Goal: Information Seeking & Learning: Learn about a topic

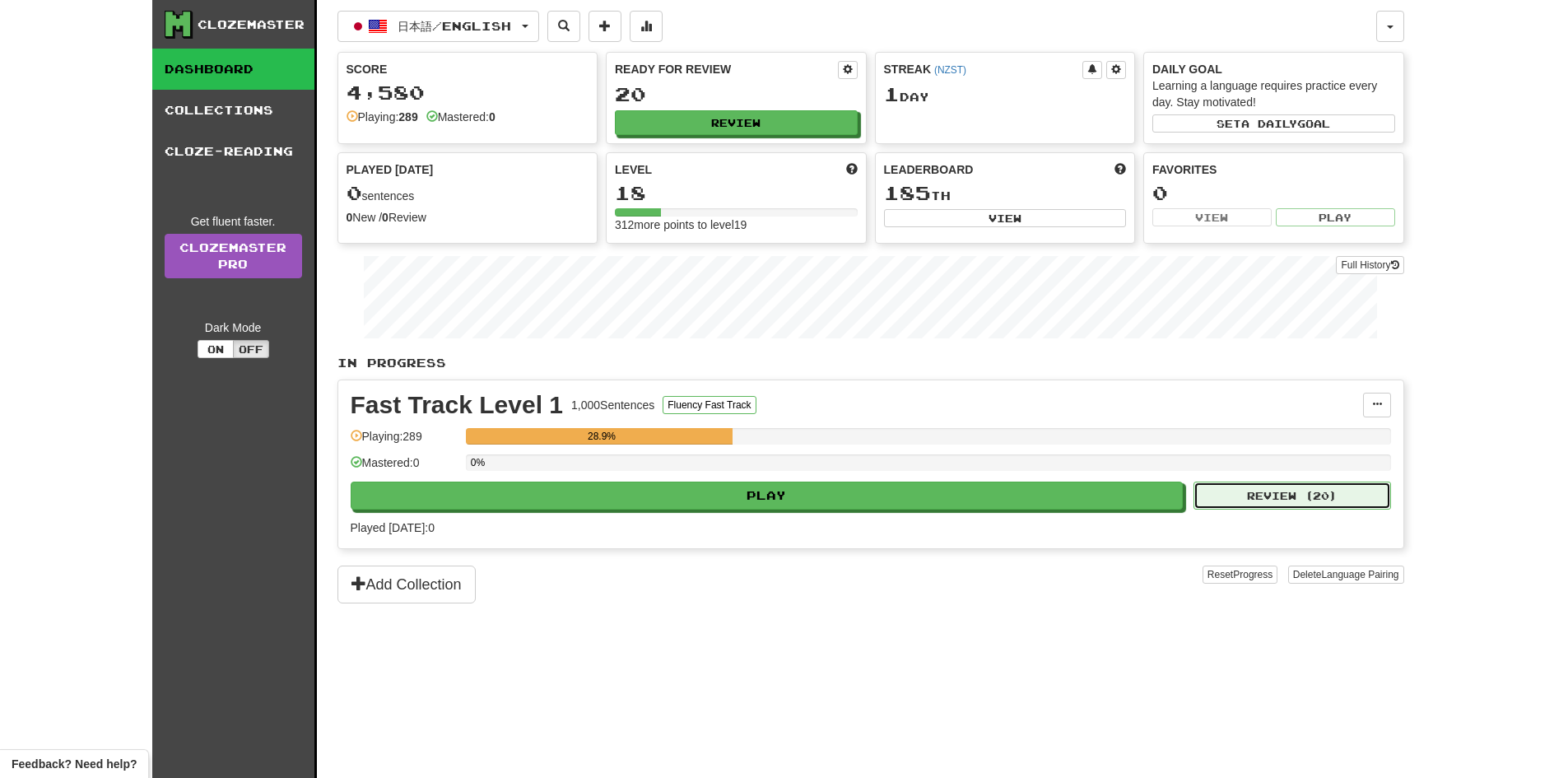
click at [1304, 493] on button "Review ( 20 )" at bounding box center [1292, 496] width 197 height 28
select select "**"
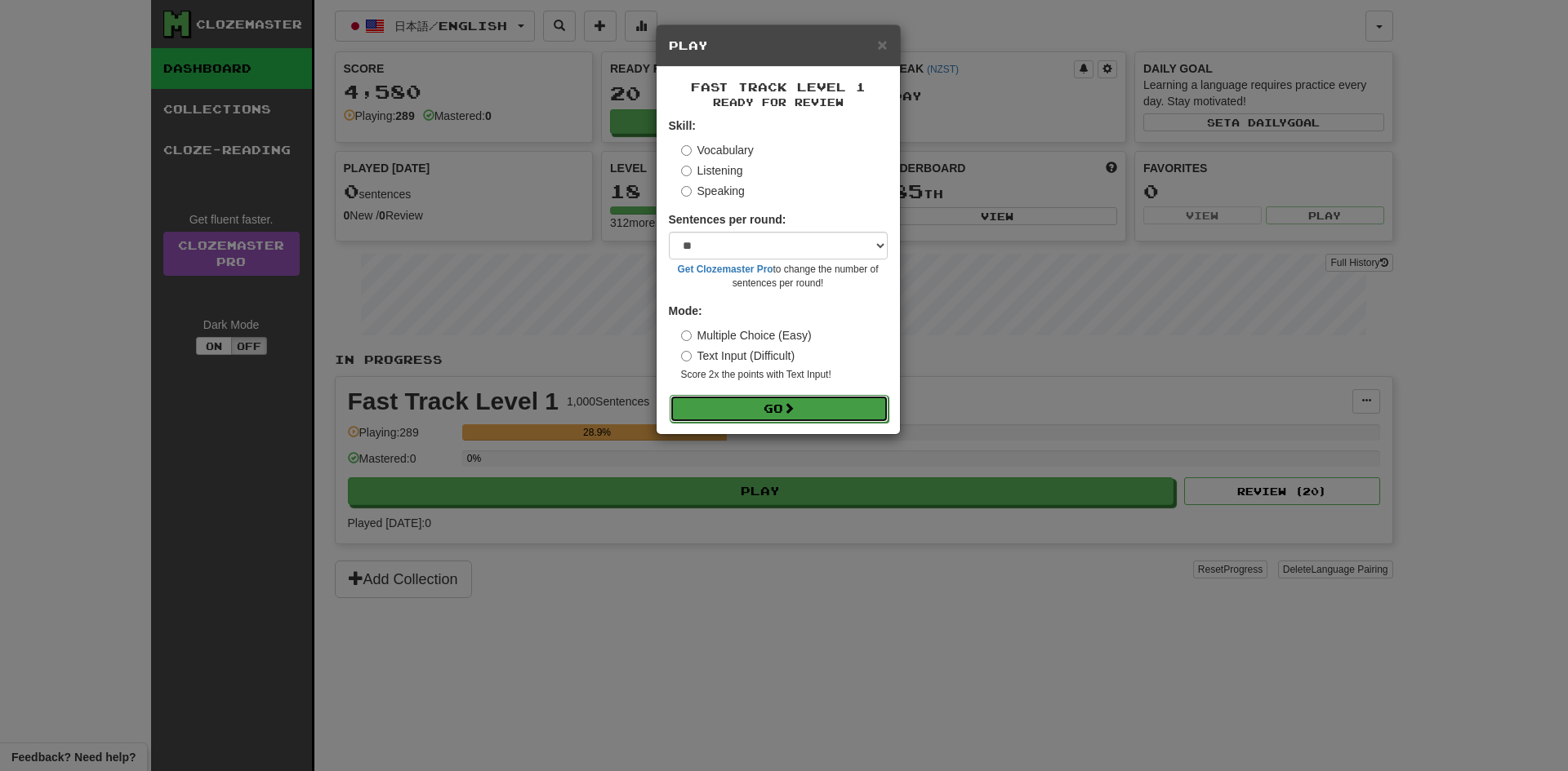
click at [802, 414] on button "Go" at bounding box center [779, 409] width 219 height 27
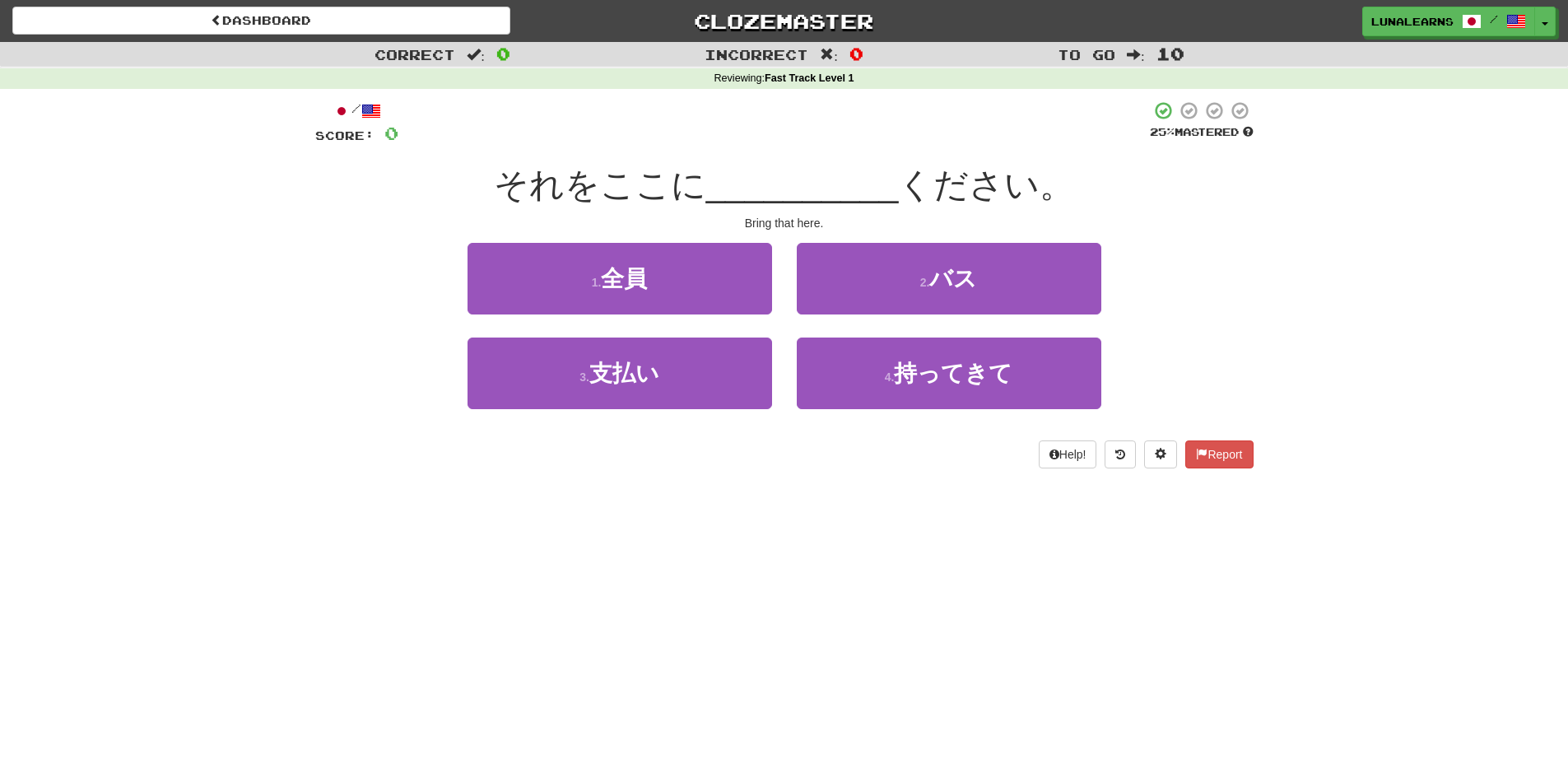
click at [906, 609] on div "Dashboard Clozemaster LunaLearns / Toggle Dropdown Dashboard Leaderboard Activi…" at bounding box center [784, 389] width 1568 height 778
click at [908, 604] on div "Dashboard Clozemaster LunaLearns / Toggle Dropdown Dashboard Leaderboard Activi…" at bounding box center [784, 389] width 1568 height 778
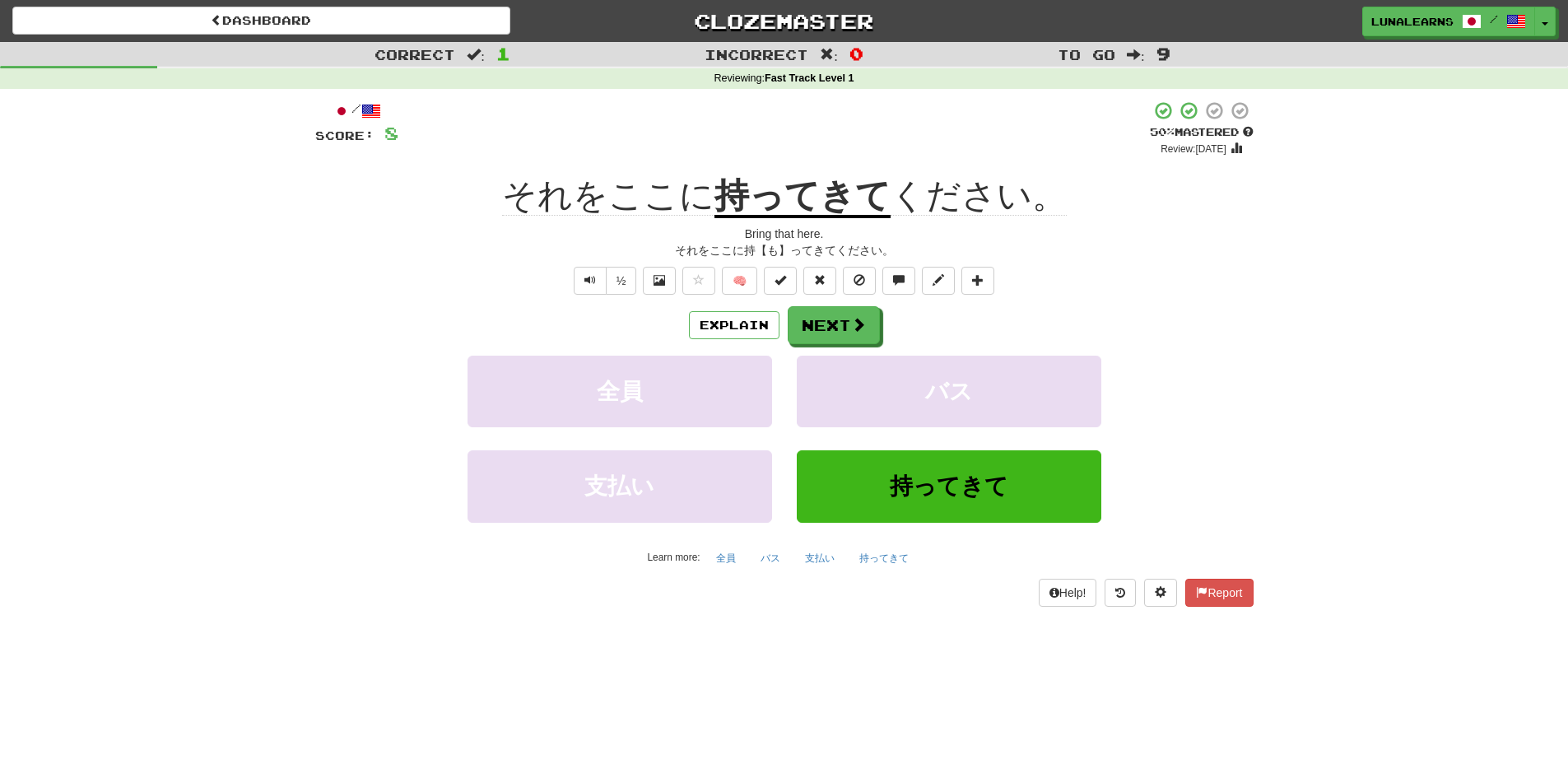
click at [374, 495] on div "支払い 持ってきて" at bounding box center [785, 497] width 988 height 95
click at [793, 704] on div "Dashboard Clozemaster LunaLearns / Toggle Dropdown Dashboard Leaderboard Activi…" at bounding box center [784, 389] width 1568 height 778
drag, startPoint x: 808, startPoint y: 704, endPoint x: 809, endPoint y: 694, distance: 10.0
click at [809, 696] on div "Dashboard Clozemaster LunaLearns / Toggle Dropdown Dashboard Leaderboard Activi…" at bounding box center [784, 389] width 1568 height 778
click at [830, 709] on div "Dashboard Clozemaster LunaLearns / Toggle Dropdown Dashboard Leaderboard Activi…" at bounding box center [784, 389] width 1568 height 778
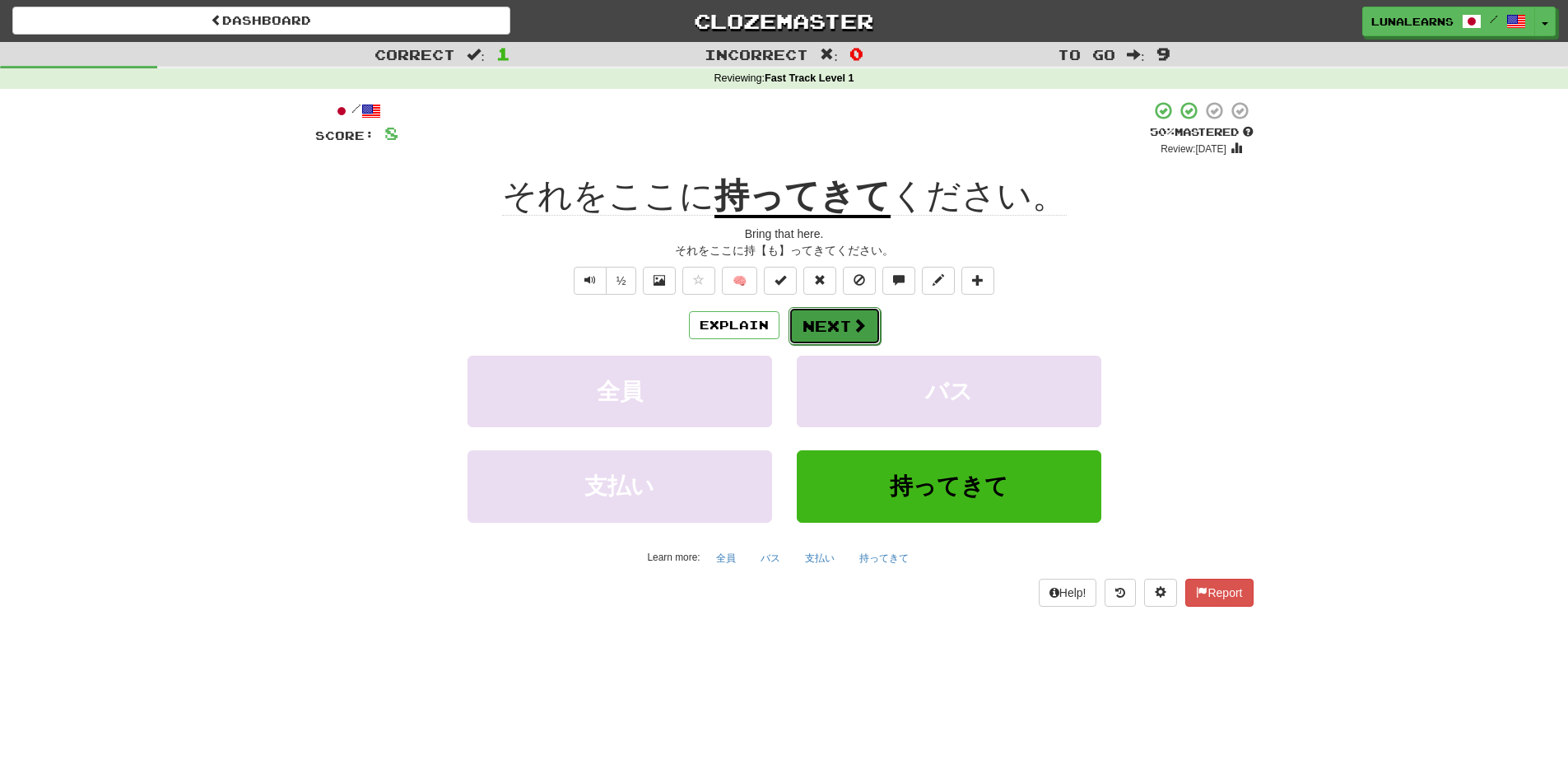
click at [855, 328] on span at bounding box center [859, 325] width 15 height 15
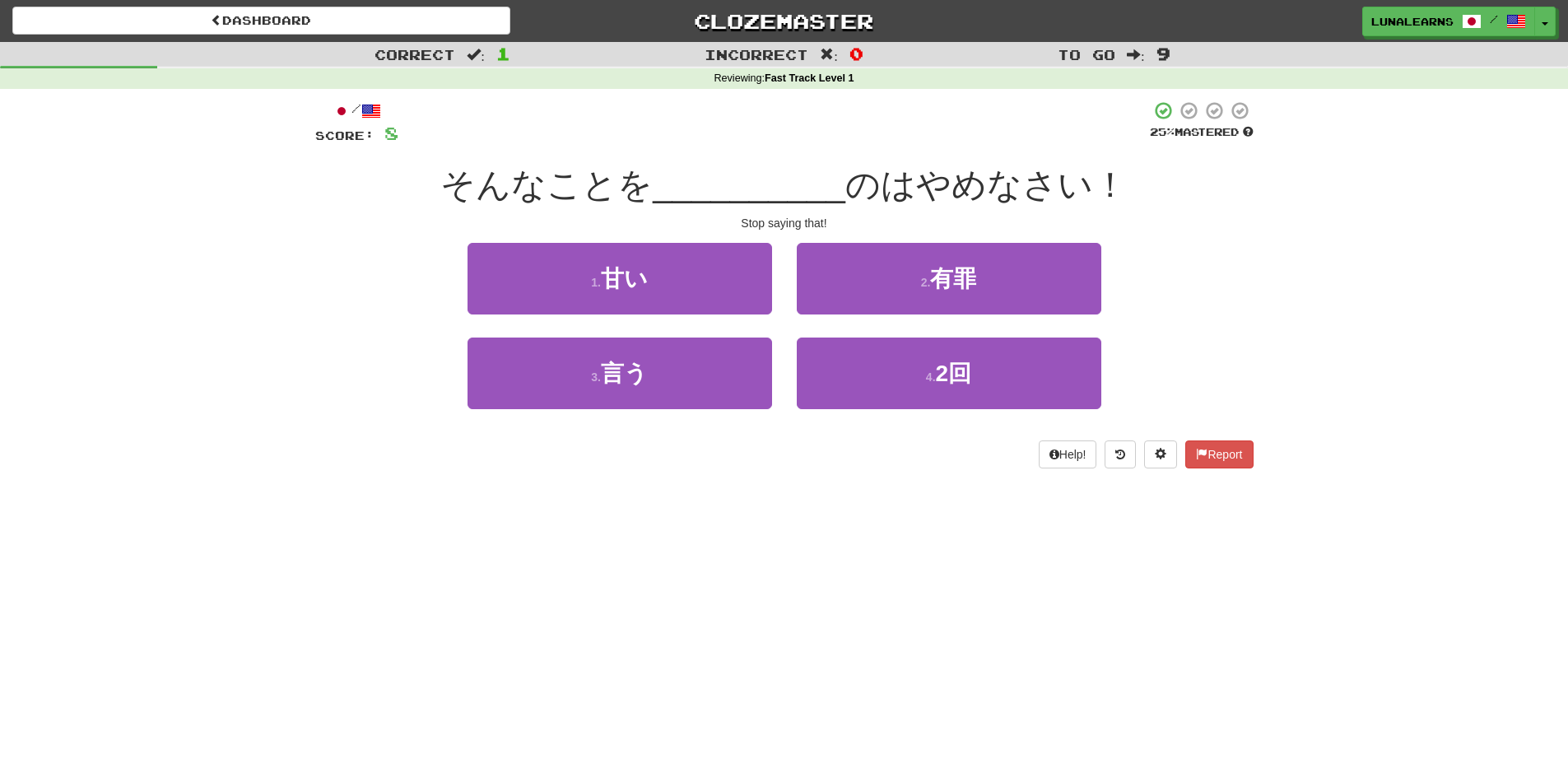
click at [801, 633] on div "Dashboard Clozemaster LunaLearns / Toggle Dropdown Dashboard Leaderboard Activi…" at bounding box center [784, 389] width 1568 height 778
click at [810, 602] on div "Dashboard Clozemaster LunaLearns / Toggle Dropdown Dashboard Leaderboard Activi…" at bounding box center [784, 389] width 1568 height 778
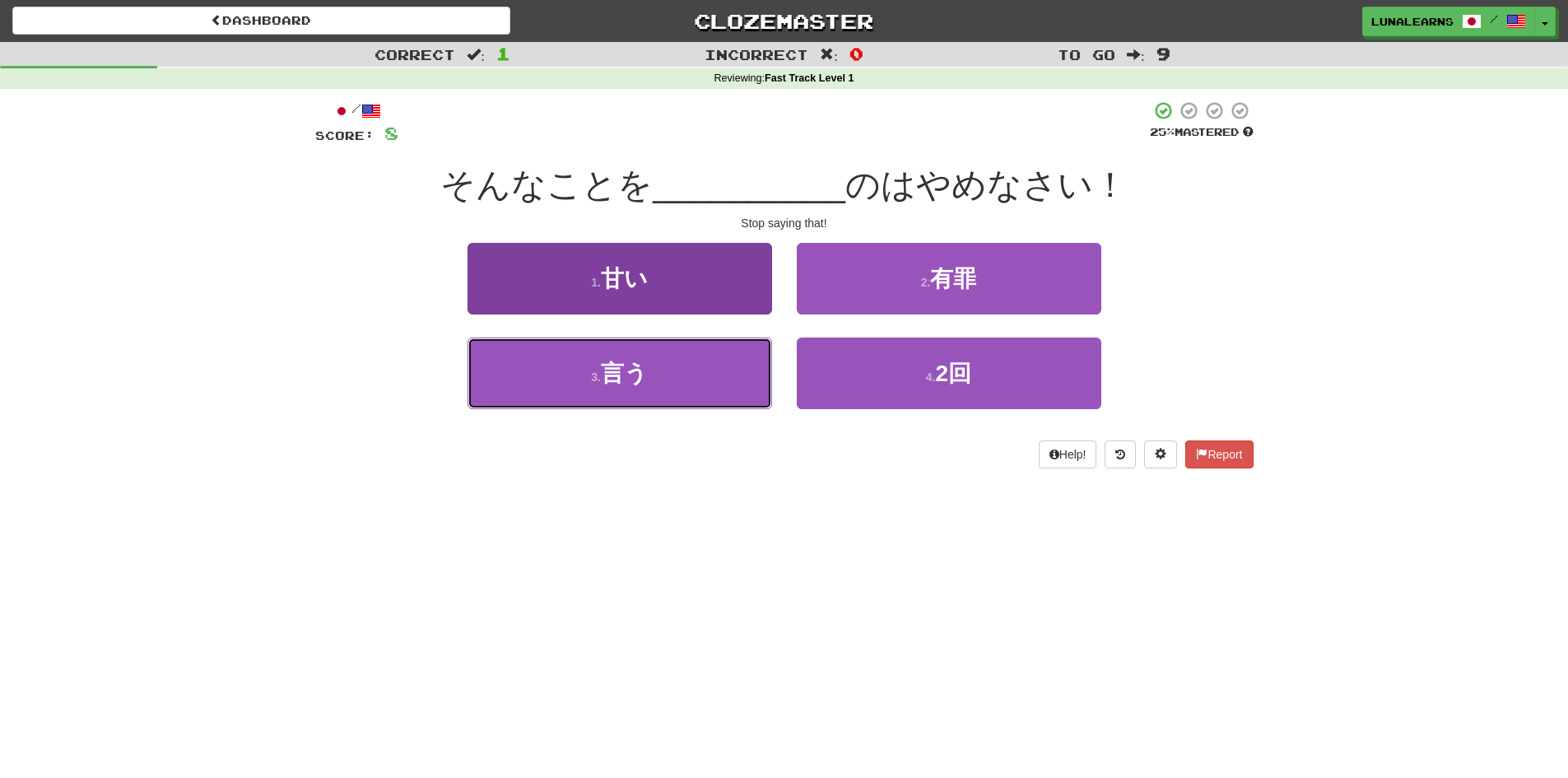
click at [655, 379] on button "3 . 言う" at bounding box center [620, 374] width 305 height 72
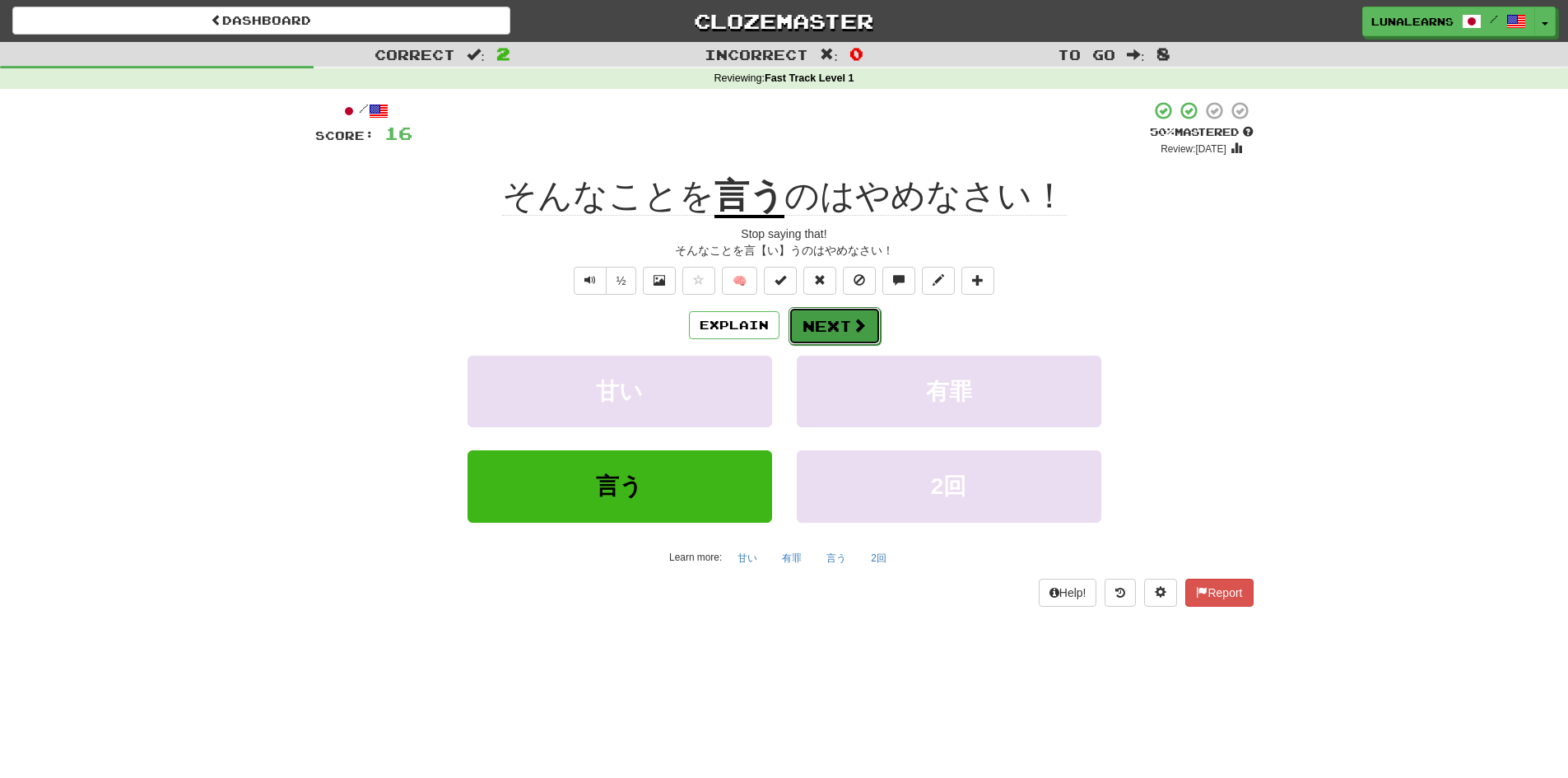
click at [812, 317] on button "Next" at bounding box center [834, 325] width 92 height 38
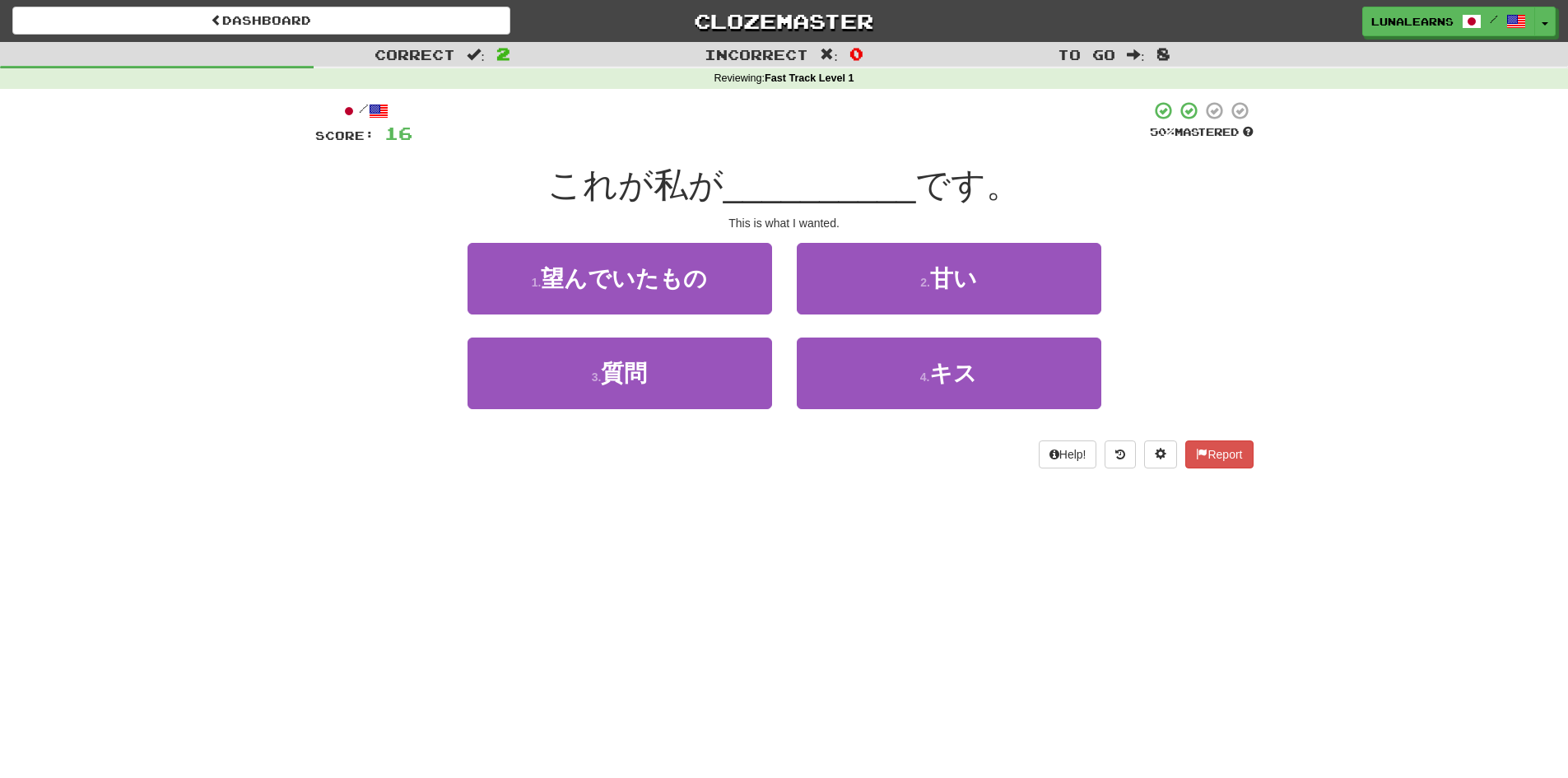
click at [857, 523] on div "Dashboard Clozemaster LunaLearns / Toggle Dropdown Dashboard Leaderboard Activi…" at bounding box center [784, 389] width 1568 height 778
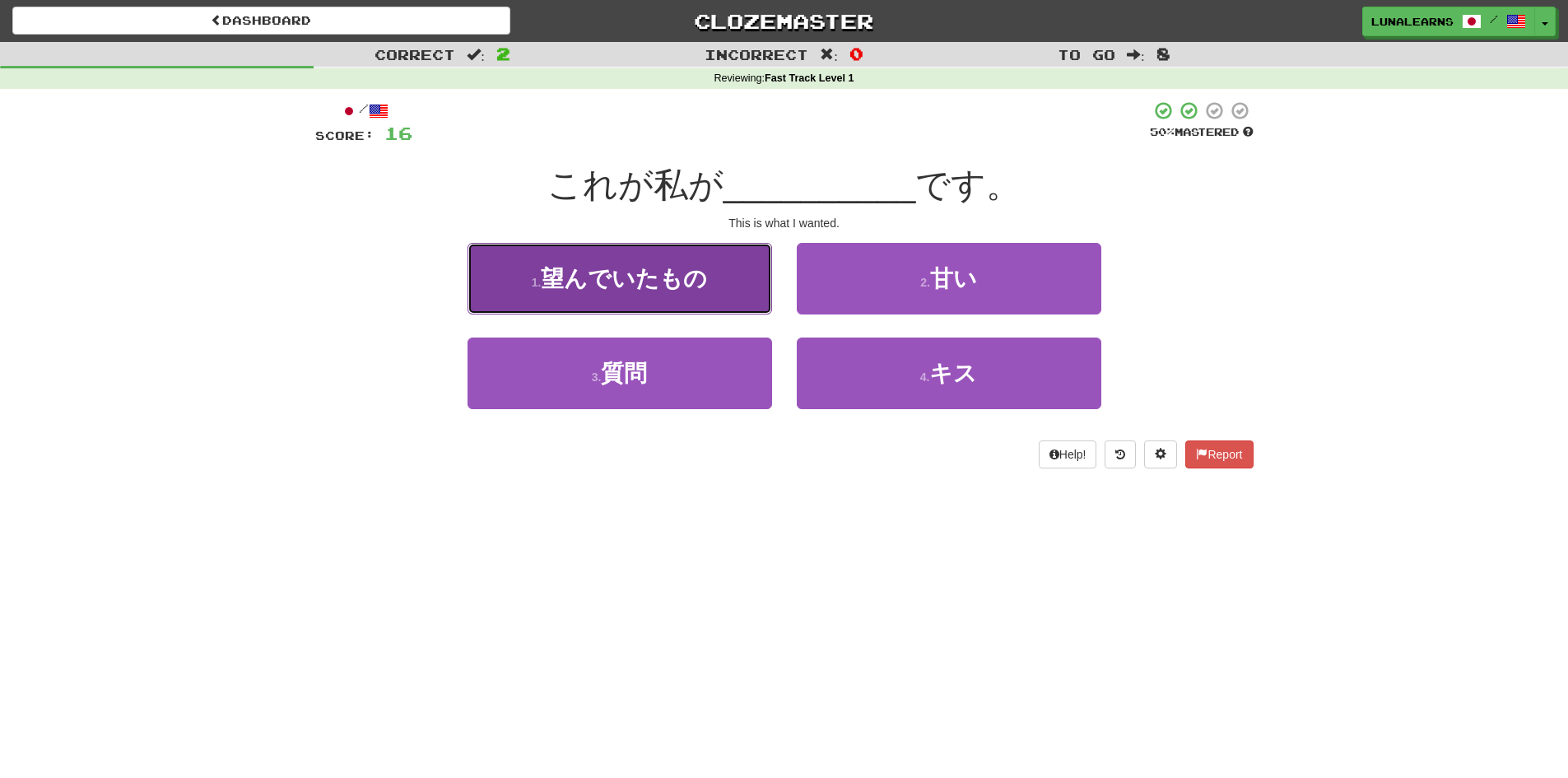
click at [593, 281] on span "望んでいたもの" at bounding box center [623, 279] width 166 height 26
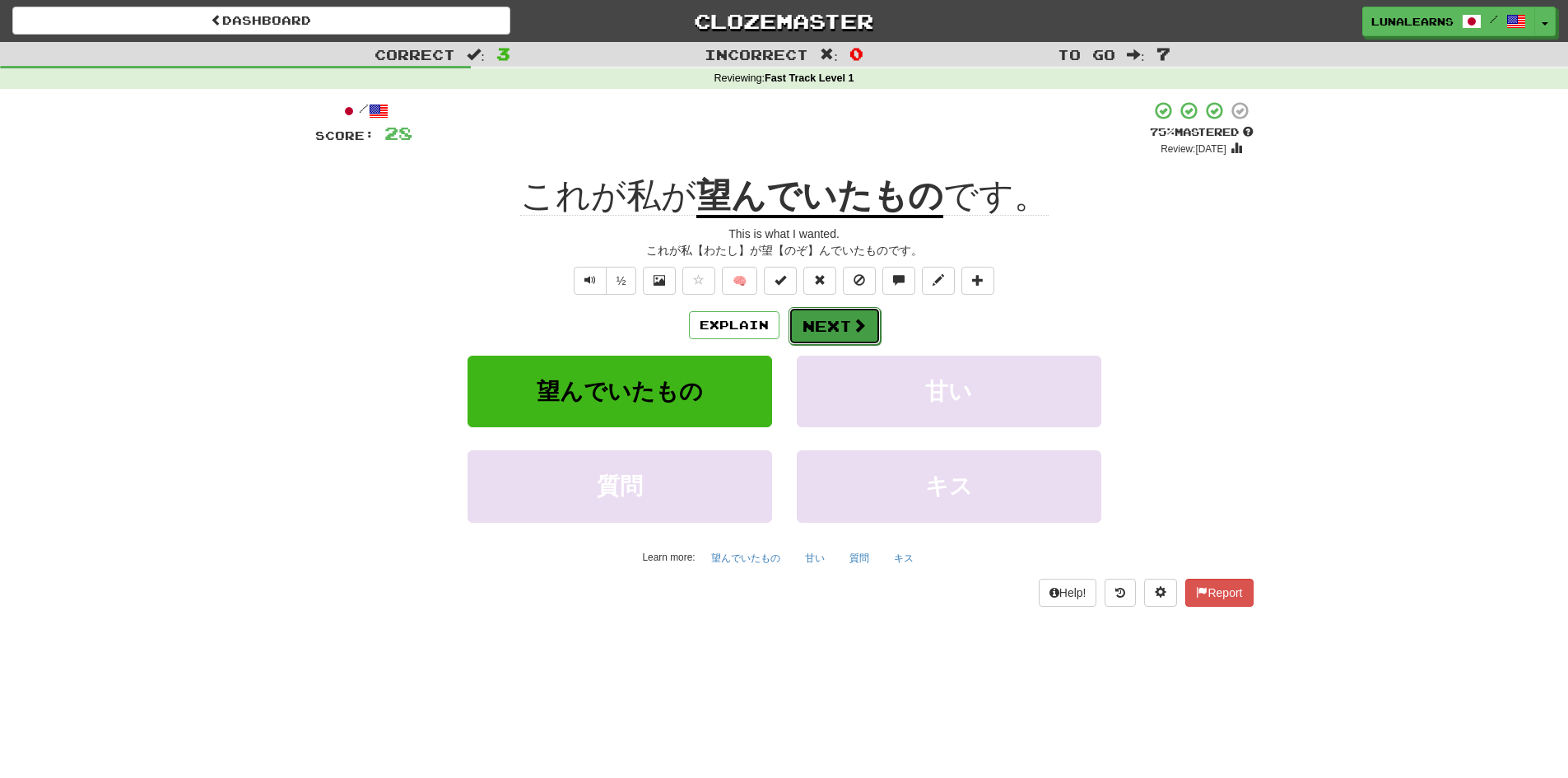
click at [814, 328] on button "Next" at bounding box center [834, 325] width 92 height 38
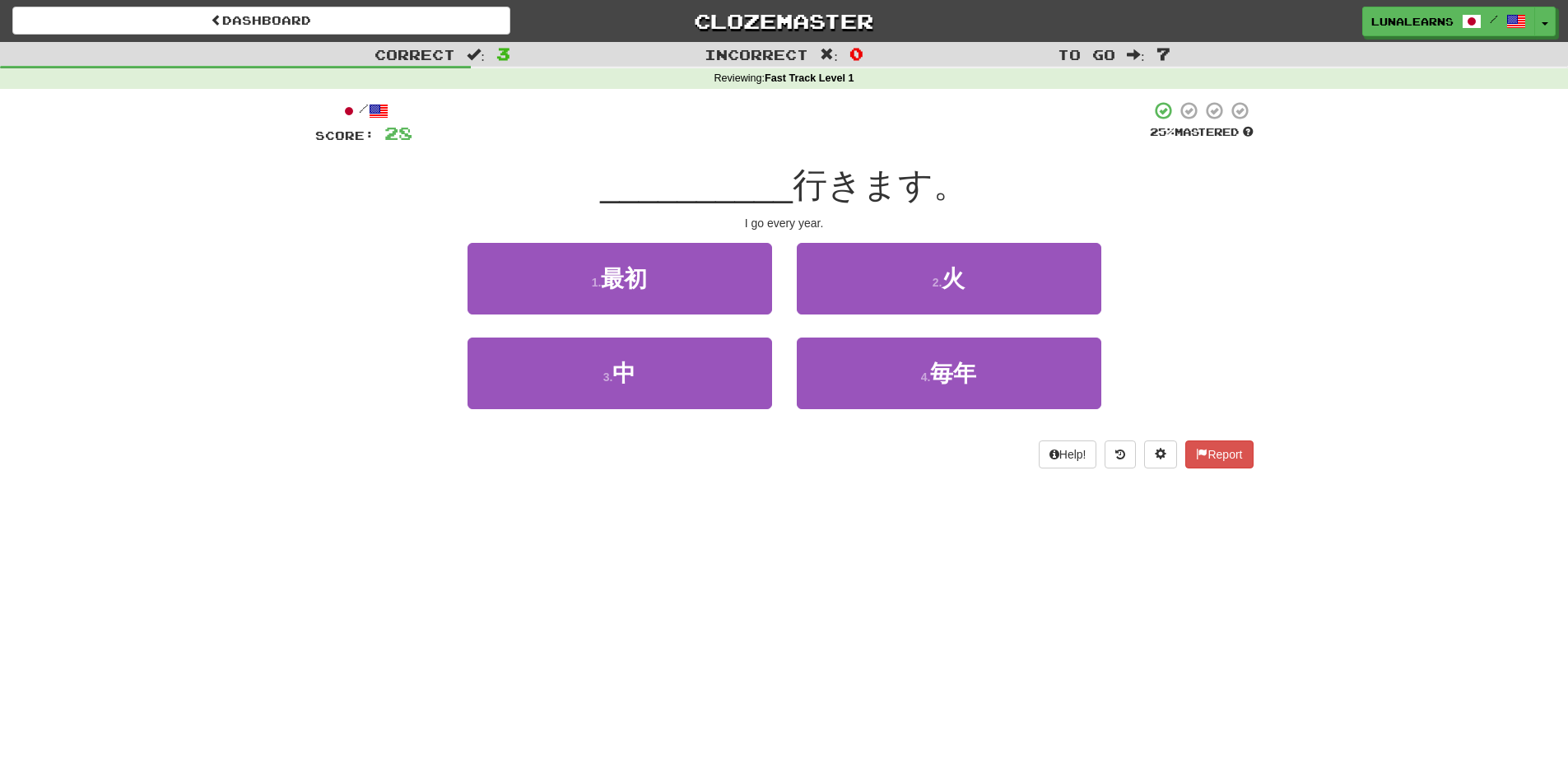
click at [668, 660] on div "Dashboard Clozemaster LunaLearns / Toggle Dropdown Dashboard Leaderboard Activi…" at bounding box center [784, 389] width 1568 height 778
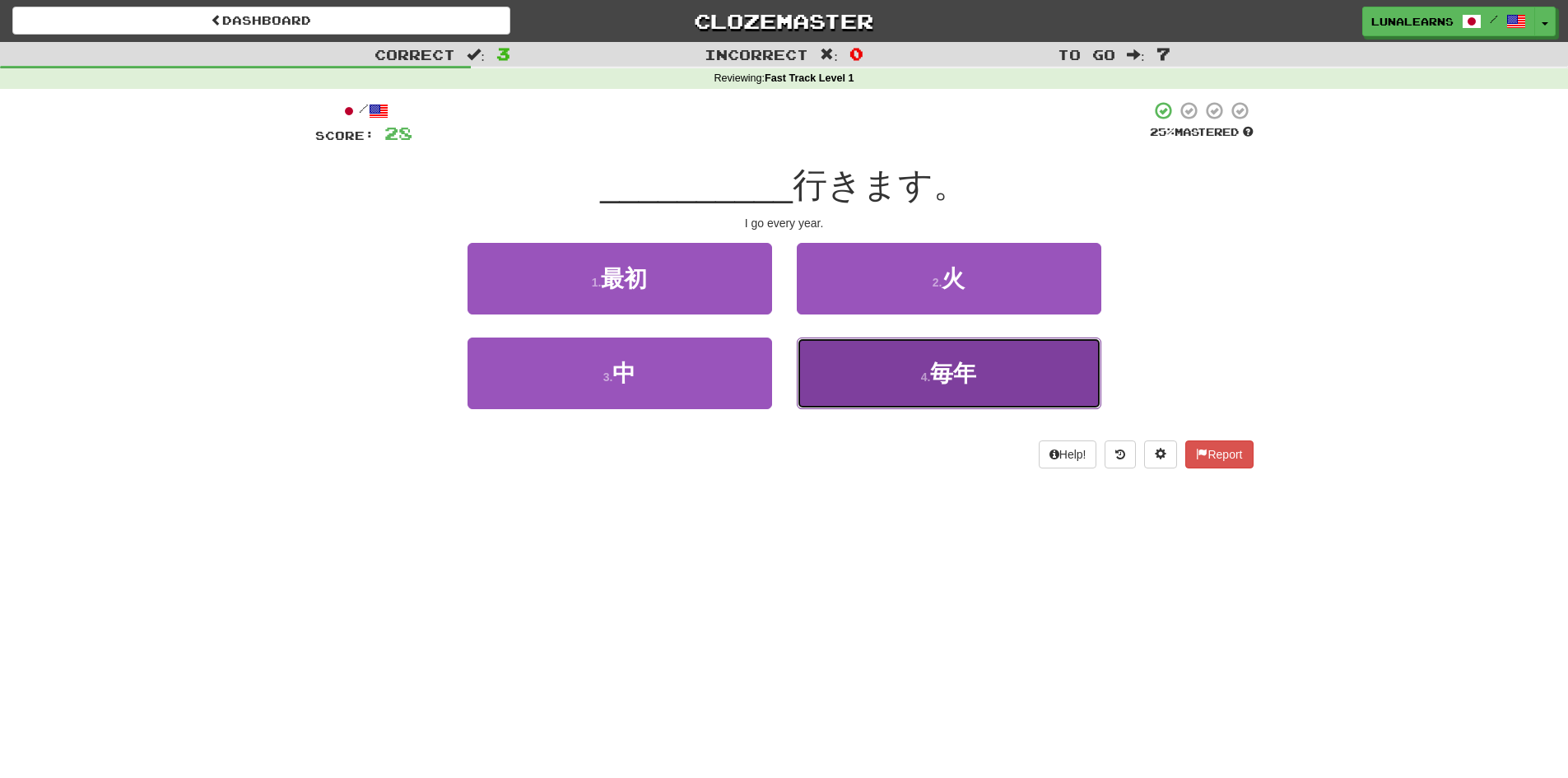
click at [986, 376] on button "4 . 毎年" at bounding box center [949, 374] width 305 height 72
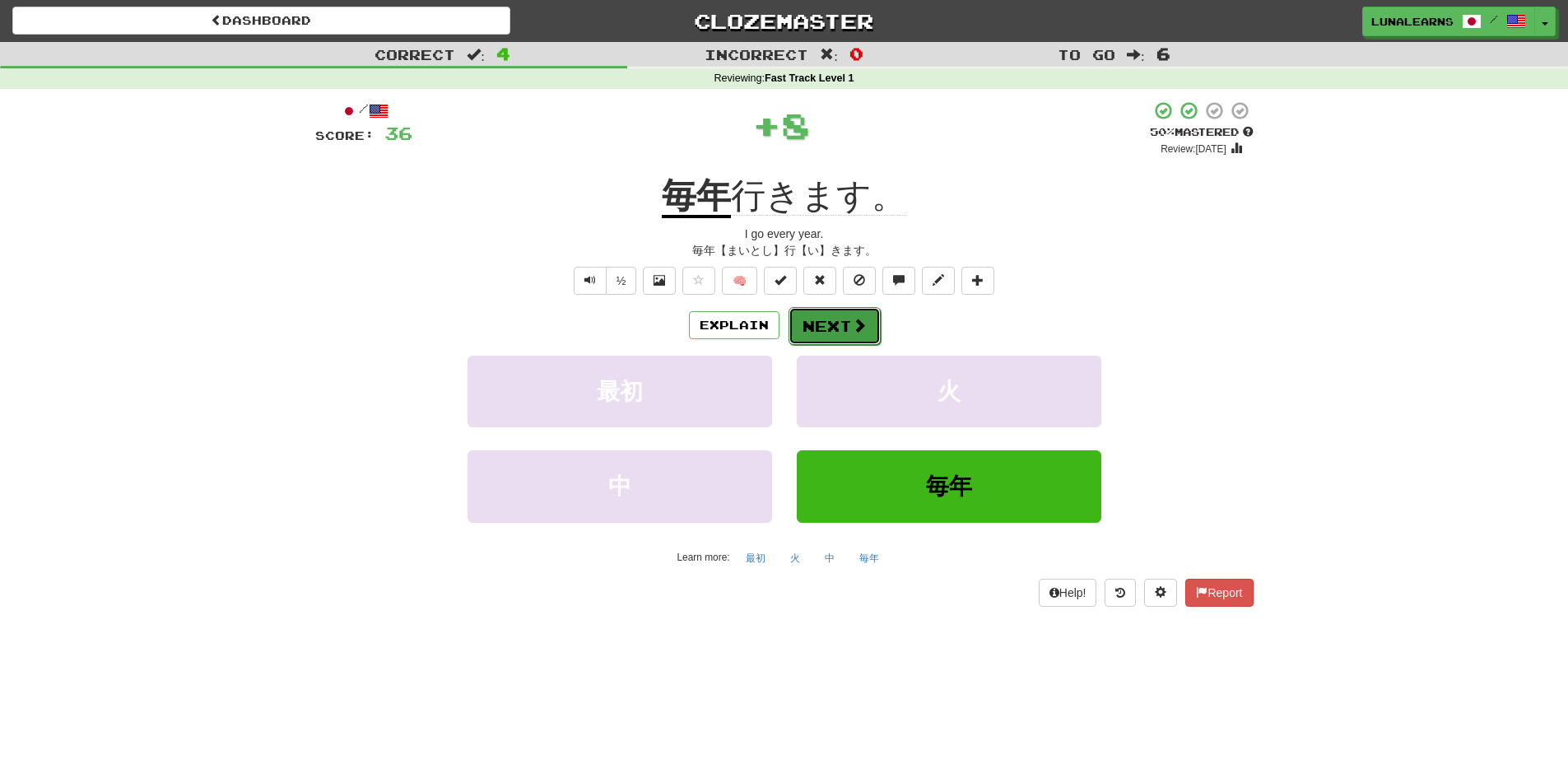
click at [859, 332] on span at bounding box center [859, 325] width 15 height 15
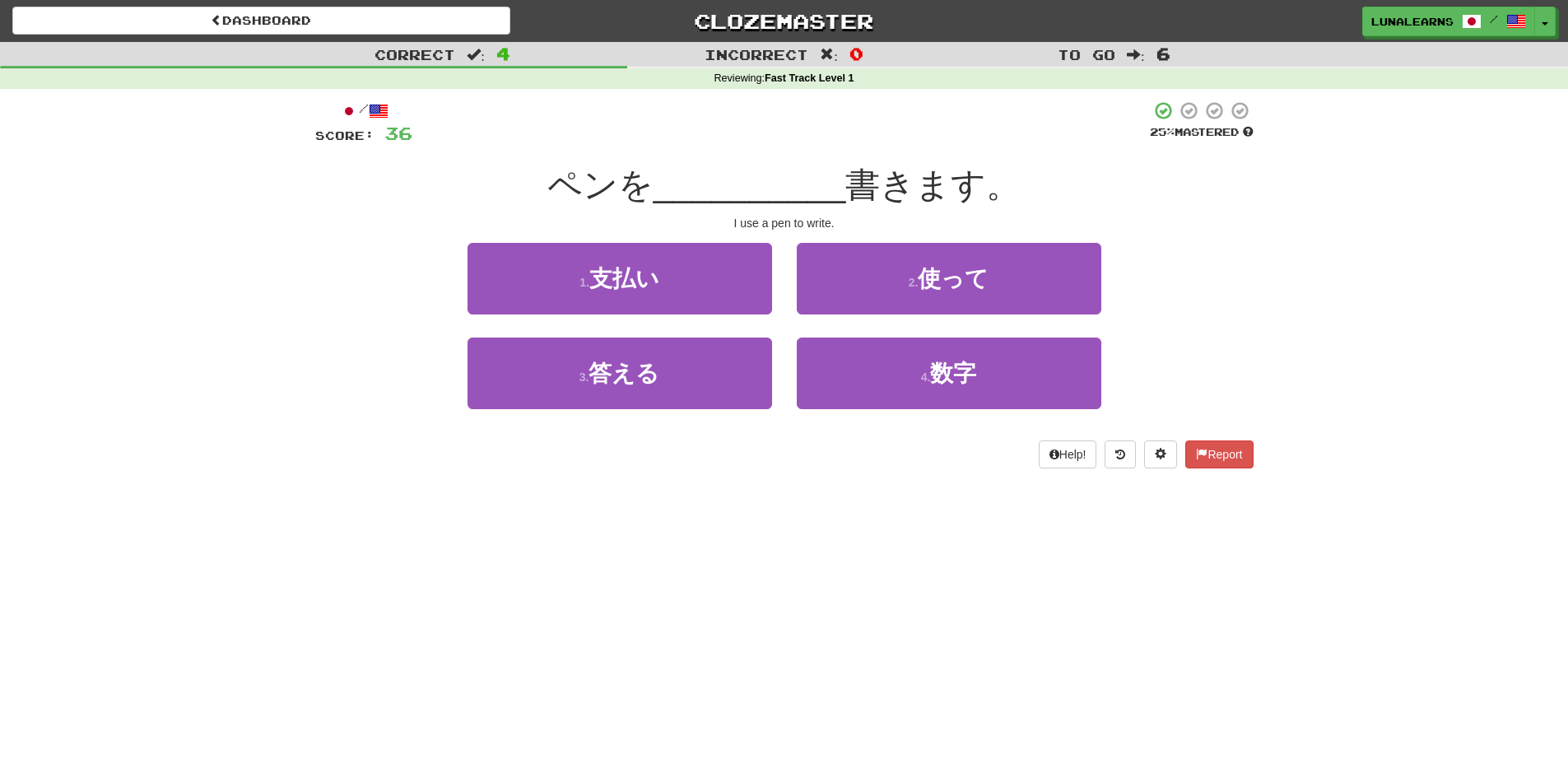
click at [853, 579] on div "Dashboard Clozemaster LunaLearns / Toggle Dropdown Dashboard Leaderboard Activi…" at bounding box center [784, 389] width 1568 height 778
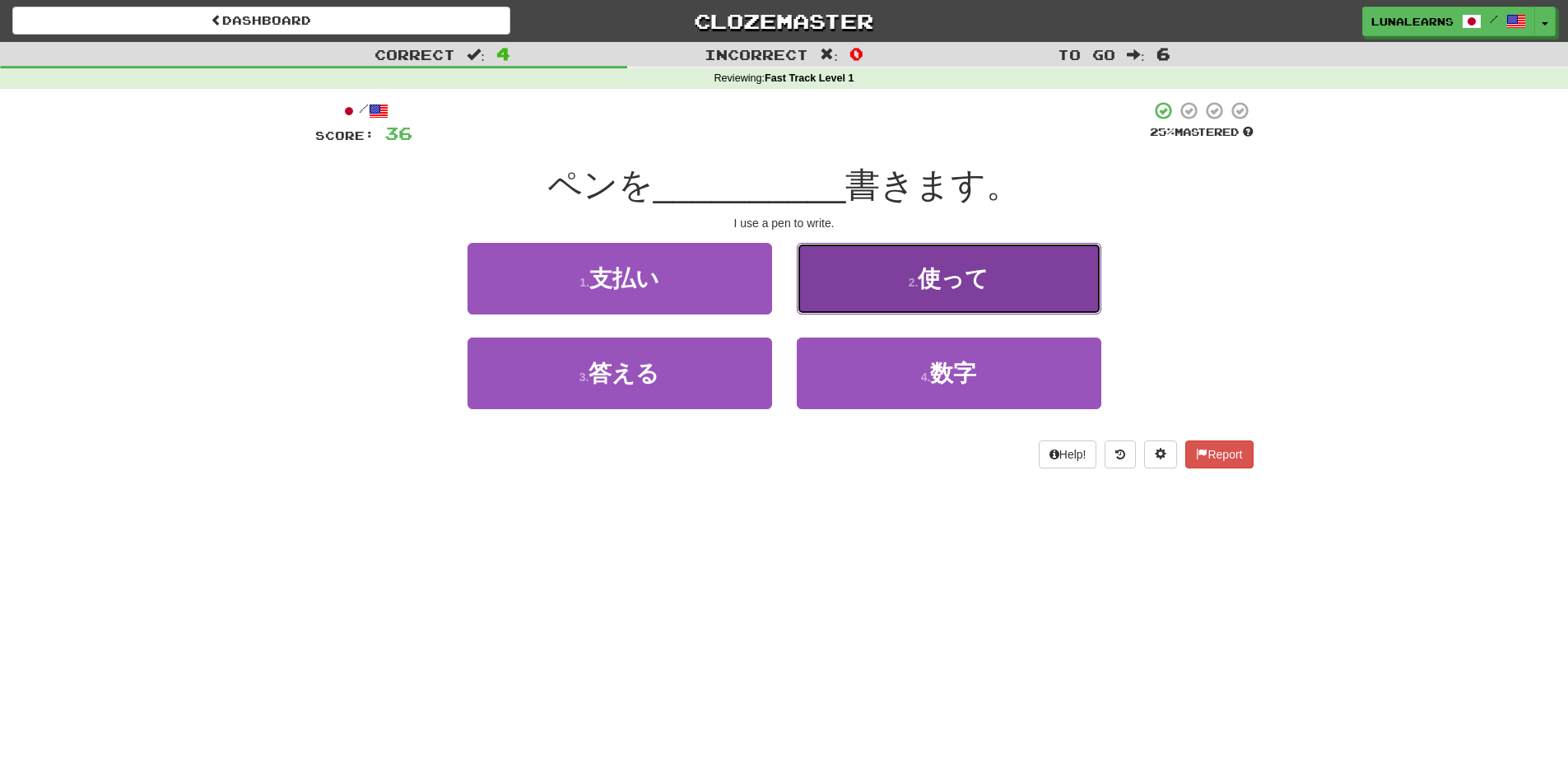
click at [985, 278] on span "使って" at bounding box center [953, 279] width 71 height 26
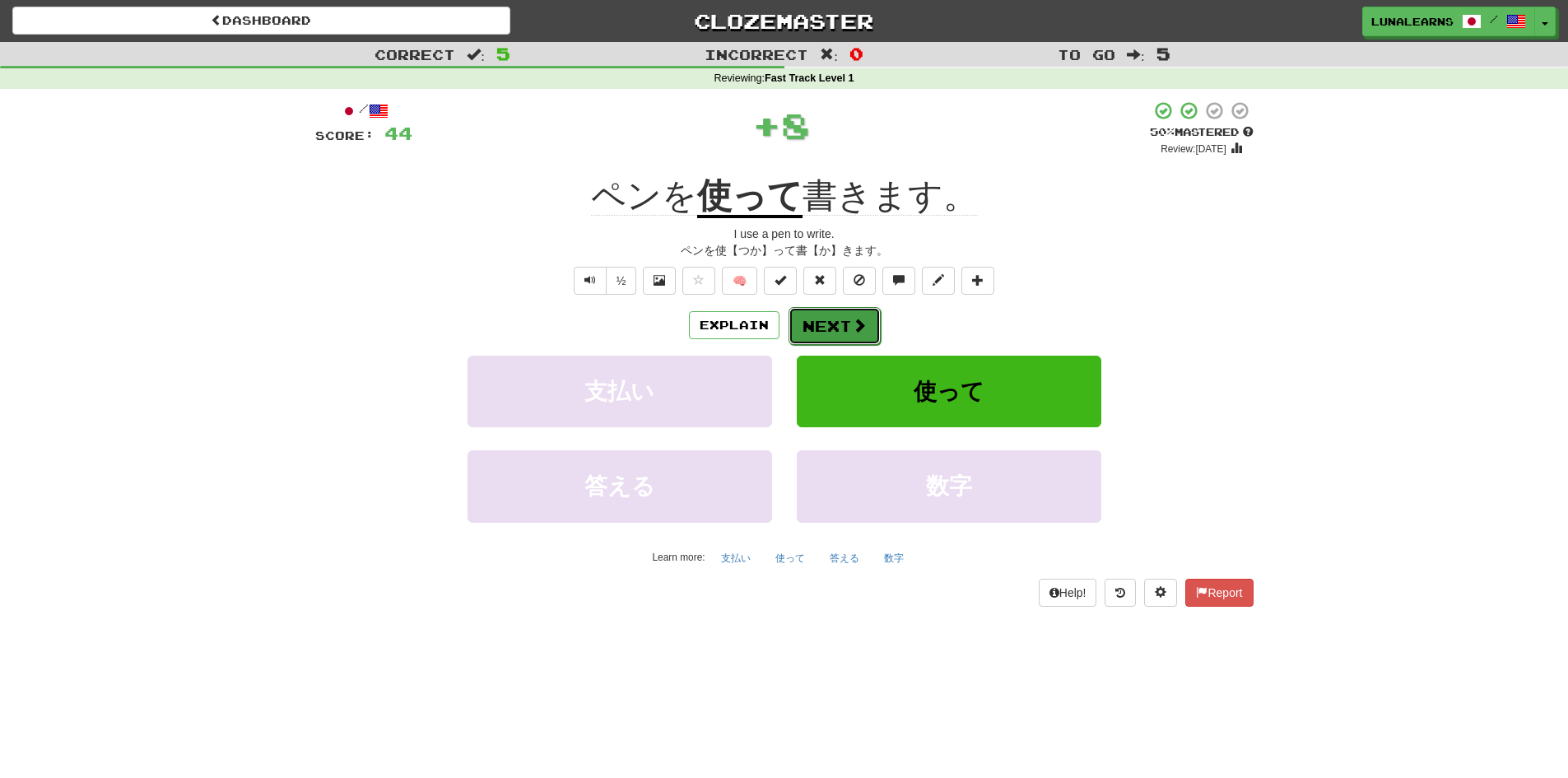
click at [848, 321] on button "Next" at bounding box center [834, 325] width 92 height 38
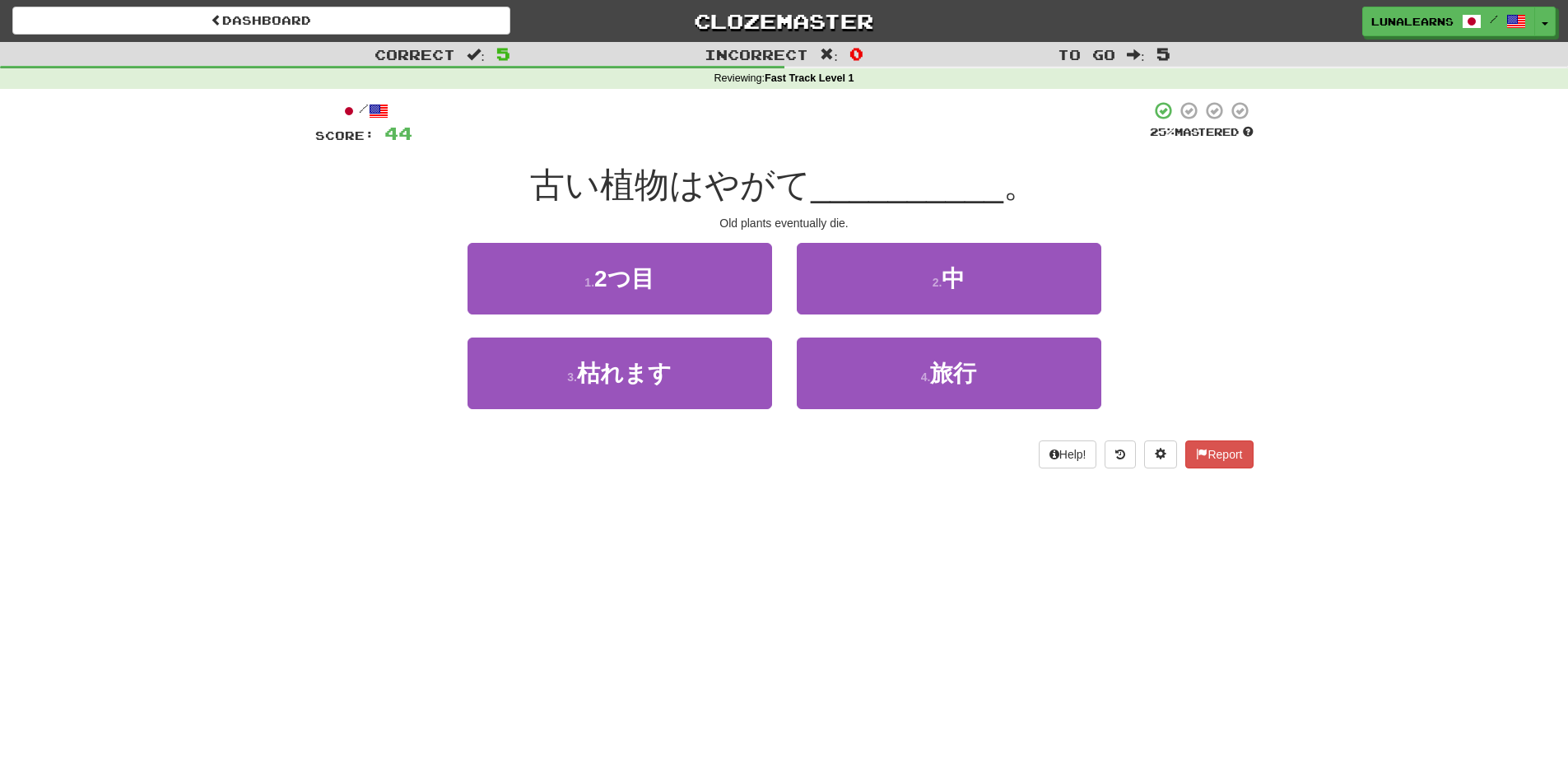
click at [755, 585] on div "Dashboard Clozemaster LunaLearns / Toggle Dropdown Dashboard Leaderboard Activi…" at bounding box center [784, 389] width 1568 height 778
drag, startPoint x: 610, startPoint y: 192, endPoint x: 668, endPoint y: 185, distance: 58.4
click at [668, 185] on span "古い植物はやがて" at bounding box center [670, 185] width 281 height 39
click at [909, 593] on div "Dashboard Clozemaster LunaLearns / Toggle Dropdown Dashboard Leaderboard Activi…" at bounding box center [784, 389] width 1568 height 778
click at [906, 589] on div "Dashboard Clozemaster LunaLearns / Toggle Dropdown Dashboard Leaderboard Activi…" at bounding box center [784, 389] width 1568 height 778
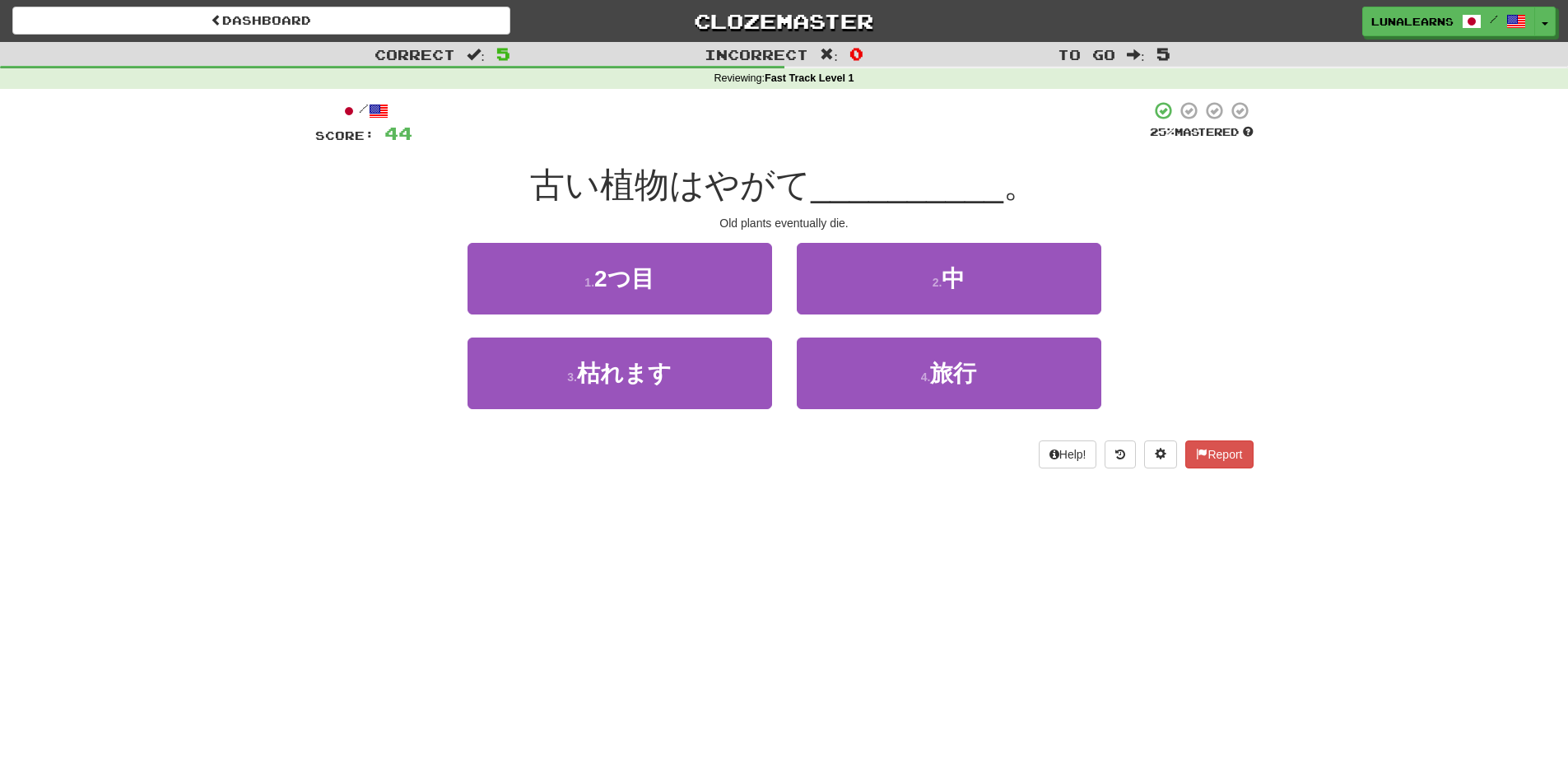
click at [906, 586] on div "Dashboard Clozemaster LunaLearns / Toggle Dropdown Dashboard Leaderboard Activi…" at bounding box center [784, 389] width 1568 height 778
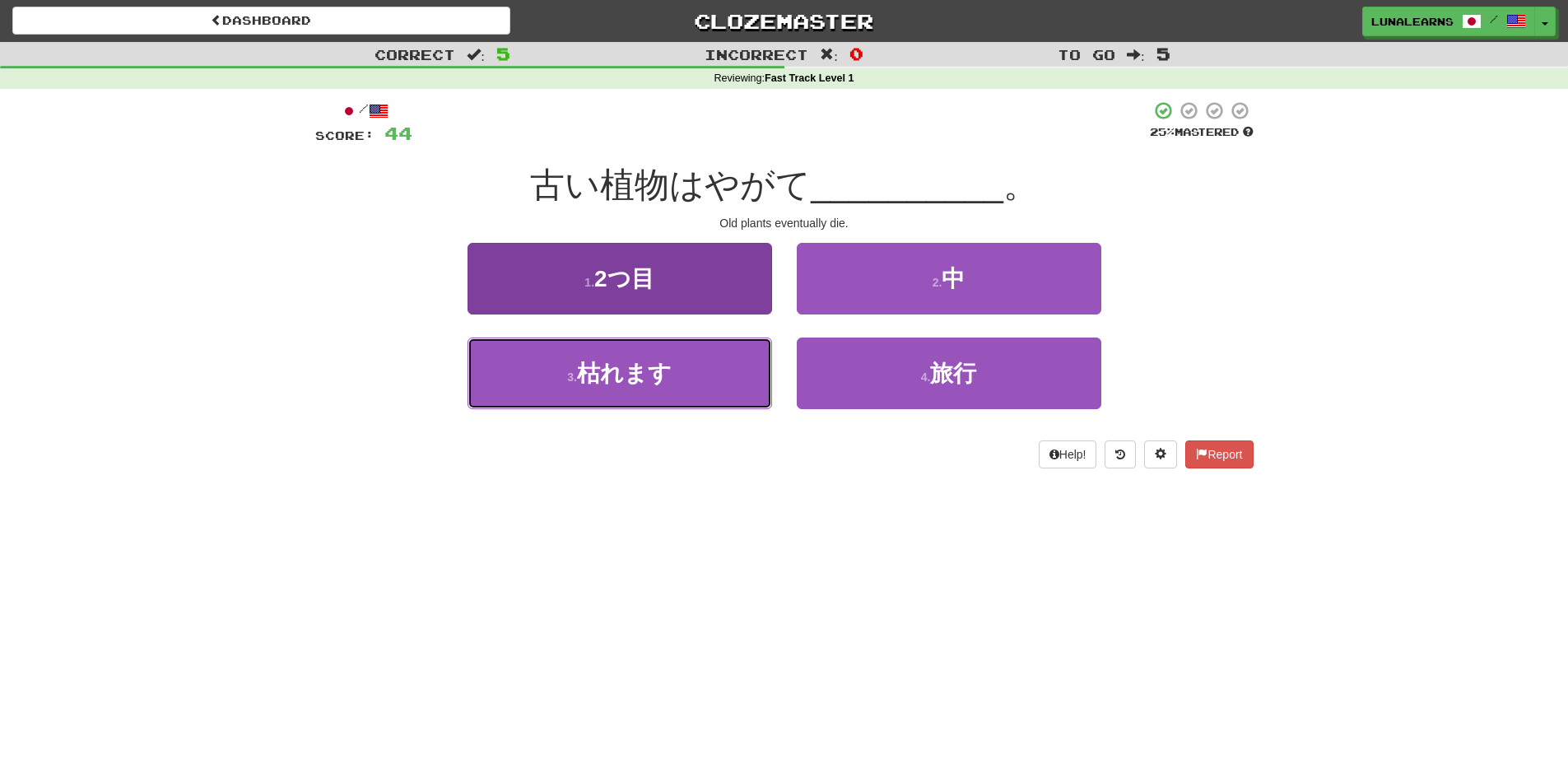
click at [644, 389] on button "3 . 枯れます" at bounding box center [620, 374] width 305 height 72
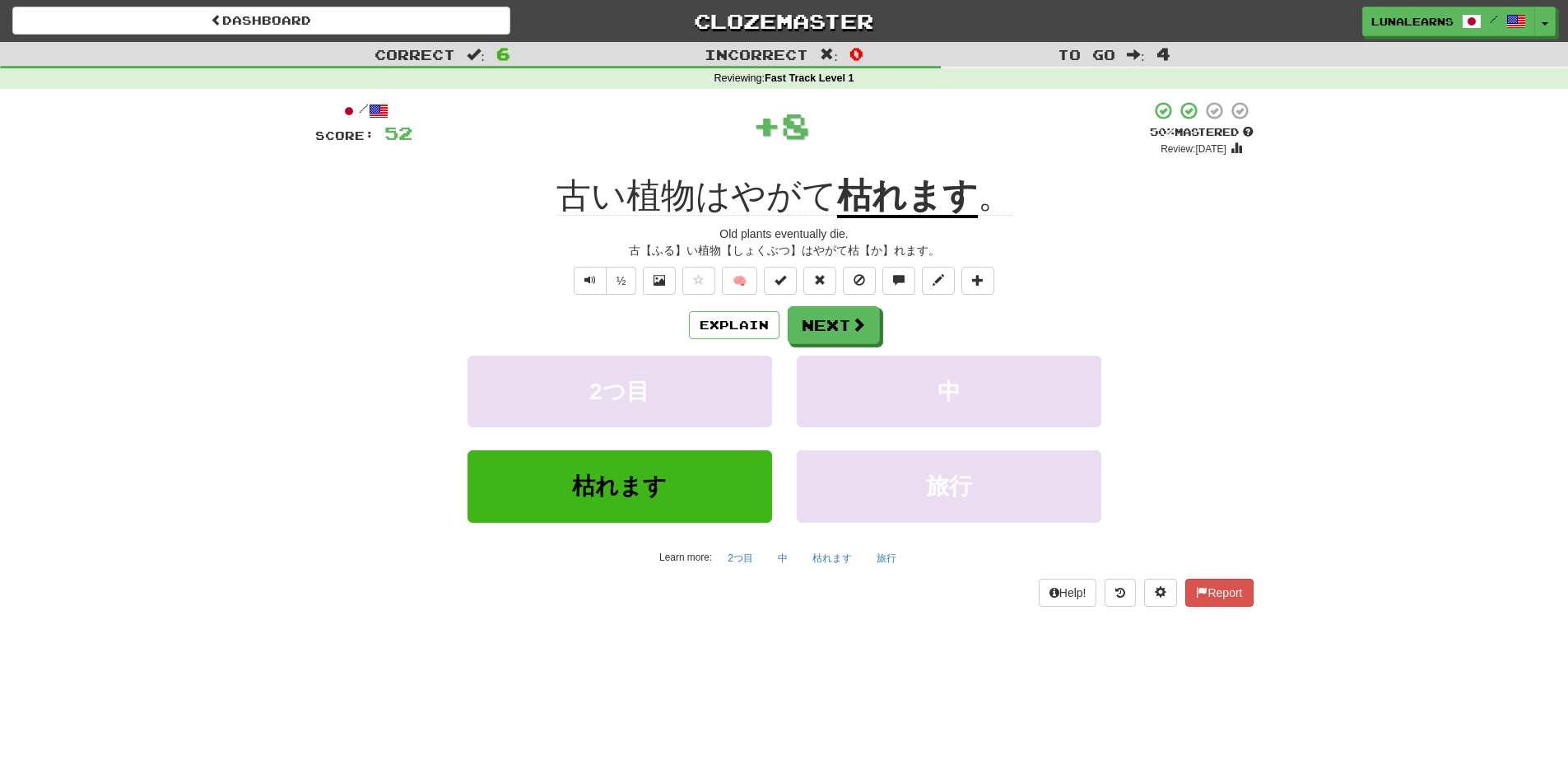
click at [734, 342] on div "Explain Next" at bounding box center [784, 325] width 938 height 38
click at [721, 327] on button "Explain" at bounding box center [734, 325] width 91 height 28
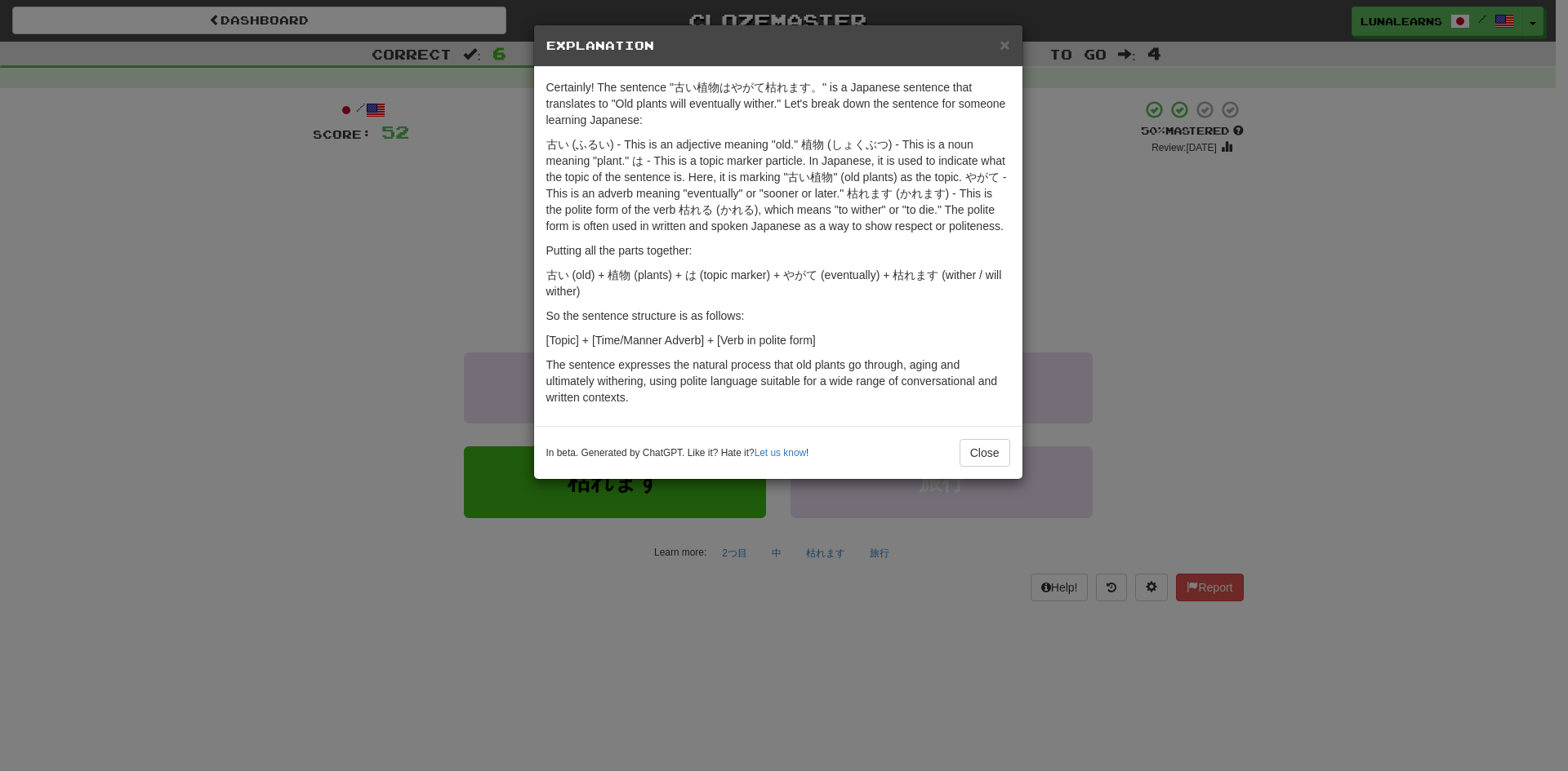
click at [361, 349] on div "× Explanation Certainly! The sentence "古い植物はやがて枯れます。" is a Japanese sentence th…" at bounding box center [784, 385] width 1568 height 771
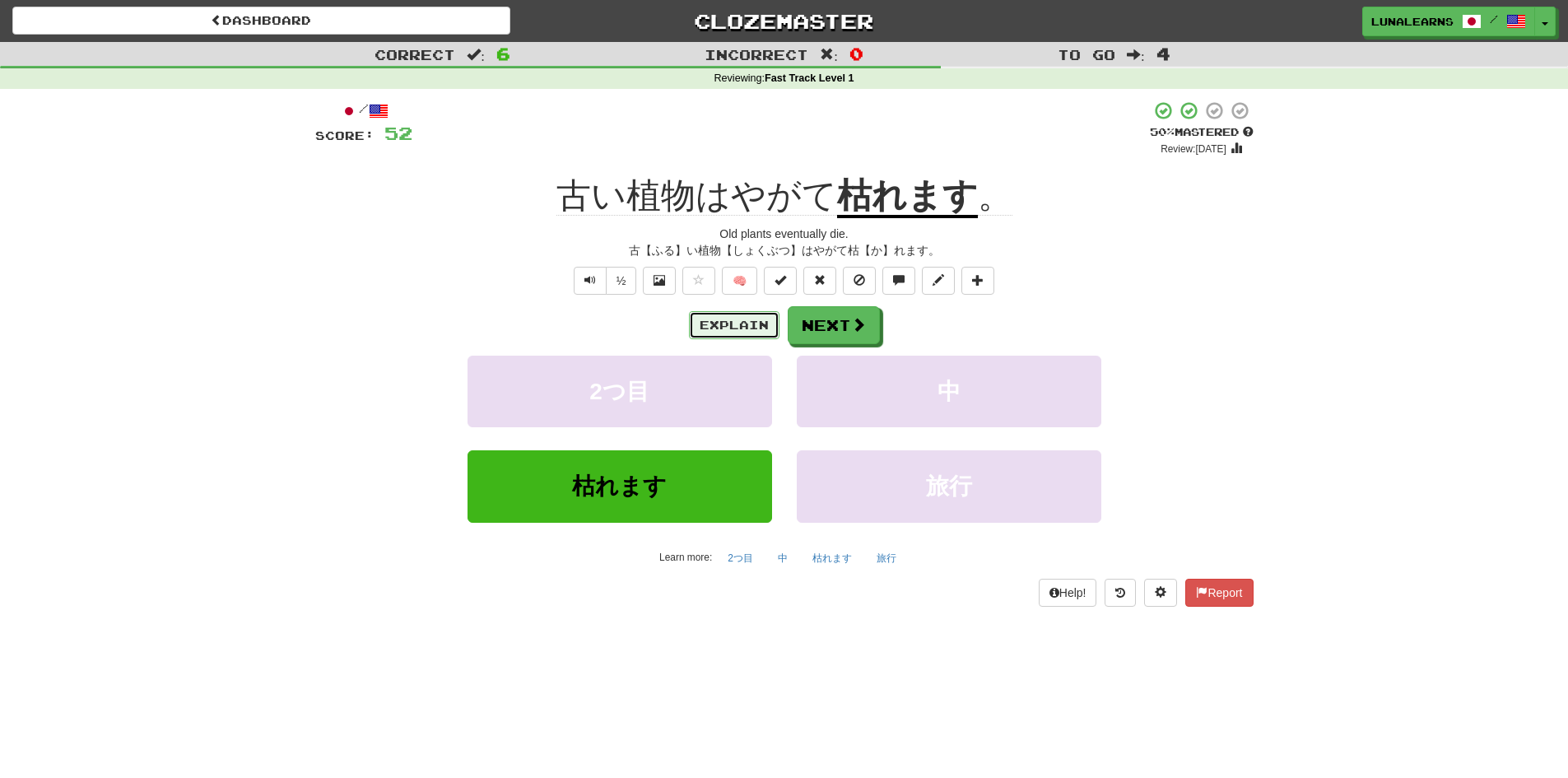
click at [716, 333] on button "Explain" at bounding box center [734, 325] width 91 height 28
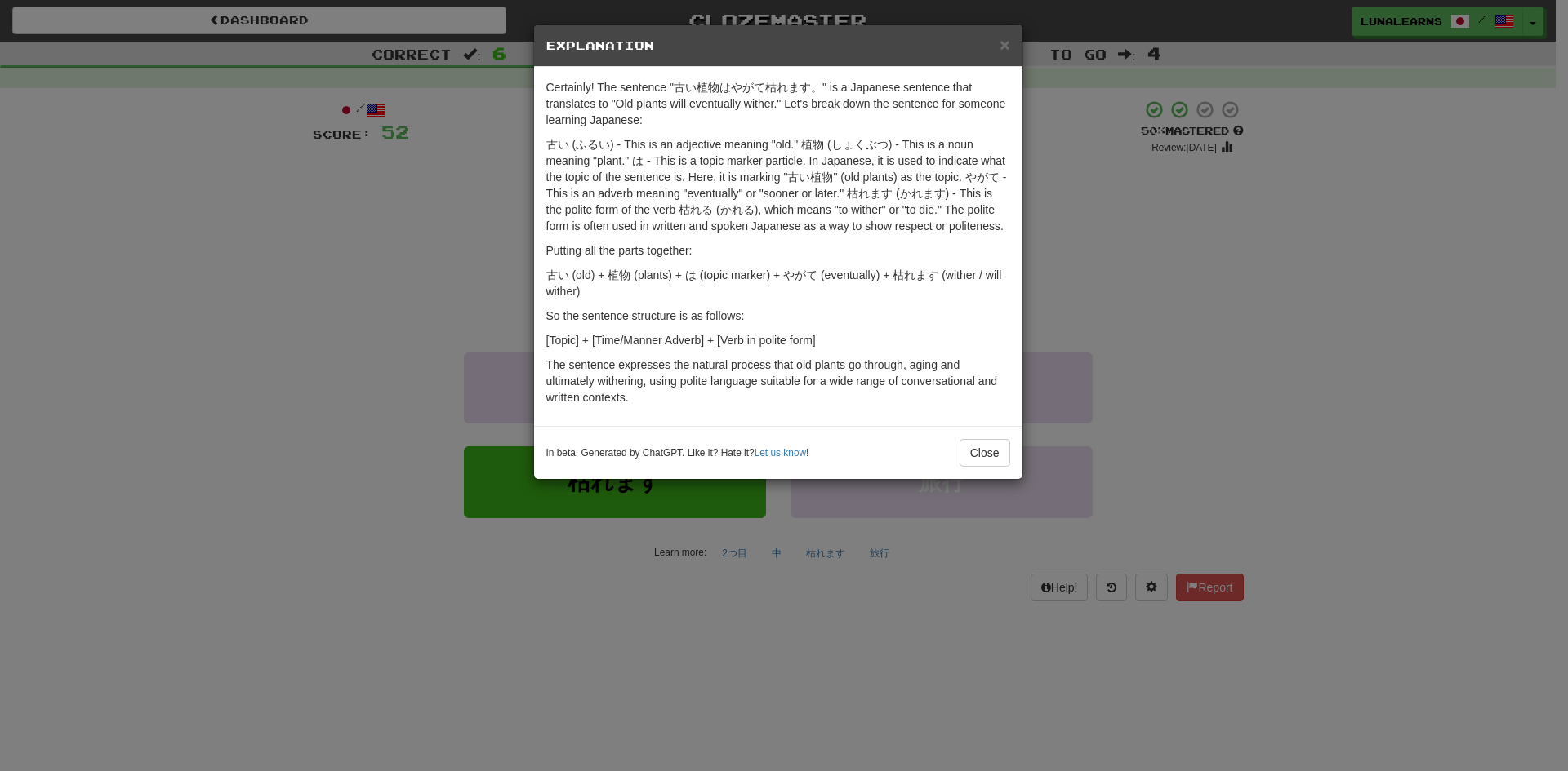
click at [421, 358] on div "× Explanation Certainly! The sentence "古い植物はやがて枯れます。" is a Japanese sentence th…" at bounding box center [784, 385] width 1568 height 771
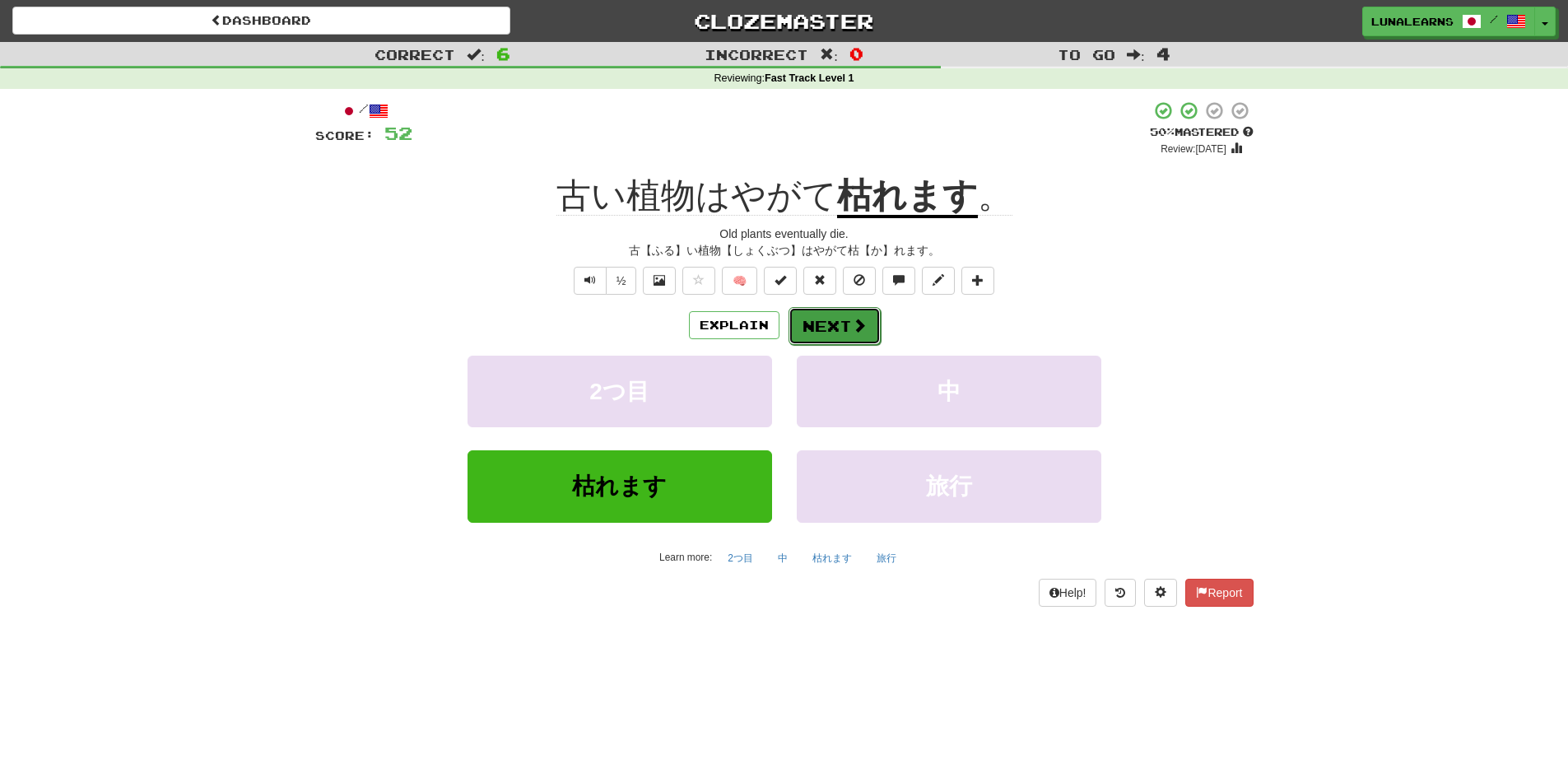
click at [809, 330] on button "Next" at bounding box center [834, 325] width 92 height 38
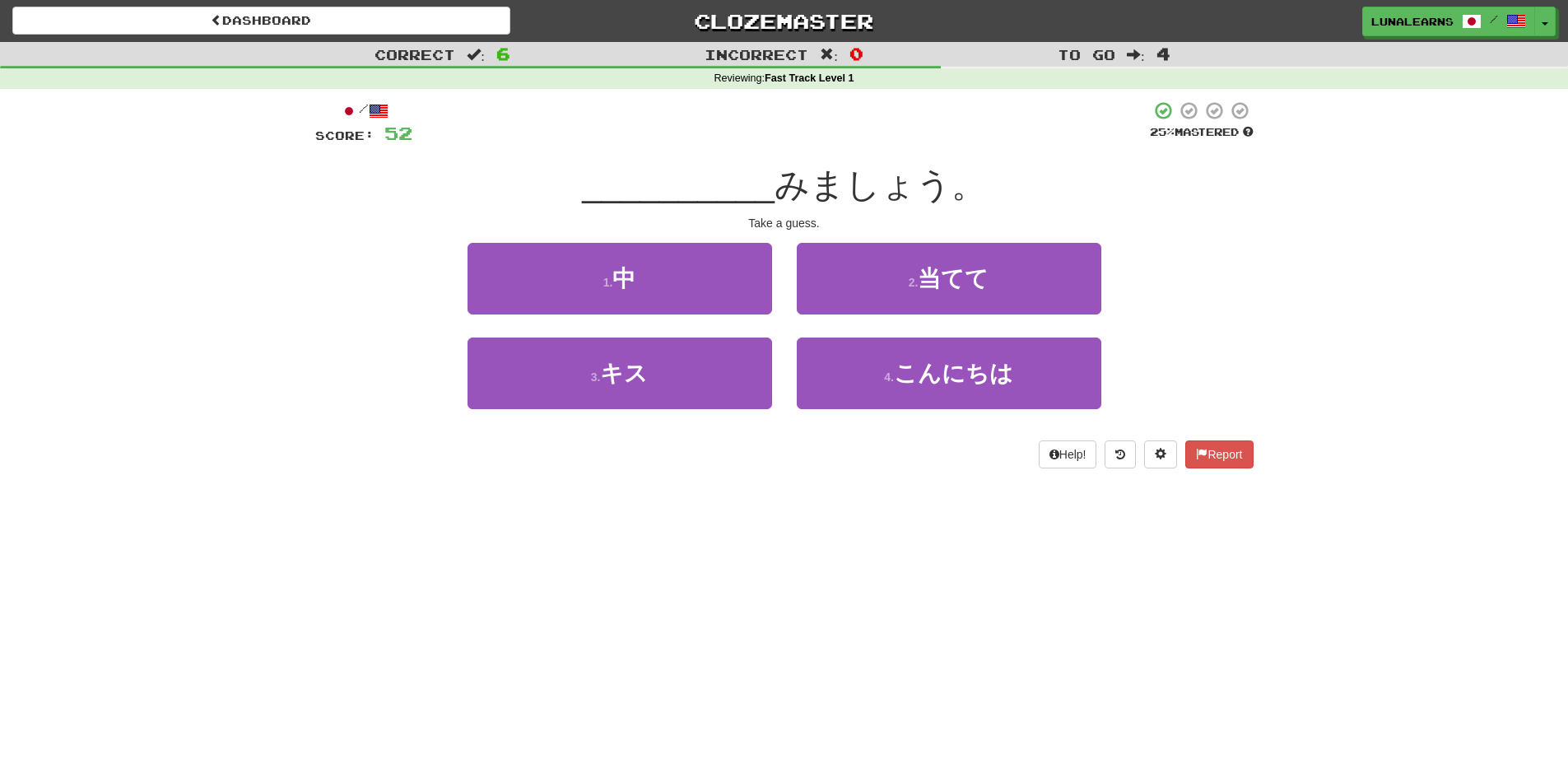
drag, startPoint x: 369, startPoint y: 471, endPoint x: 382, endPoint y: 487, distance: 20.6
click at [374, 480] on div "/ Score: 52 25 % Mastered __________ みましょう。 Take a guess. 1 . 中 2 . 当てて 3 . キス …" at bounding box center [784, 290] width 938 height 402
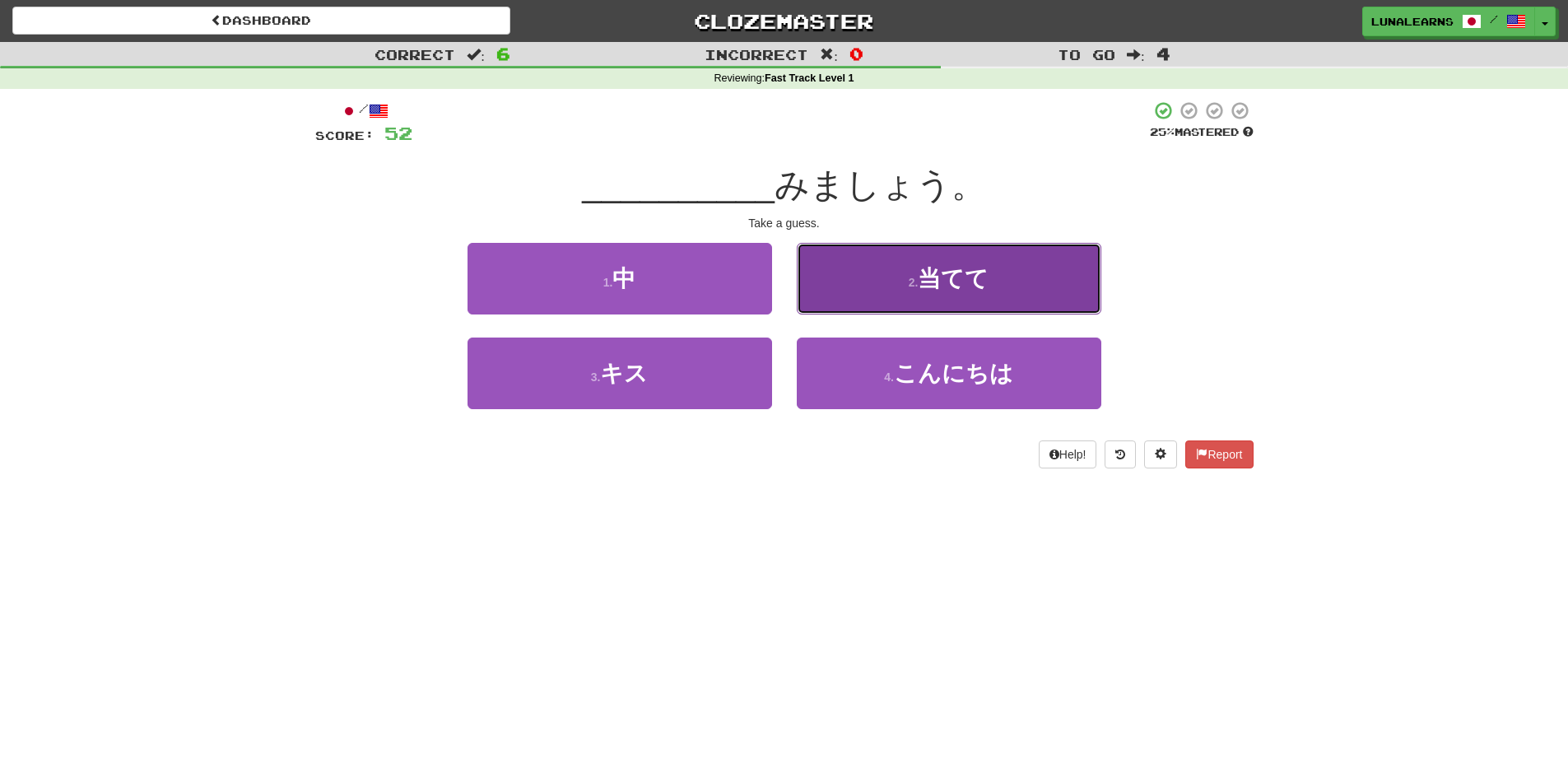
click at [975, 255] on button "2 . 当てて" at bounding box center [949, 279] width 305 height 72
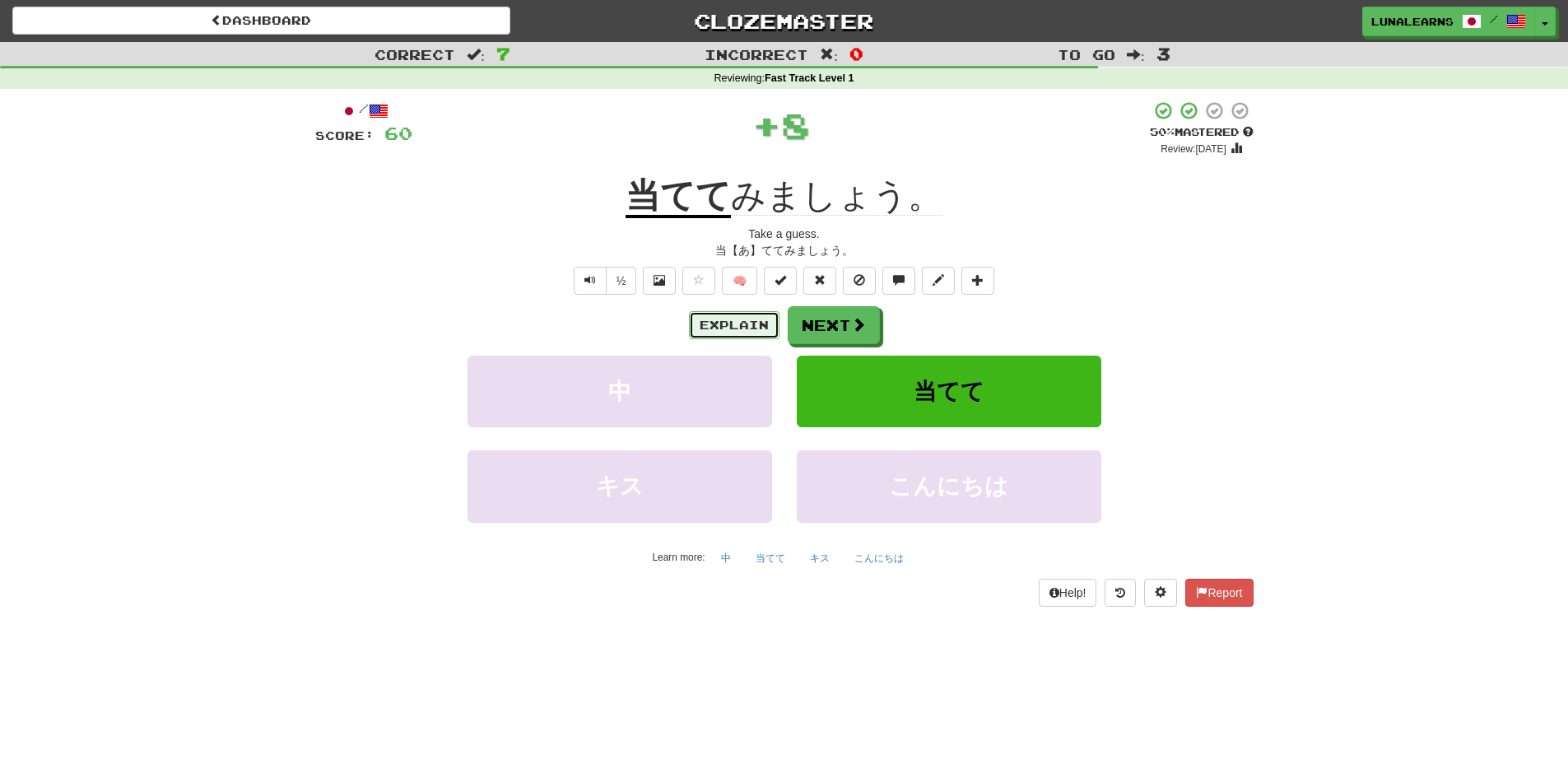
click at [730, 329] on button "Explain" at bounding box center [734, 325] width 91 height 28
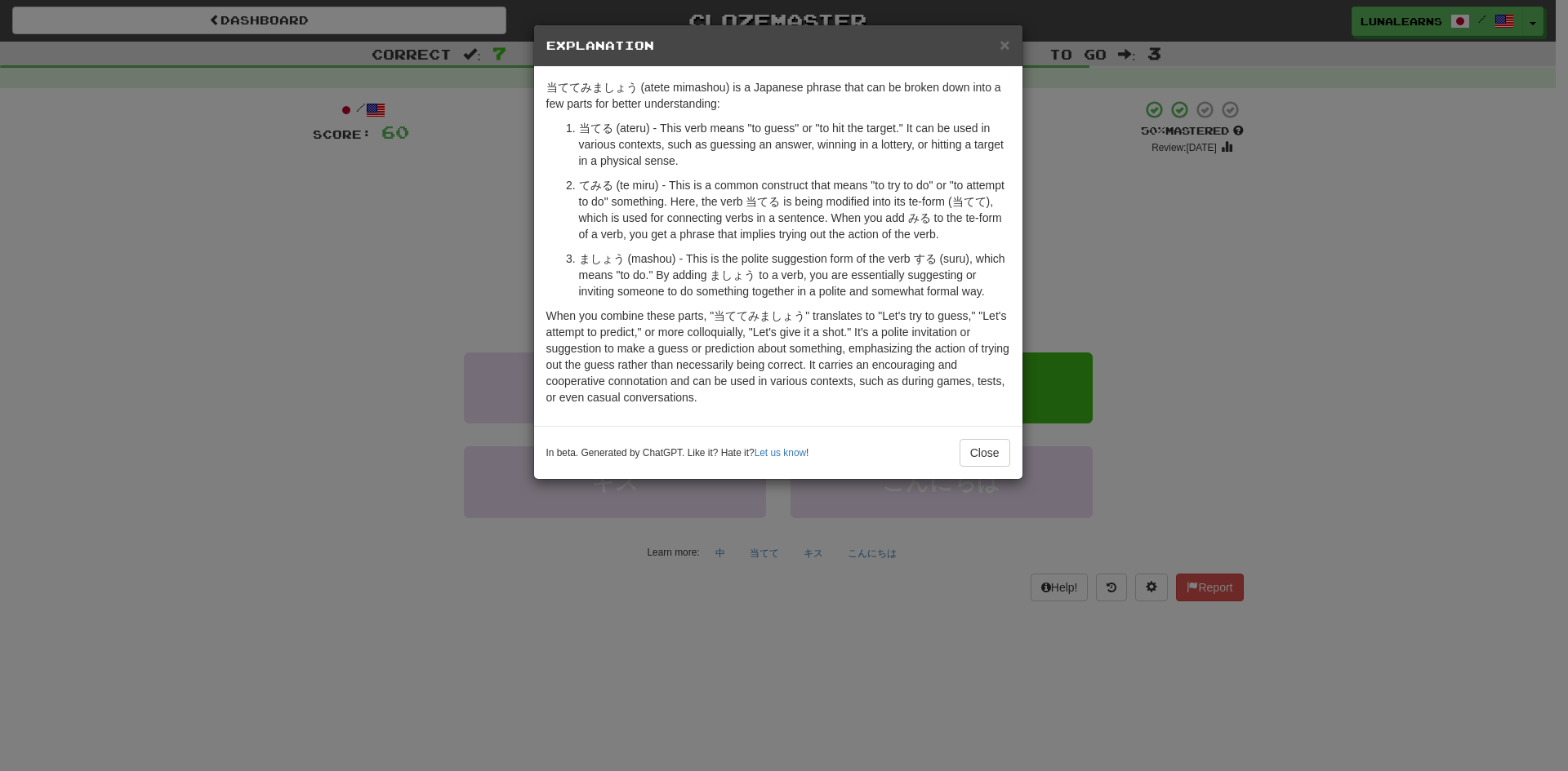
click at [376, 351] on div "× Explanation 当ててみましょう (atete mimashou) is a Japanese phrase that can be broken…" at bounding box center [784, 385] width 1568 height 771
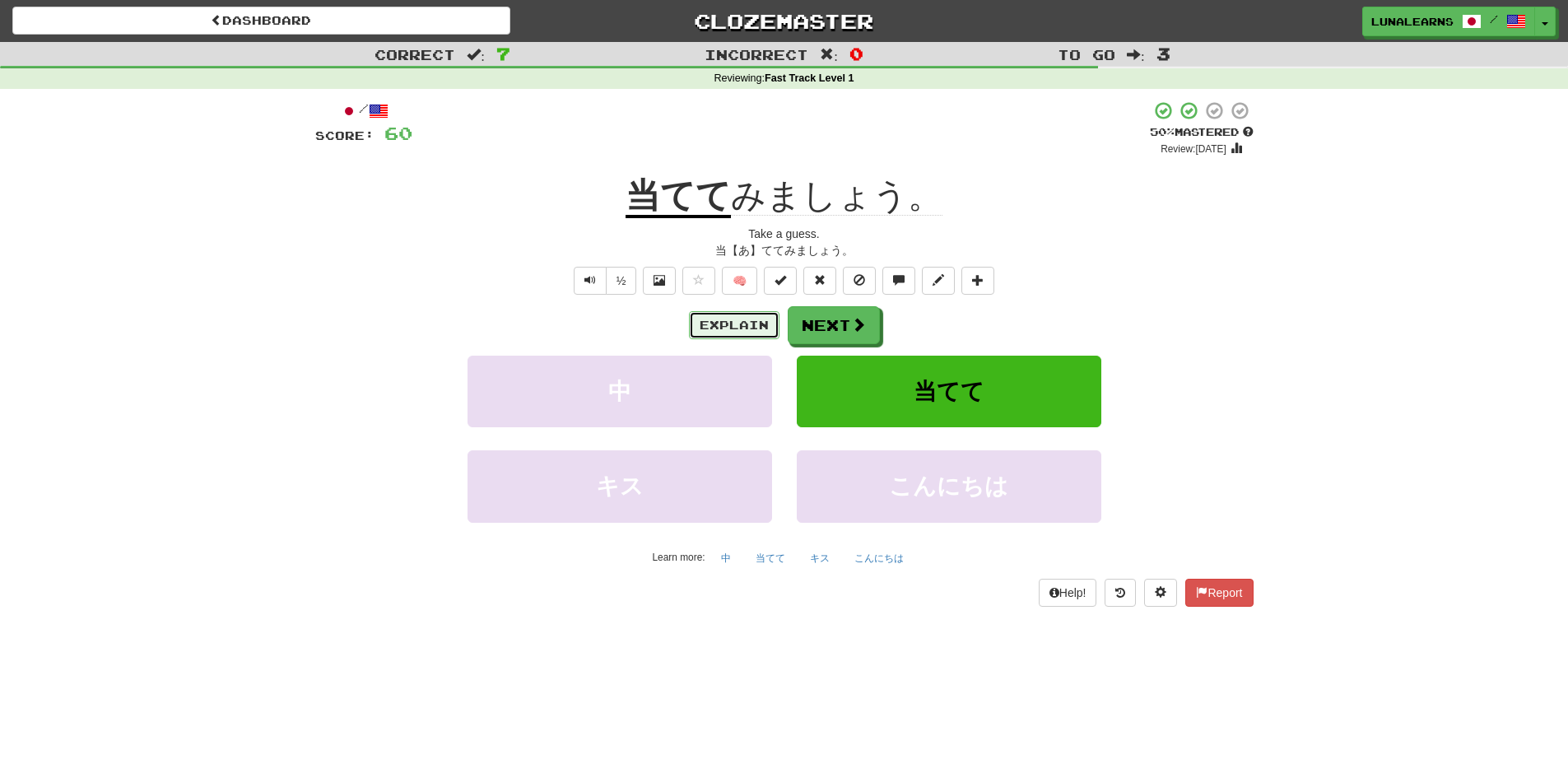
click at [723, 323] on button "Explain" at bounding box center [734, 325] width 91 height 28
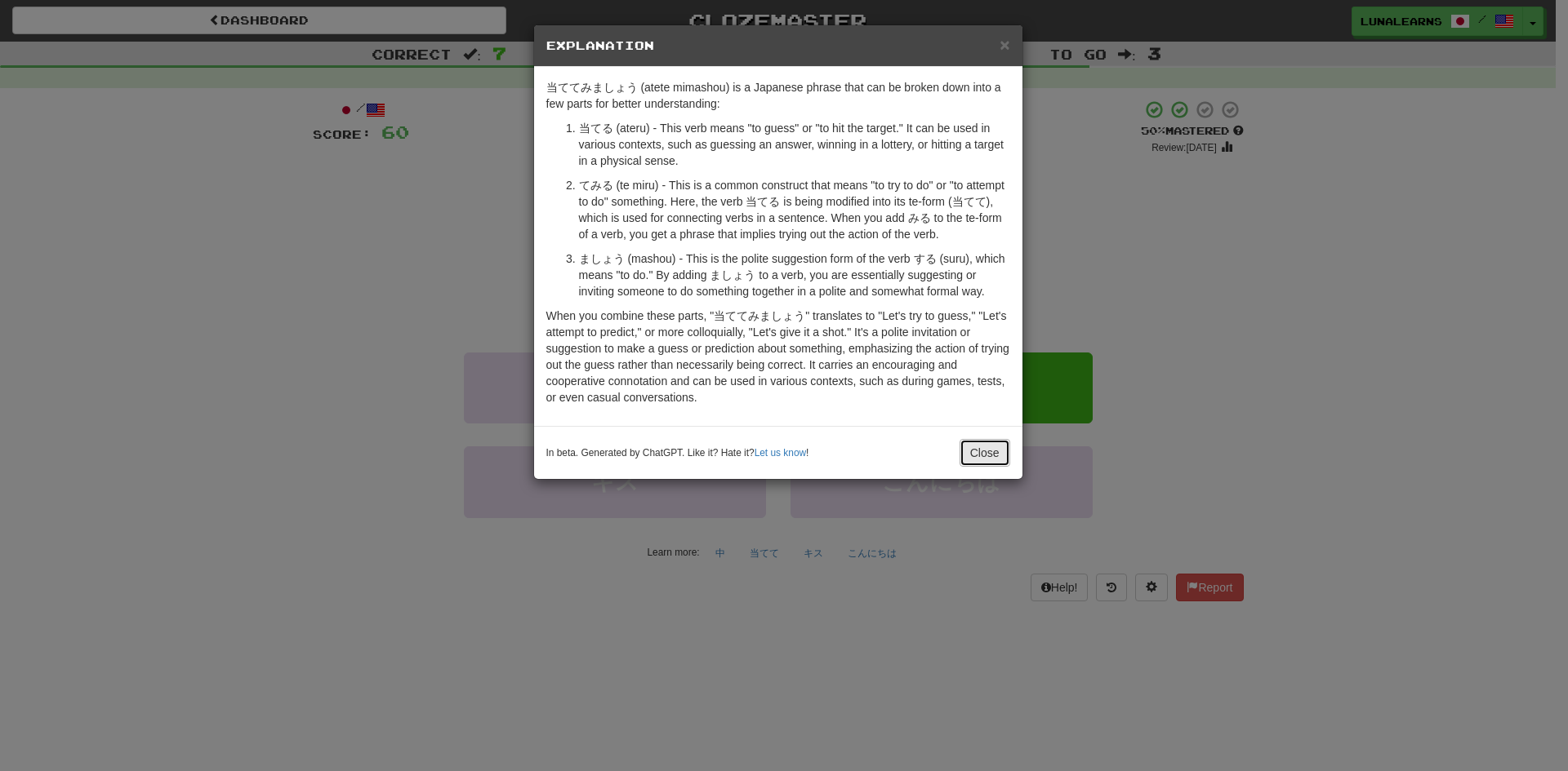
drag, startPoint x: 983, startPoint y: 462, endPoint x: 961, endPoint y: 464, distance: 22.1
click at [983, 462] on button "Close" at bounding box center [985, 452] width 51 height 27
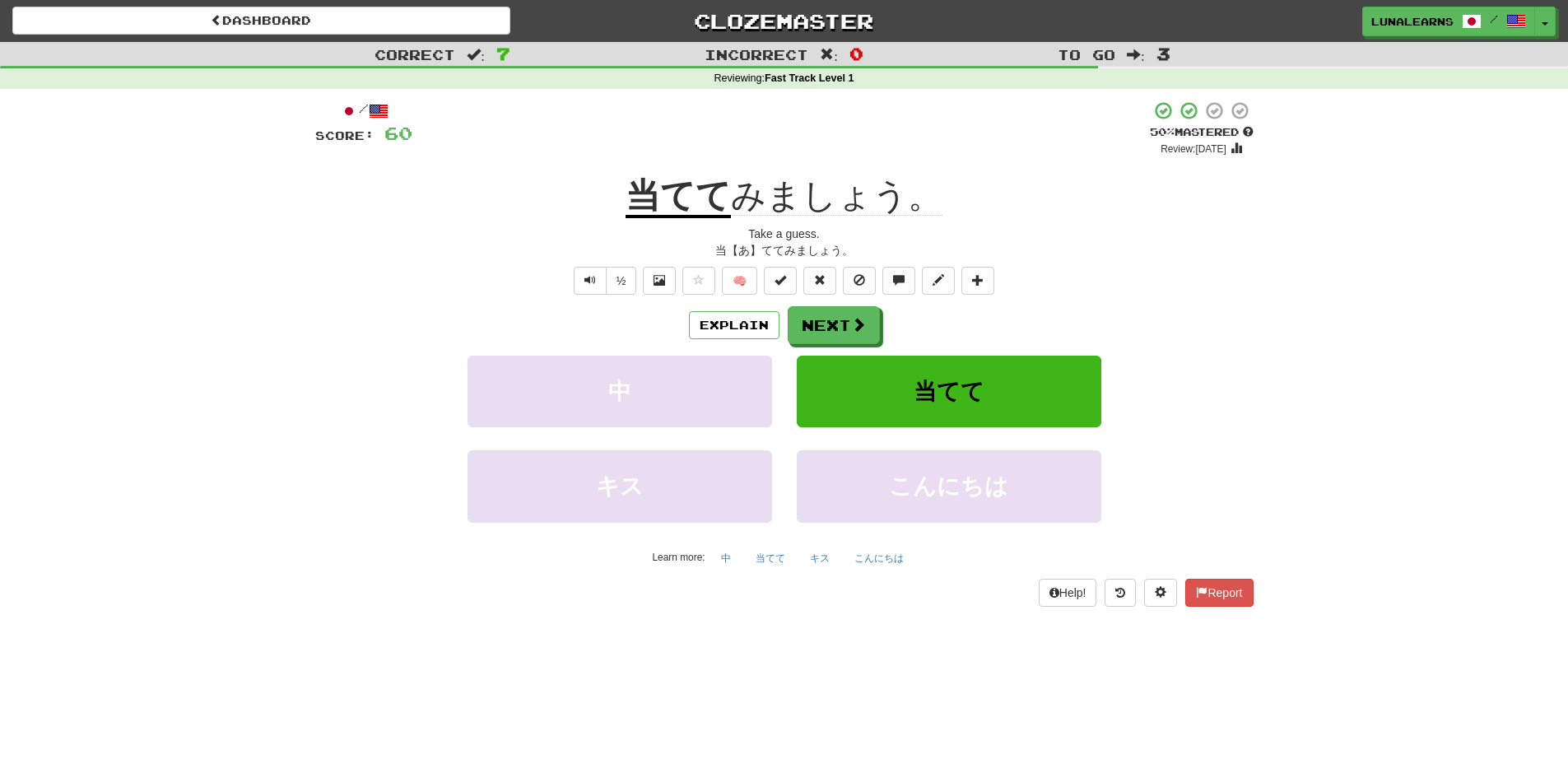
click at [861, 346] on div "Explain Next 中 当てて キス こんにちは Learn more: 中 当てて キス こんにちは" at bounding box center [784, 439] width 938 height 265
click at [860, 324] on span at bounding box center [859, 325] width 15 height 15
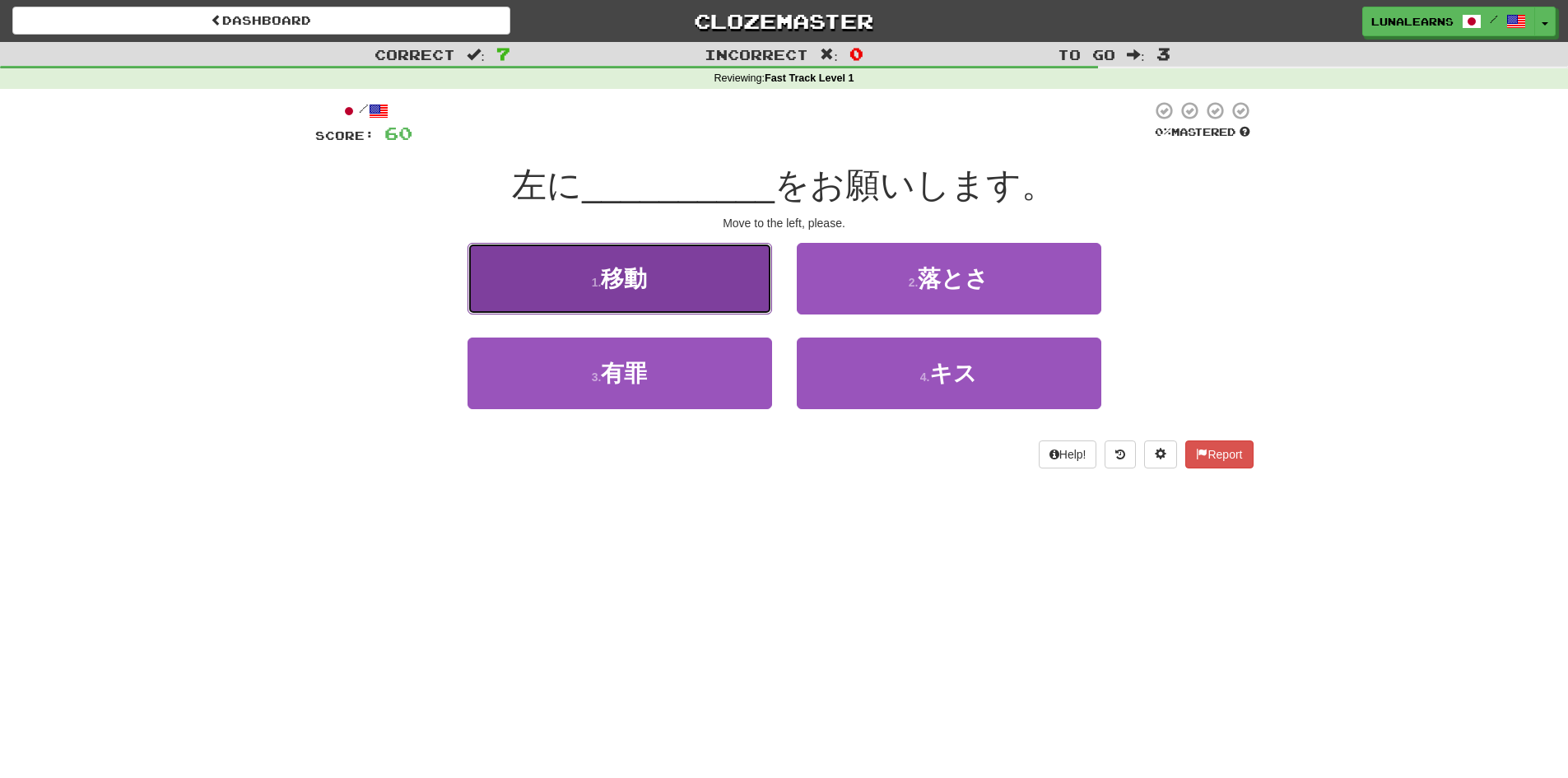
click at [692, 278] on button "1 . 移動" at bounding box center [620, 279] width 305 height 72
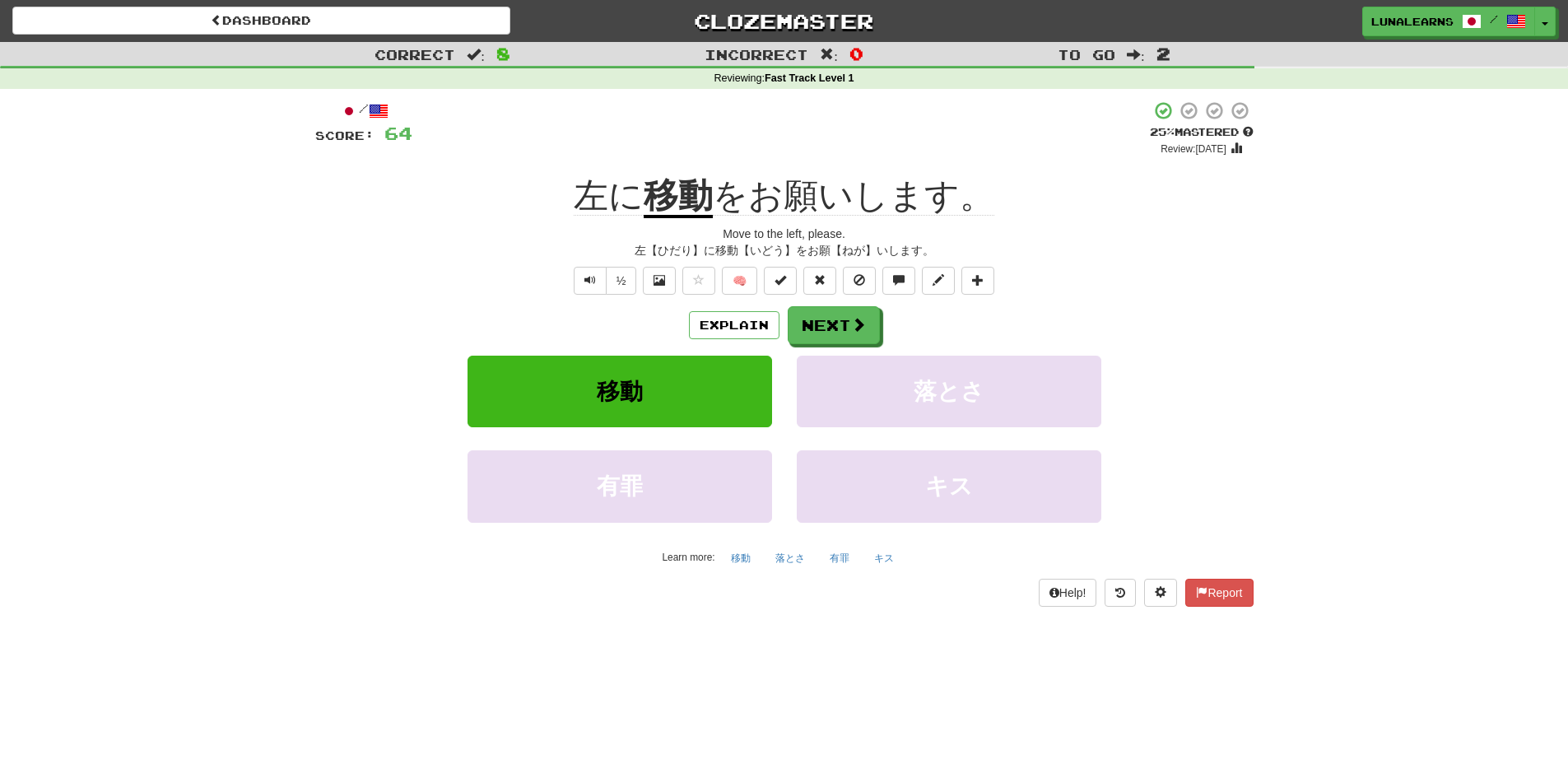
click at [696, 637] on div "Dashboard Clozemaster LunaLearns / Toggle Dropdown Dashboard Leaderboard Activi…" at bounding box center [784, 389] width 1568 height 778
click at [845, 323] on button "Next" at bounding box center [834, 325] width 92 height 38
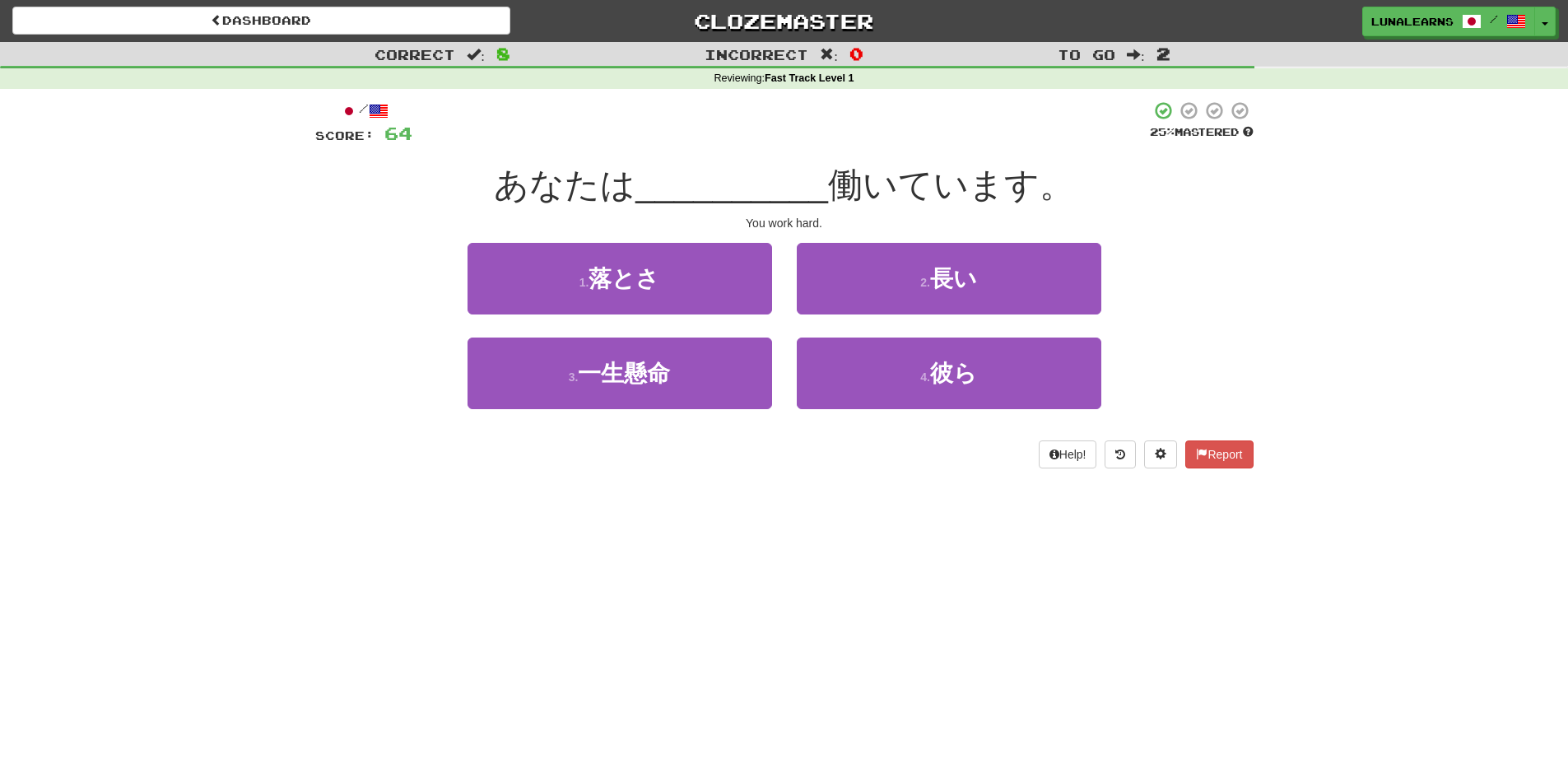
click at [728, 656] on div "Dashboard Clozemaster LunaLearns / Toggle Dropdown Dashboard Leaderboard Activi…" at bounding box center [784, 389] width 1568 height 778
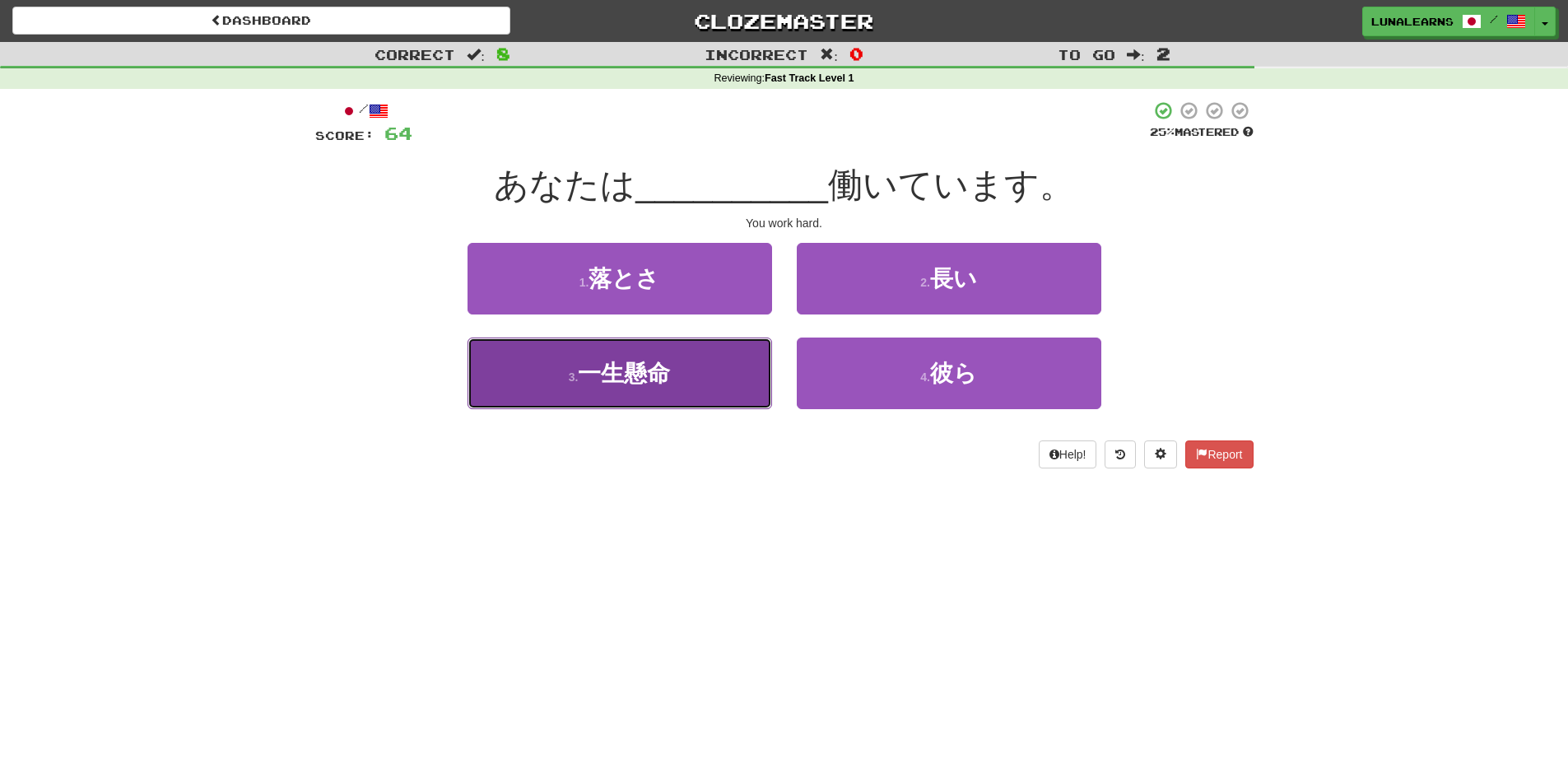
click at [739, 366] on button "3 . 一生懸命" at bounding box center [620, 374] width 305 height 72
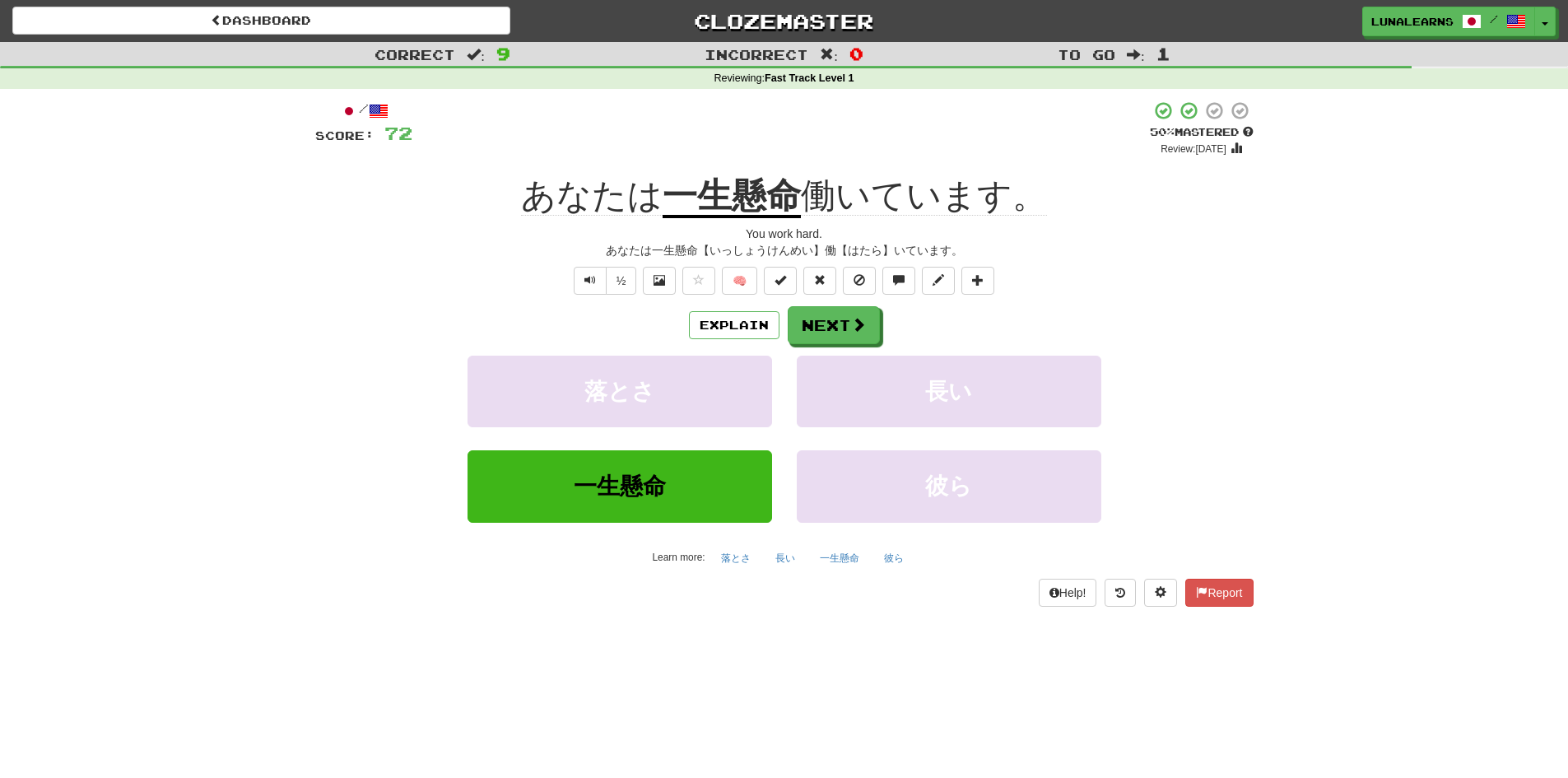
click at [457, 302] on div "/ Score: 72 + 8 50 % Mastered Review: [DATE] あなたは 一生懸命 働いています。 You work hard. あ…" at bounding box center [784, 353] width 938 height 506
click at [329, 637] on div "Dashboard Clozemaster LunaLearns / Toggle Dropdown Dashboard Leaderboard Activi…" at bounding box center [784, 389] width 1568 height 778
click at [733, 327] on button "Explain" at bounding box center [734, 325] width 91 height 28
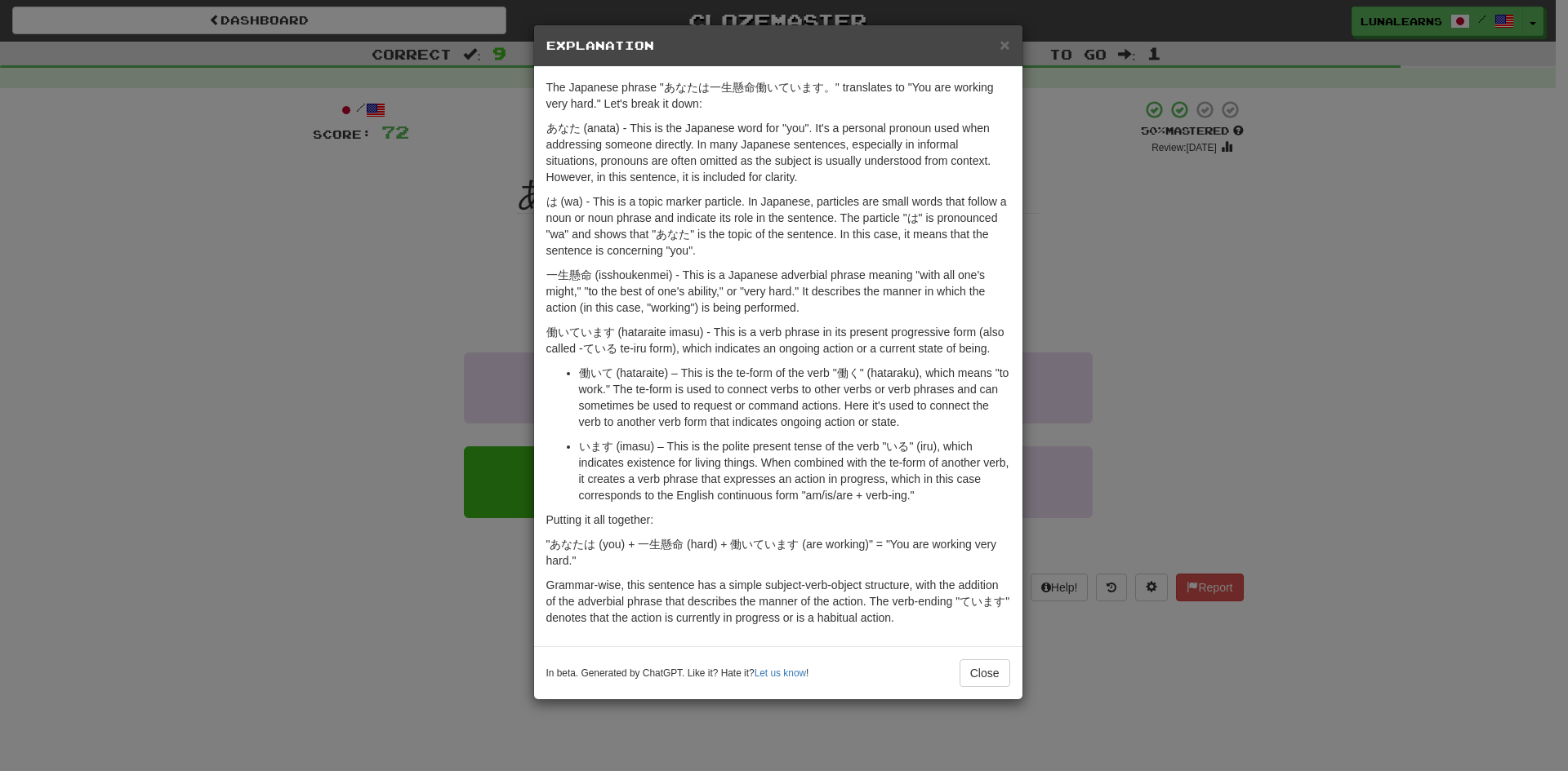
click at [631, 273] on p "一生懸命 (isshoukenmei) - This is a Japanese adverbial phrase meaning "with all one…" at bounding box center [778, 291] width 463 height 49
click at [634, 273] on p "一生懸命 (isshoukenmei) - This is a Japanese adverbial phrase meaning "with all one…" at bounding box center [778, 291] width 463 height 49
copy p "isshoukenmei"
click at [311, 512] on div "× Explanation The Japanese phrase "あなたは一生懸命働いています。" translates to "You are work…" at bounding box center [784, 385] width 1568 height 771
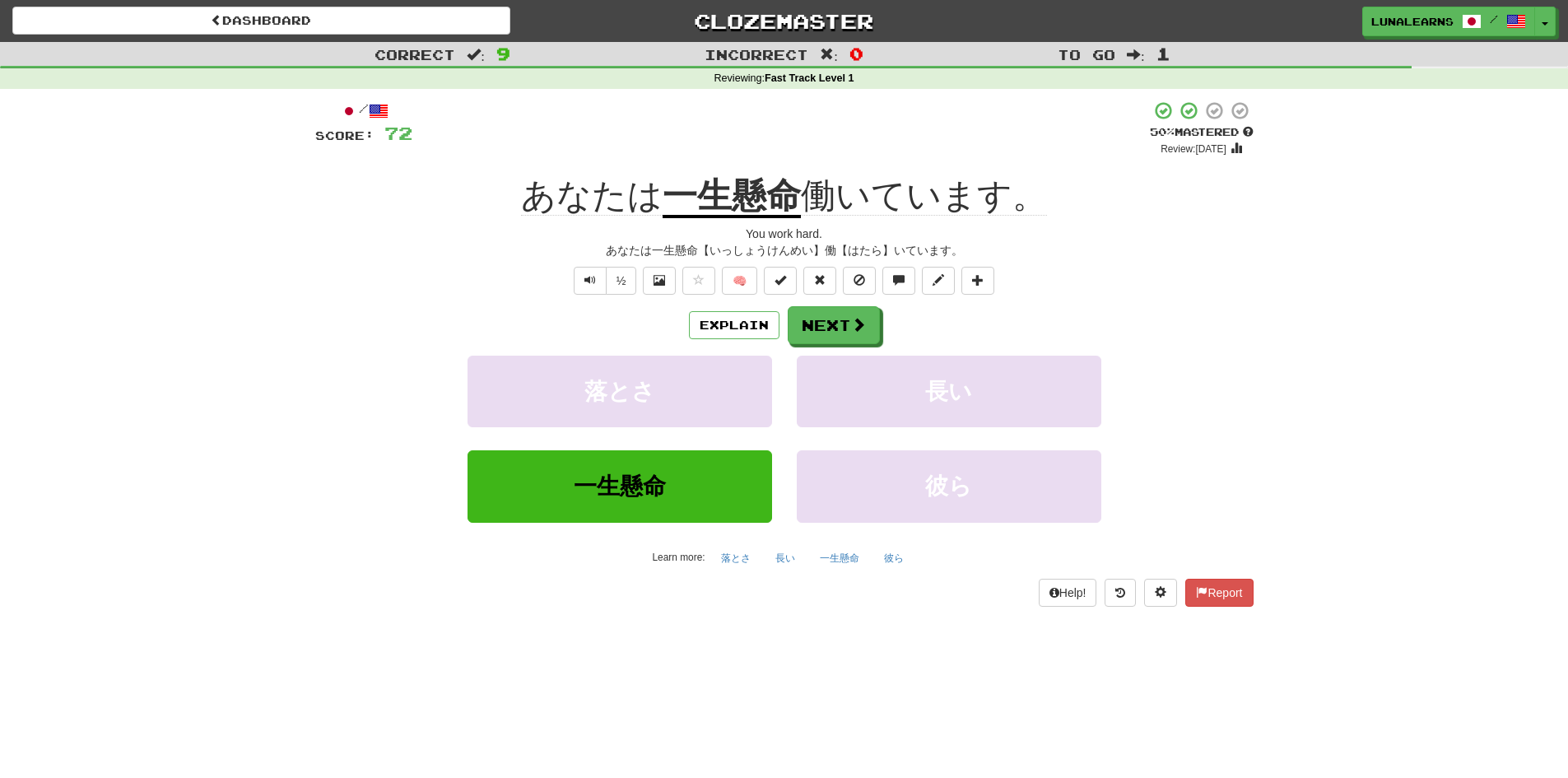
click at [1254, 373] on div "/ Score: 72 + 8 50 % Mastered Review: [DATE] あなたは 一生懸命 働いています。 You work hard. あ…" at bounding box center [784, 359] width 963 height 540
click at [846, 324] on button "Next" at bounding box center [834, 325] width 92 height 38
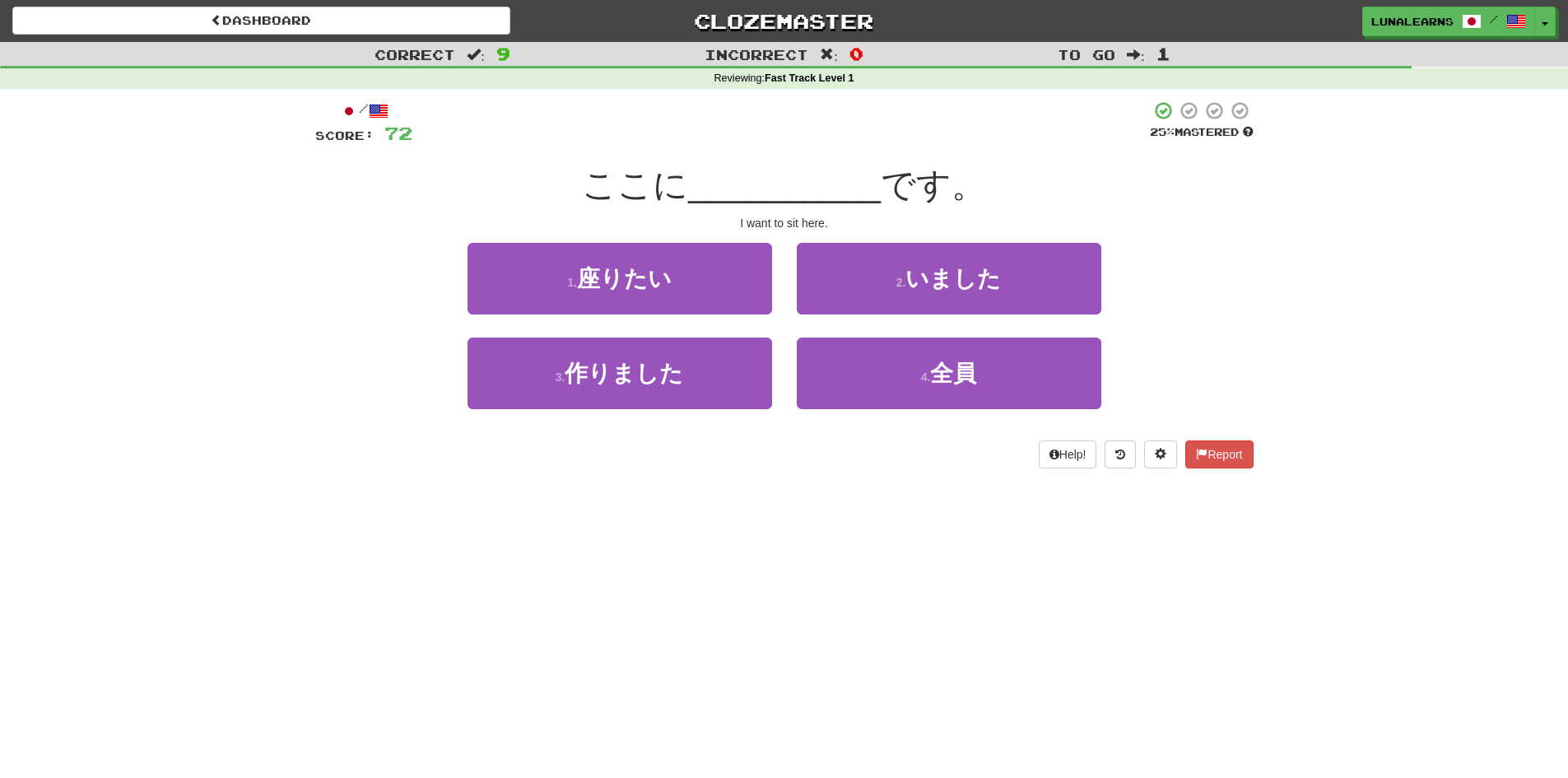
click at [879, 590] on div "Dashboard Clozemaster LunaLearns / Toggle Dropdown Dashboard Leaderboard Activi…" at bounding box center [784, 389] width 1568 height 778
drag, startPoint x: 704, startPoint y: 271, endPoint x: 728, endPoint y: 265, distance: 24.7
click at [704, 270] on button "1 . 座りたい" at bounding box center [620, 279] width 305 height 72
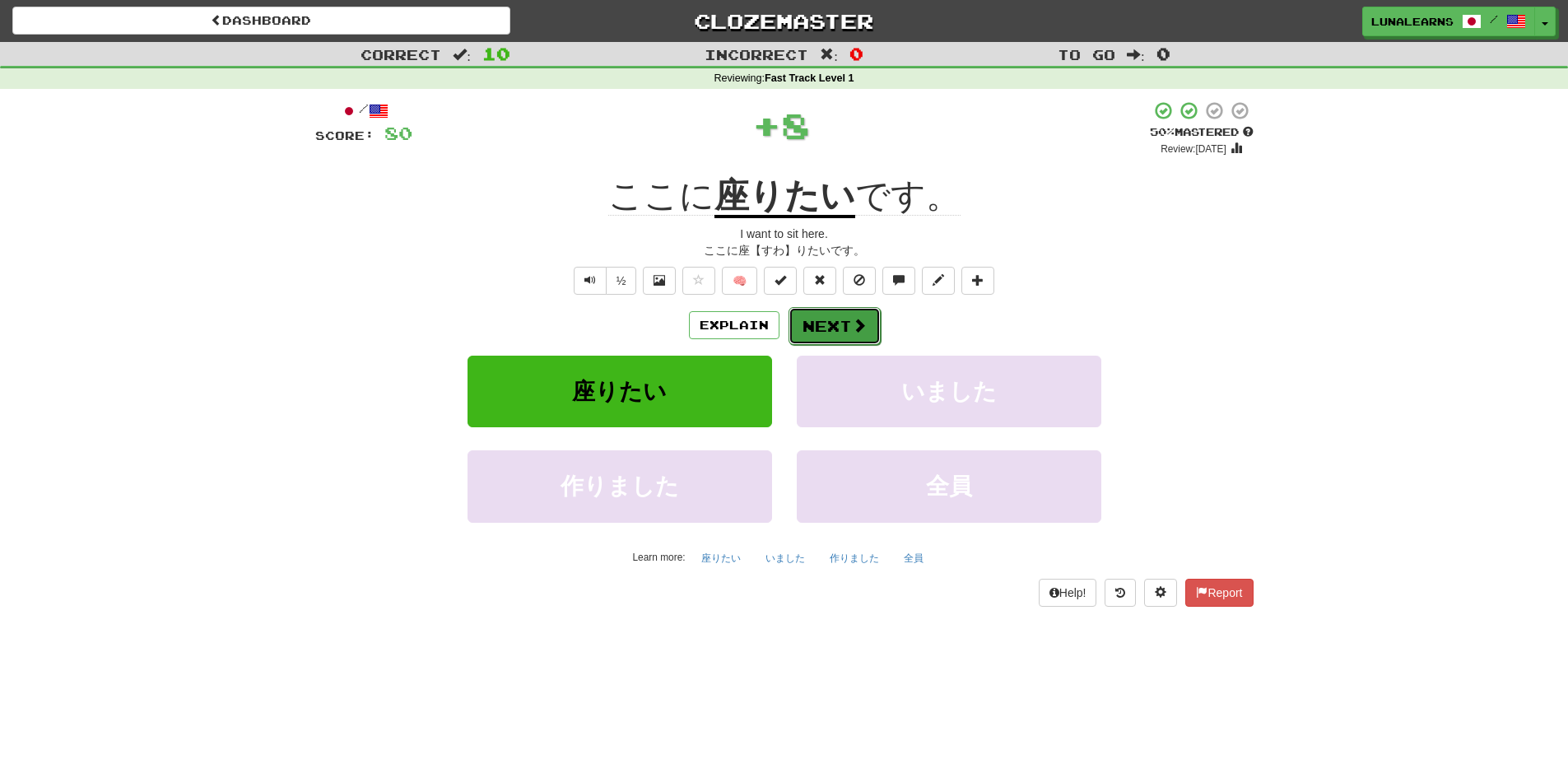
click at [852, 321] on span at bounding box center [859, 325] width 15 height 15
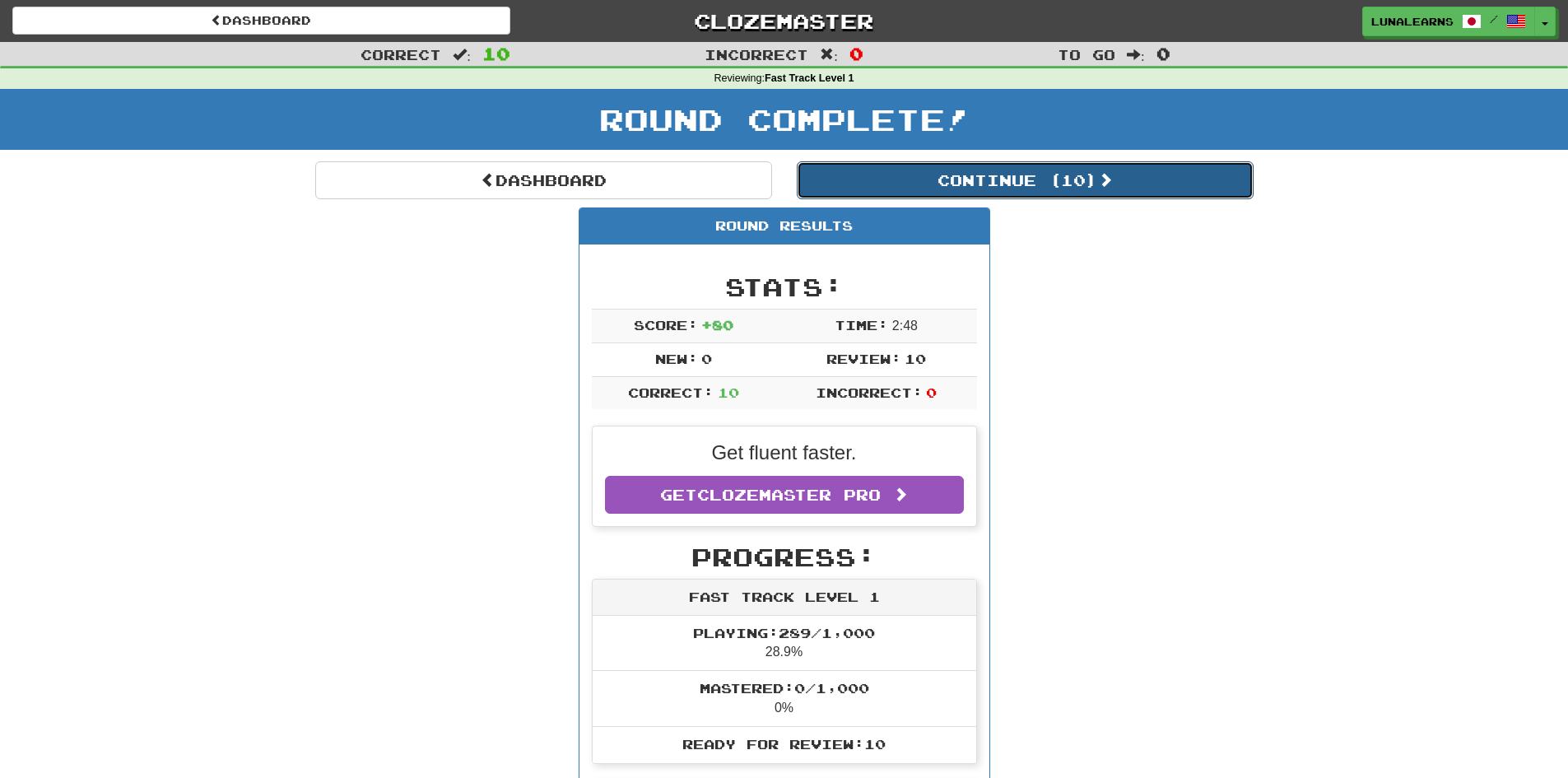
click at [1149, 176] on button "Continue ( 10 )" at bounding box center [1025, 180] width 457 height 38
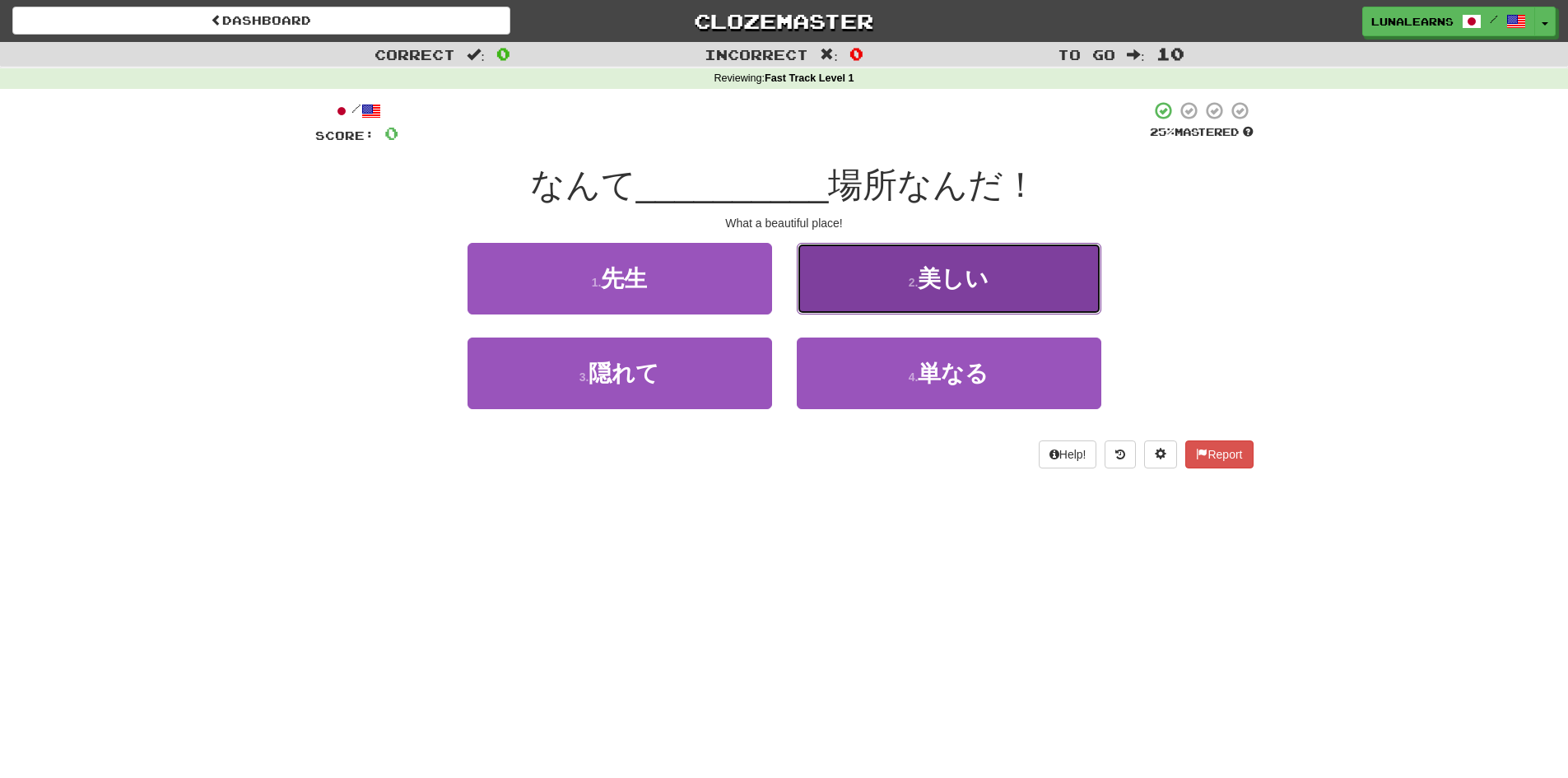
click at [1014, 273] on button "2 . 美しい" at bounding box center [949, 279] width 305 height 72
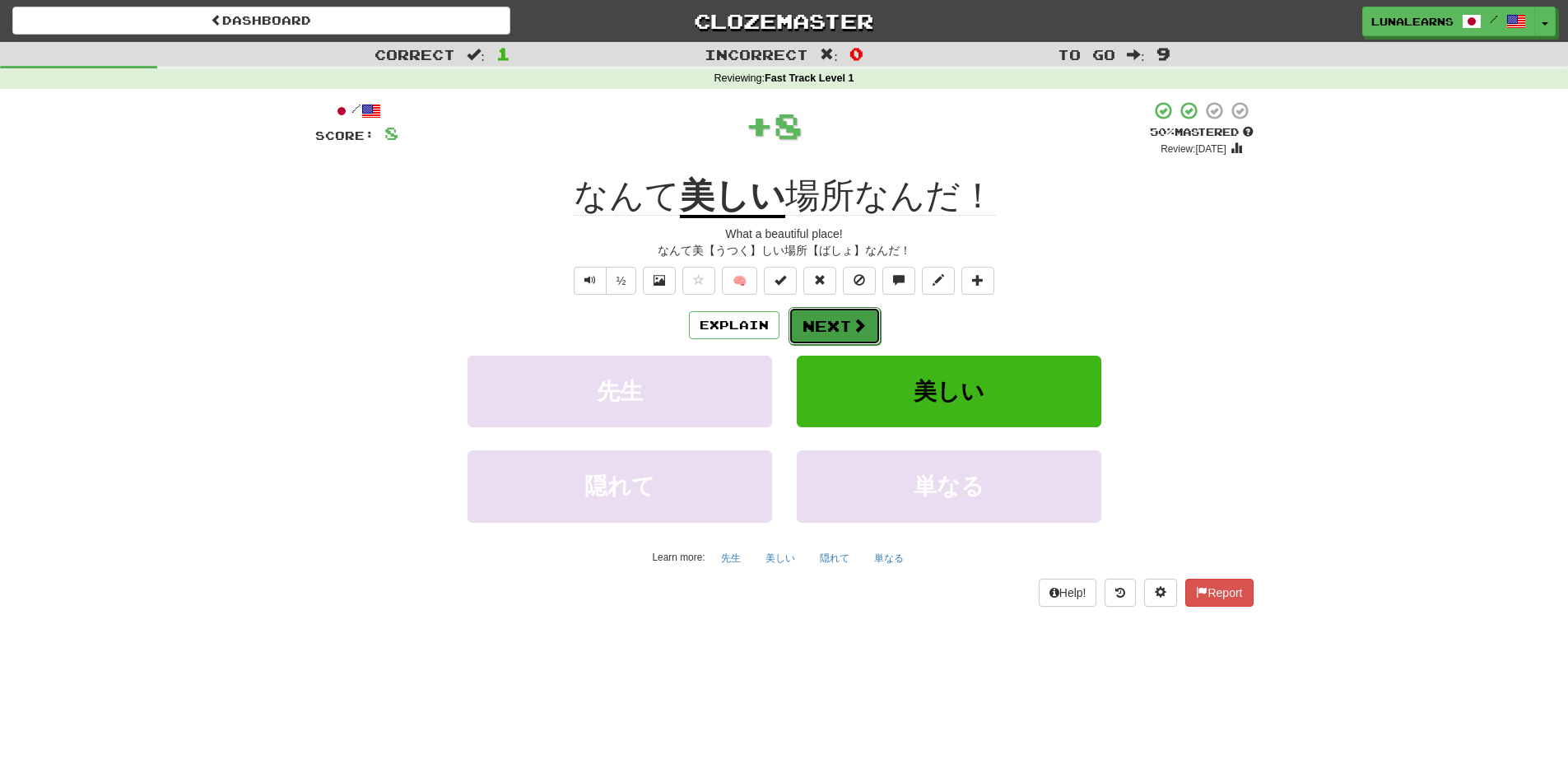
click at [846, 325] on button "Next" at bounding box center [834, 325] width 92 height 38
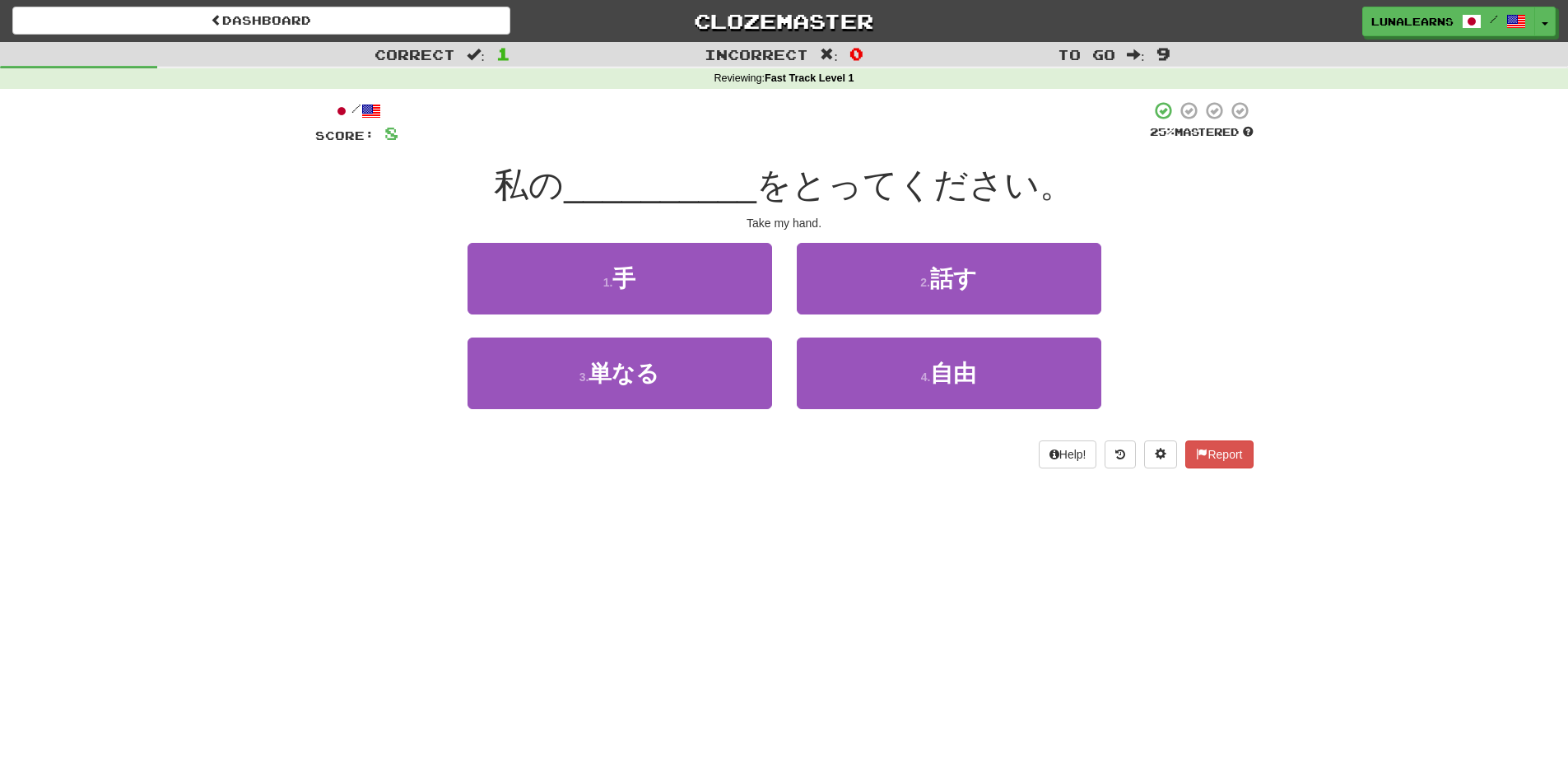
click at [744, 621] on div "Dashboard Clozemaster LunaLearns / Toggle Dropdown Dashboard Leaderboard Activi…" at bounding box center [784, 389] width 1568 height 778
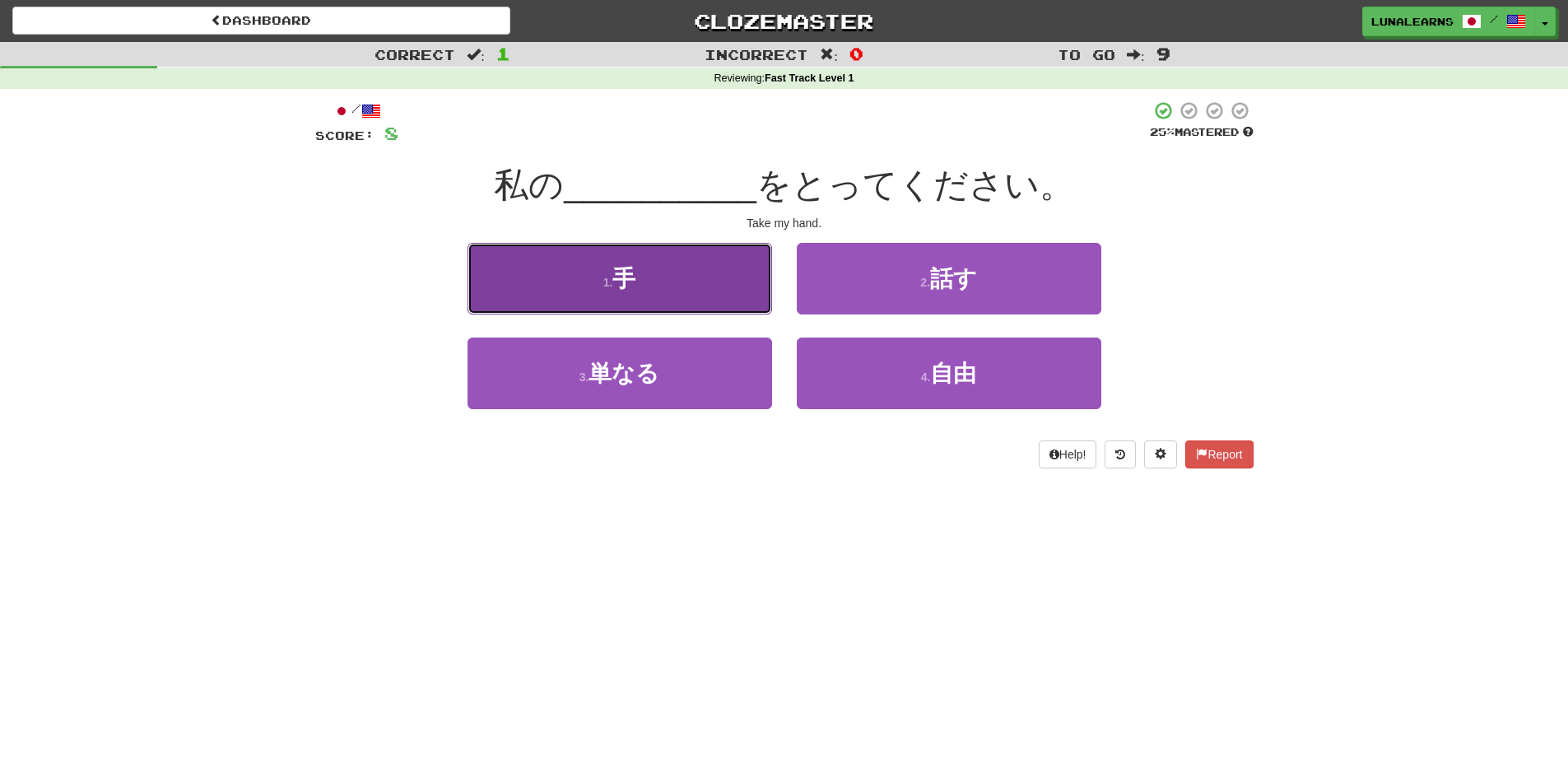
click at [675, 292] on button "1 . 手" at bounding box center [620, 279] width 305 height 72
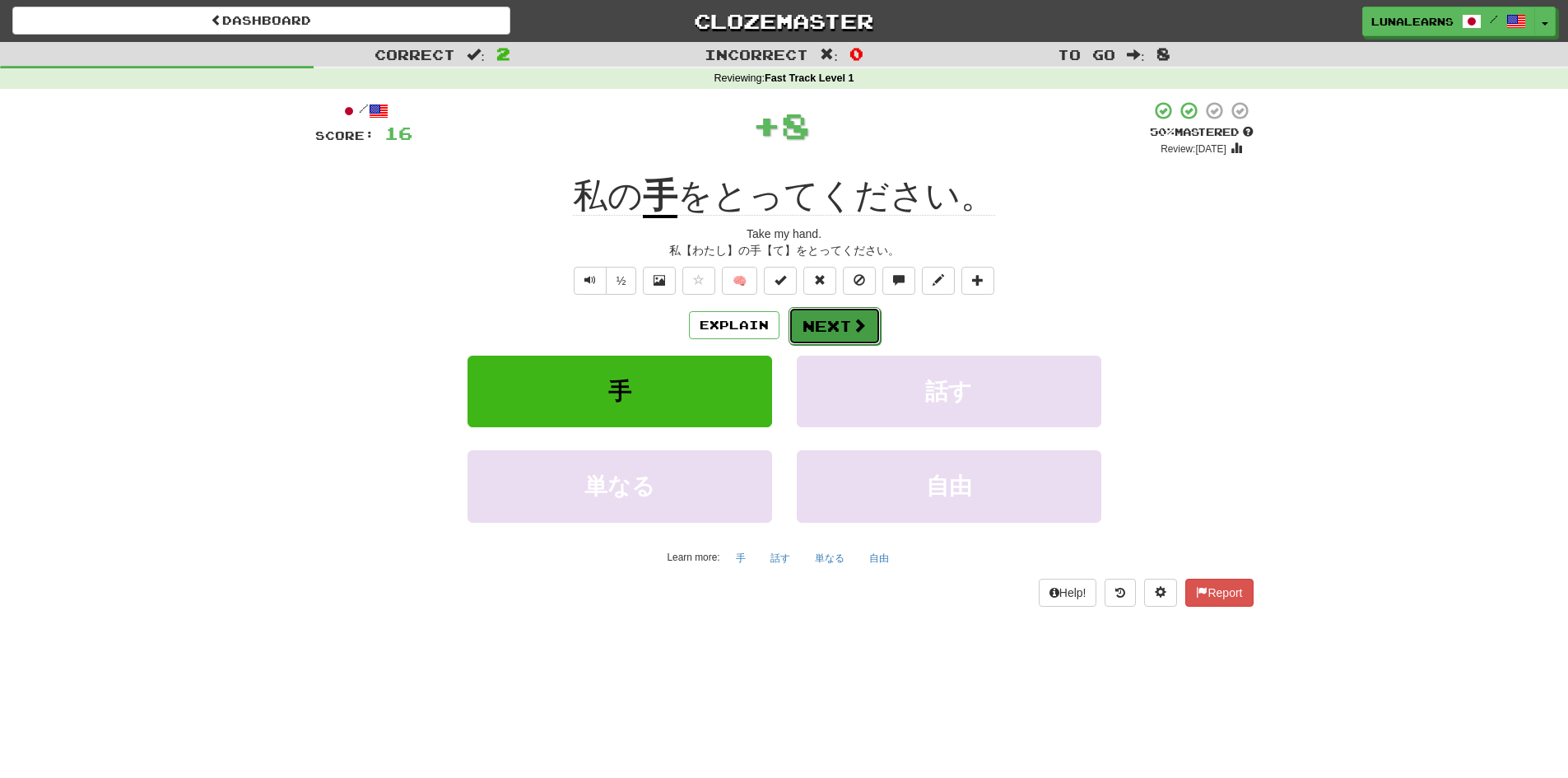
click at [842, 321] on button "Next" at bounding box center [834, 325] width 92 height 38
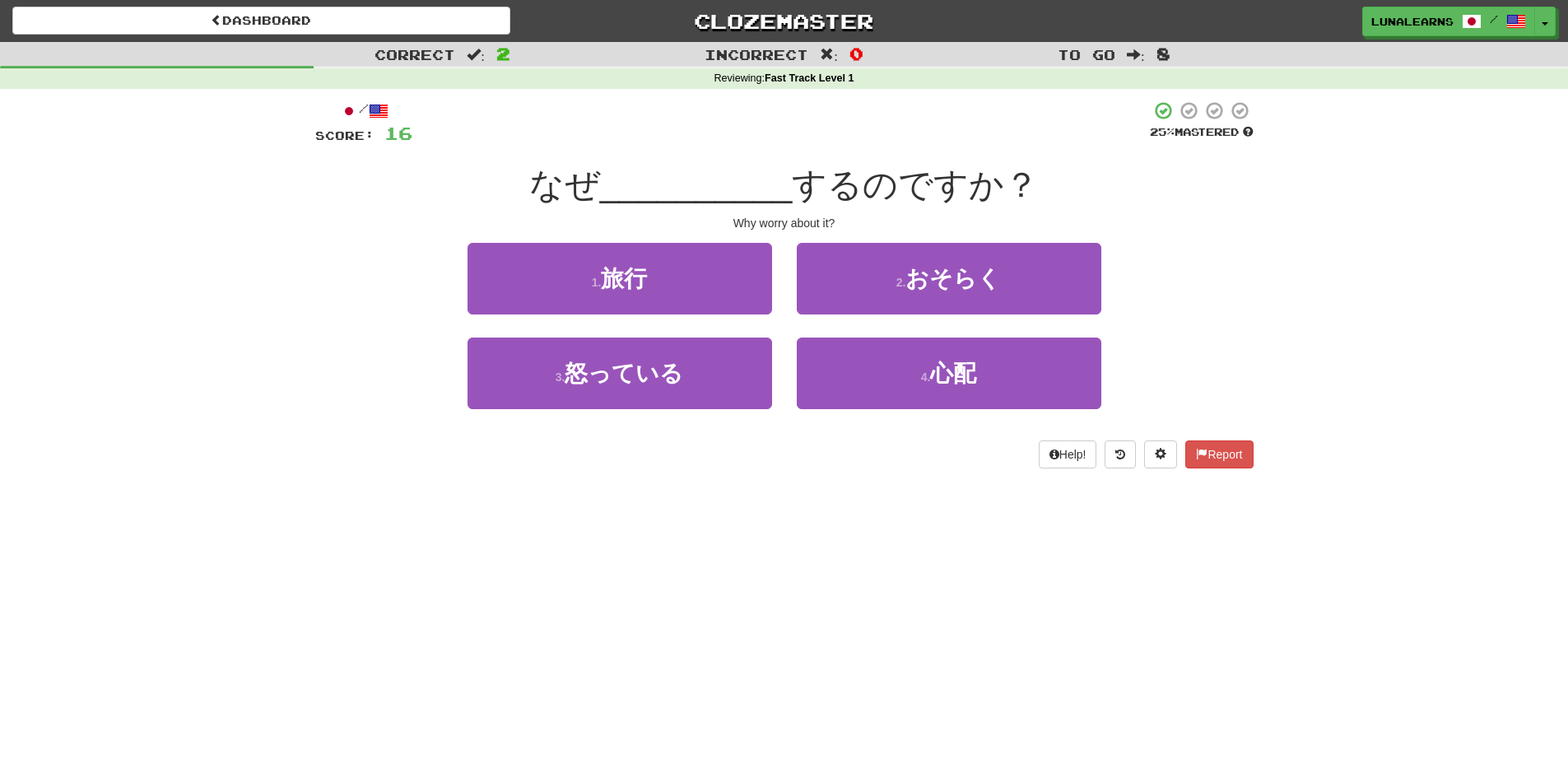
click at [792, 576] on div "Dashboard Clozemaster LunaLearns / Toggle Dropdown Dashboard Leaderboard Activi…" at bounding box center [784, 389] width 1568 height 778
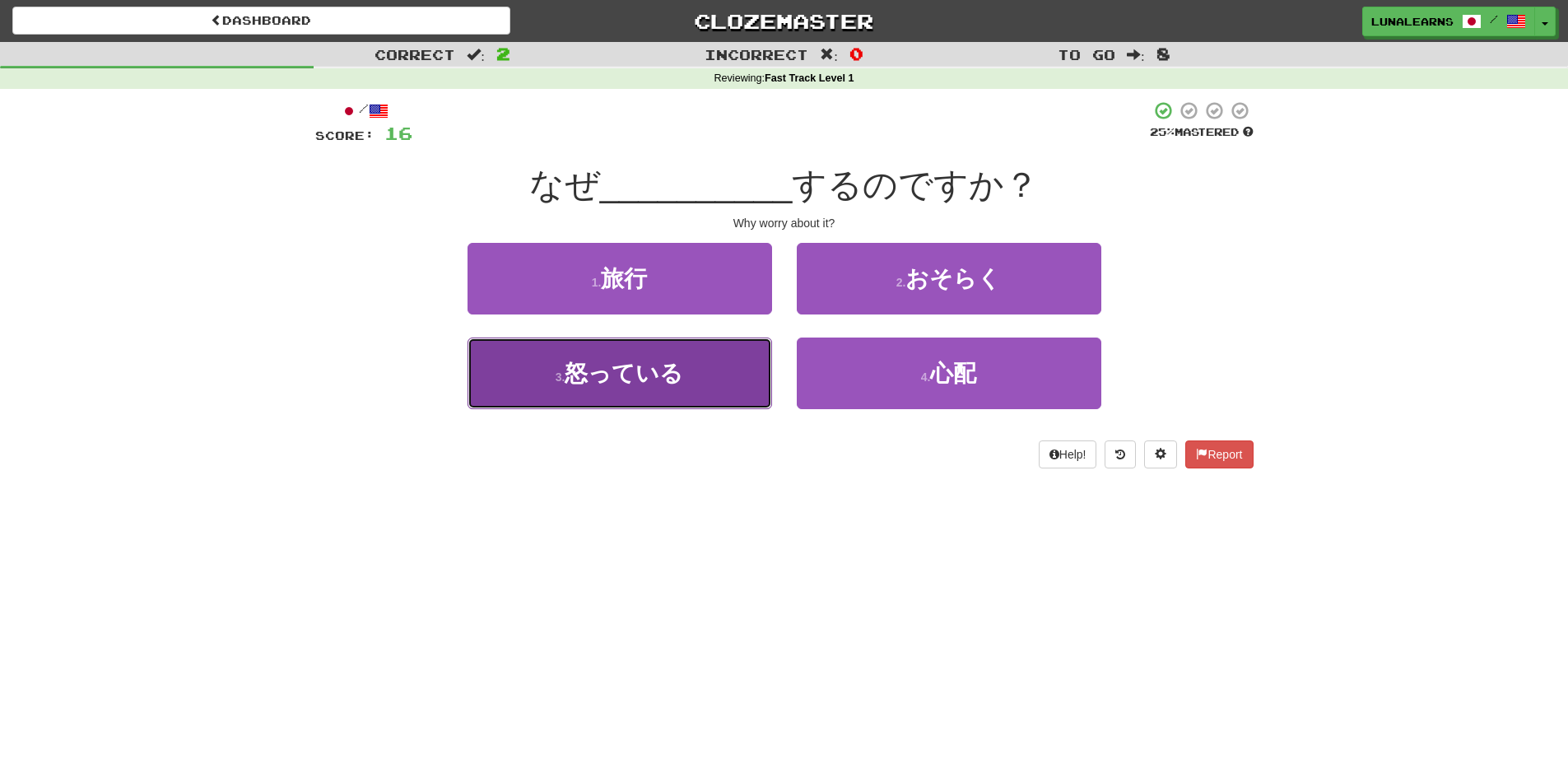
click at [624, 394] on button "3 . 怒っている" at bounding box center [620, 374] width 305 height 72
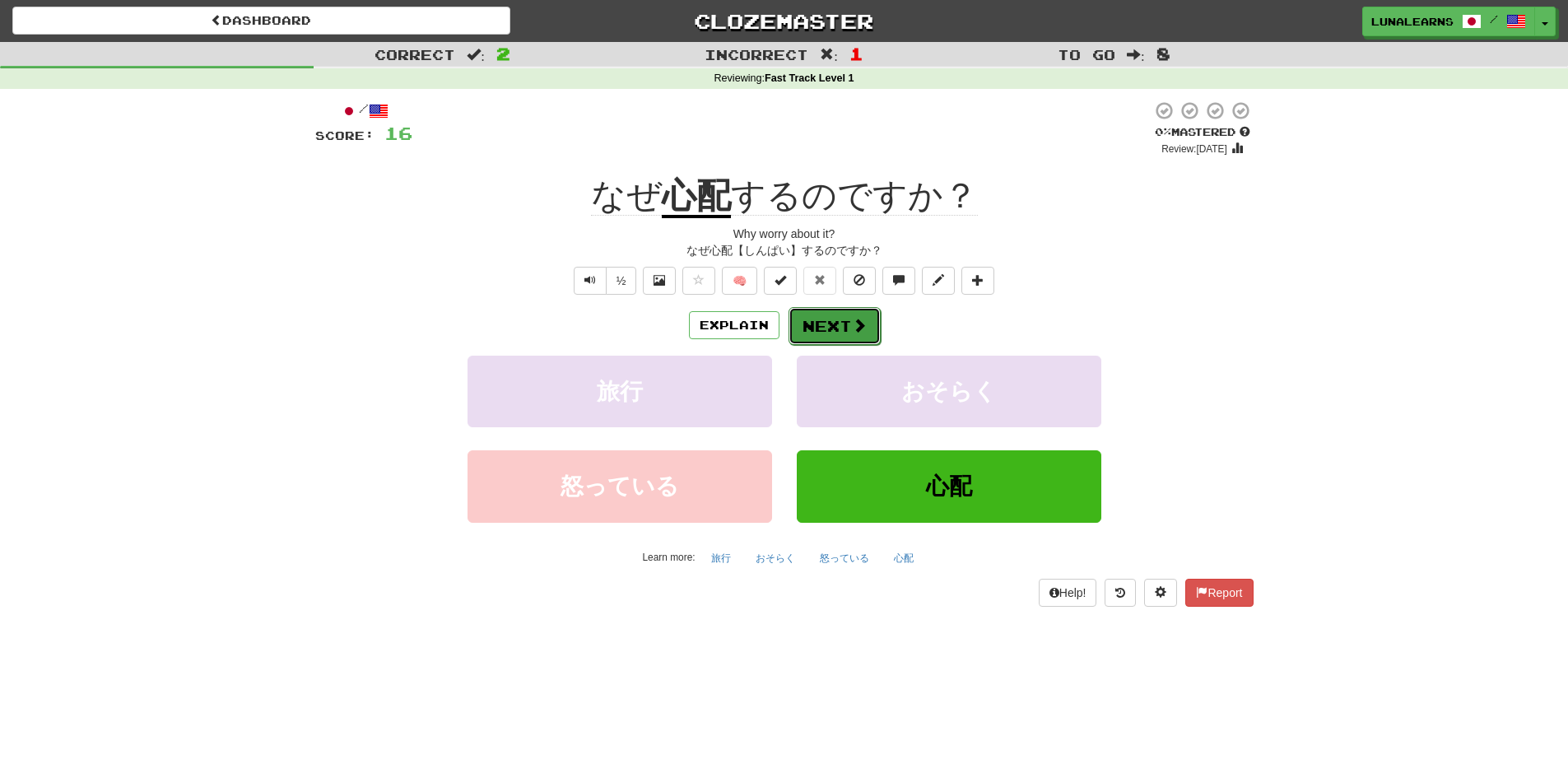
click at [836, 326] on button "Next" at bounding box center [834, 325] width 92 height 38
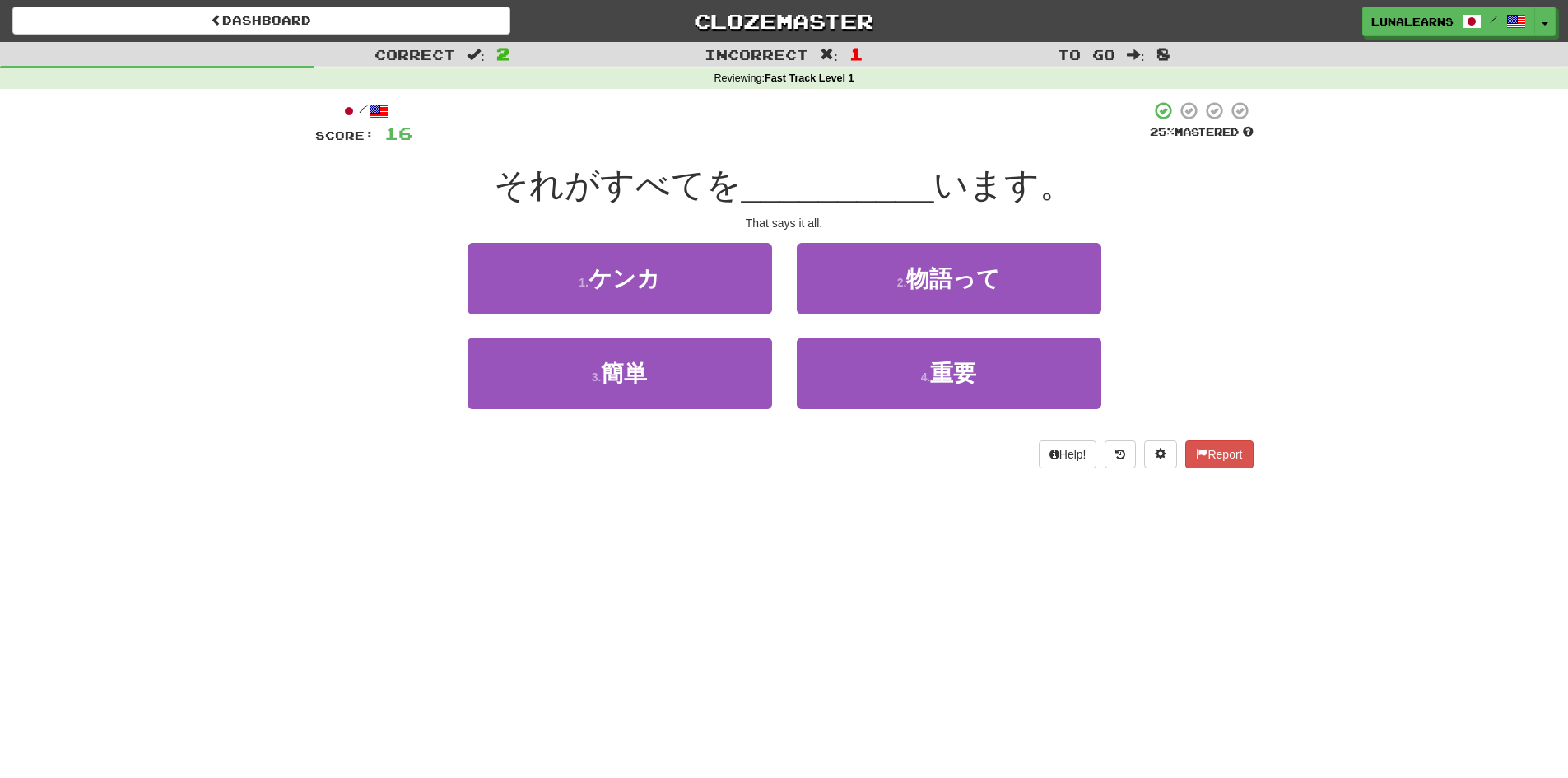
click at [570, 647] on div "Dashboard Clozemaster LunaLearns / Toggle Dropdown Dashboard Leaderboard Activi…" at bounding box center [784, 389] width 1568 height 778
click at [574, 586] on div "Dashboard Clozemaster LunaLearns / Toggle Dropdown Dashboard Leaderboard Activi…" at bounding box center [784, 389] width 1568 height 778
click at [577, 586] on div "Dashboard Clozemaster LunaLearns / Toggle Dropdown Dashboard Leaderboard Activi…" at bounding box center [784, 389] width 1568 height 778
click at [577, 586] on div "Dashboard Clozemaster LunaLearns / Toggle Dropdown Dashboard Leaderboard Activi…" at bounding box center [784, 389] width 1568 height 778
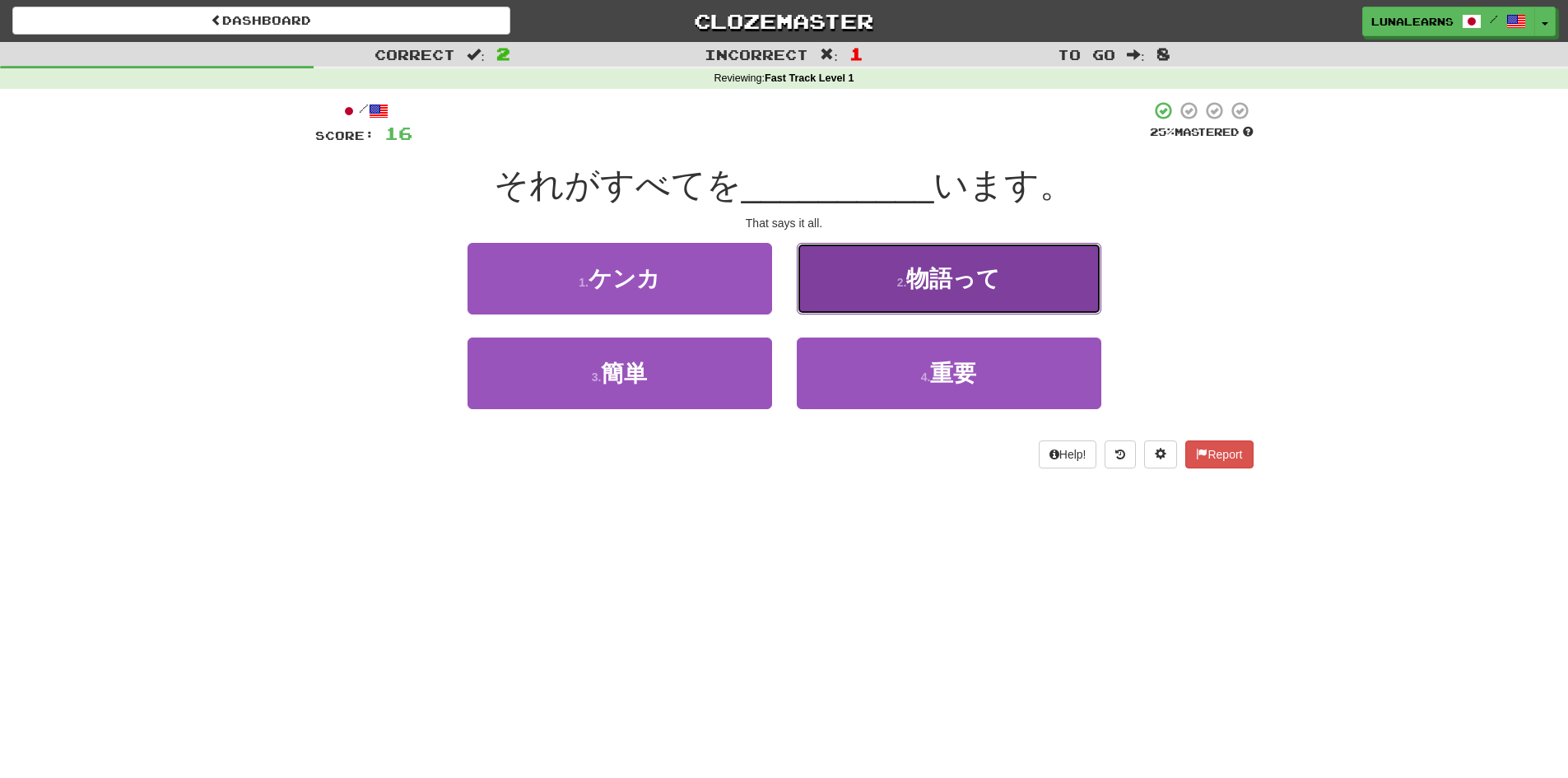
click at [946, 294] on button "2 . 物語って" at bounding box center [949, 279] width 305 height 72
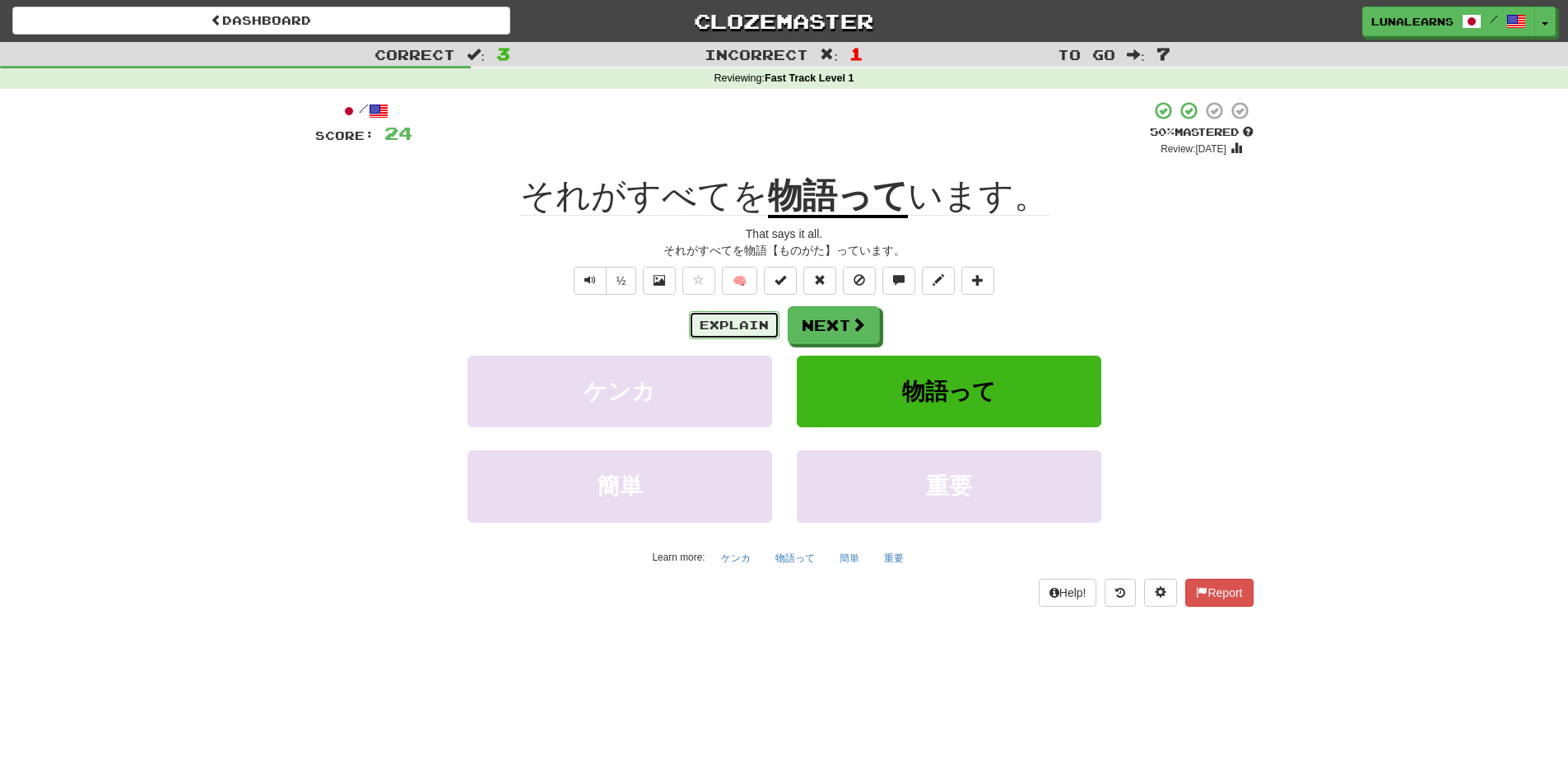
click at [723, 322] on button "Explain" at bounding box center [734, 325] width 91 height 28
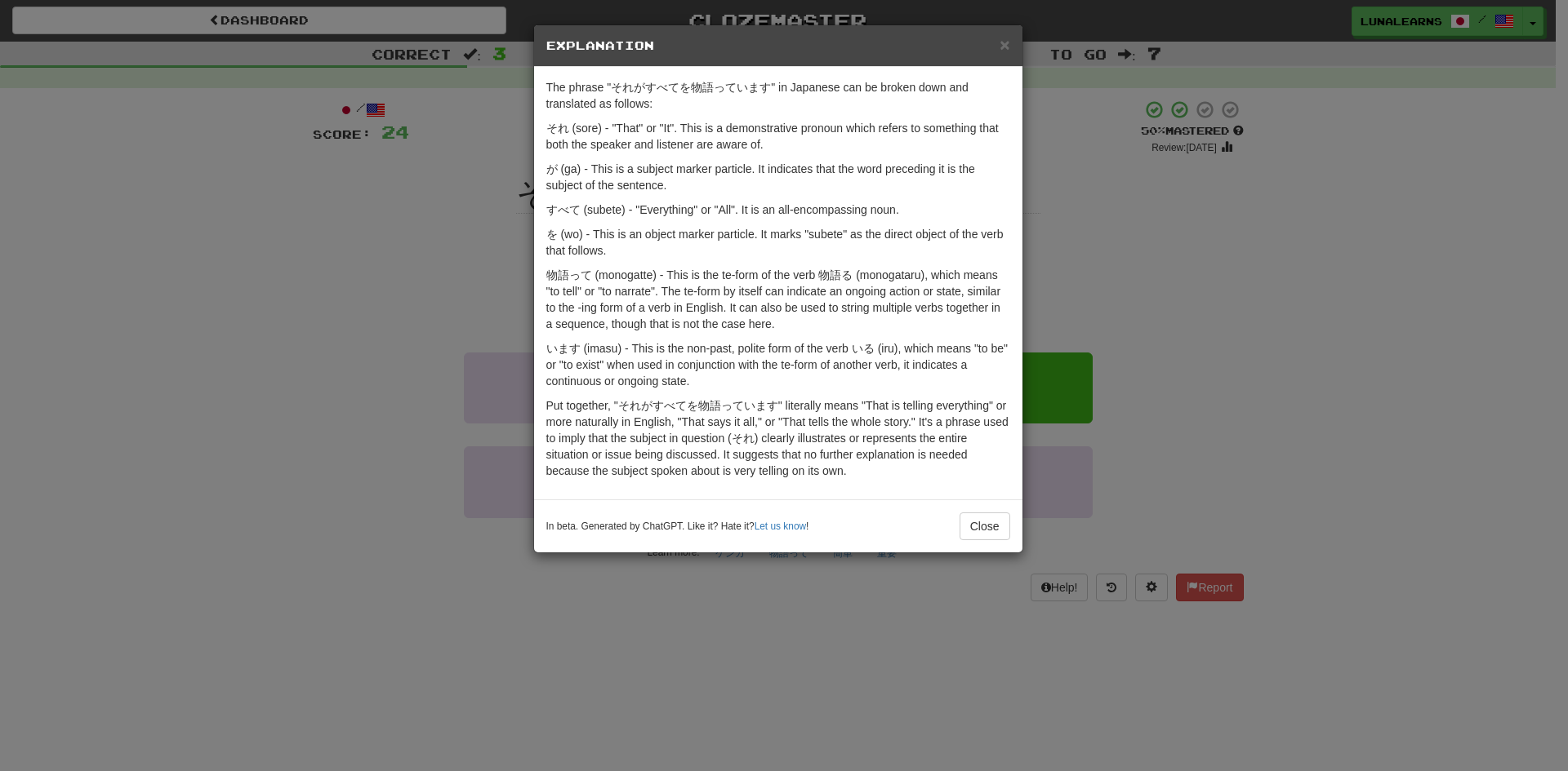
click at [1403, 336] on div "× Explanation The phrase "それがすべてを物語っています" in Japanese can be broken down and tr…" at bounding box center [784, 385] width 1568 height 771
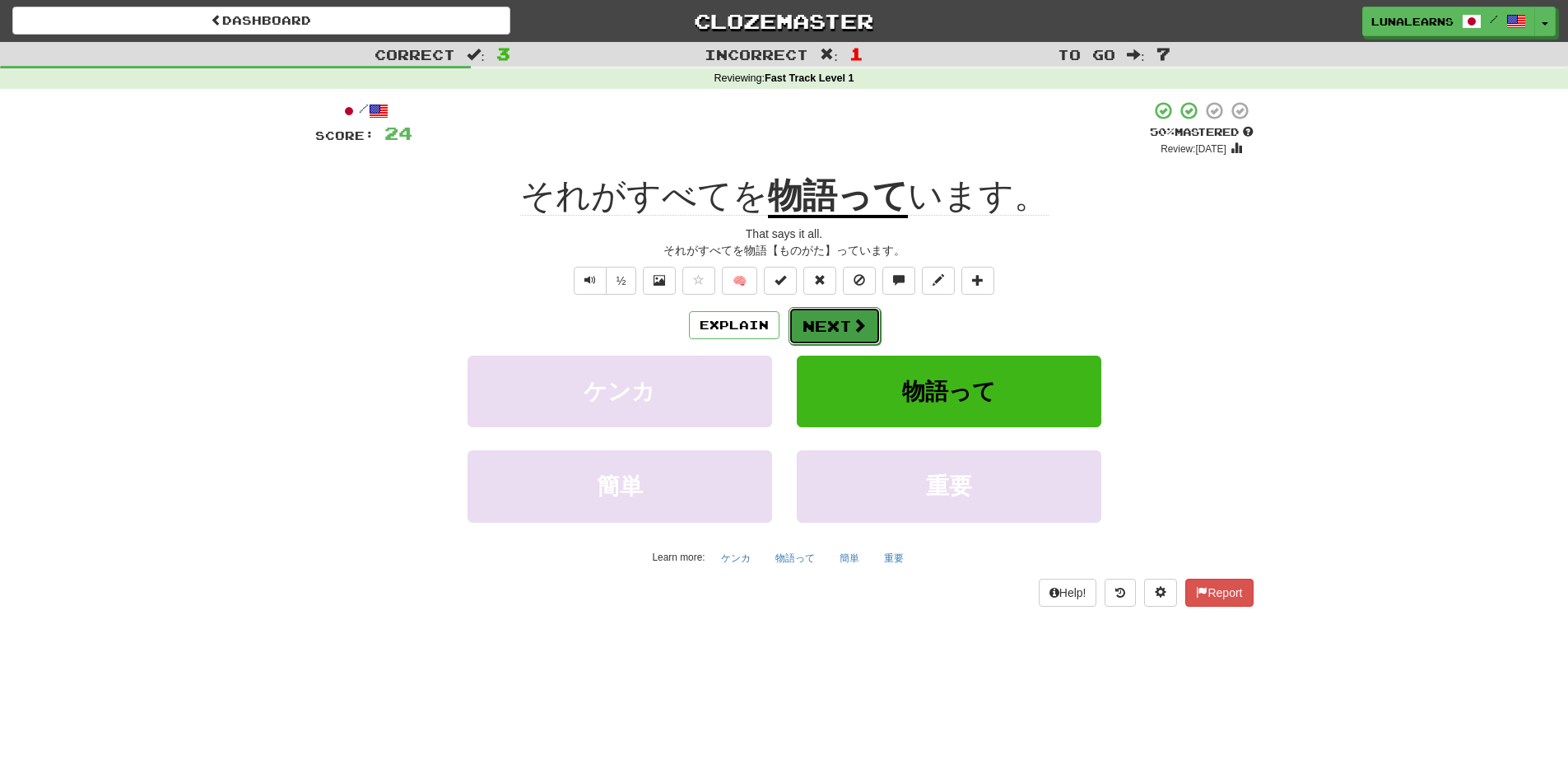
click at [862, 335] on button "Next" at bounding box center [834, 325] width 92 height 38
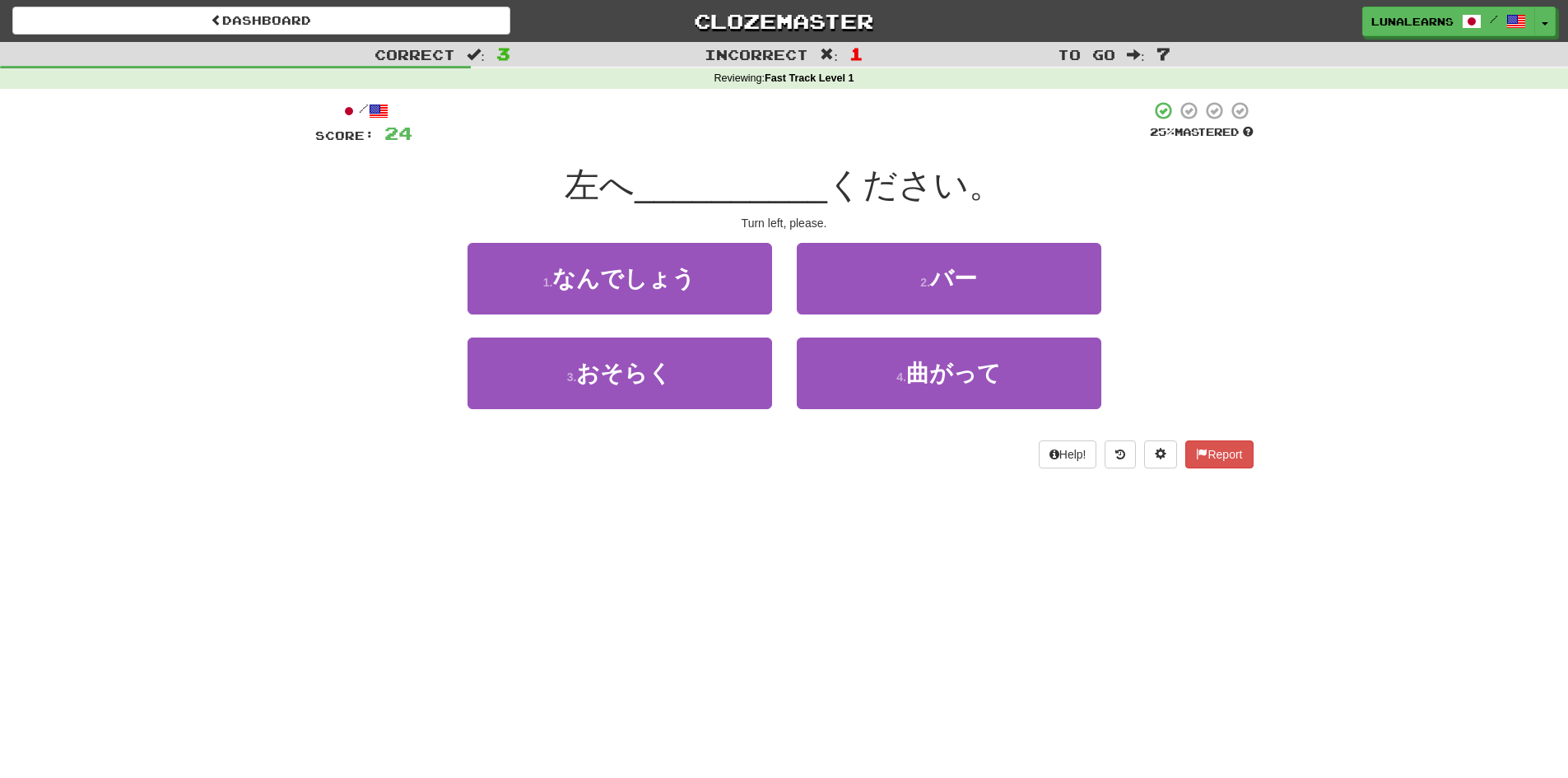
click at [1419, 333] on div "Correct : 3 Incorrect : 1 To go : 7 Reviewing : Fast Track Level 1 / Score: 24 …" at bounding box center [784, 267] width 1568 height 450
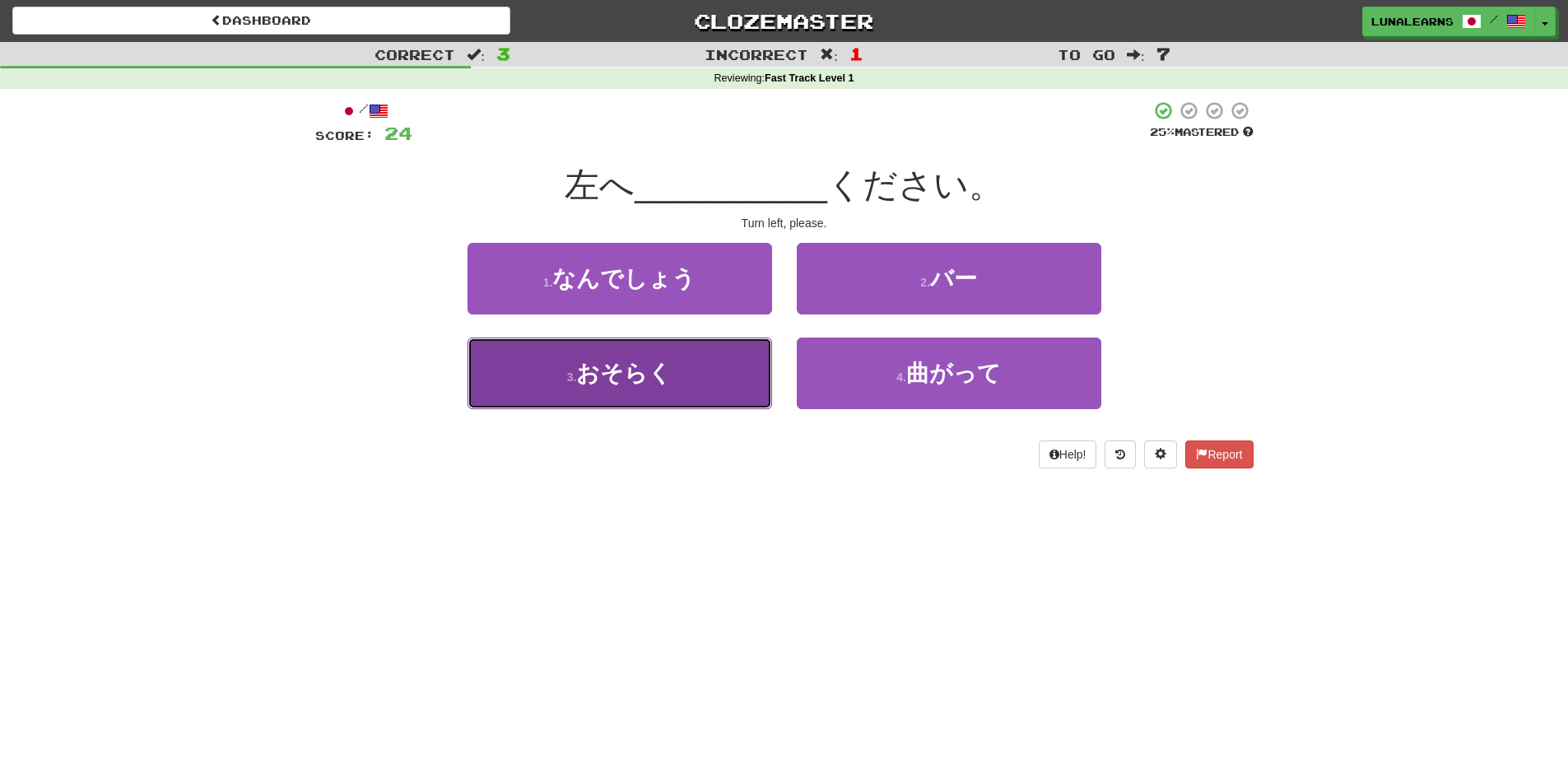
click at [690, 391] on button "3 . おそらく" at bounding box center [620, 374] width 305 height 72
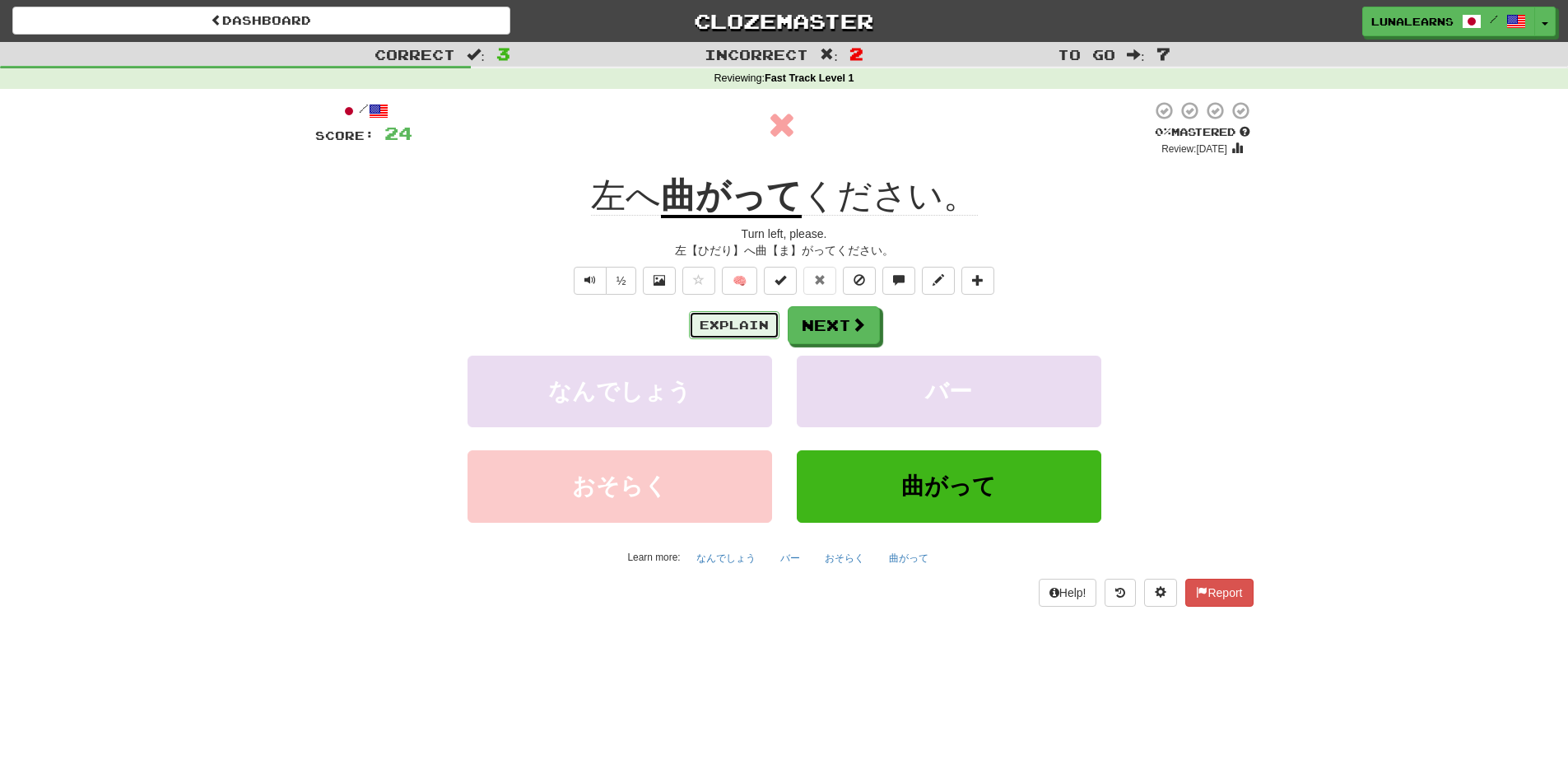
click at [731, 332] on button "Explain" at bounding box center [734, 325] width 91 height 28
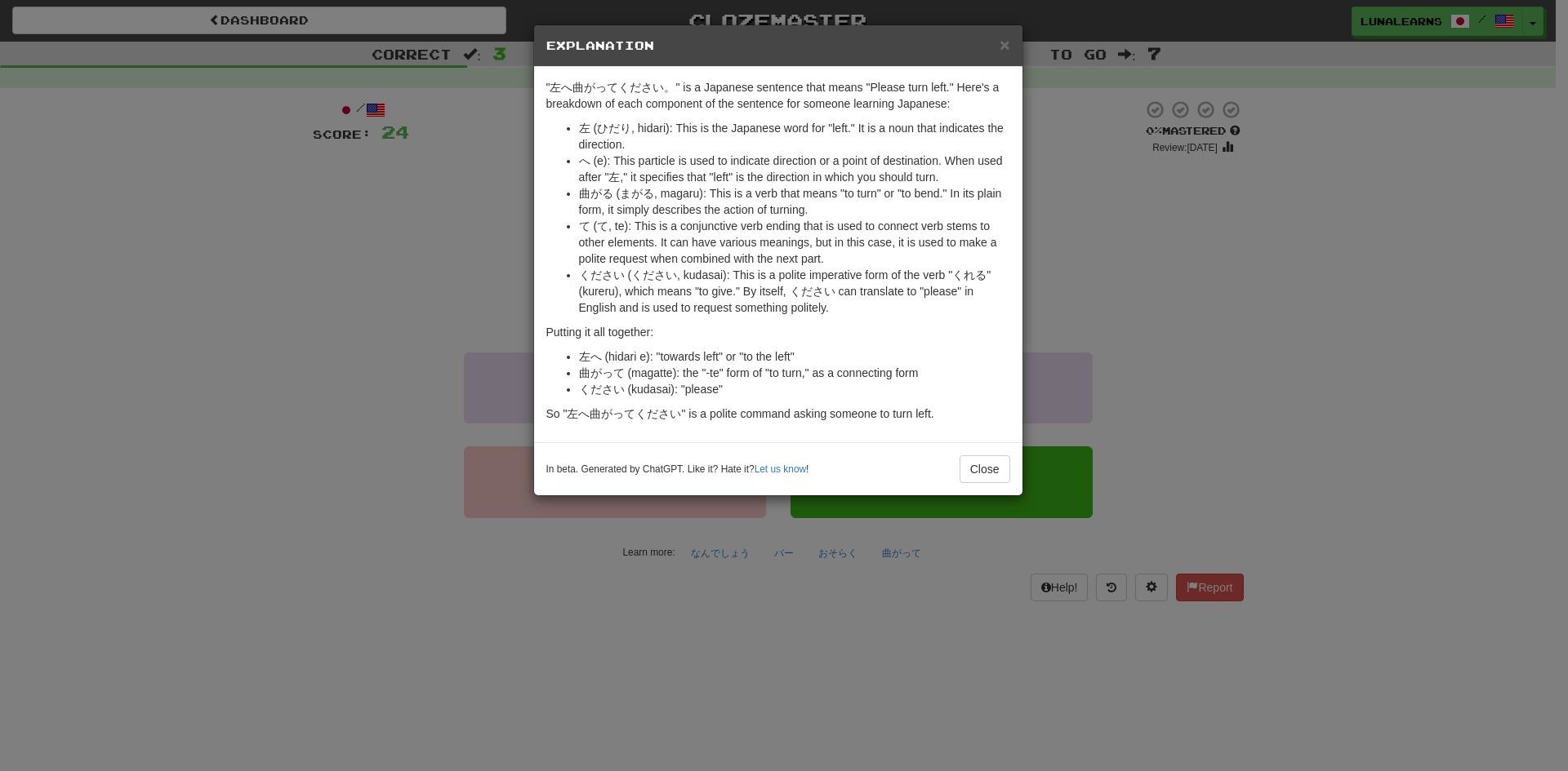
click at [897, 695] on div "× Explanation "左へ曲がってください。" is a Japanese sentence that means "Please turn left…" at bounding box center [784, 385] width 1568 height 771
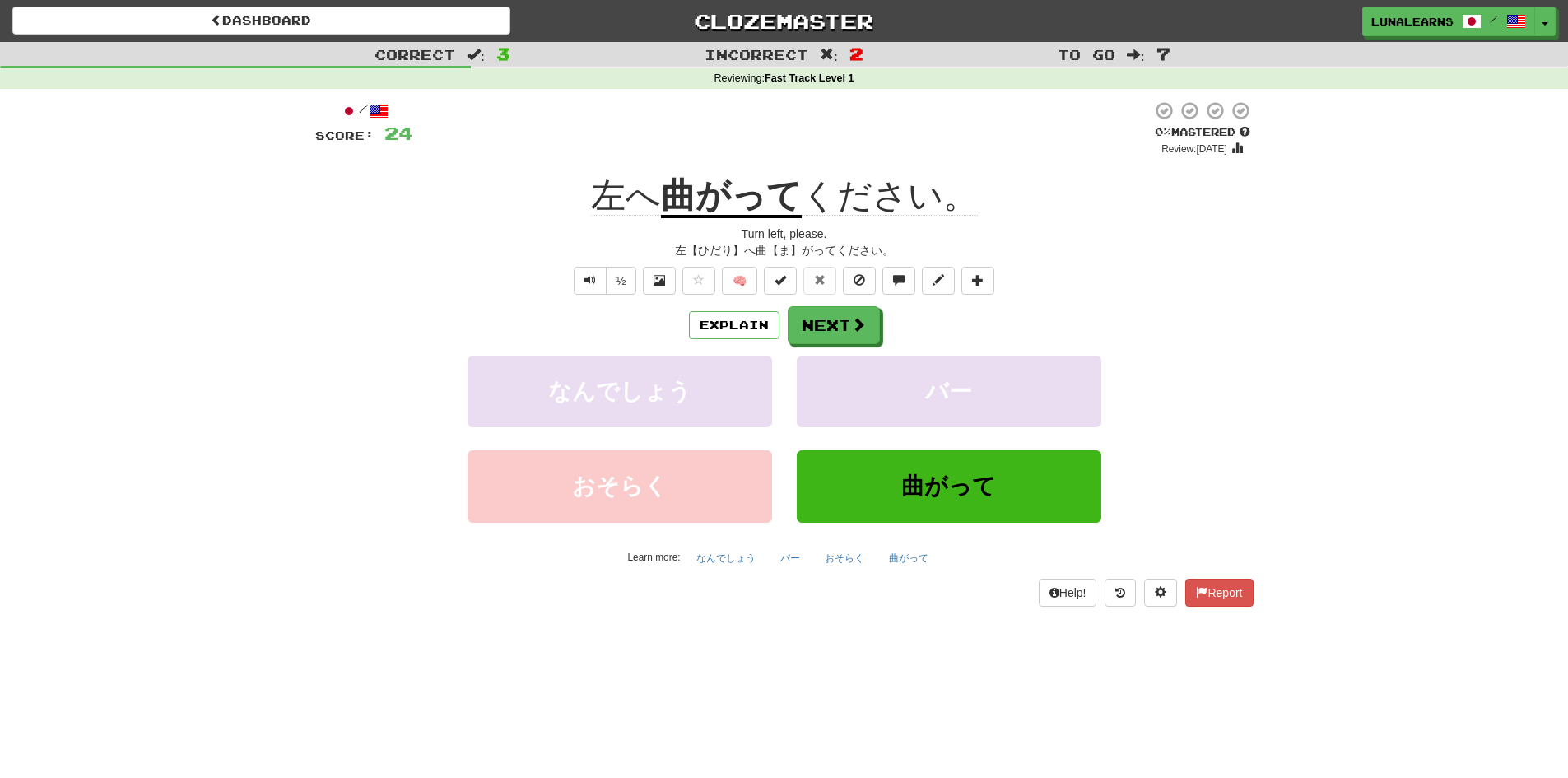
click at [689, 203] on u "曲がって" at bounding box center [731, 197] width 140 height 42
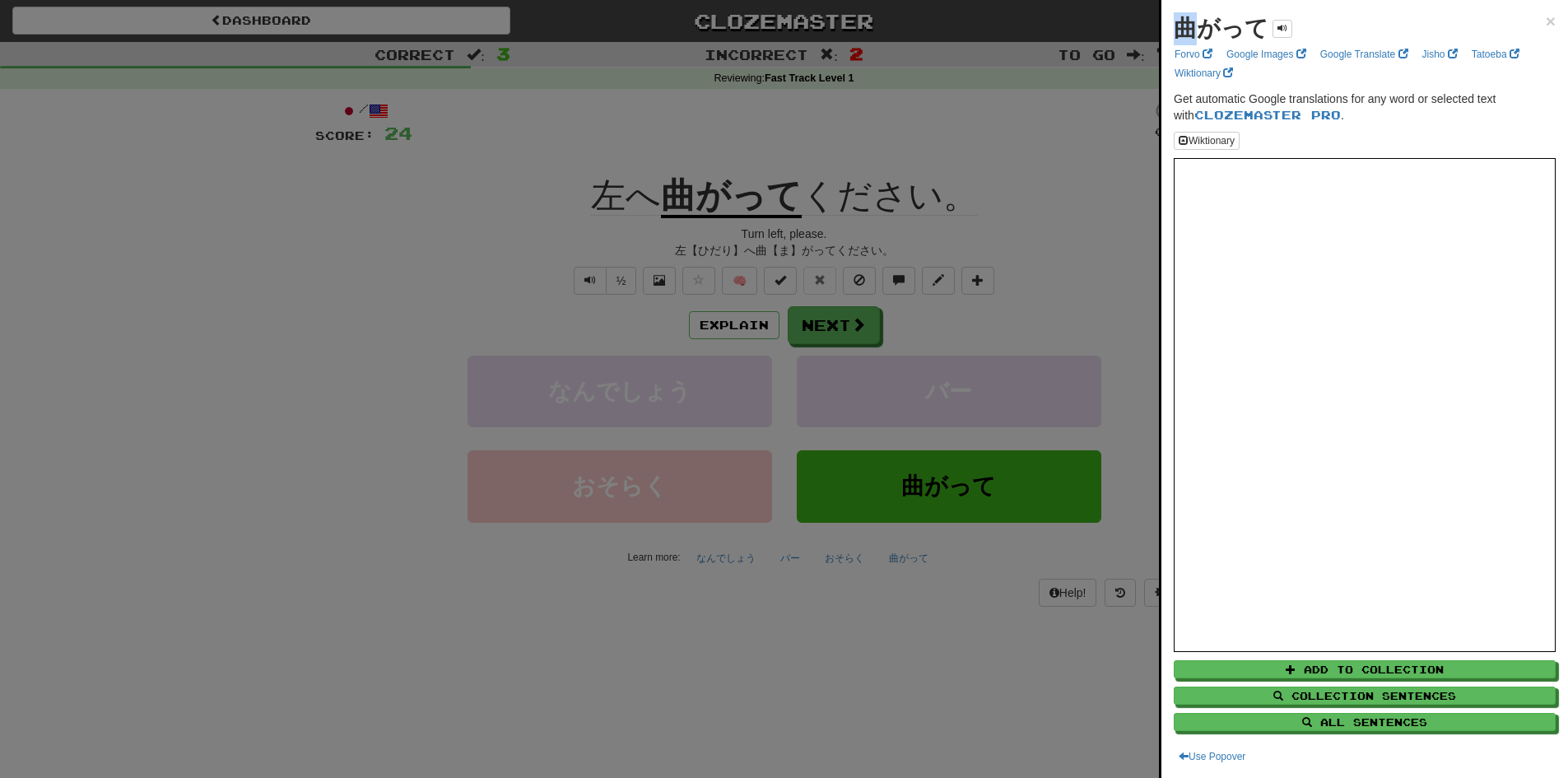
drag, startPoint x: 1182, startPoint y: 26, endPoint x: 1204, endPoint y: 28, distance: 22.1
click at [1204, 28] on strong "曲がって" at bounding box center [1221, 28] width 95 height 26
copy strong "曲"
click at [291, 450] on div at bounding box center [784, 389] width 1568 height 778
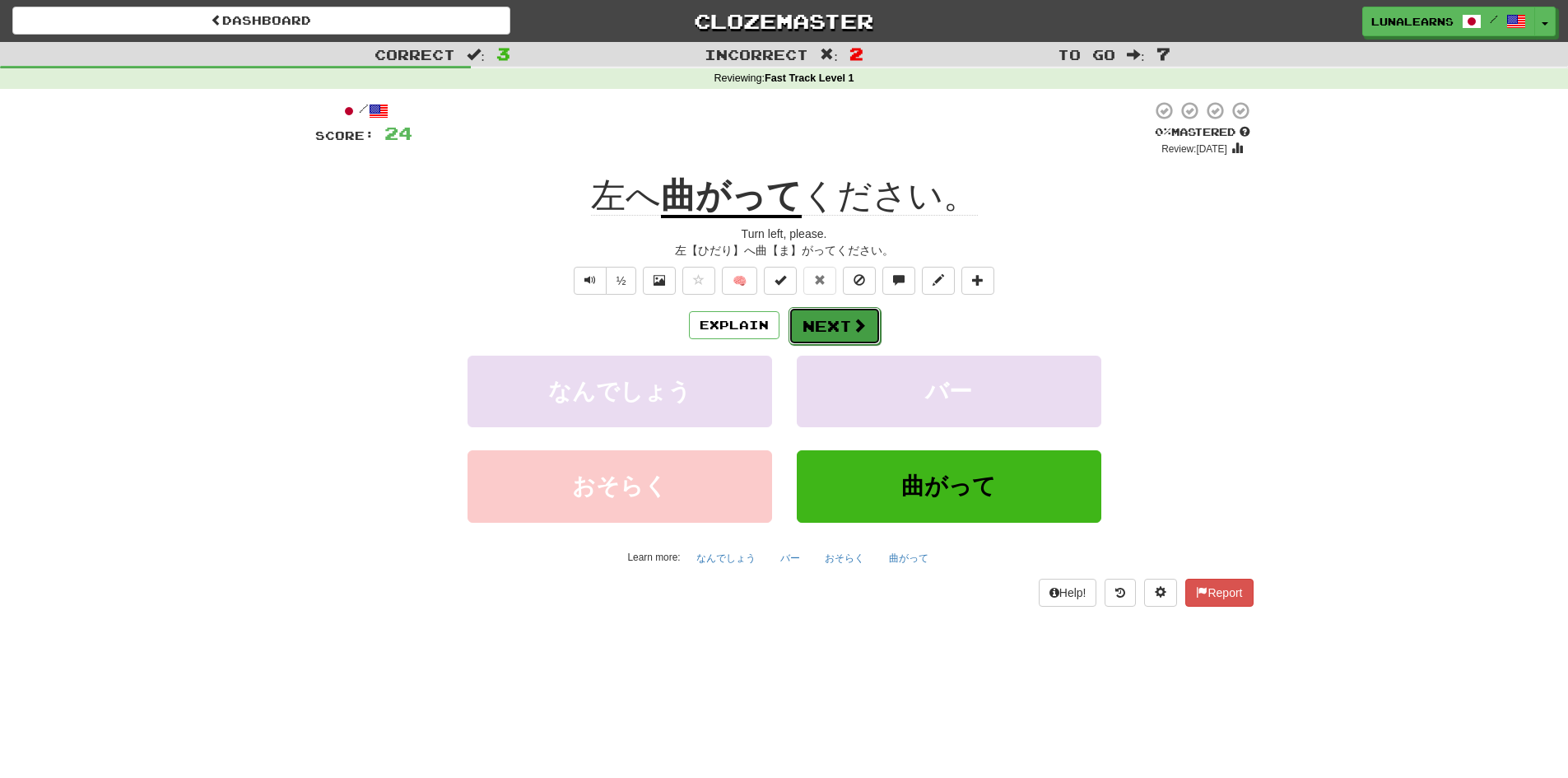
click at [860, 333] on span at bounding box center [859, 325] width 15 height 15
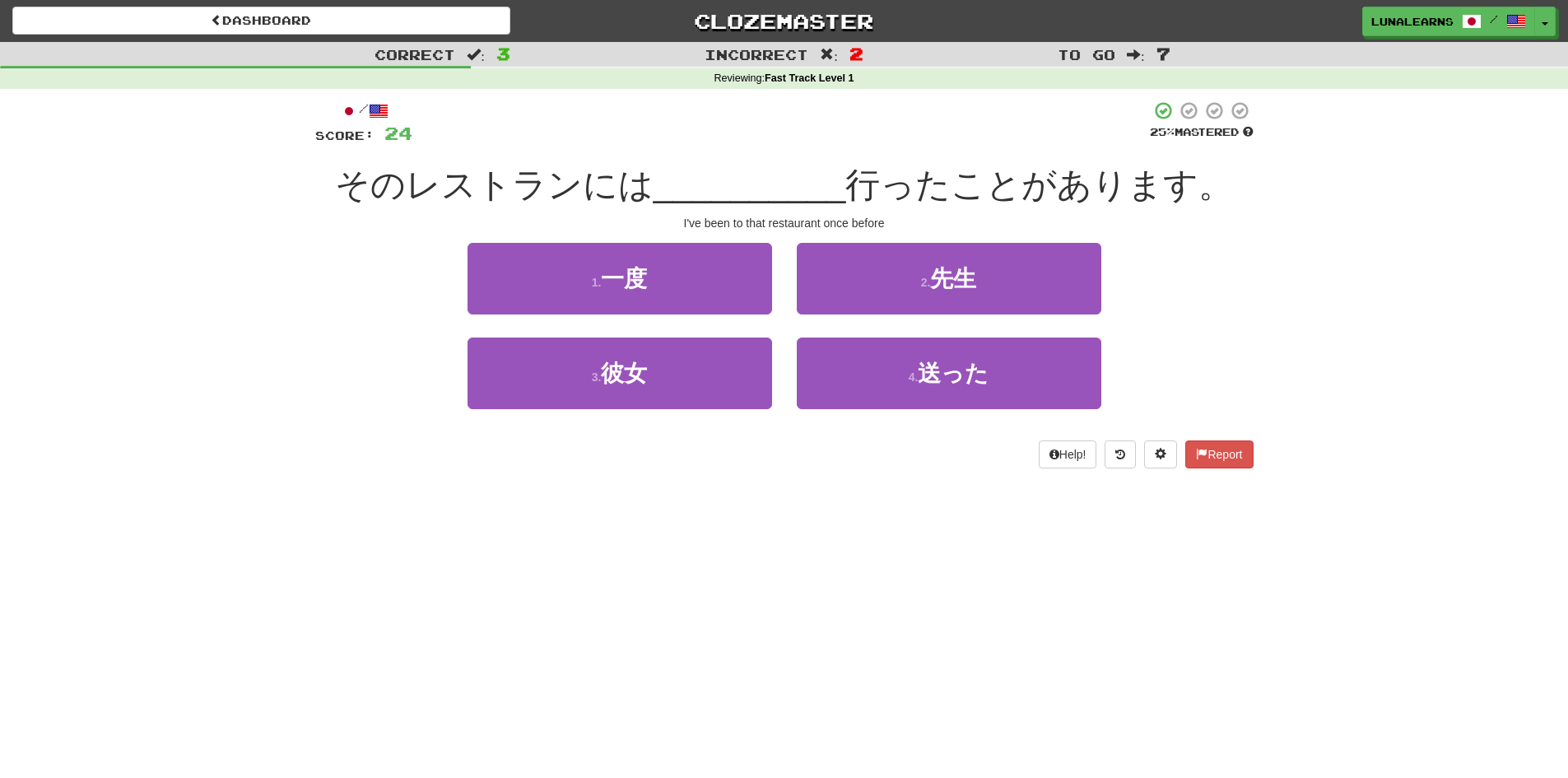
click at [1041, 707] on div "Dashboard Clozemaster LunaLearns / Toggle Dropdown Dashboard Leaderboard Activi…" at bounding box center [784, 389] width 1568 height 778
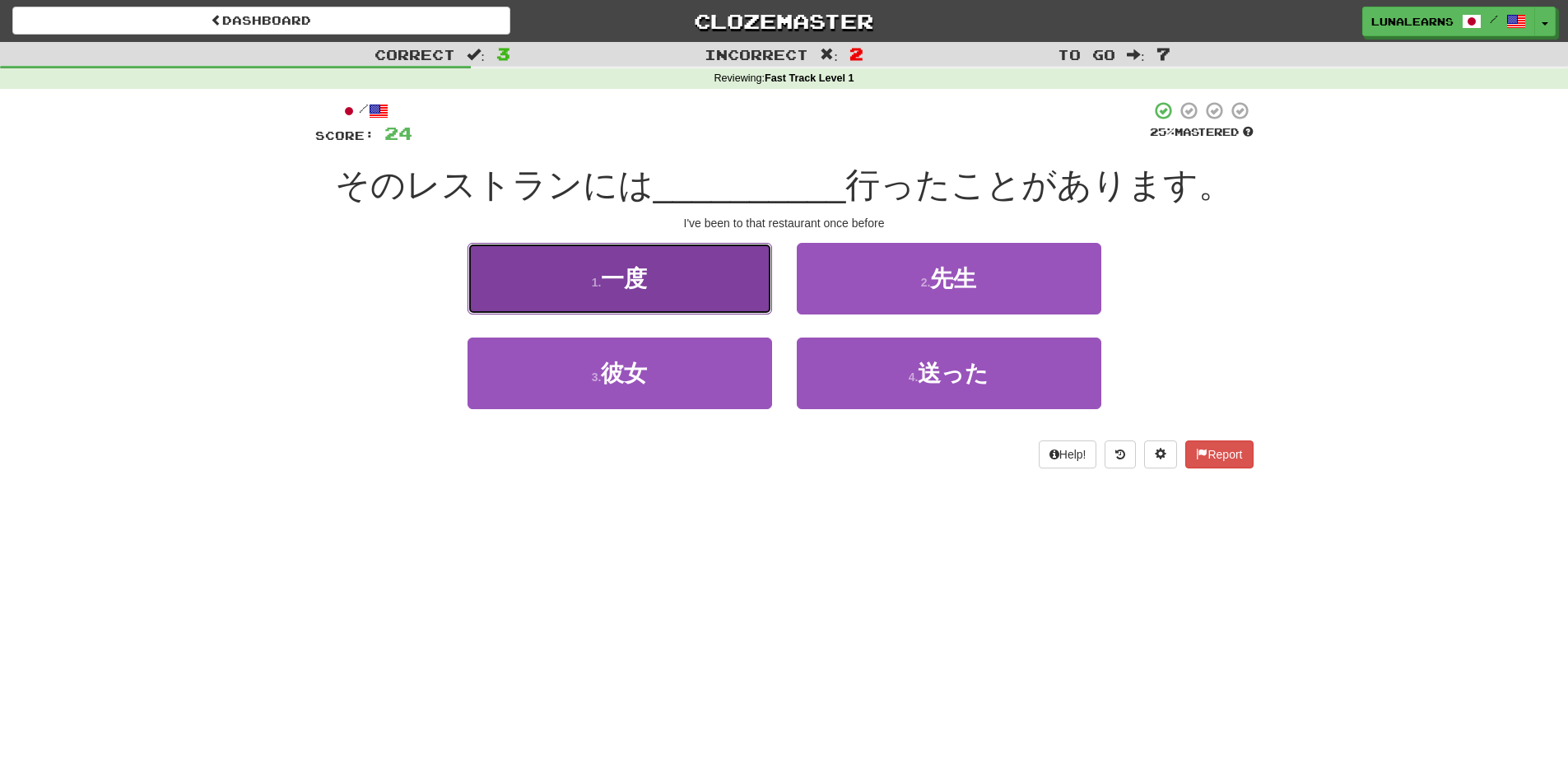
click at [689, 283] on button "1 . 一度" at bounding box center [620, 279] width 305 height 72
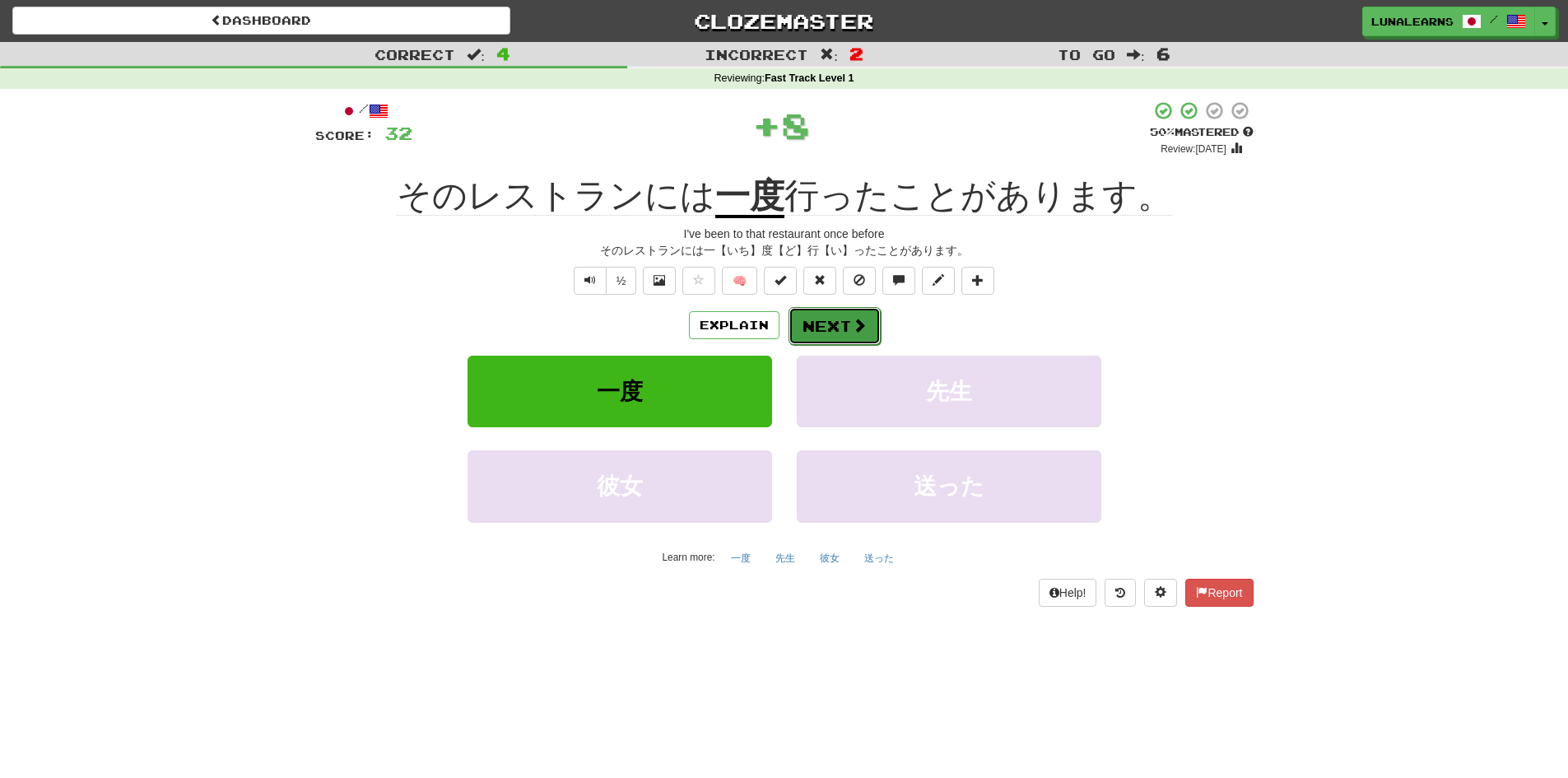
click at [820, 323] on button "Next" at bounding box center [834, 325] width 92 height 38
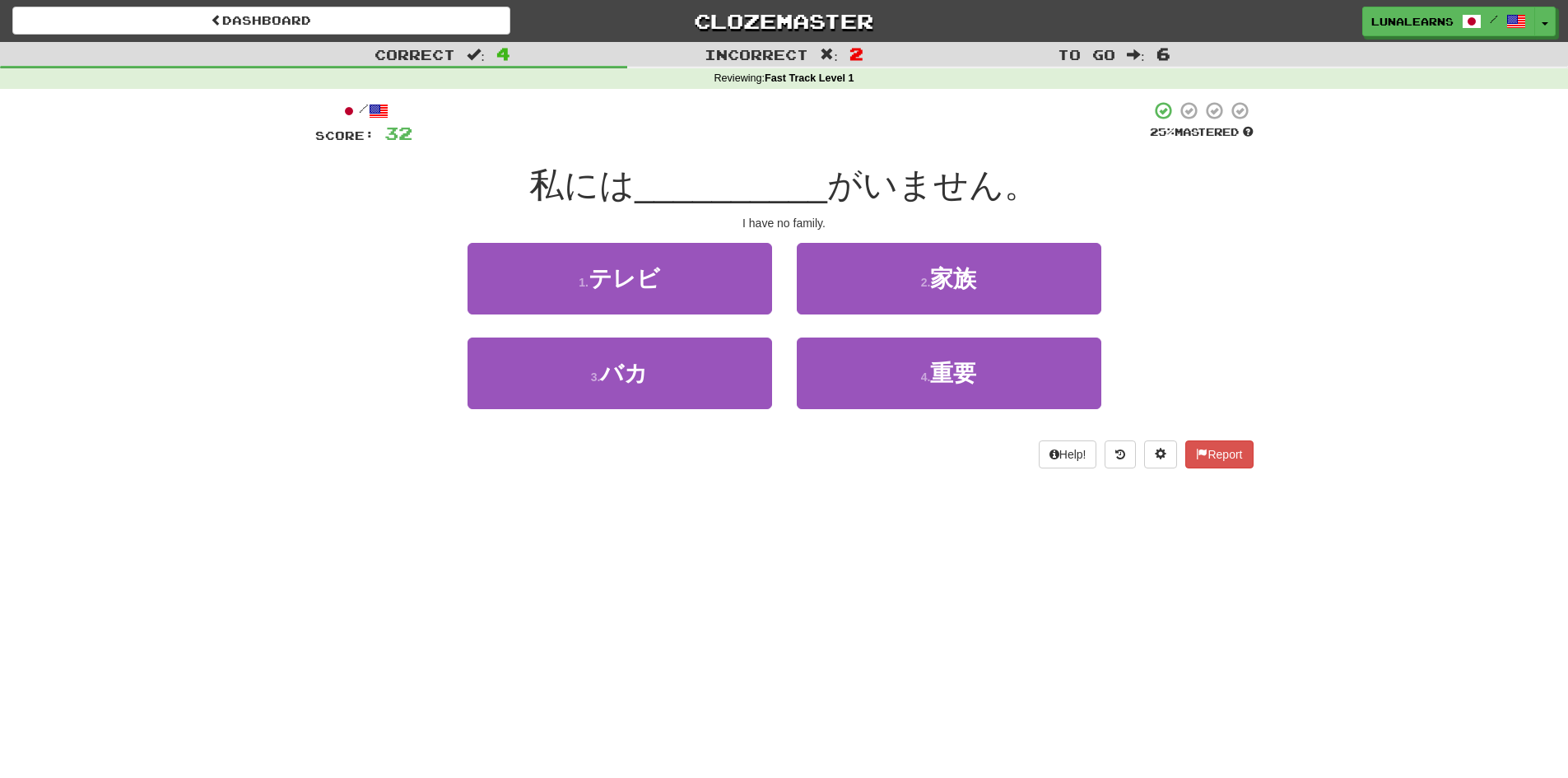
click at [763, 526] on div "Dashboard Clozemaster LunaLearns / Toggle Dropdown Dashboard Leaderboard Activi…" at bounding box center [784, 389] width 1568 height 778
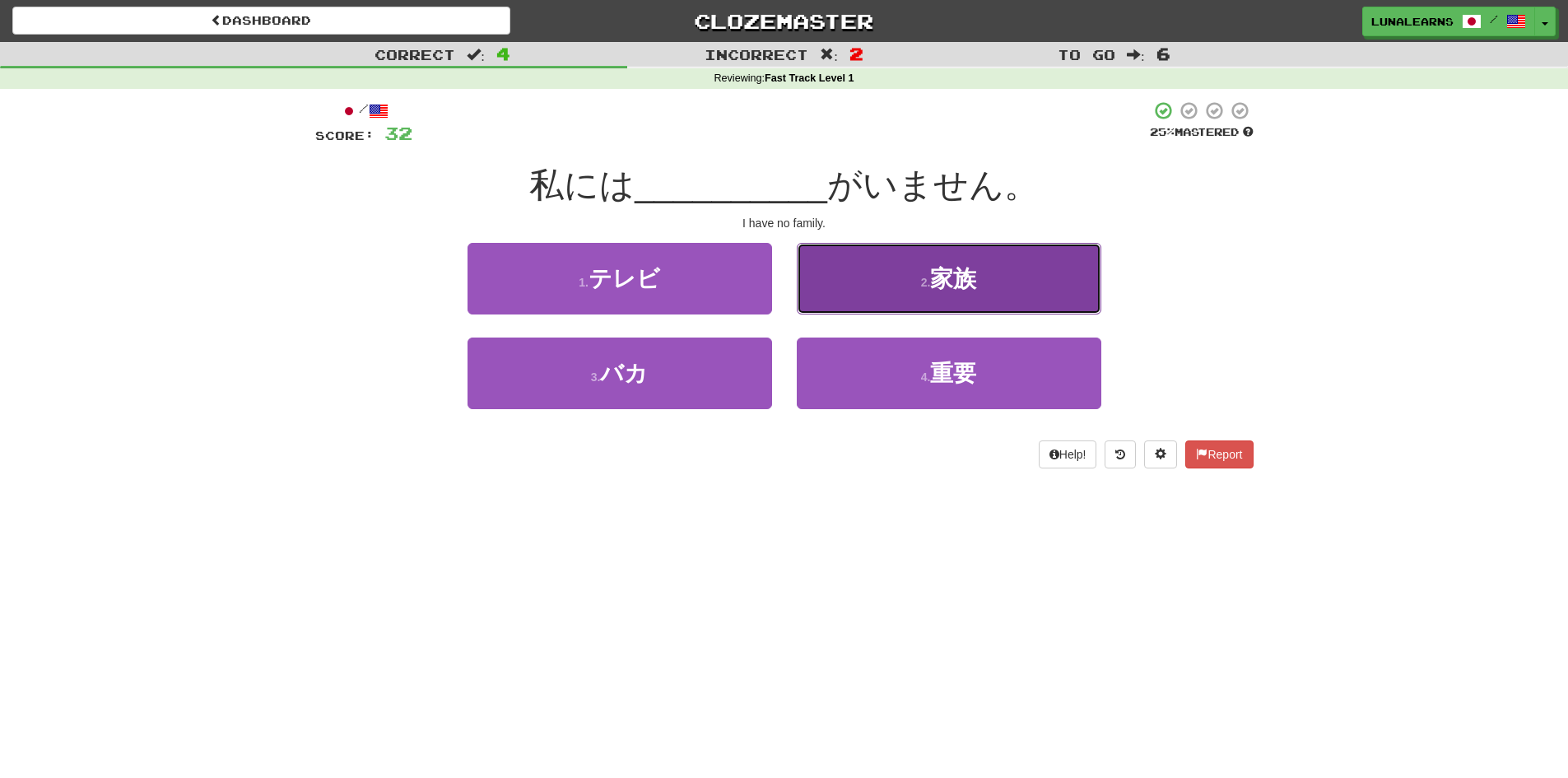
click at [1014, 283] on button "2 . 家族" at bounding box center [949, 279] width 305 height 72
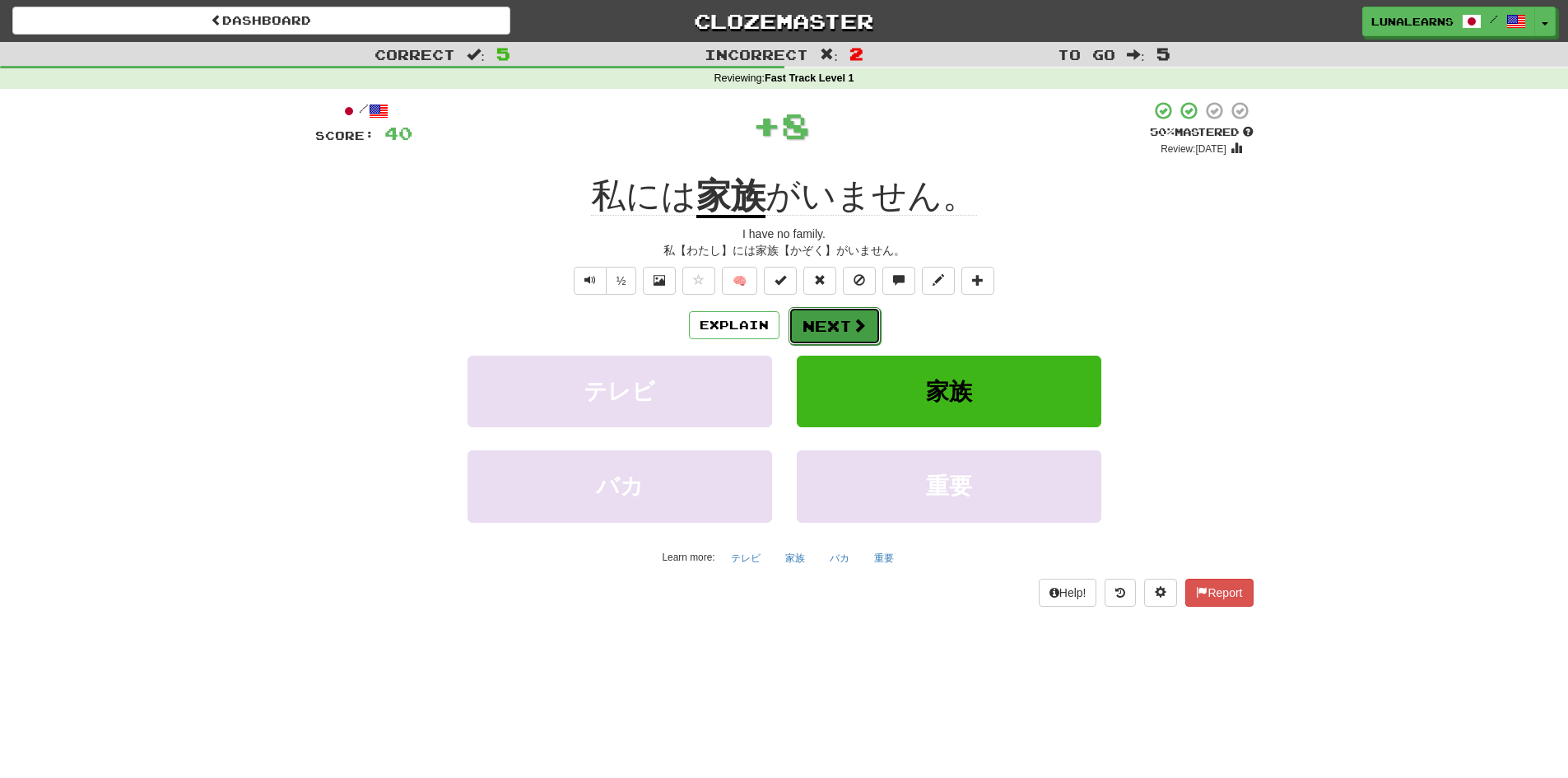
click at [852, 328] on span at bounding box center [859, 325] width 15 height 15
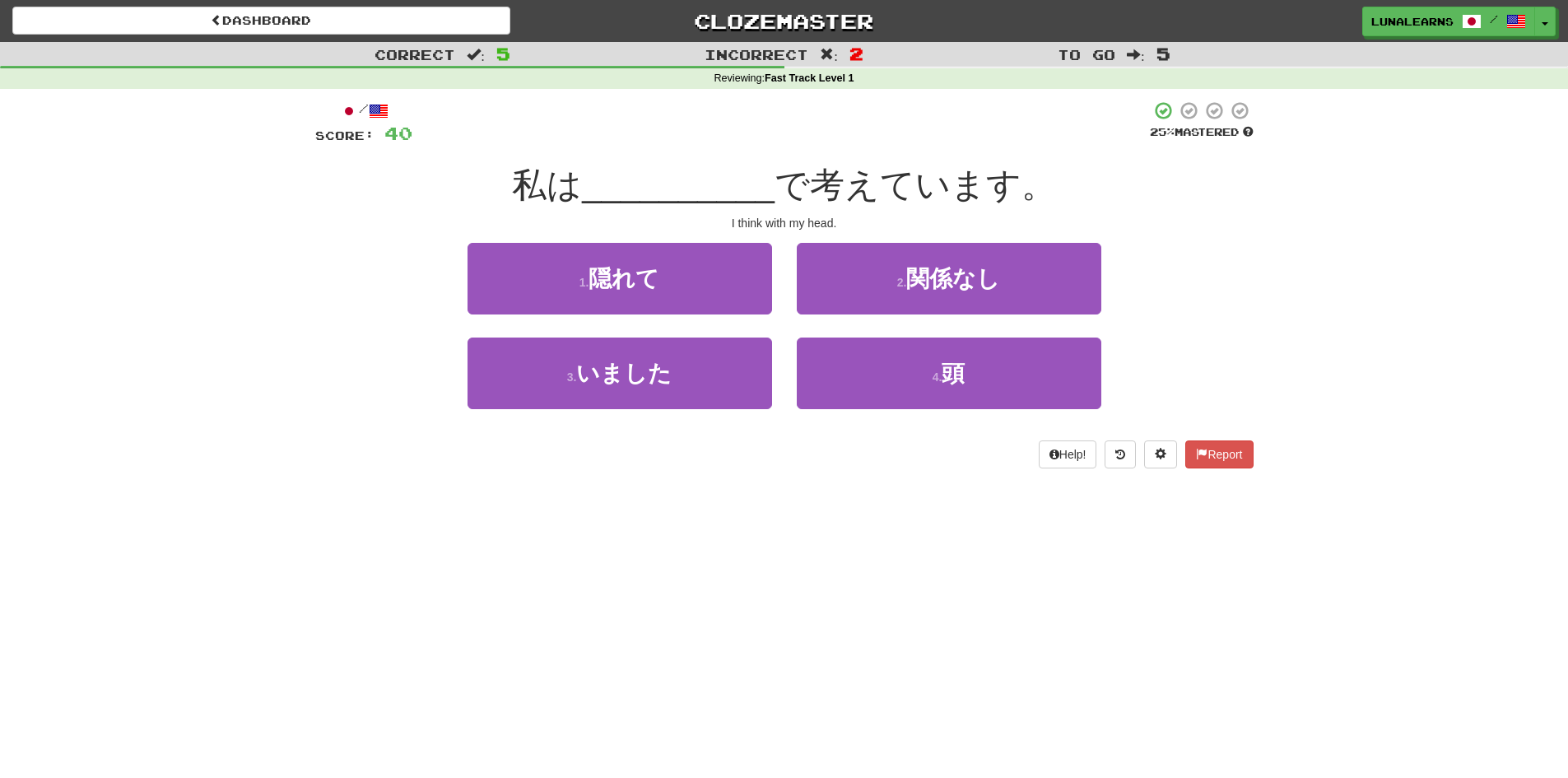
click at [778, 512] on div "Dashboard Clozemaster LunaLearns / Toggle Dropdown Dashboard Leaderboard Activi…" at bounding box center [784, 389] width 1568 height 778
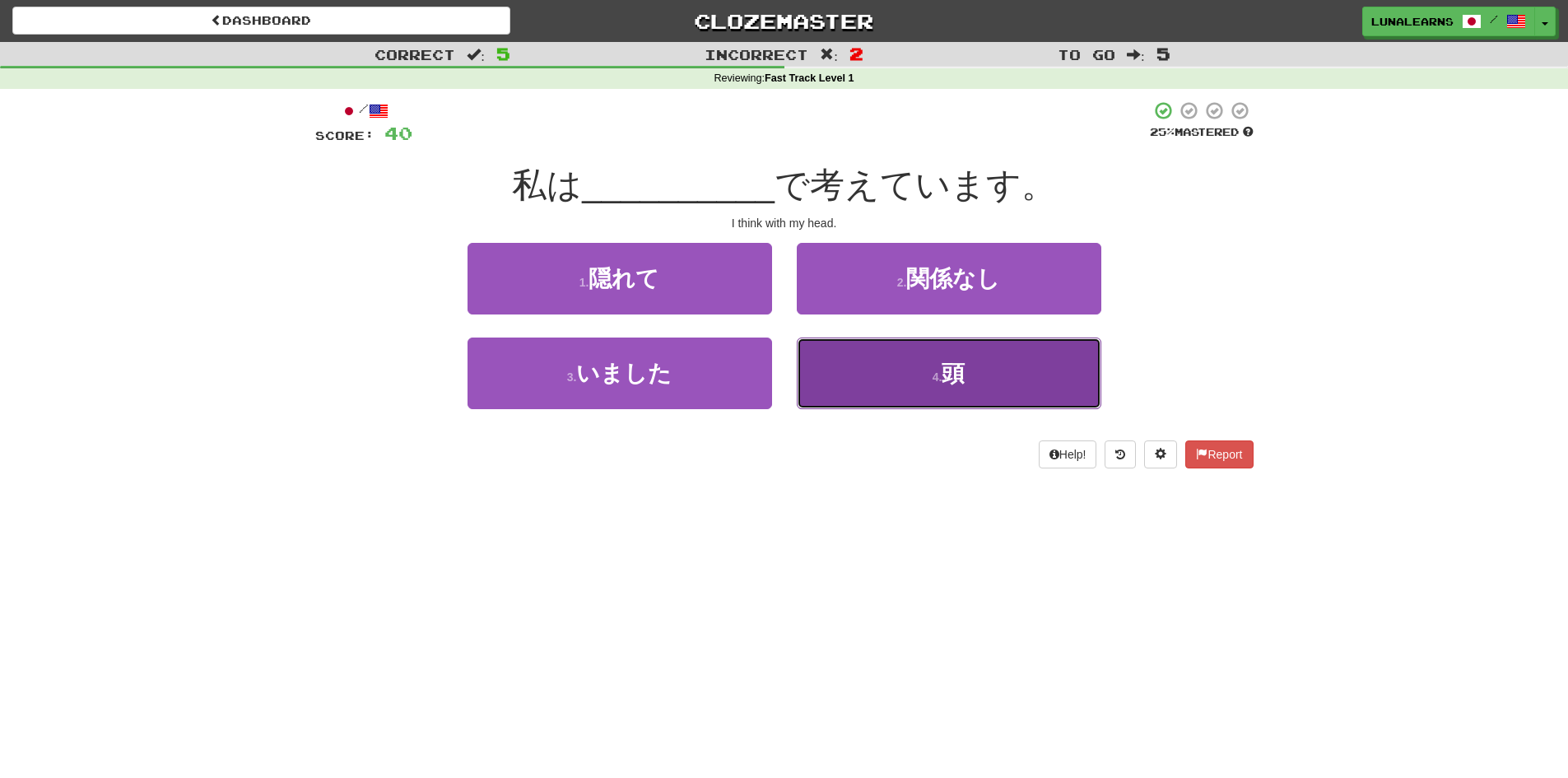
click at [996, 380] on button "4 . 頭" at bounding box center [949, 374] width 305 height 72
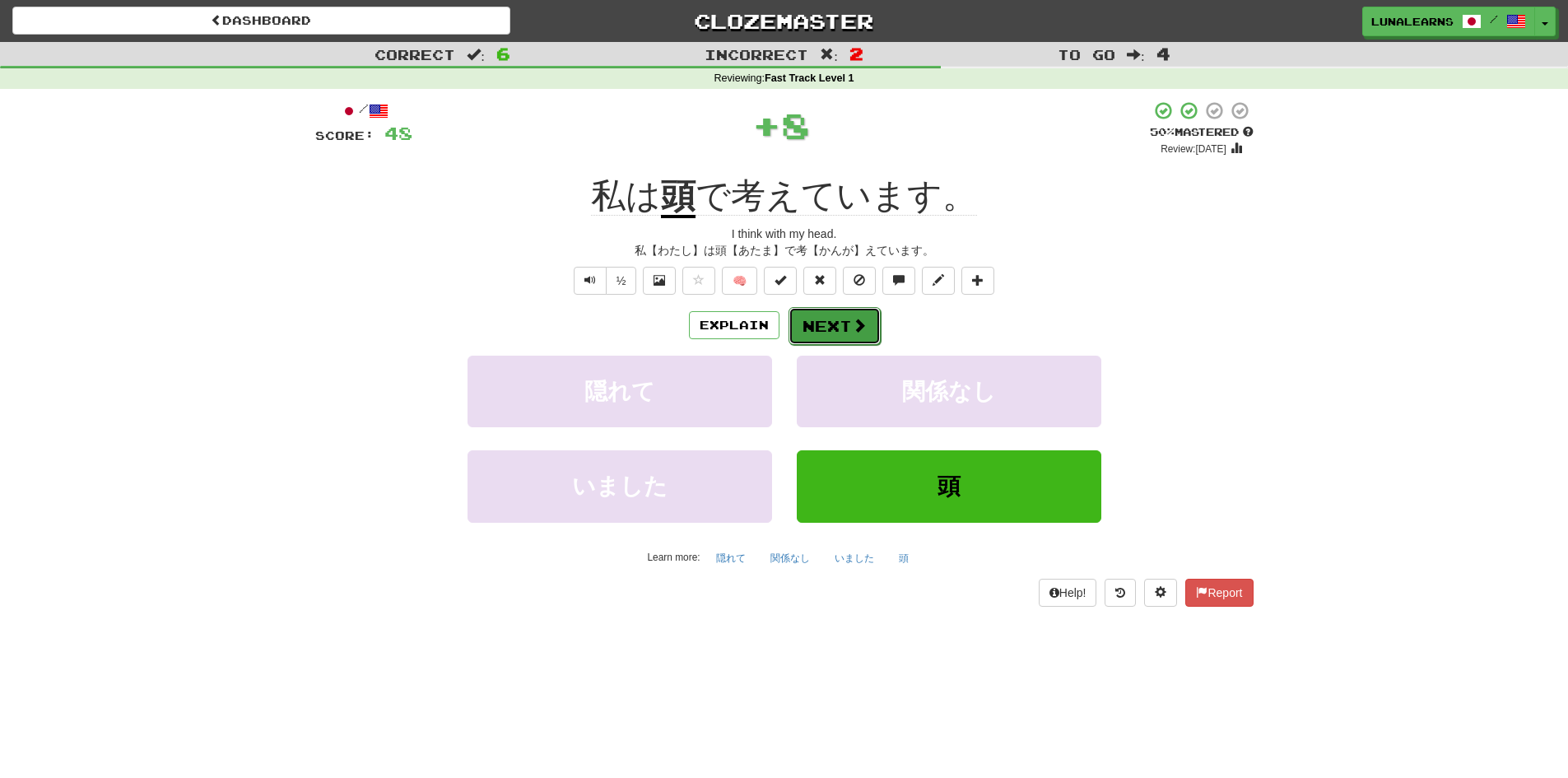
click at [852, 323] on span at bounding box center [859, 325] width 15 height 15
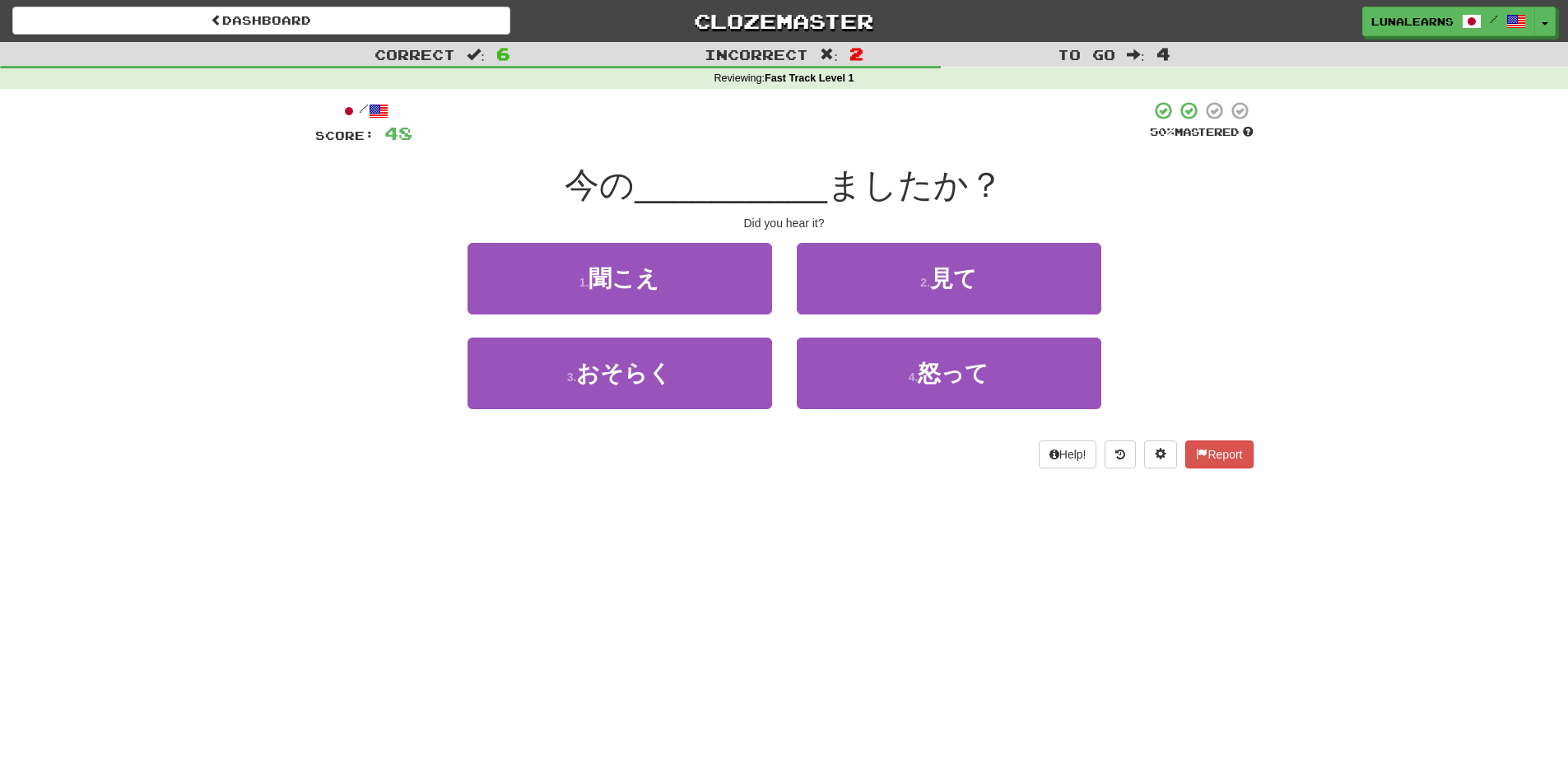
click at [891, 567] on div "Dashboard Clozemaster LunaLearns / Toggle Dropdown Dashboard Leaderboard Activi…" at bounding box center [784, 389] width 1568 height 778
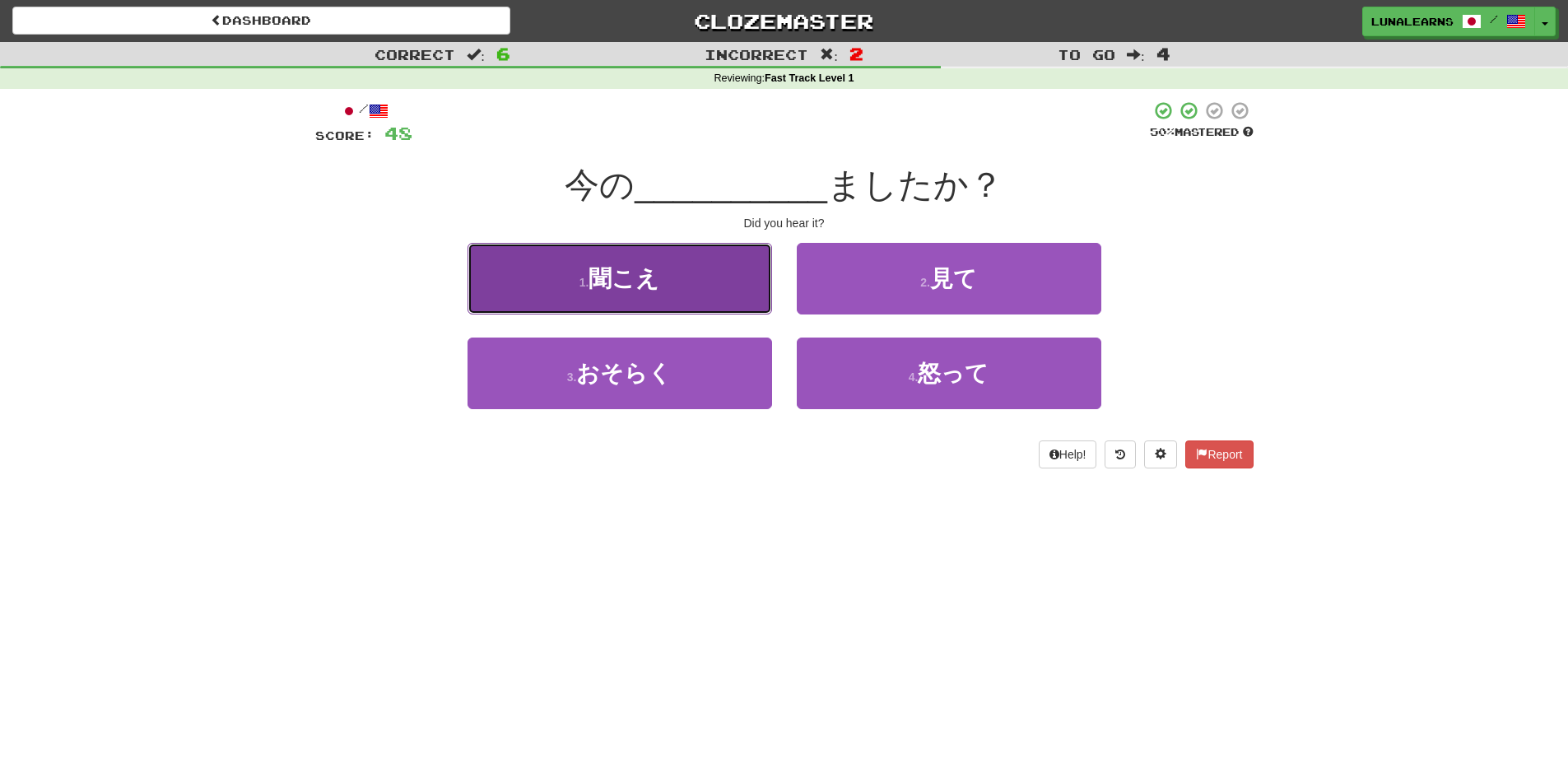
click at [710, 288] on button "1 . 聞こえ" at bounding box center [620, 279] width 305 height 72
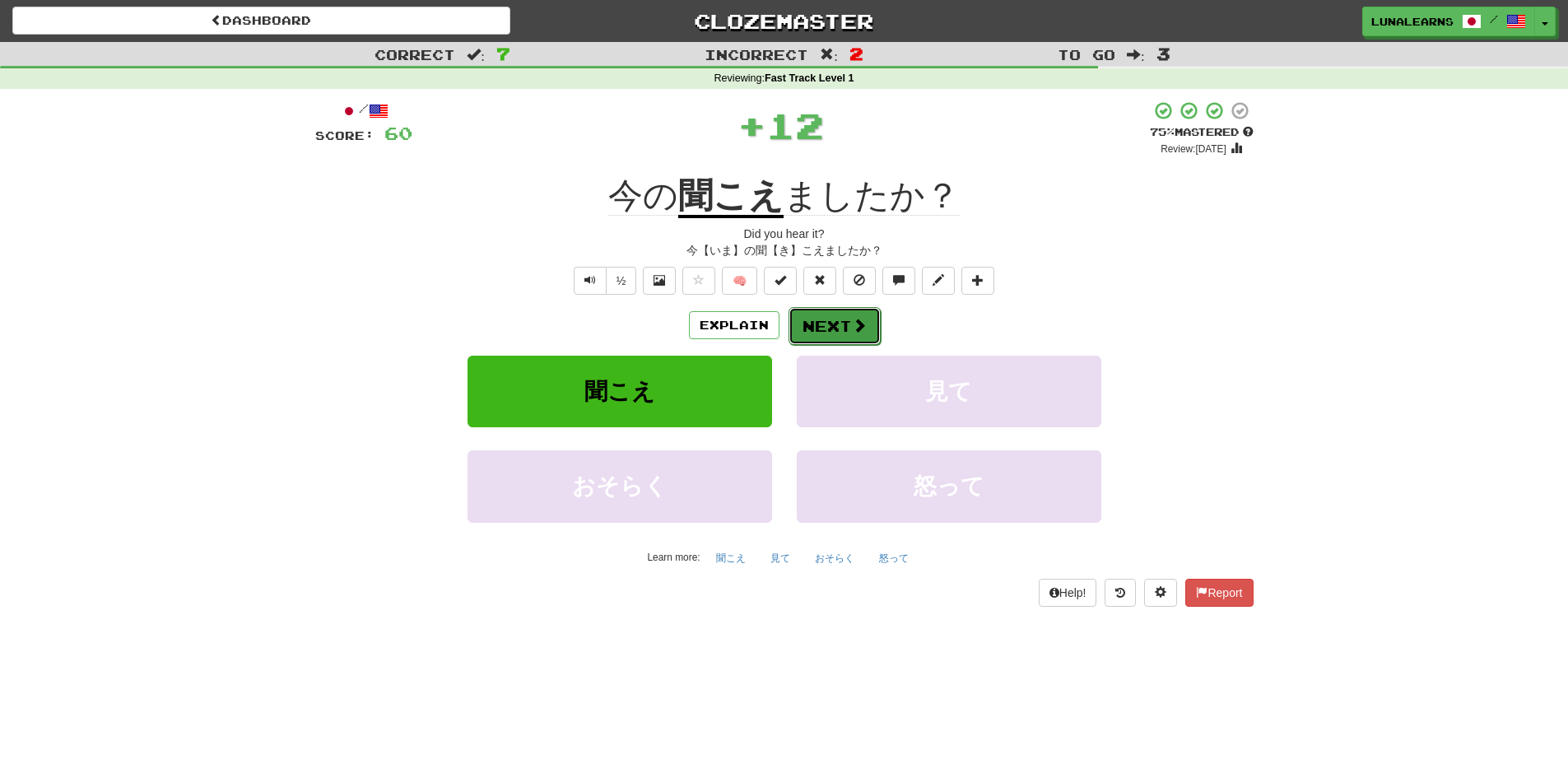
click at [824, 322] on button "Next" at bounding box center [834, 325] width 92 height 38
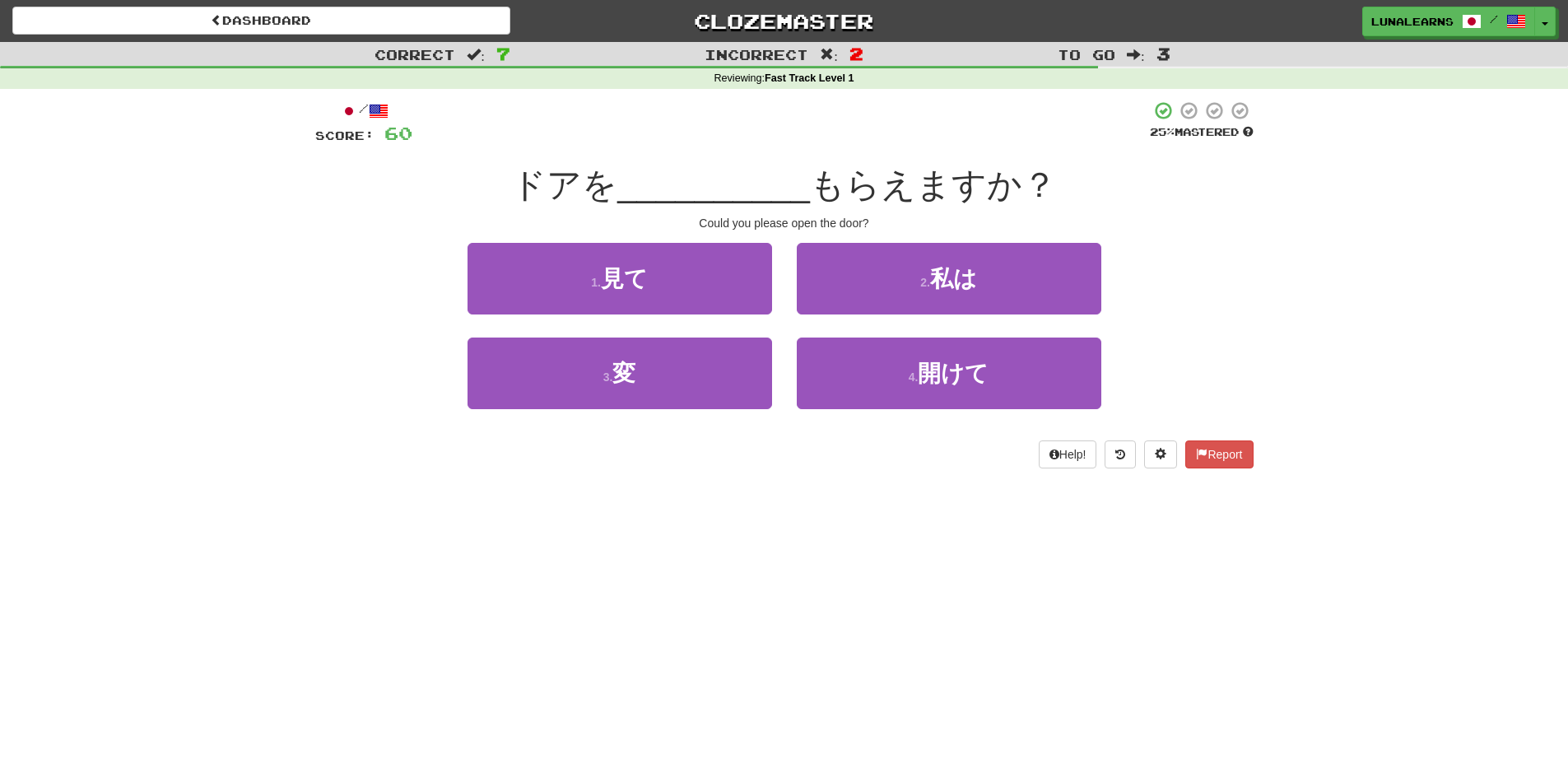
click at [799, 558] on div "Dashboard Clozemaster LunaLearns / Toggle Dropdown Dashboard Leaderboard Activi…" at bounding box center [784, 389] width 1568 height 778
click at [790, 553] on div "Dashboard Clozemaster LunaLearns / Toggle Dropdown Dashboard Leaderboard Activi…" at bounding box center [784, 389] width 1568 height 778
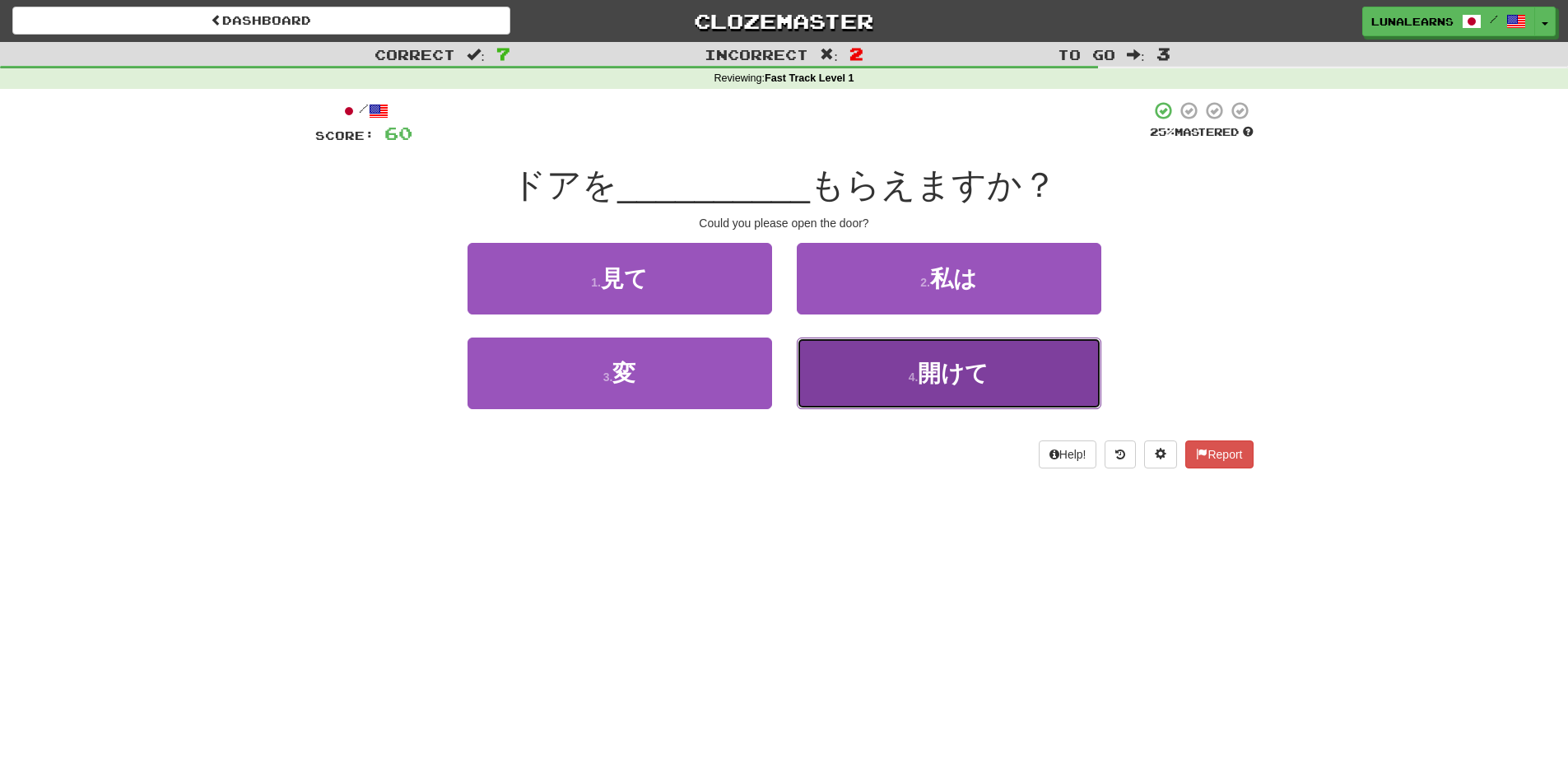
click at [956, 392] on button "4 . 開けて" at bounding box center [949, 374] width 305 height 72
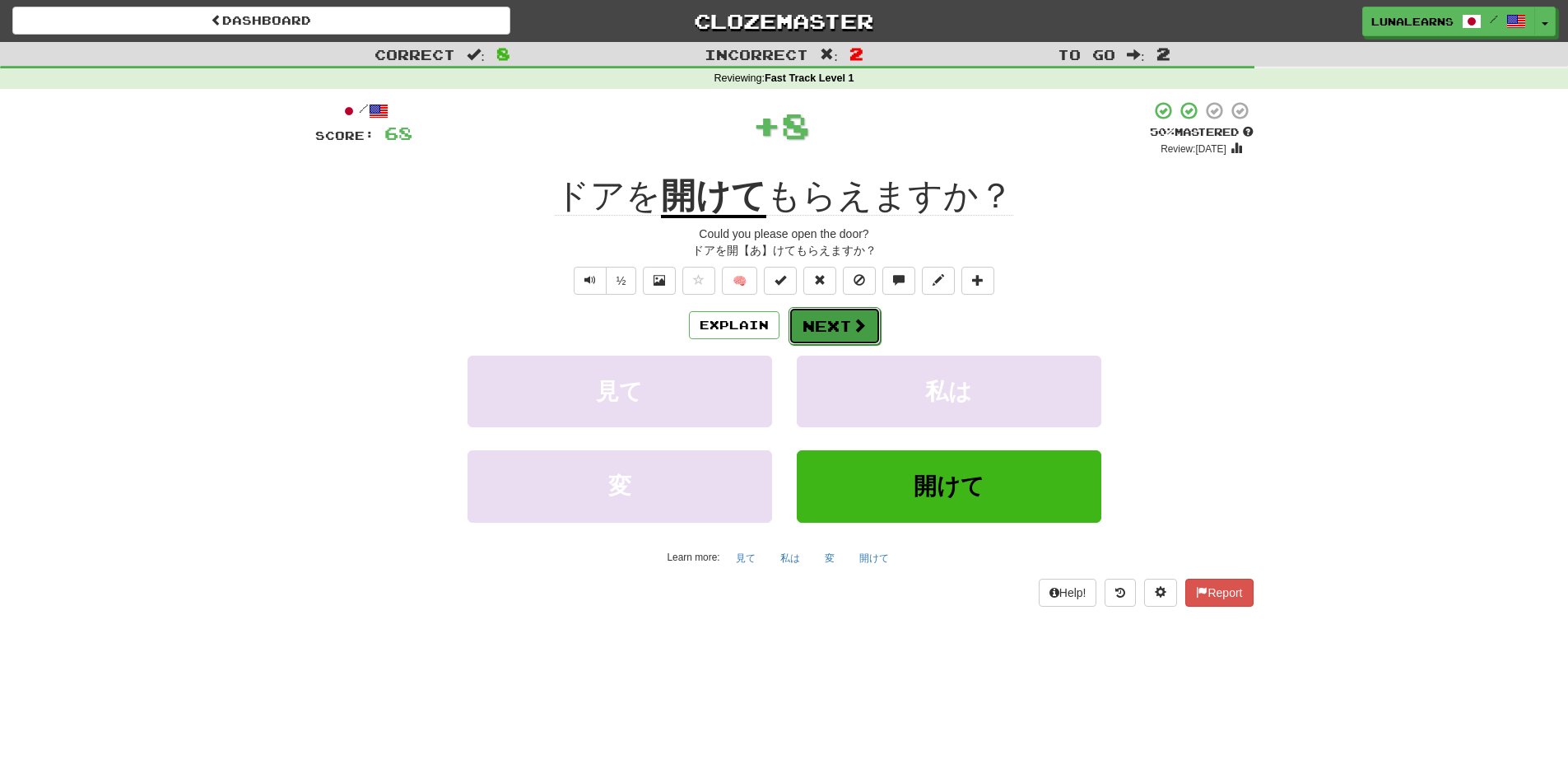
click at [835, 329] on button "Next" at bounding box center [834, 325] width 92 height 38
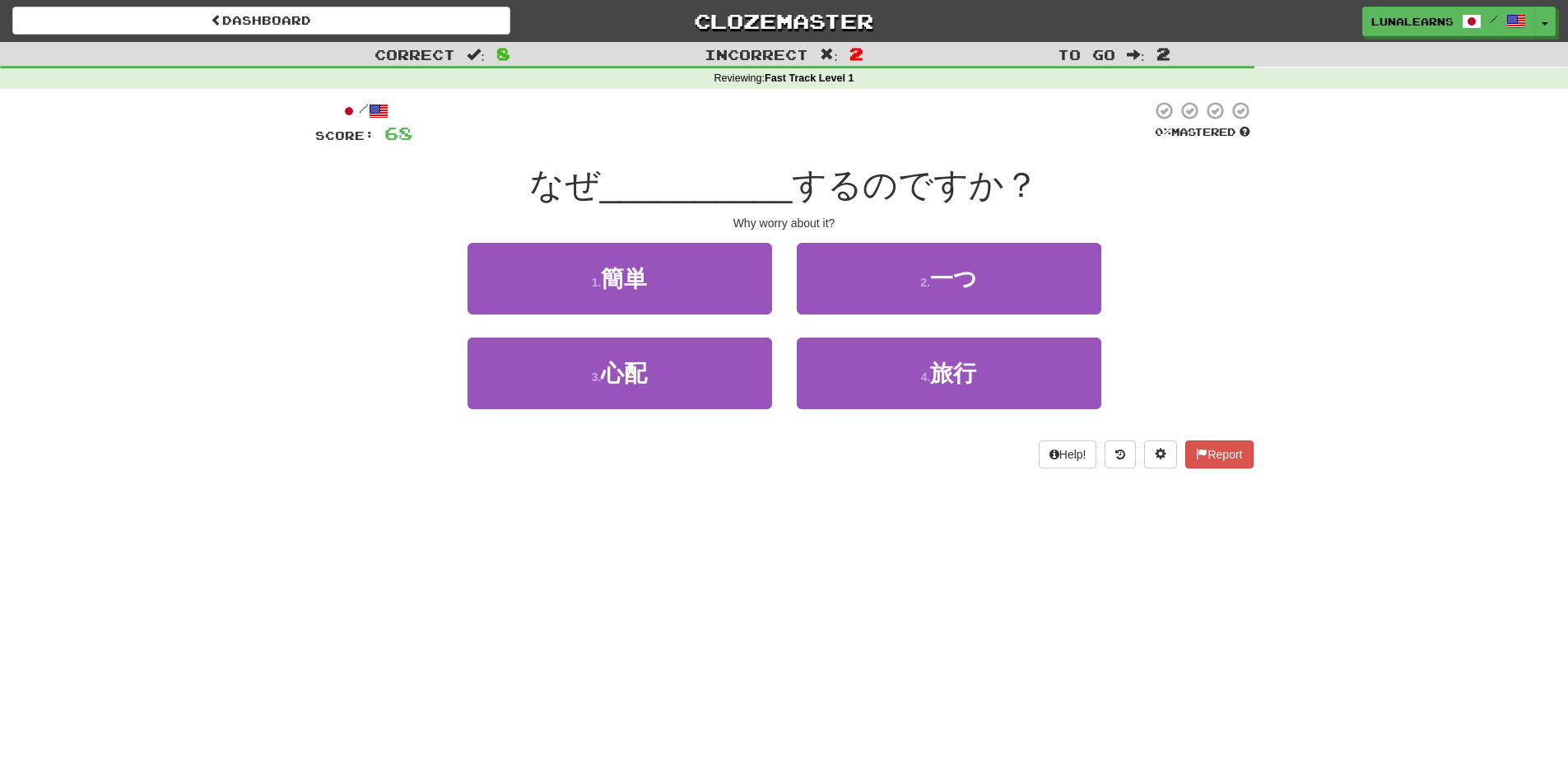
click at [800, 530] on div "Dashboard Clozemaster LunaLearns / Toggle Dropdown Dashboard Leaderboard Activi…" at bounding box center [784, 389] width 1568 height 778
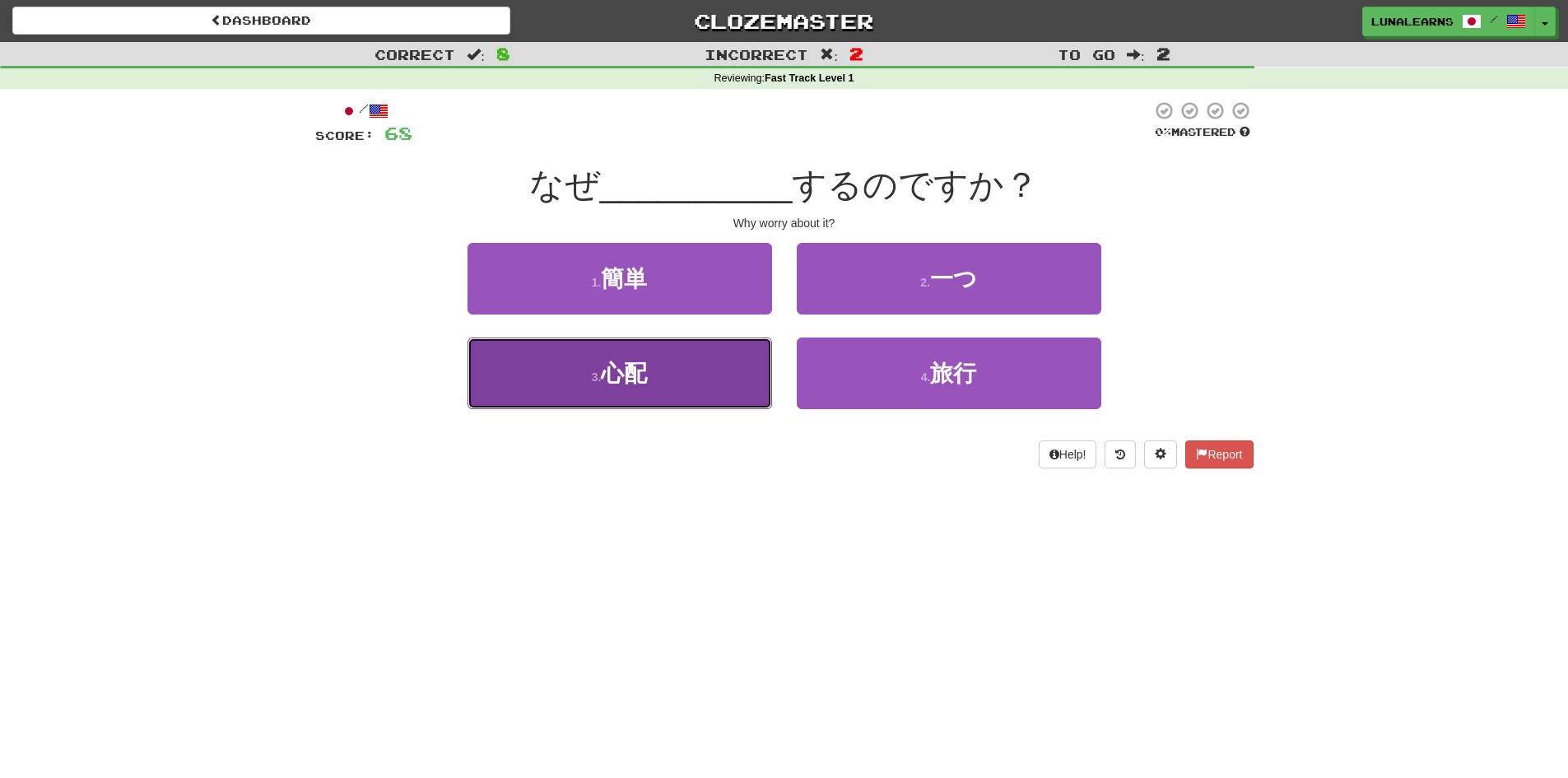
click at [679, 378] on button "3 . 心配" at bounding box center [620, 374] width 305 height 72
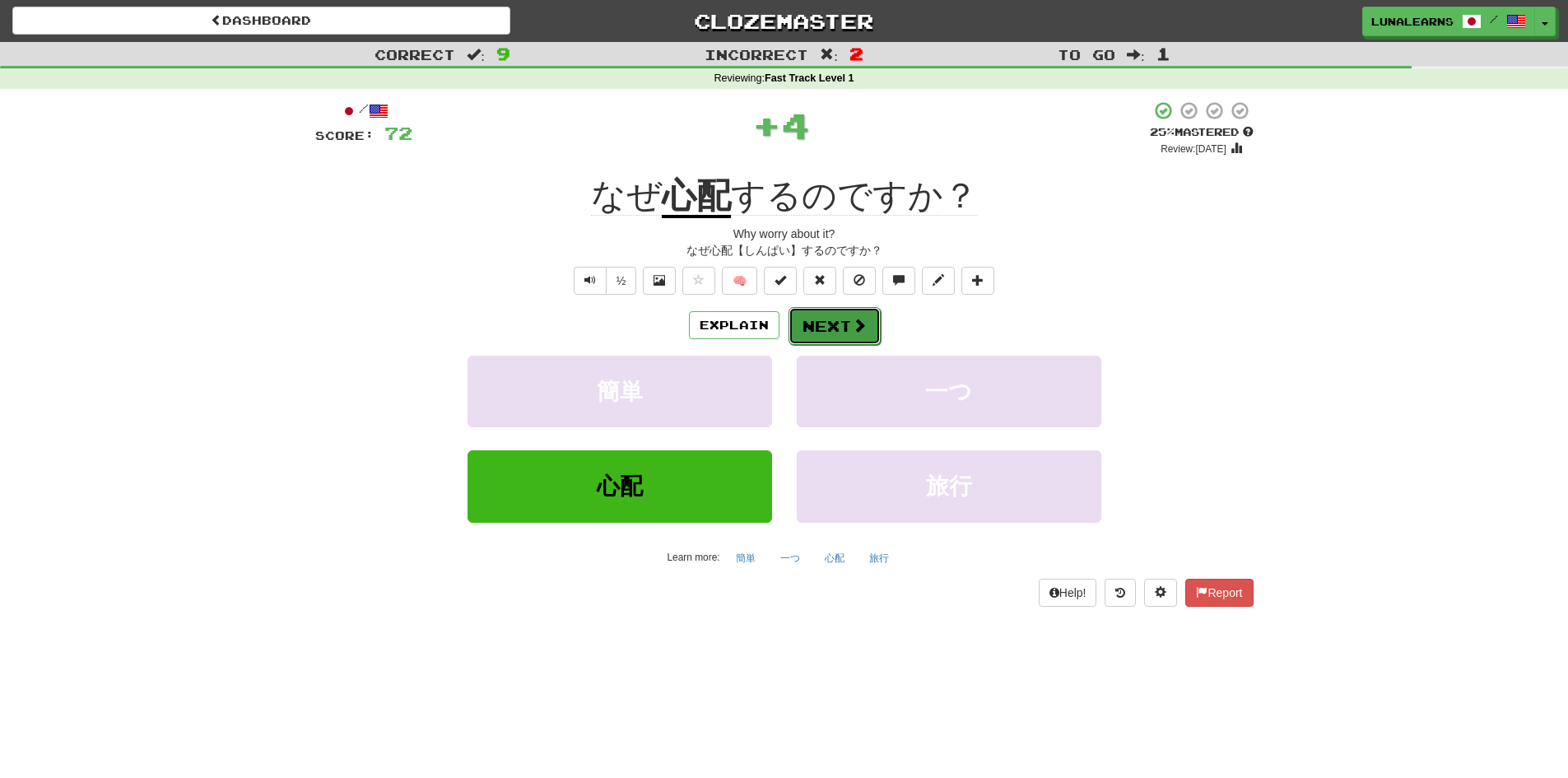
click at [857, 323] on span at bounding box center [859, 325] width 15 height 15
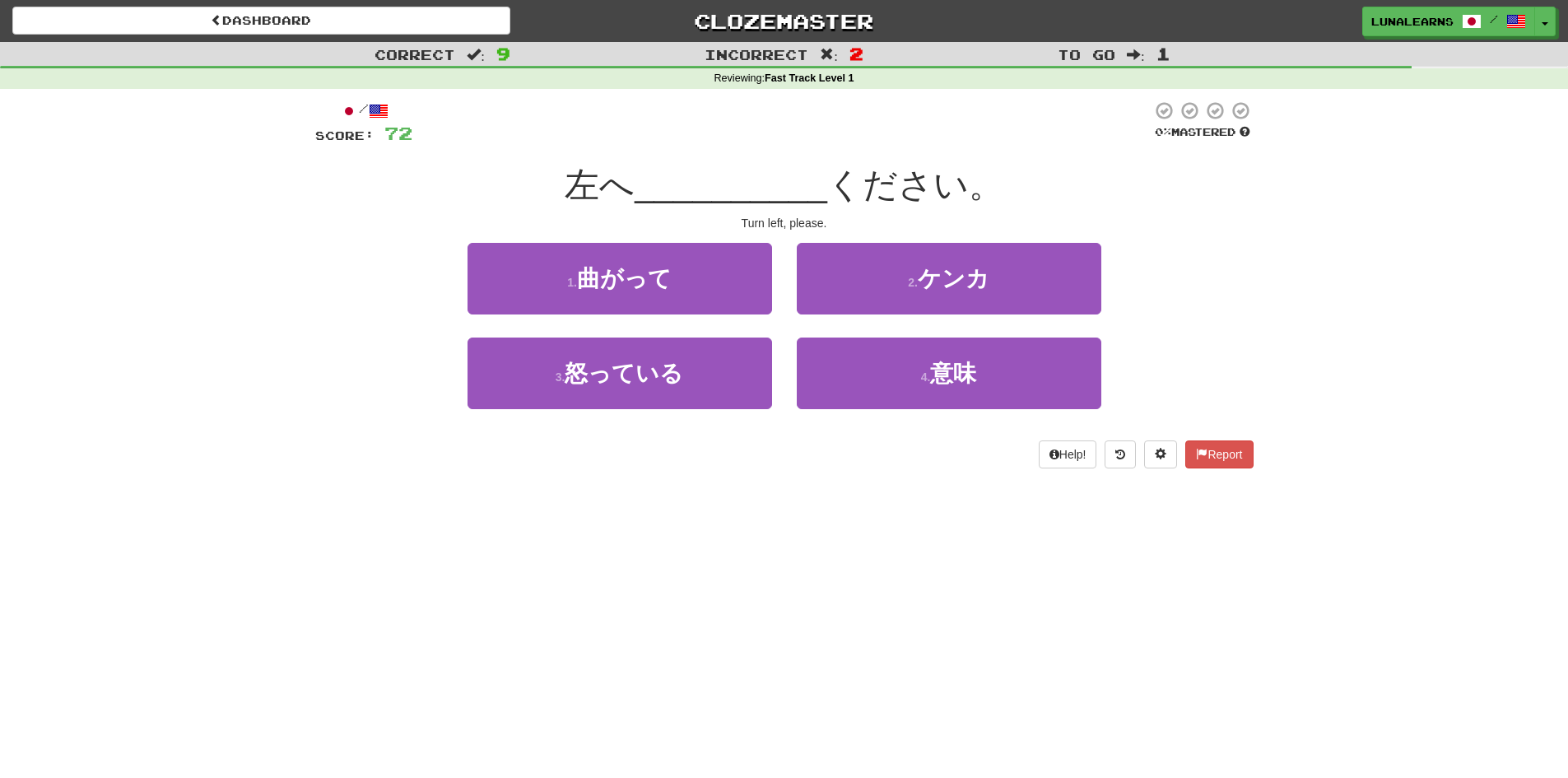
click at [790, 627] on div "Dashboard Clozemaster LunaLearns / Toggle Dropdown Dashboard Leaderboard Activi…" at bounding box center [784, 389] width 1568 height 778
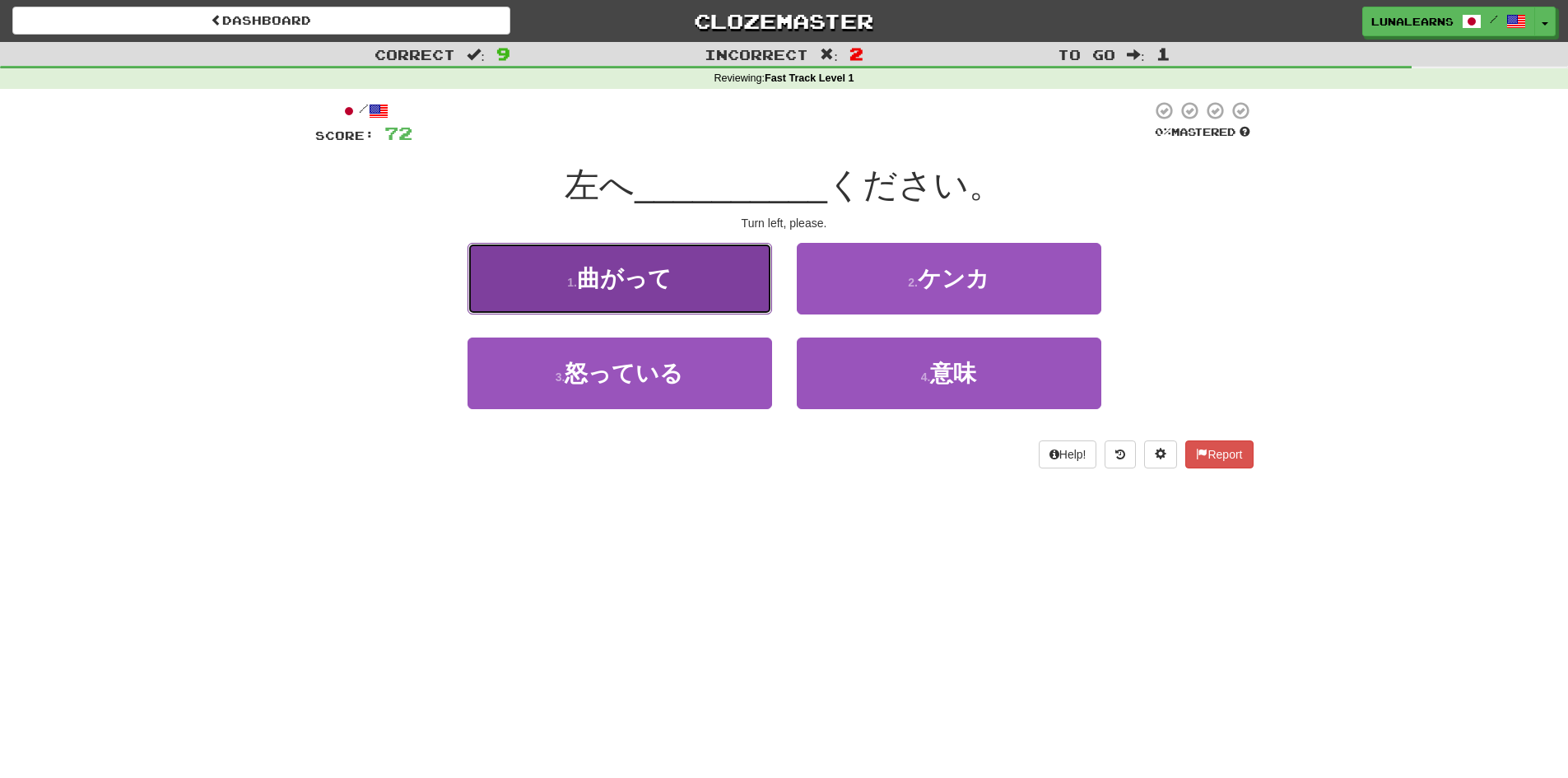
click at [692, 294] on button "1 . 曲がって" at bounding box center [620, 279] width 305 height 72
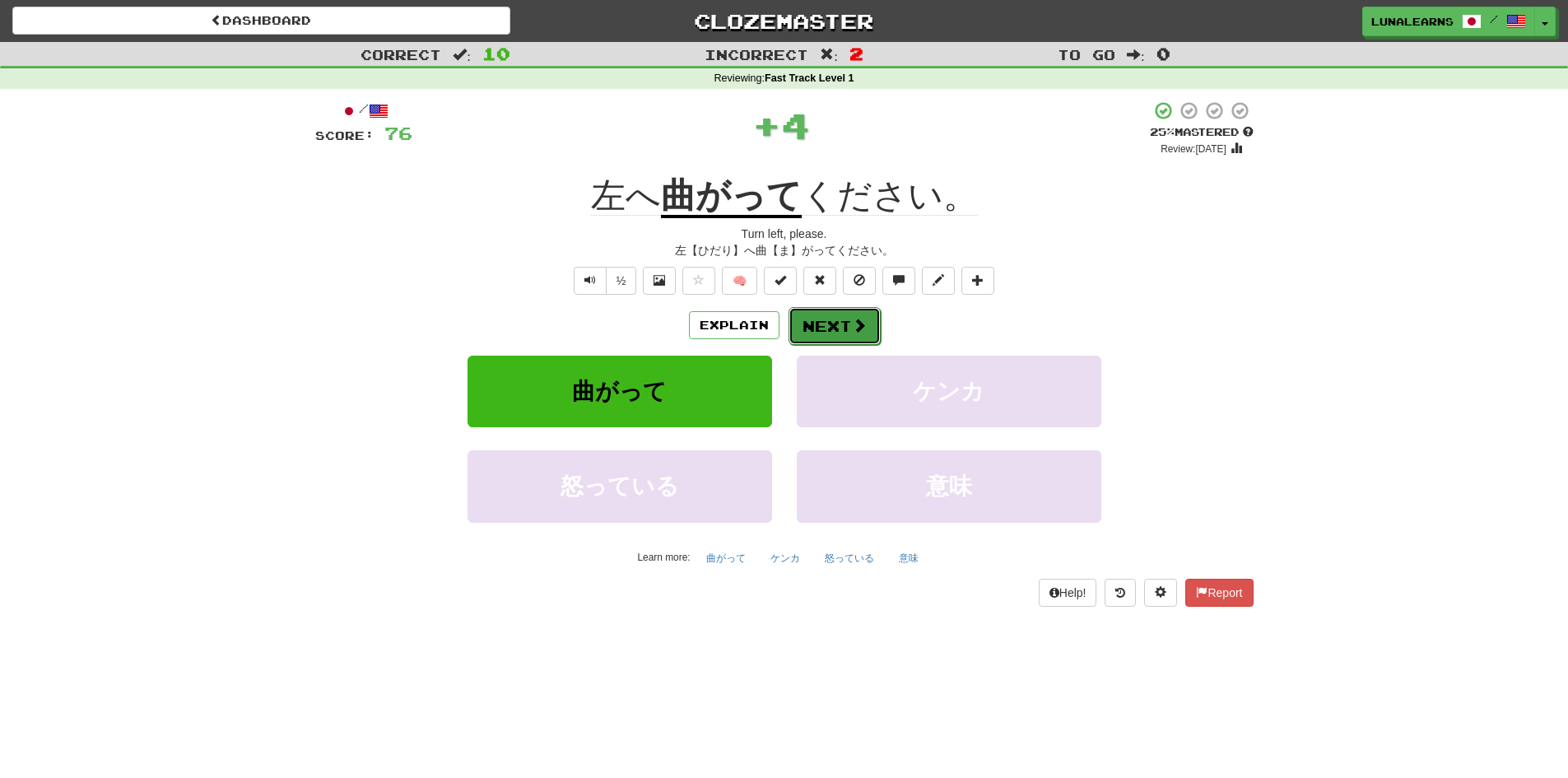
click at [833, 315] on button "Next" at bounding box center [834, 325] width 92 height 38
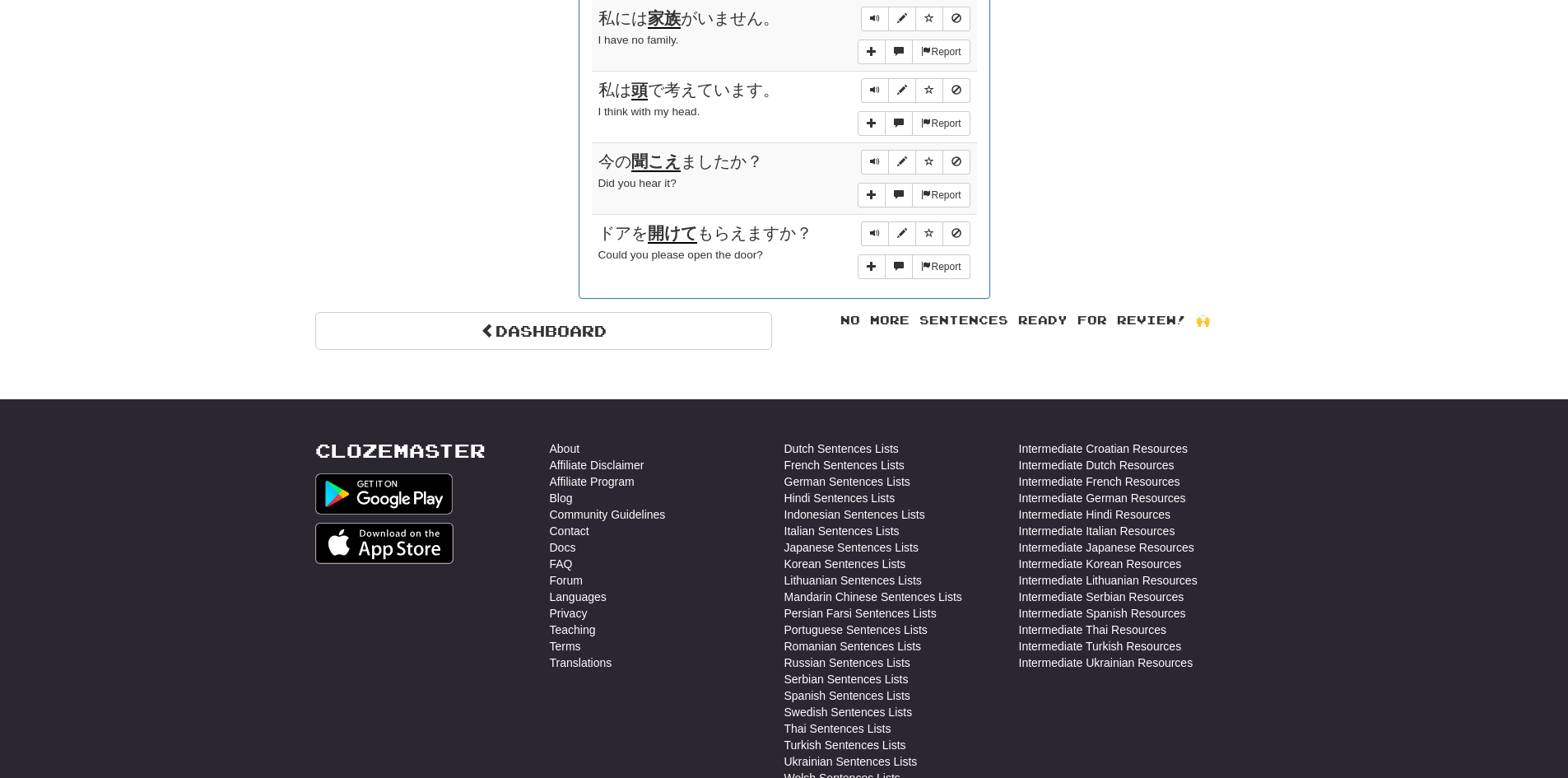
scroll to position [1193, 0]
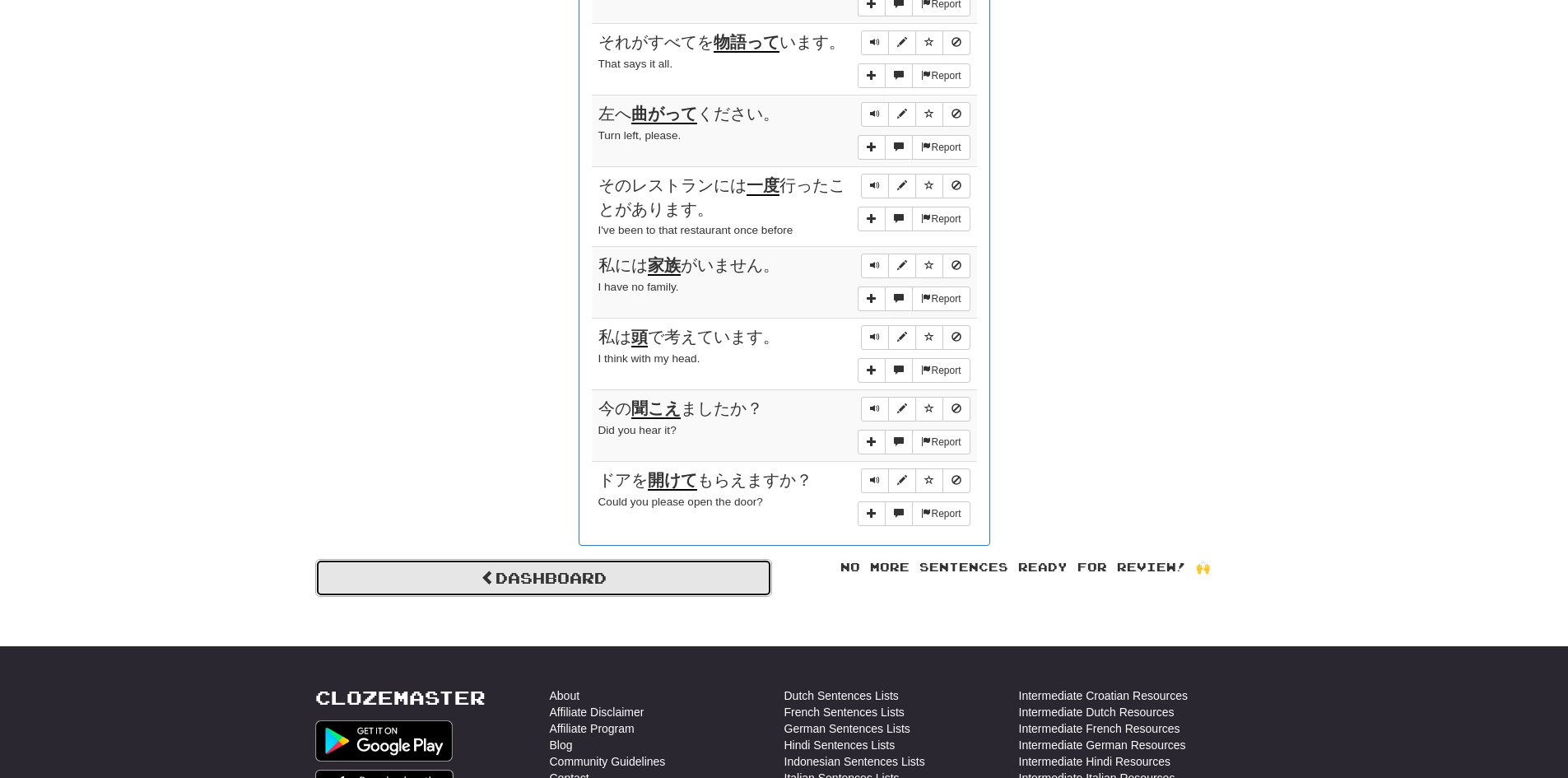
click at [582, 580] on link "Dashboard" at bounding box center [543, 578] width 457 height 38
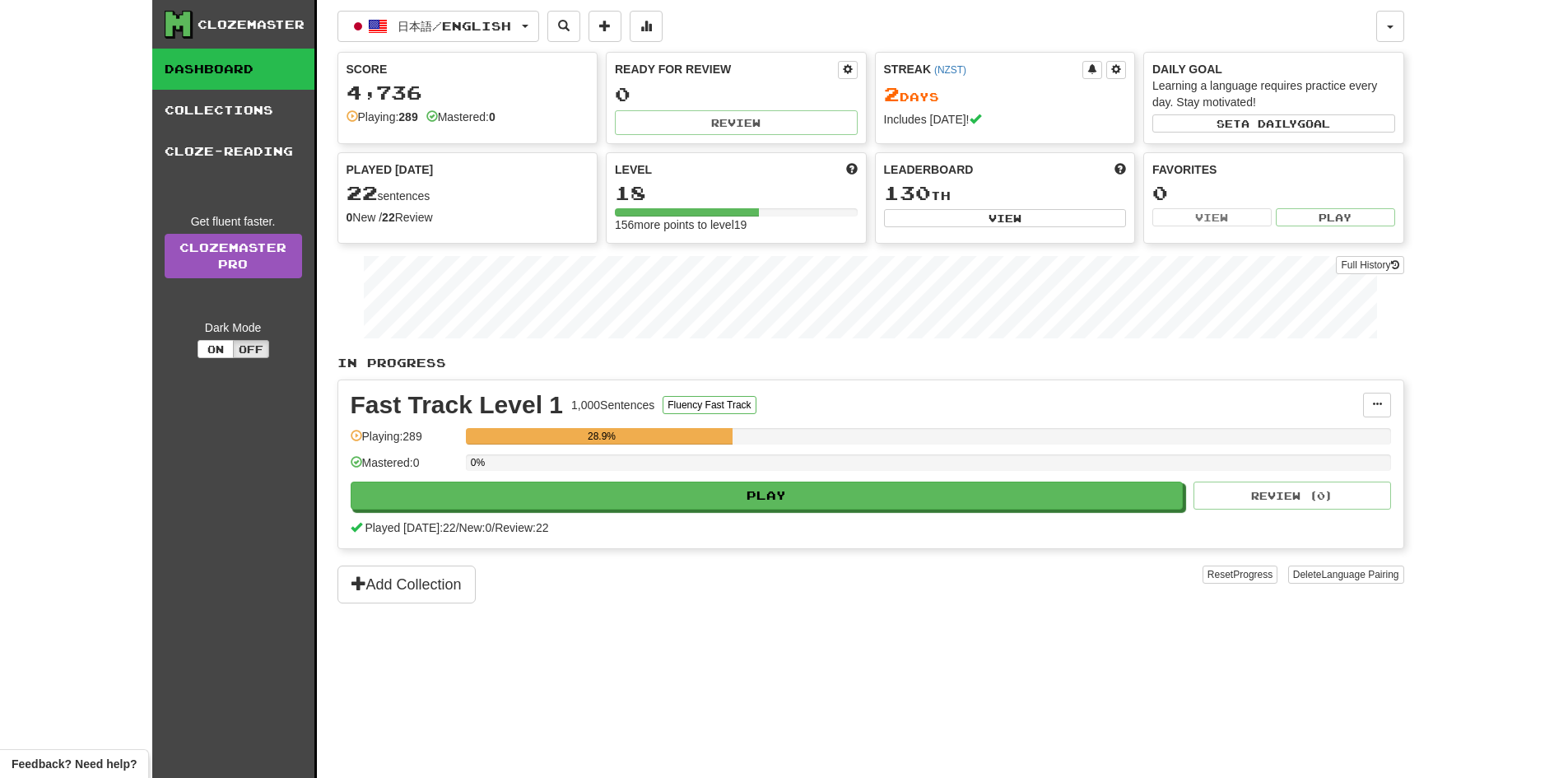
click at [862, 627] on div "日本語 / English 日本語 / English Streak: 2 Review: 0 Points today: 156 Language Pair…" at bounding box center [871, 410] width 1067 height 819
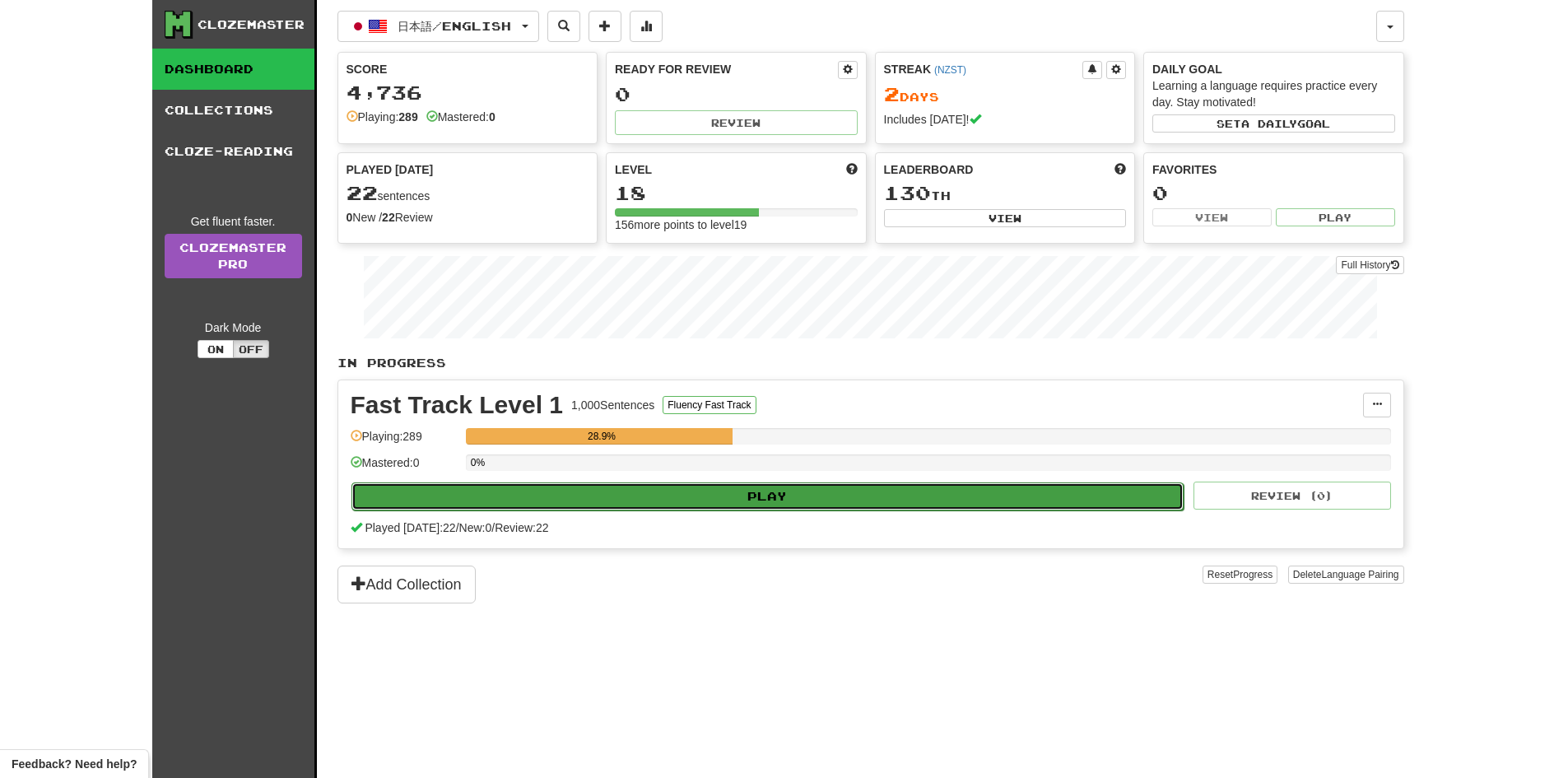
click at [842, 505] on button "Play" at bounding box center [767, 496] width 833 height 28
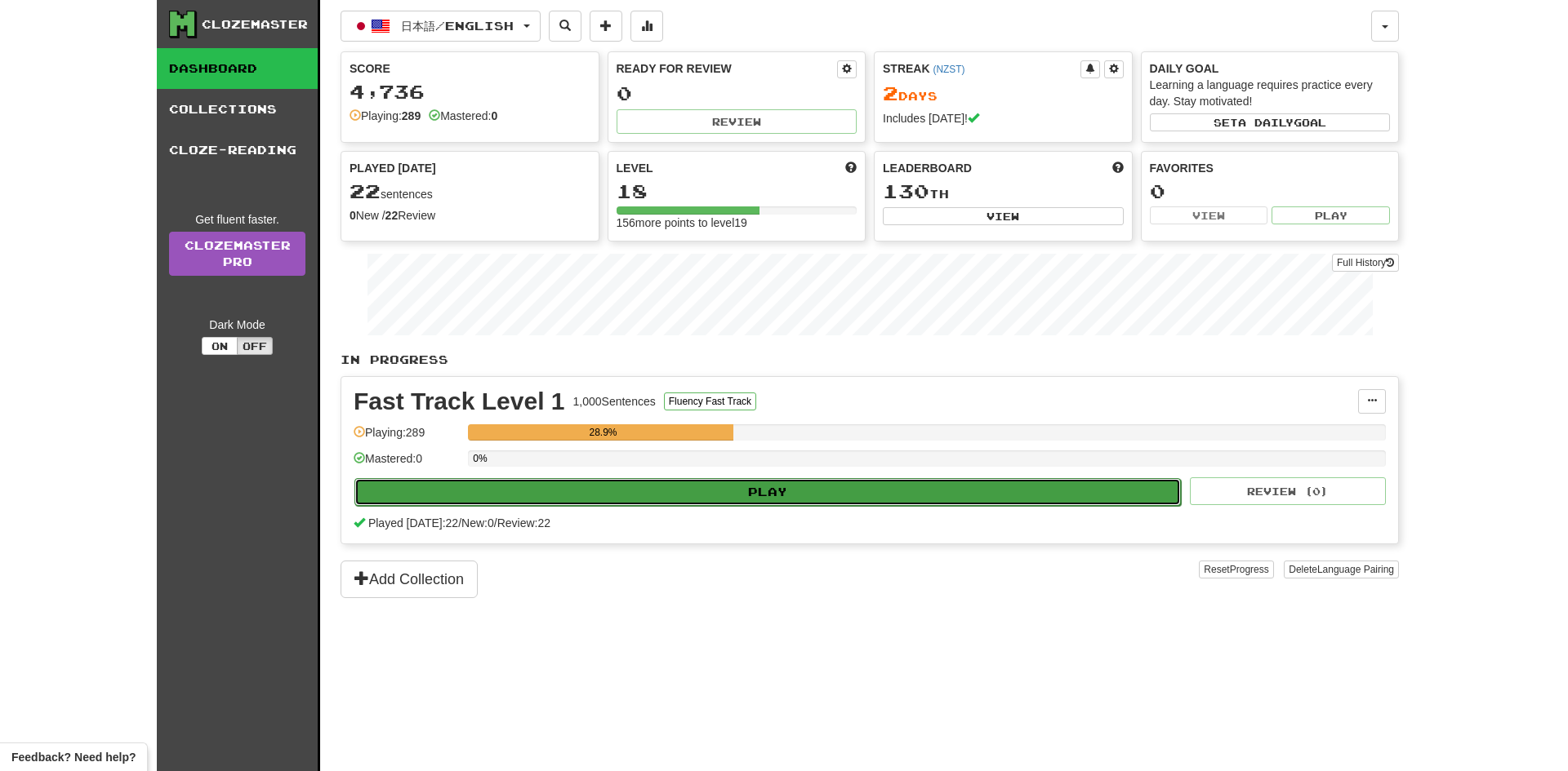
select select "**"
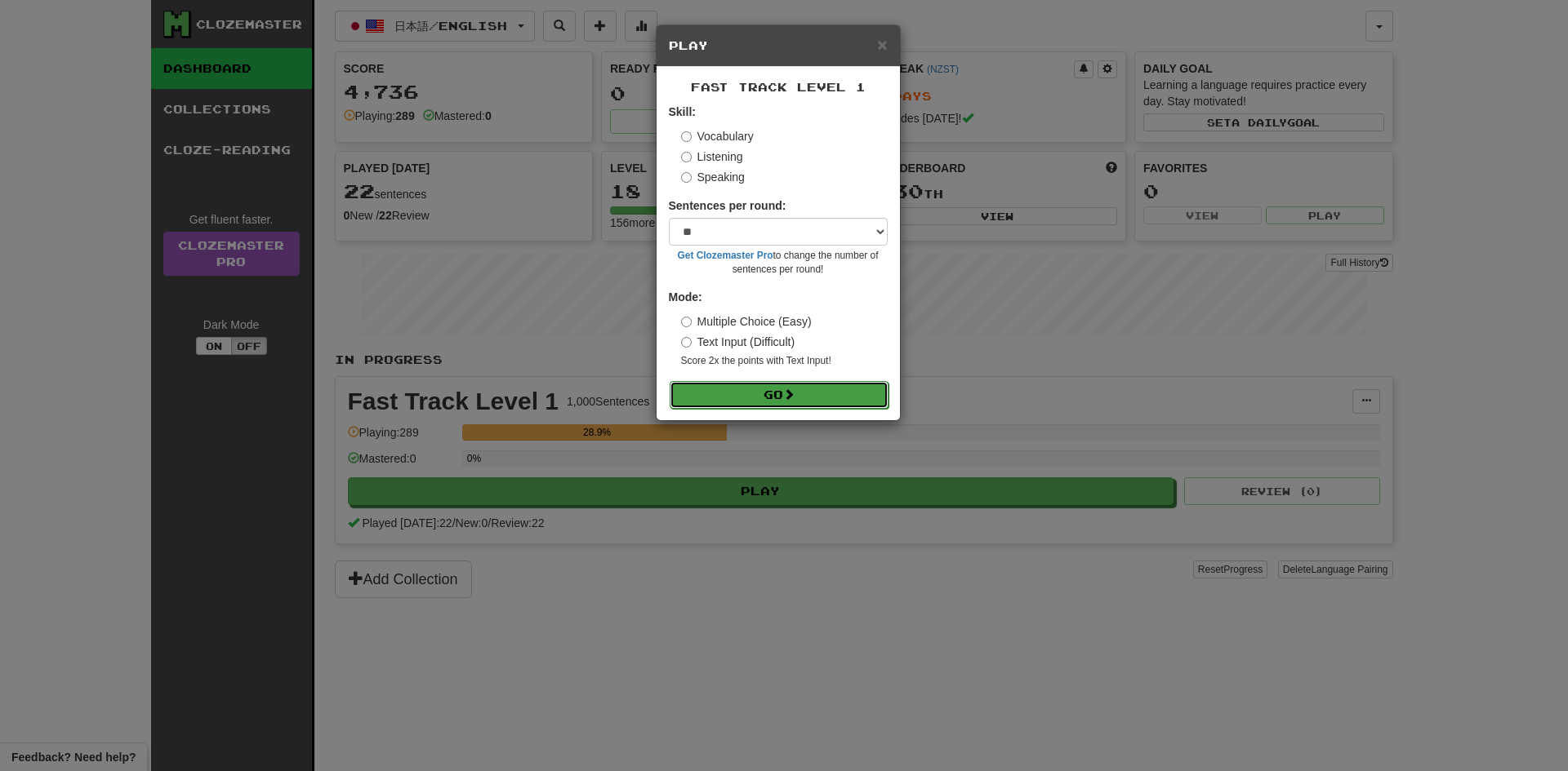
click at [759, 389] on button "Go" at bounding box center [779, 395] width 219 height 27
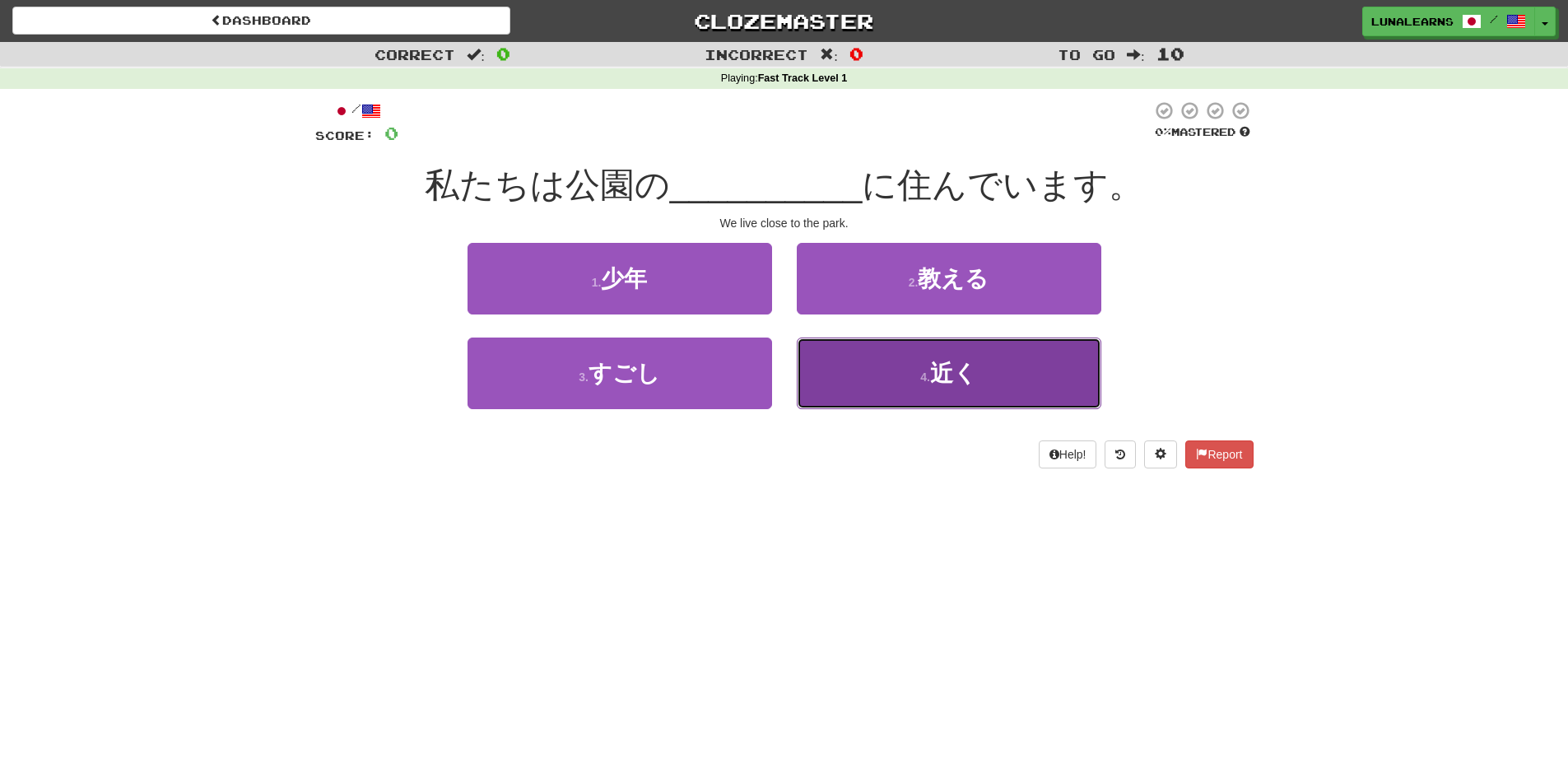
click at [991, 380] on button "4 . 近く" at bounding box center [949, 374] width 305 height 72
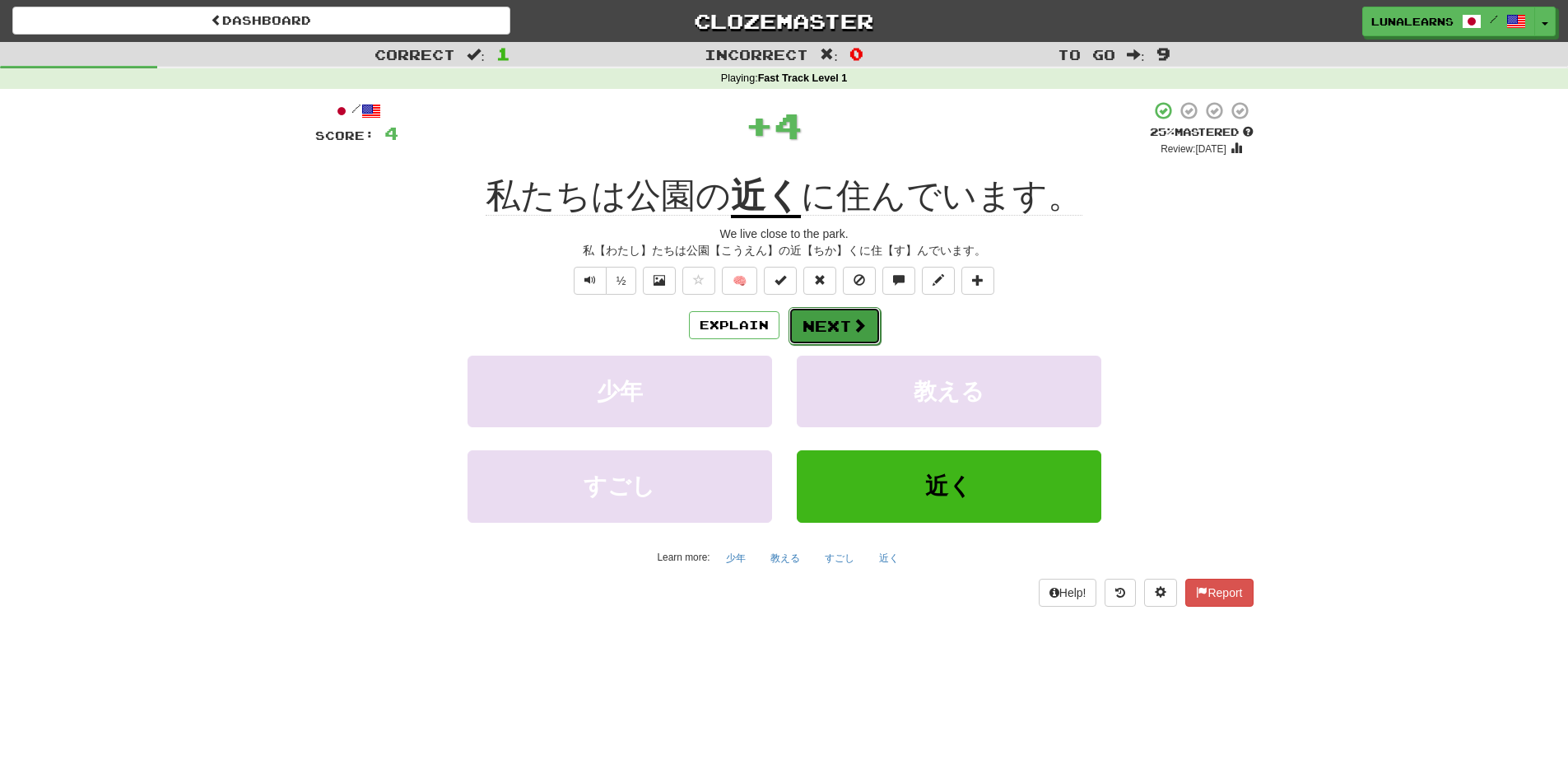
click at [840, 316] on button "Next" at bounding box center [834, 325] width 92 height 38
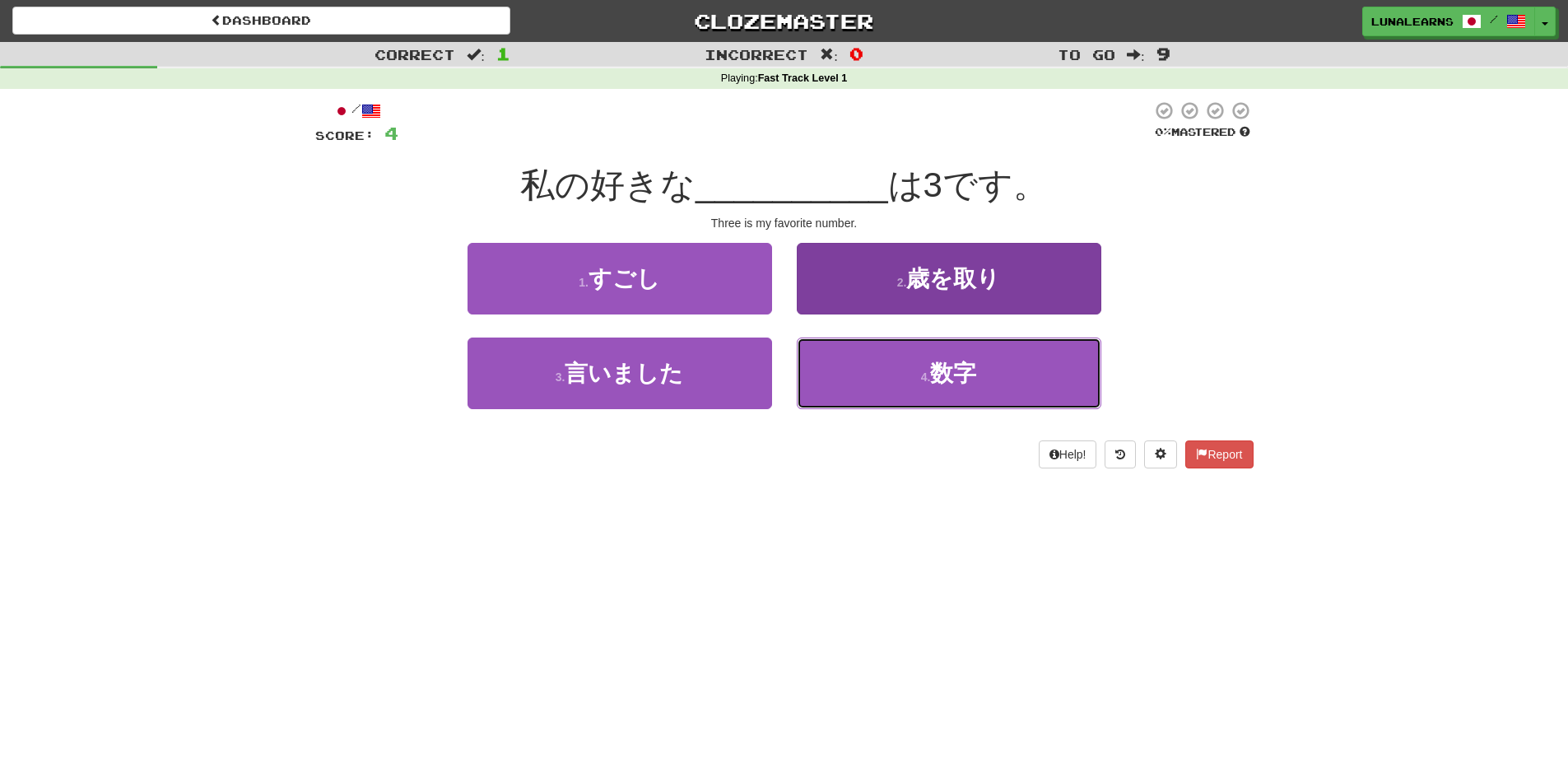
click at [1014, 364] on button "4 . 数字" at bounding box center [949, 374] width 305 height 72
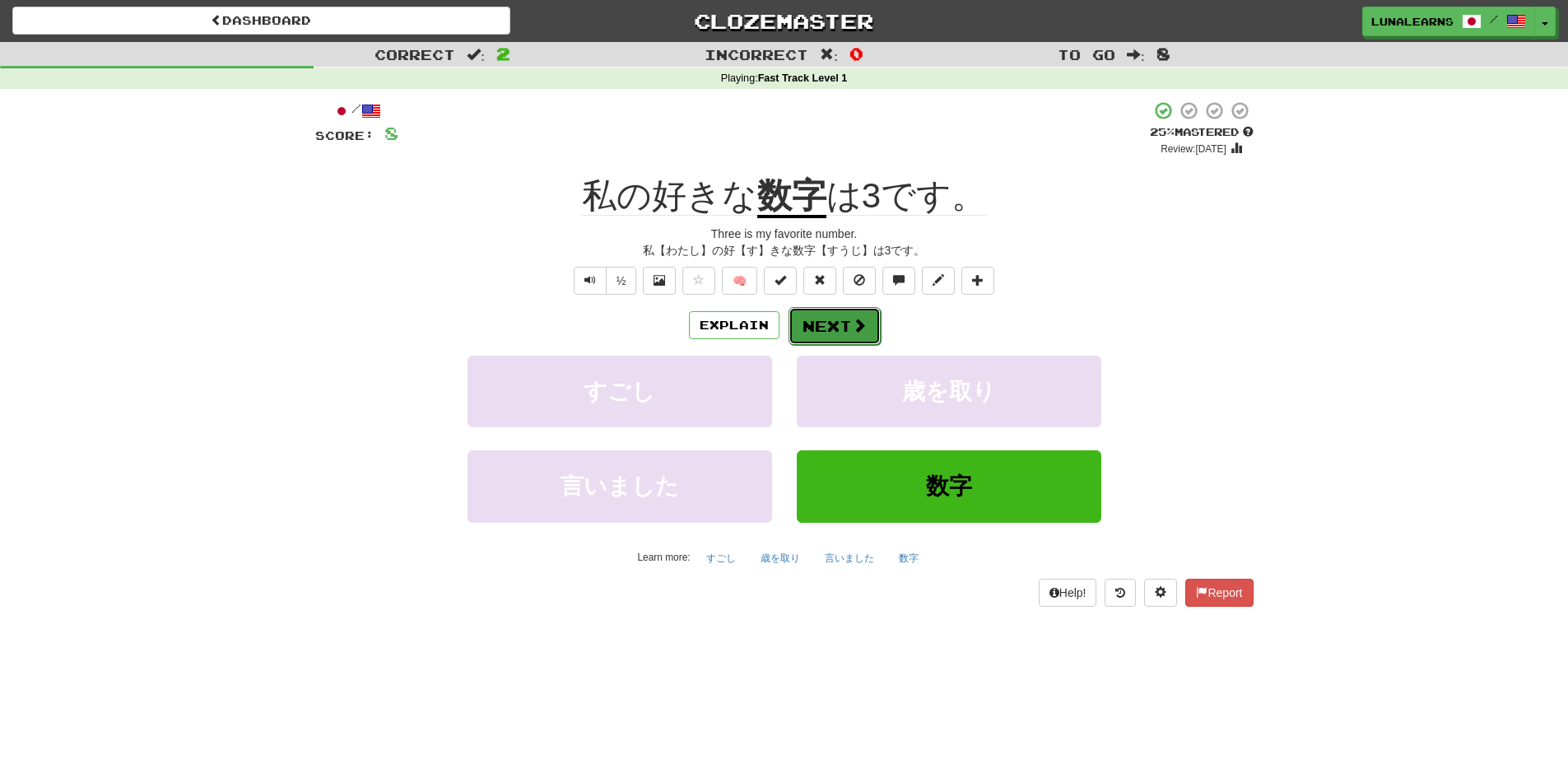
click at [857, 318] on span at bounding box center [859, 325] width 15 height 15
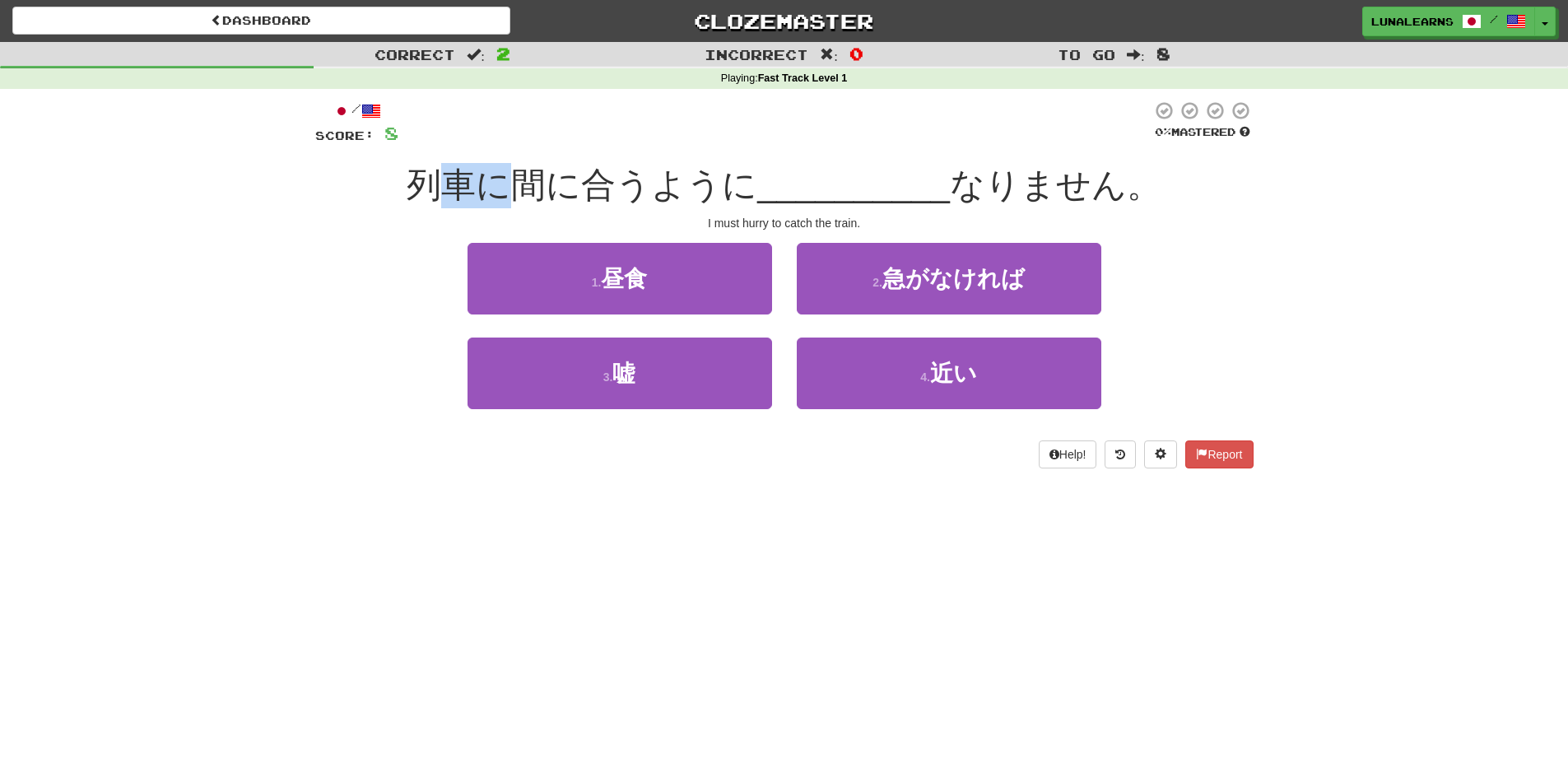
drag, startPoint x: 448, startPoint y: 179, endPoint x: 506, endPoint y: 176, distance: 58.1
click at [506, 176] on span "列車に間に合うように" at bounding box center [582, 185] width 351 height 39
click at [342, 270] on div "1 . 昼食 2 . 急がなければ" at bounding box center [785, 290] width 988 height 95
drag, startPoint x: 395, startPoint y: 168, endPoint x: 490, endPoint y: 186, distance: 96.7
click at [490, 184] on div "列車に間に合うように __________ なりません。" at bounding box center [784, 186] width 938 height 45
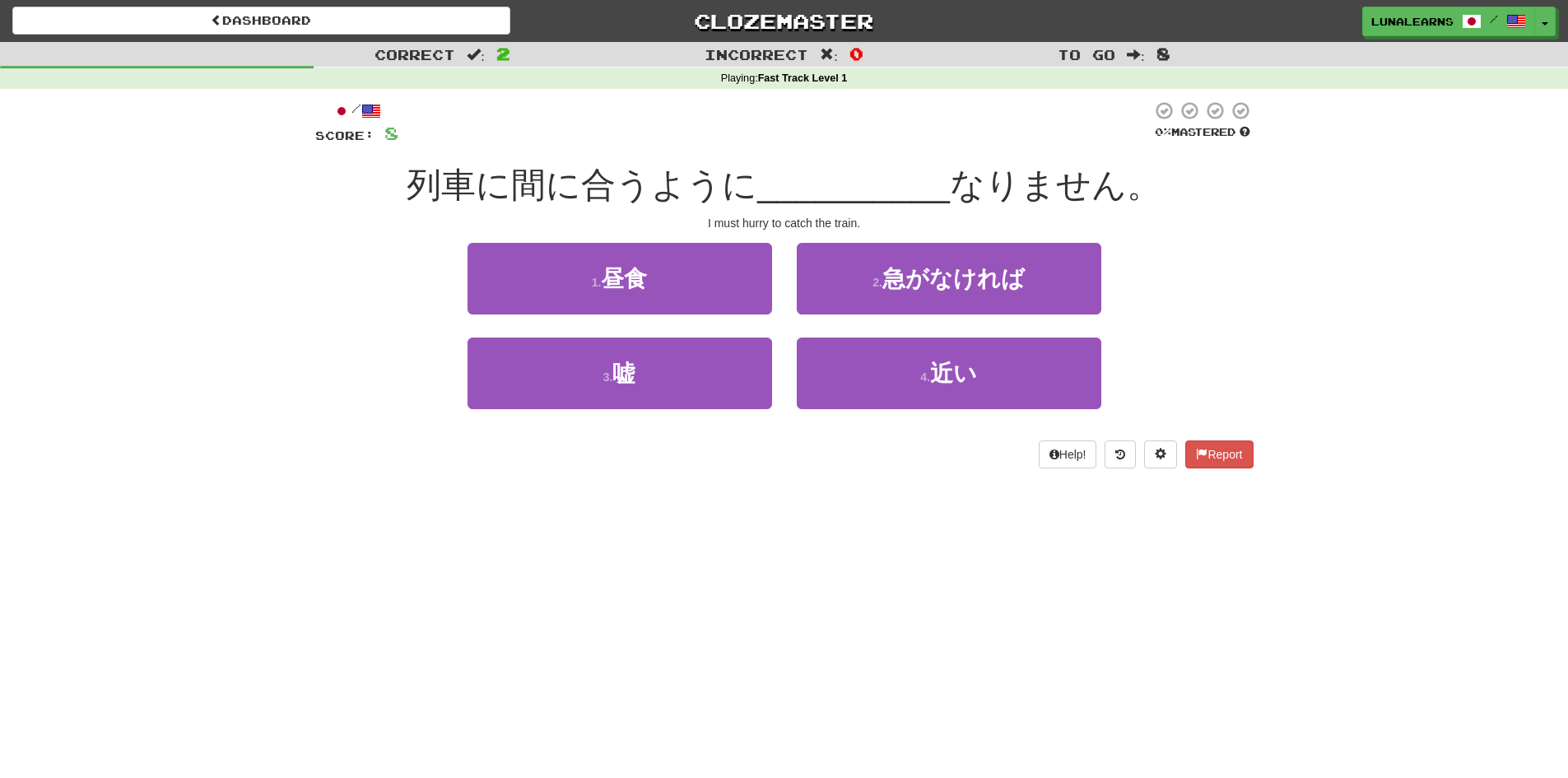
click at [529, 192] on span "列車に間に合うように" at bounding box center [582, 185] width 351 height 39
drag, startPoint x: 516, startPoint y: 192, endPoint x: 561, endPoint y: 187, distance: 45.3
click at [555, 187] on span "列車に間に合うように" at bounding box center [582, 185] width 351 height 39
click at [576, 211] on div "/ Score: 8 0 % Mastered 列車に間に合うように __________ なりません。 I must hurry to catch the …" at bounding box center [784, 284] width 938 height 368
drag, startPoint x: 579, startPoint y: 181, endPoint x: 642, endPoint y: 171, distance: 63.8
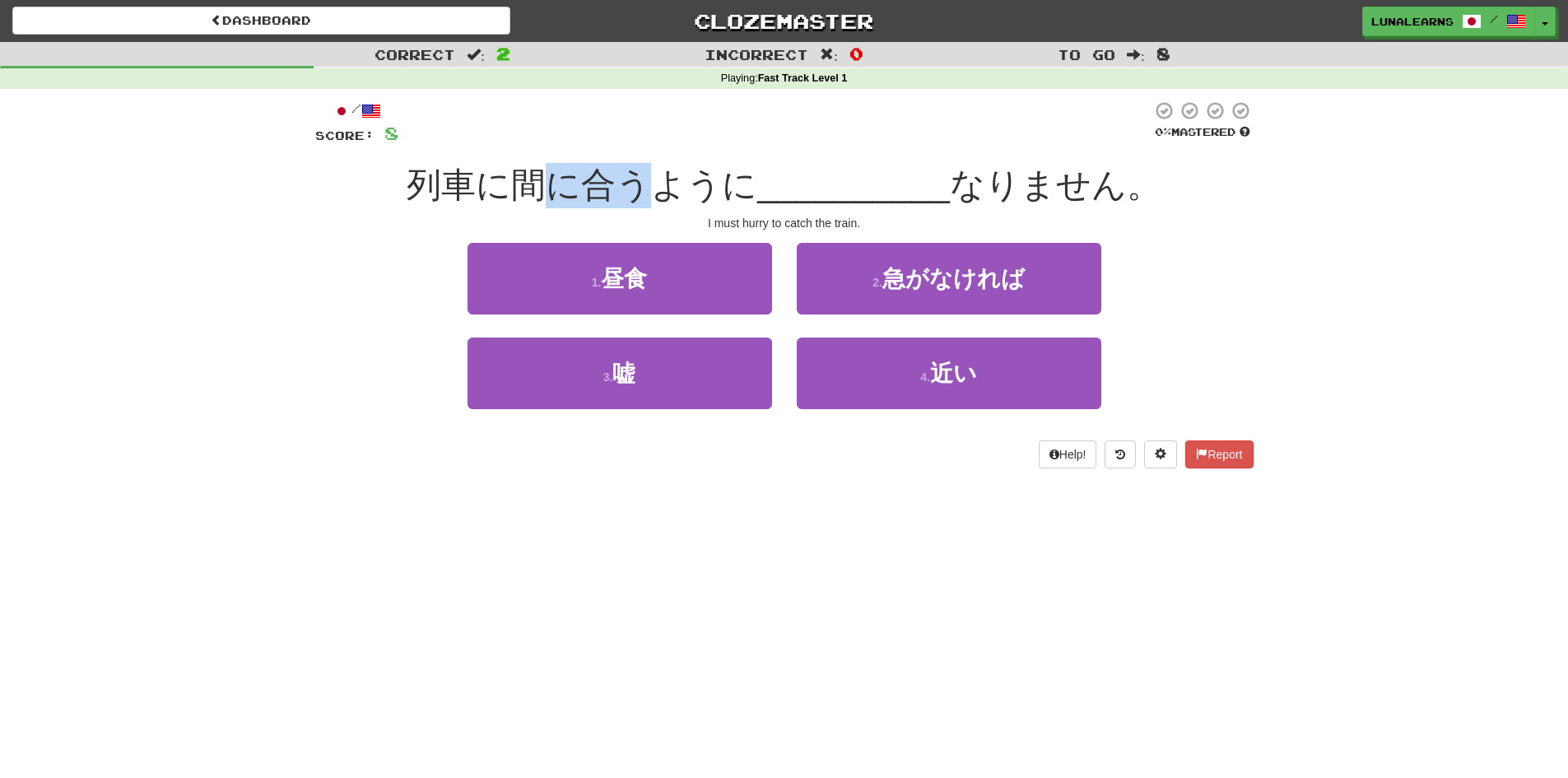
click at [642, 171] on span "列車に間に合うように" at bounding box center [582, 185] width 351 height 39
click at [643, 172] on span "列車に間に合うように" at bounding box center [582, 185] width 351 height 39
drag, startPoint x: 604, startPoint y: 211, endPoint x: 666, endPoint y: 192, distance: 64.8
click at [607, 211] on div "/ Score: 8 0 % Mastered 列車に間に合うように __________ なりません。 I must hurry to catch the …" at bounding box center [784, 284] width 938 height 368
drag, startPoint x: 669, startPoint y: 189, endPoint x: 858, endPoint y: 174, distance: 189.6
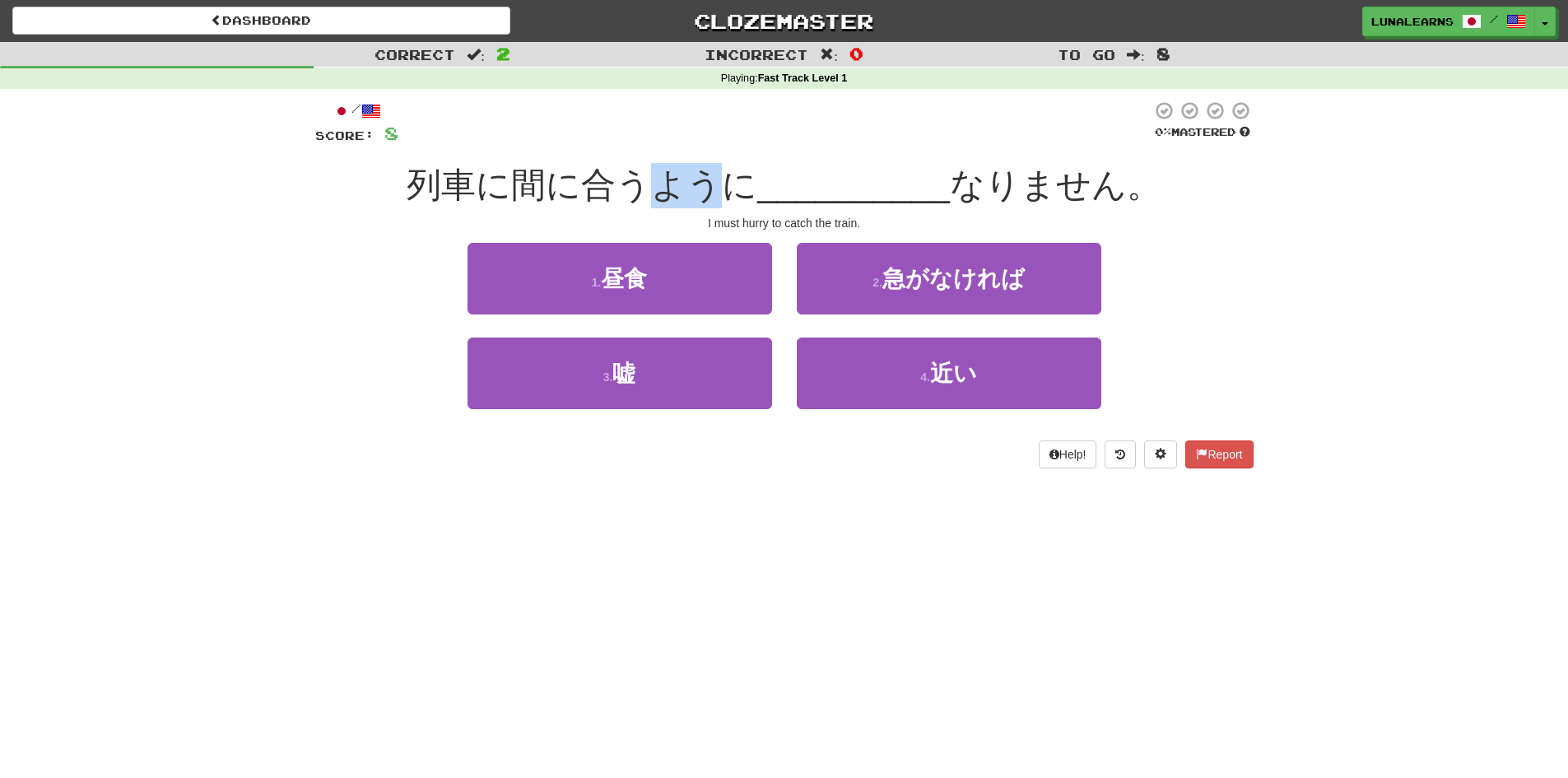
click at [723, 188] on span "列車に間に合うように" at bounding box center [582, 185] width 351 height 39
drag, startPoint x: 857, startPoint y: 183, endPoint x: 865, endPoint y: 194, distance: 13.6
click at [857, 184] on span "__________" at bounding box center [854, 185] width 193 height 39
click at [1250, 301] on div "1 . 昼食 2 . 急がなければ" at bounding box center [785, 290] width 988 height 95
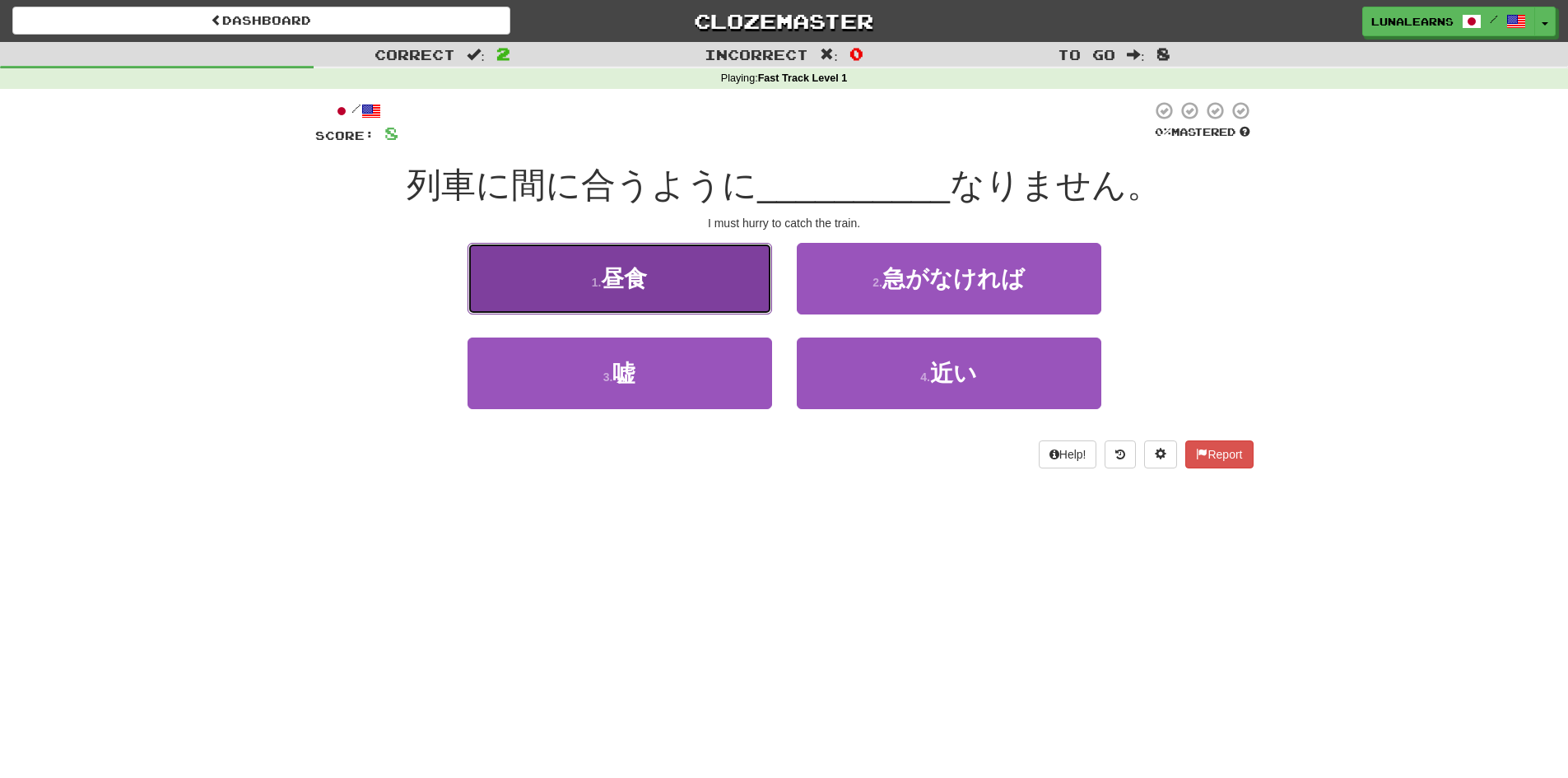
click at [666, 278] on button "1 . 昼食" at bounding box center [620, 279] width 305 height 72
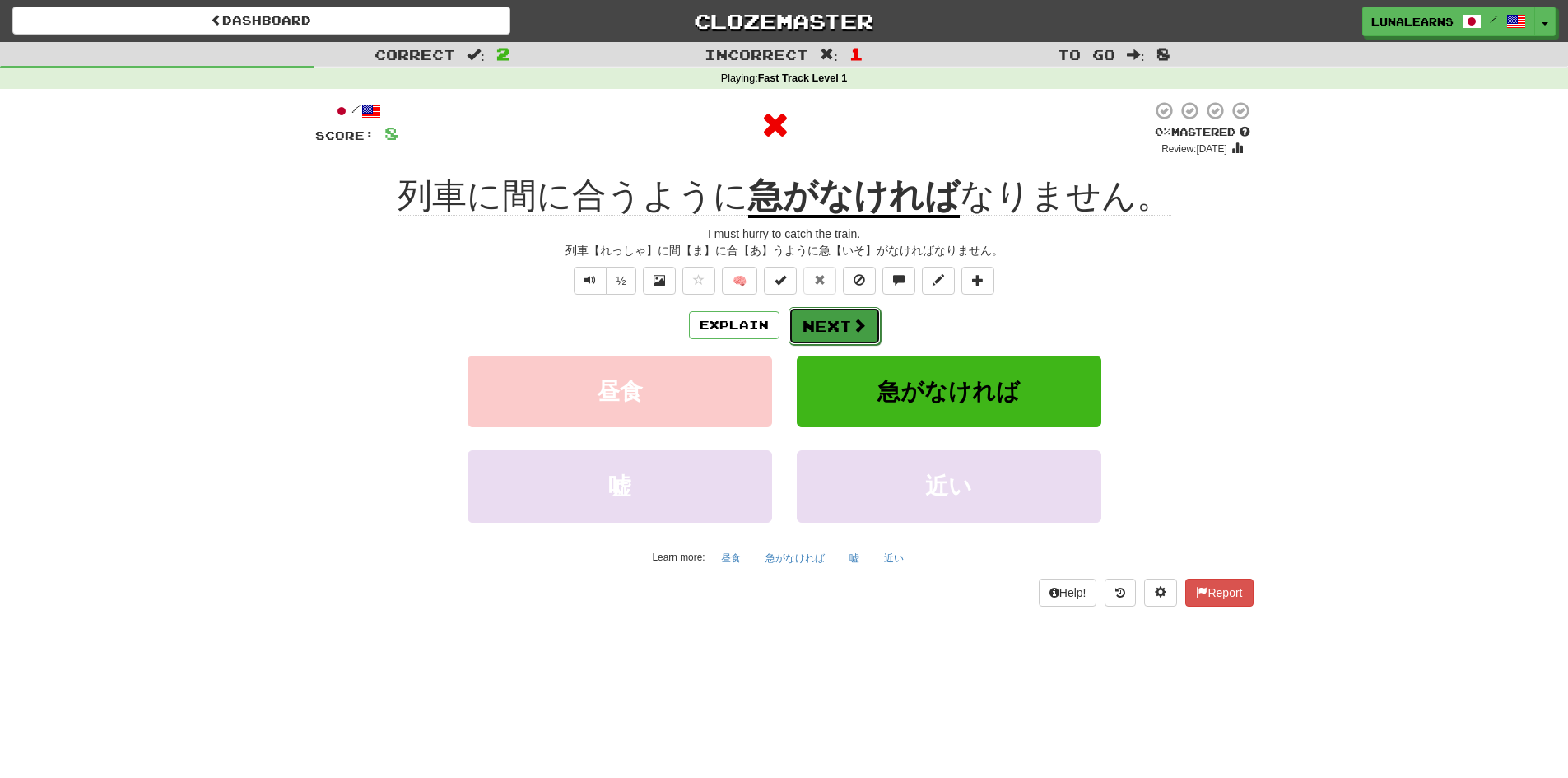
click at [852, 327] on span at bounding box center [859, 325] width 15 height 15
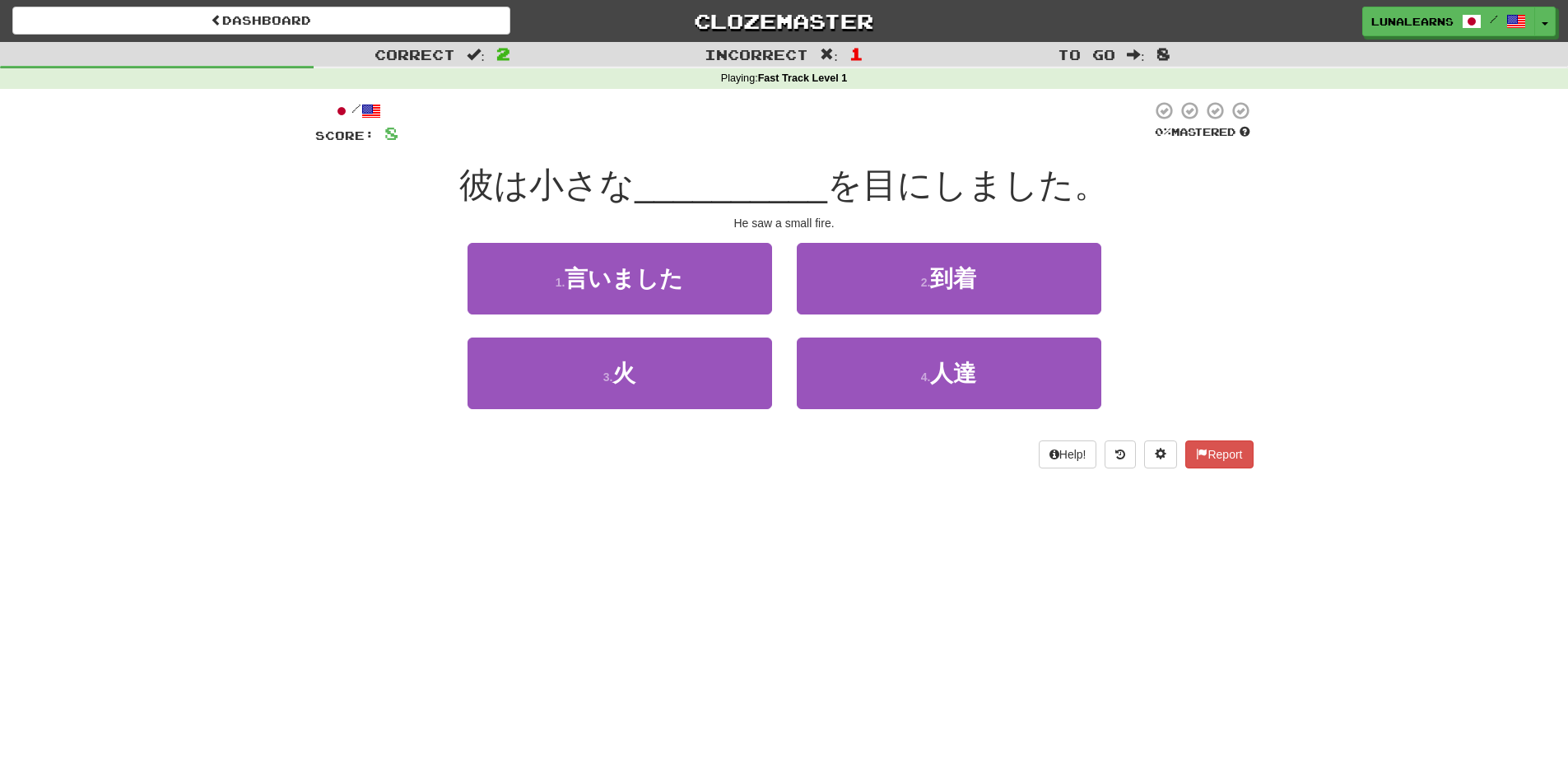
click at [747, 596] on div "Dashboard Clozemaster LunaLearns / Toggle Dropdown Dashboard Leaderboard Activi…" at bounding box center [784, 389] width 1568 height 778
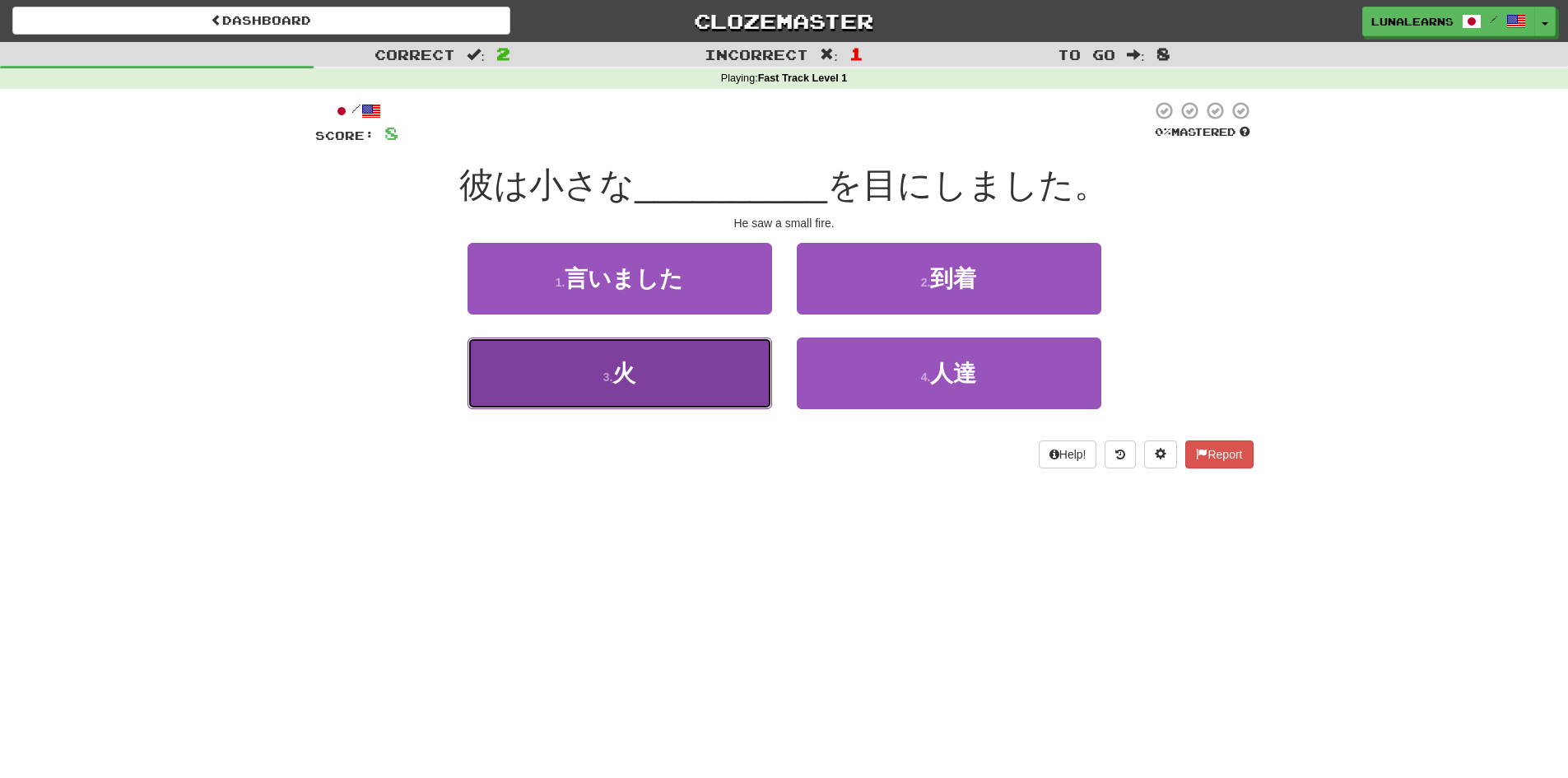
click at [691, 380] on button "3 . 火" at bounding box center [620, 374] width 305 height 72
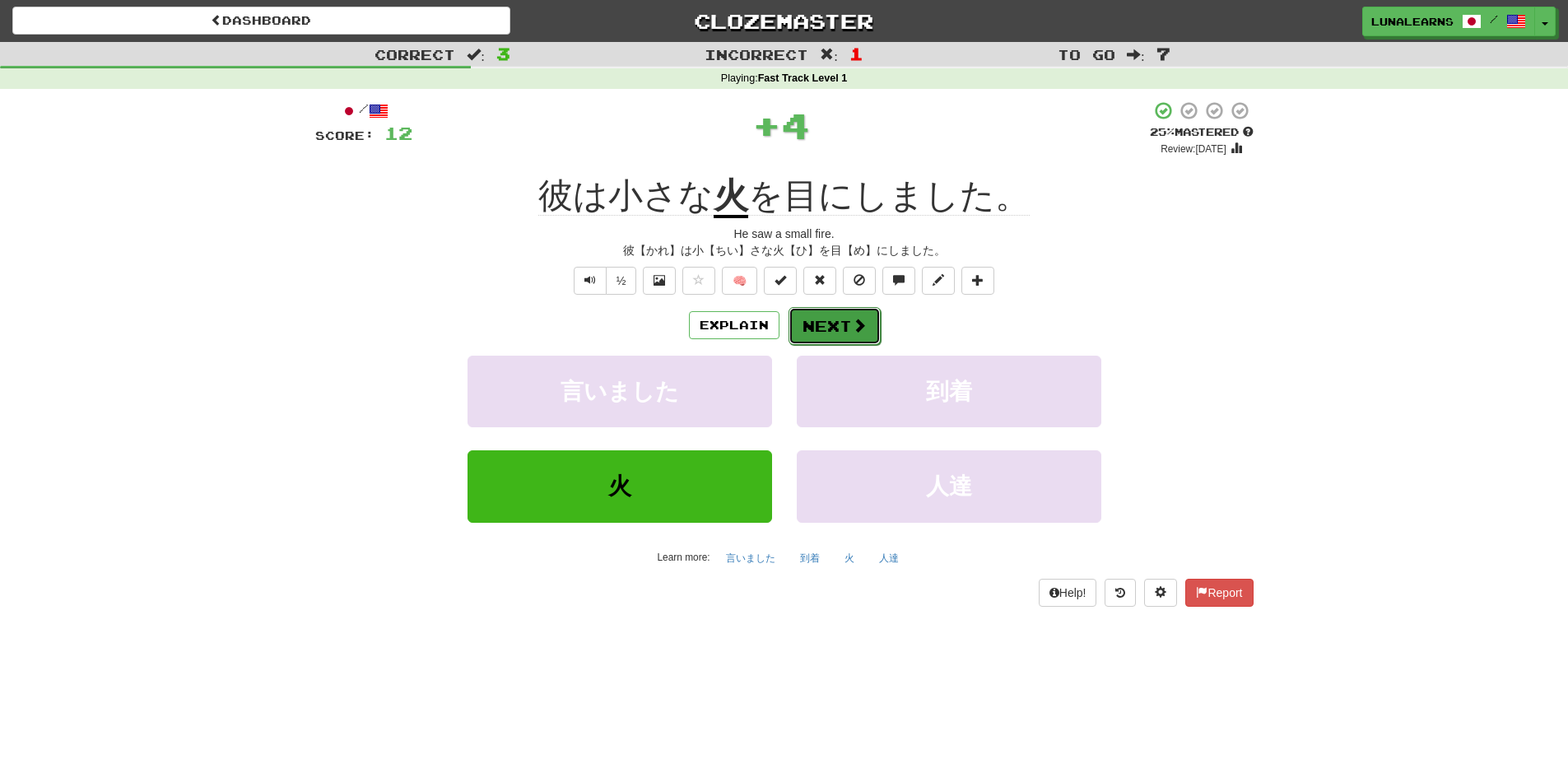
click at [831, 326] on button "Next" at bounding box center [834, 325] width 92 height 38
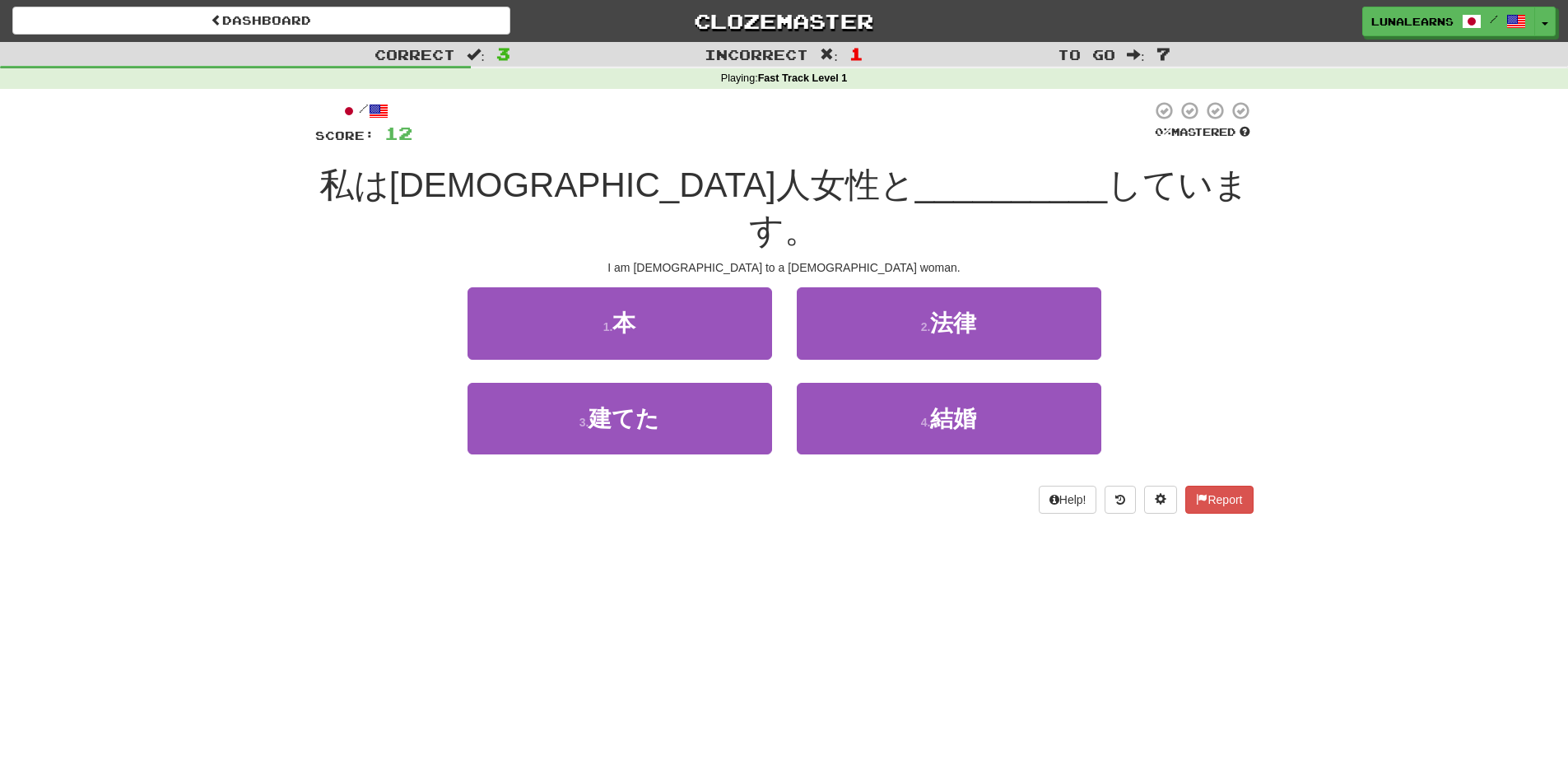
click at [900, 490] on div "/ Score: 12 0 % Mastered 私はブラジル人女性と __________ しています。 I am married to a Brazili…" at bounding box center [784, 312] width 938 height 447
drag, startPoint x: 684, startPoint y: 189, endPoint x: 728, endPoint y: 184, distance: 44.3
click at [728, 184] on span "私はブラジル人女性と" at bounding box center [617, 185] width 596 height 39
click at [907, 635] on div "Dashboard Clozemaster LunaLearns / Toggle Dropdown Dashboard Leaderboard Activi…" at bounding box center [784, 389] width 1568 height 778
click at [829, 566] on div "Dashboard Clozemaster LunaLearns / Toggle Dropdown Dashboard Leaderboard Activi…" at bounding box center [784, 389] width 1568 height 778
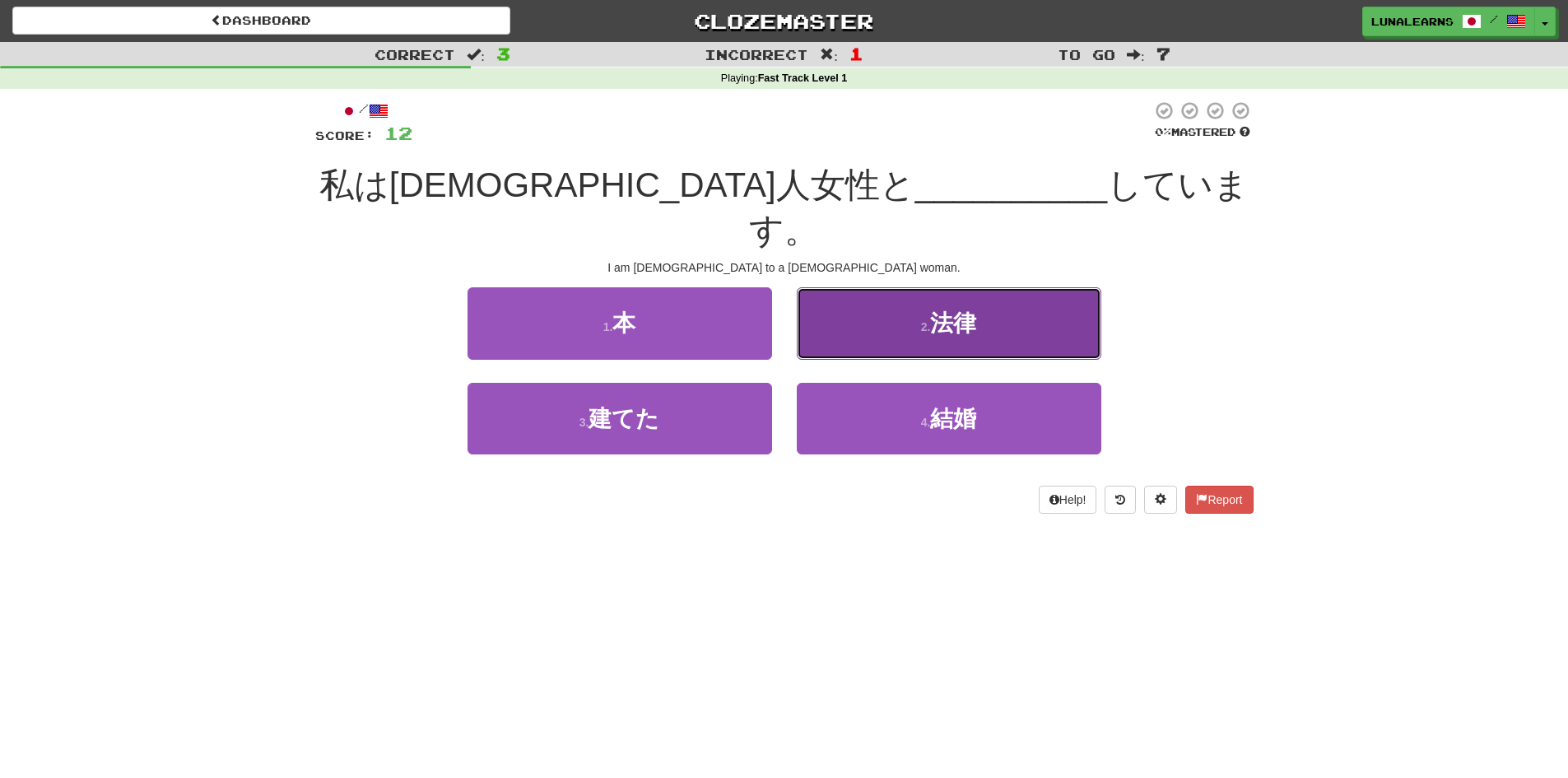
click at [1059, 288] on button "2 . 法律" at bounding box center [949, 323] width 305 height 72
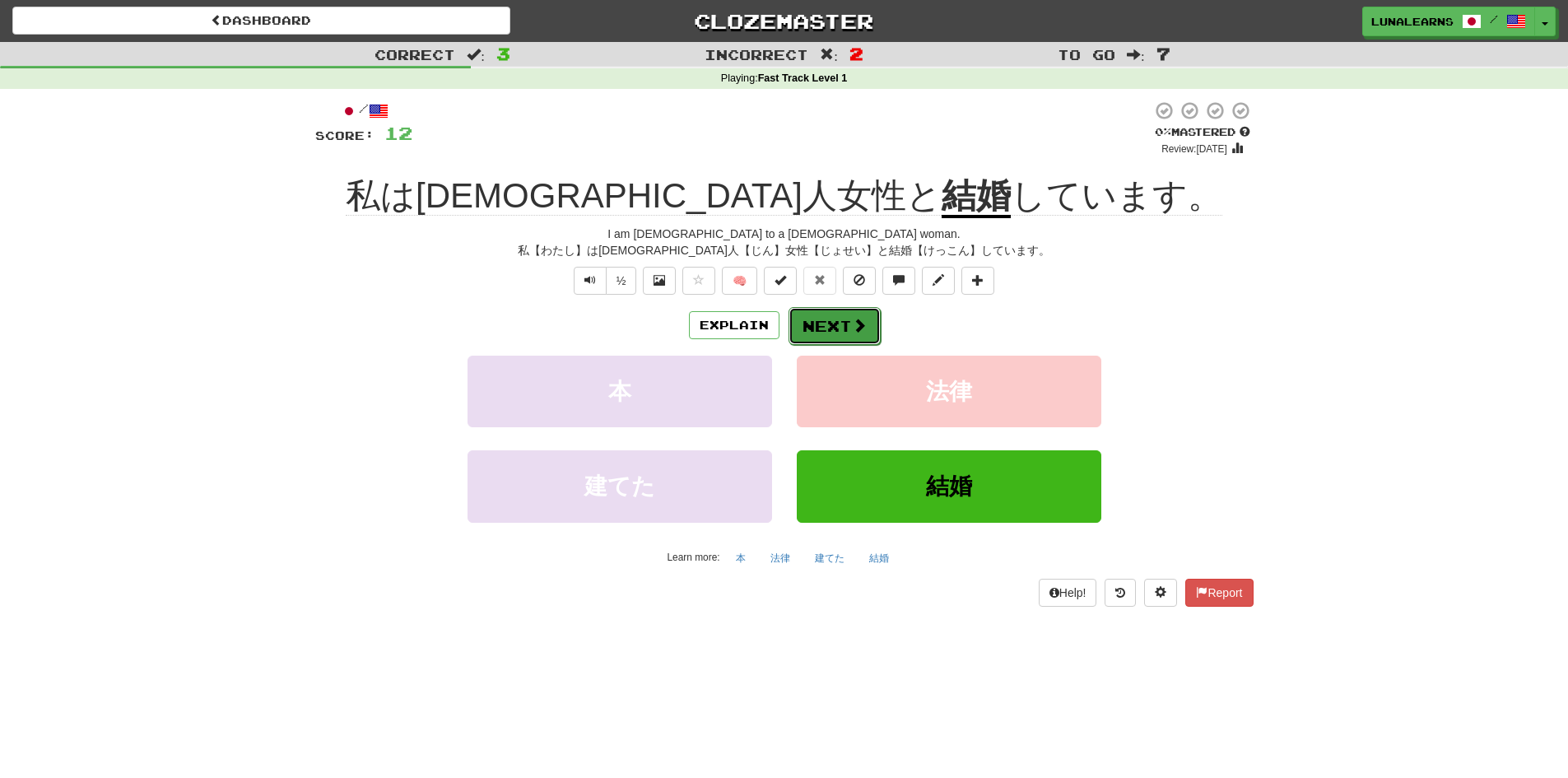
click at [820, 339] on button "Next" at bounding box center [834, 325] width 92 height 38
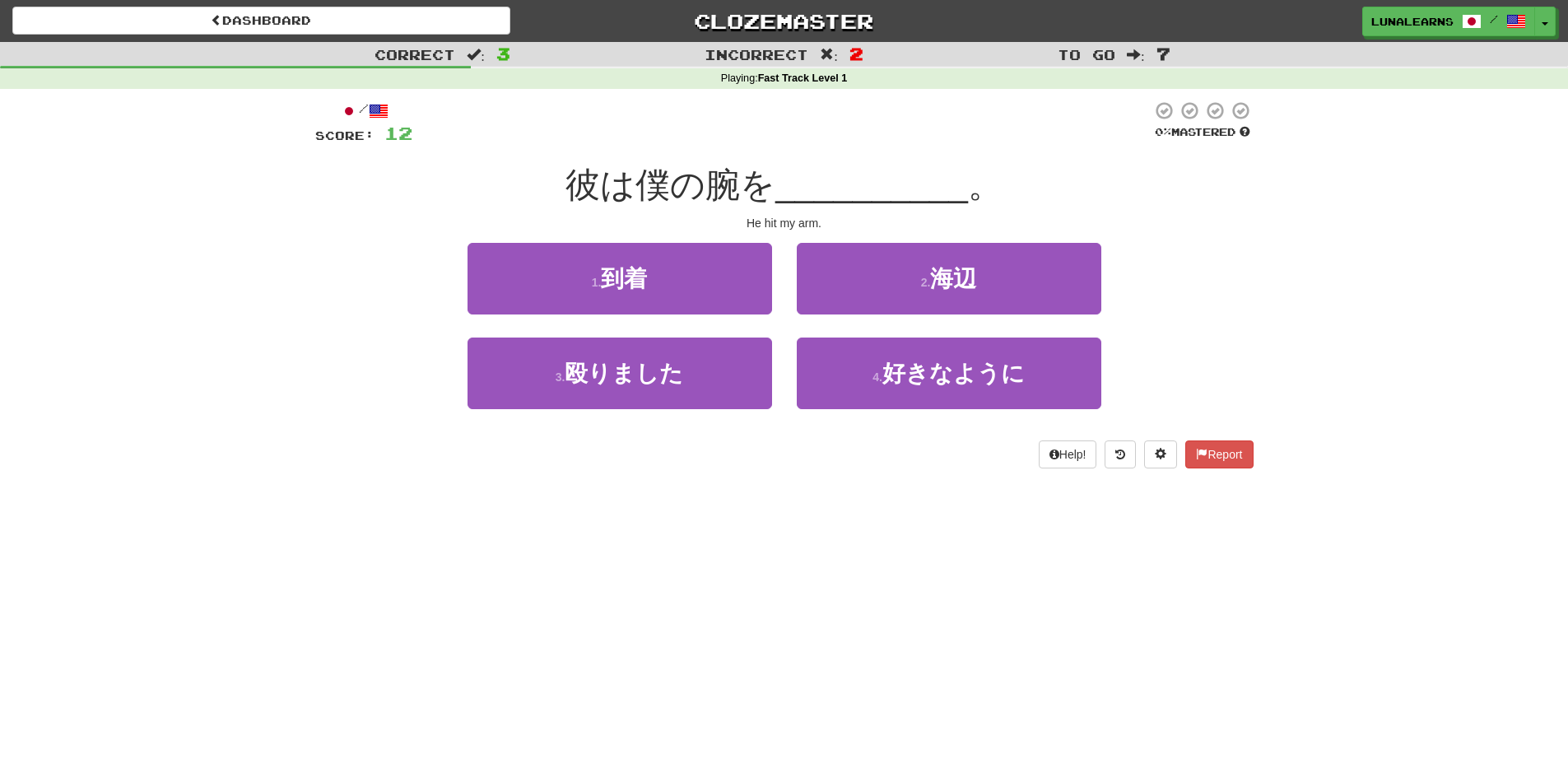
click at [875, 603] on div "Dashboard Clozemaster LunaLearns / Toggle Dropdown Dashboard Leaderboard Activi…" at bounding box center [784, 389] width 1568 height 778
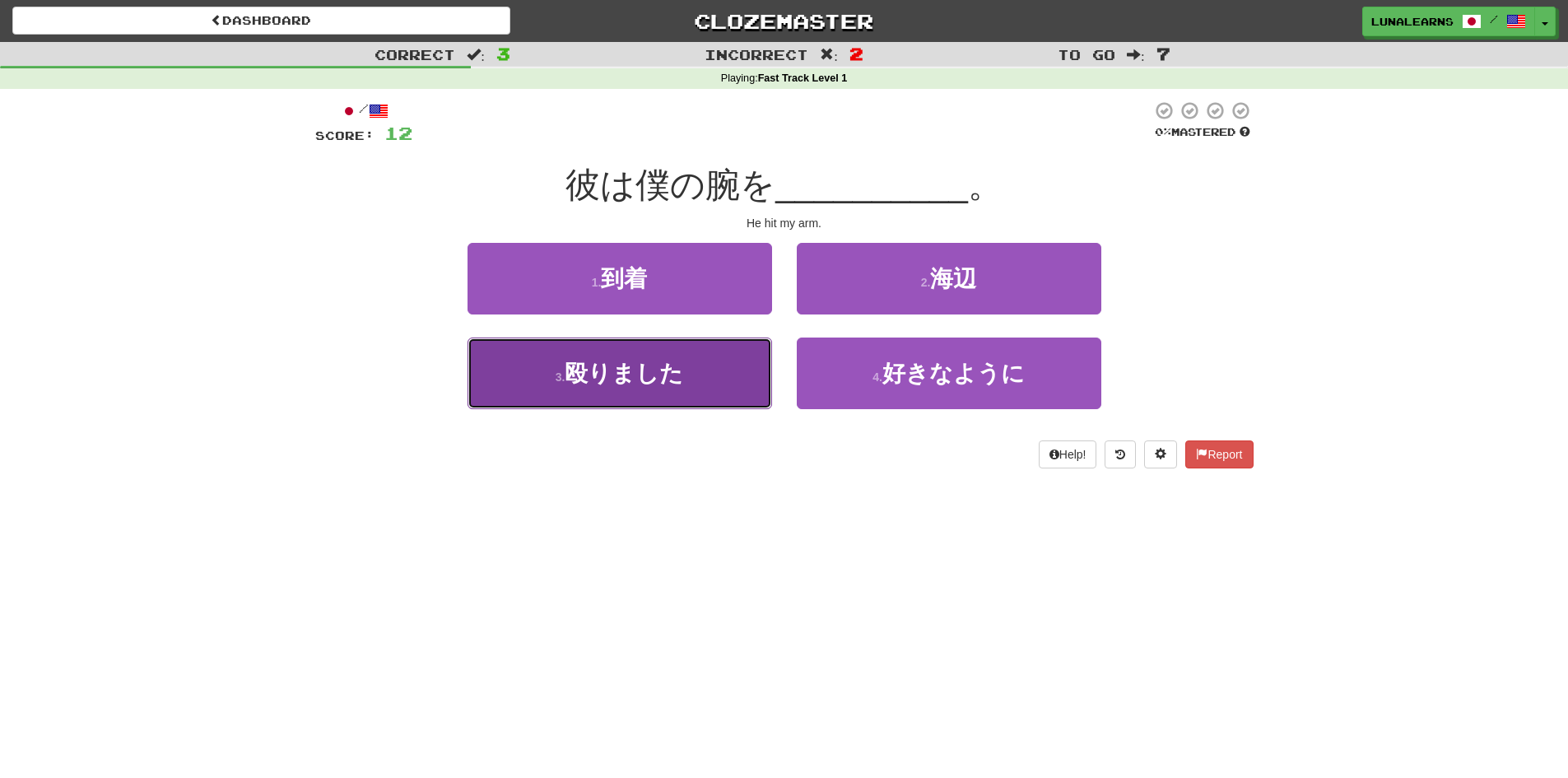
click at [710, 397] on button "3 . 殴りました" at bounding box center [620, 374] width 305 height 72
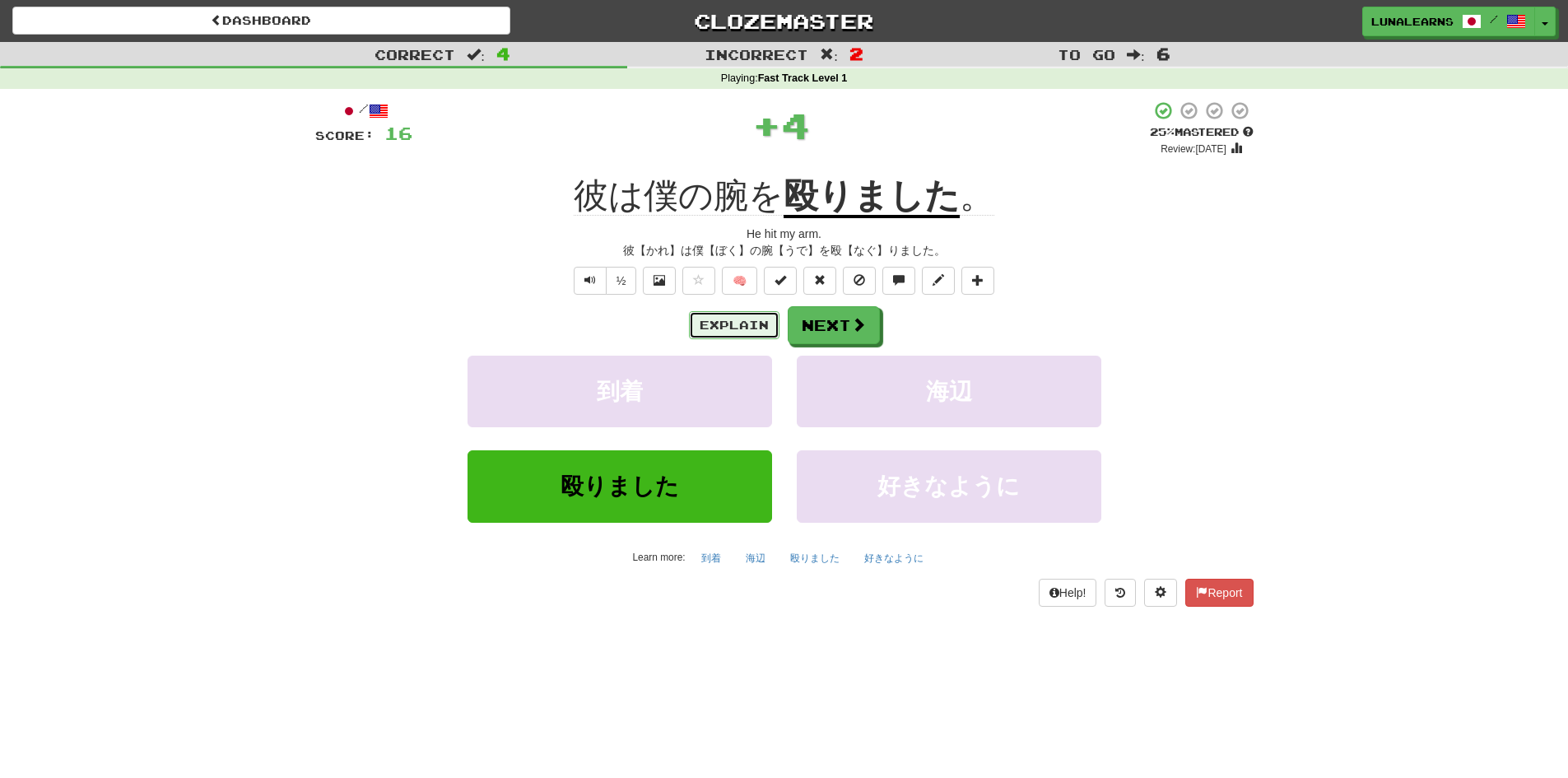
click at [756, 329] on button "Explain" at bounding box center [734, 325] width 91 height 28
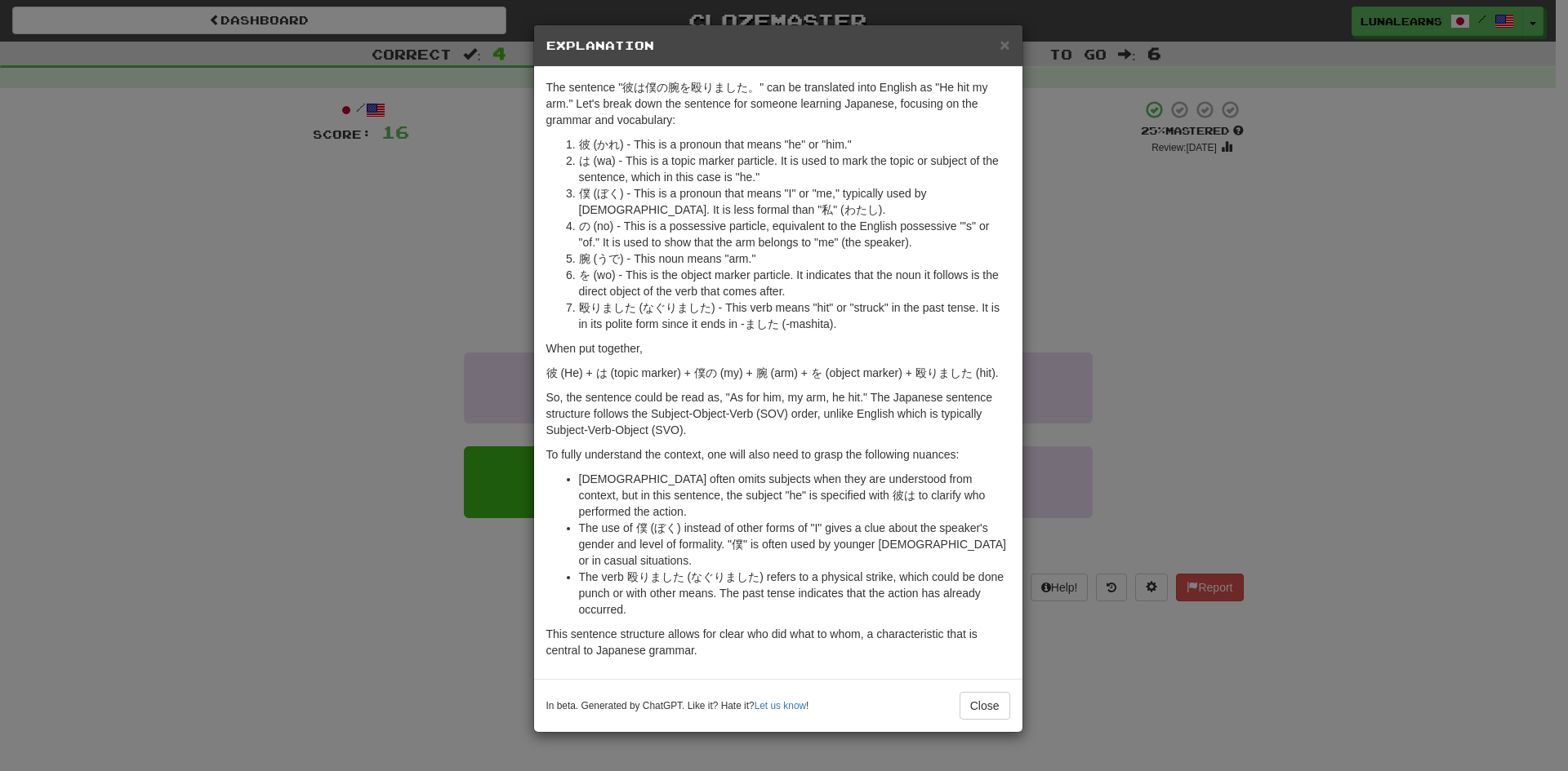
click at [428, 411] on div "× Explanation The sentence "彼は僕の腕を殴りました。" can be translated into English as "He…" at bounding box center [784, 385] width 1568 height 771
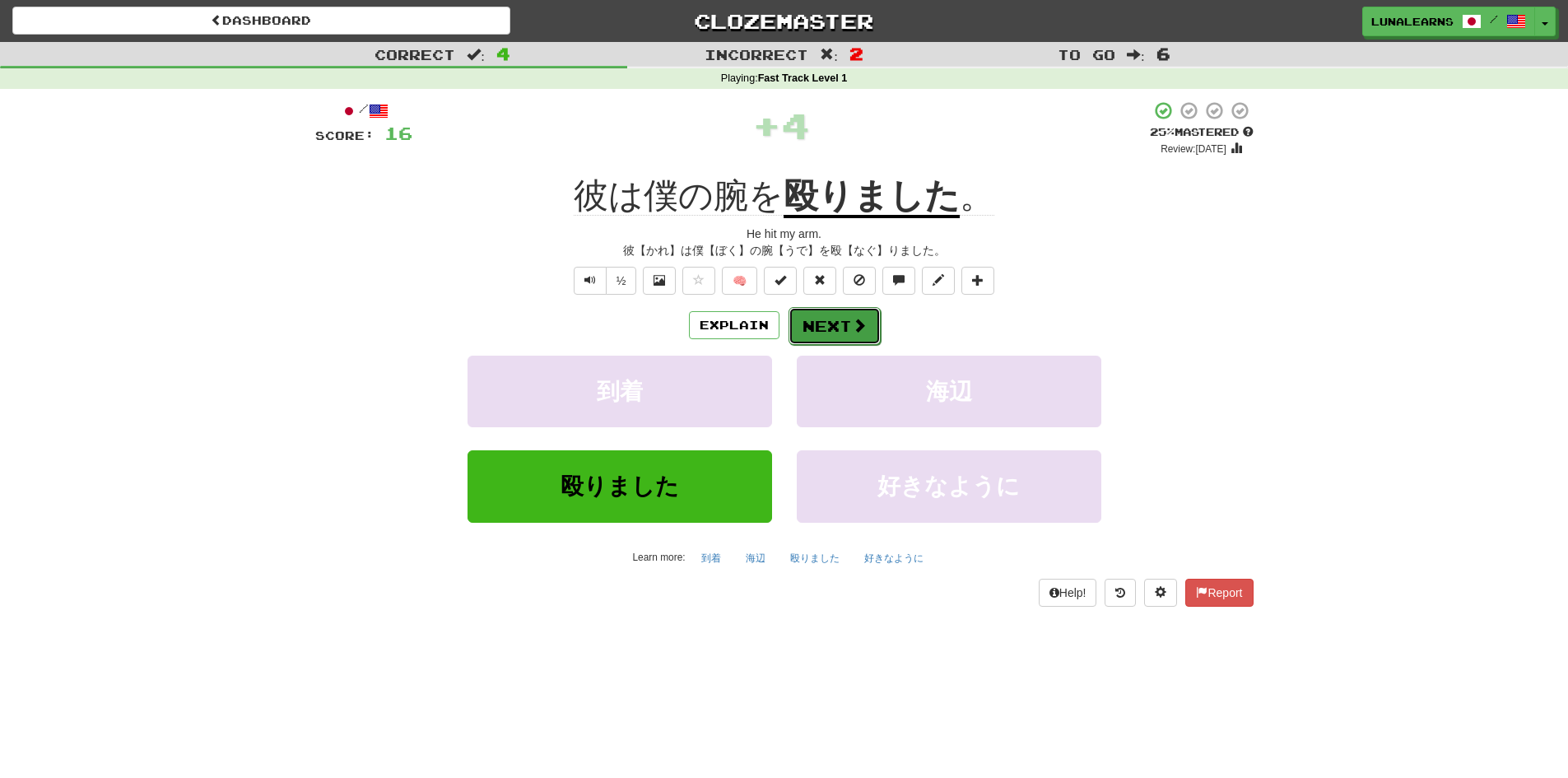
click at [866, 323] on button "Next" at bounding box center [834, 325] width 92 height 38
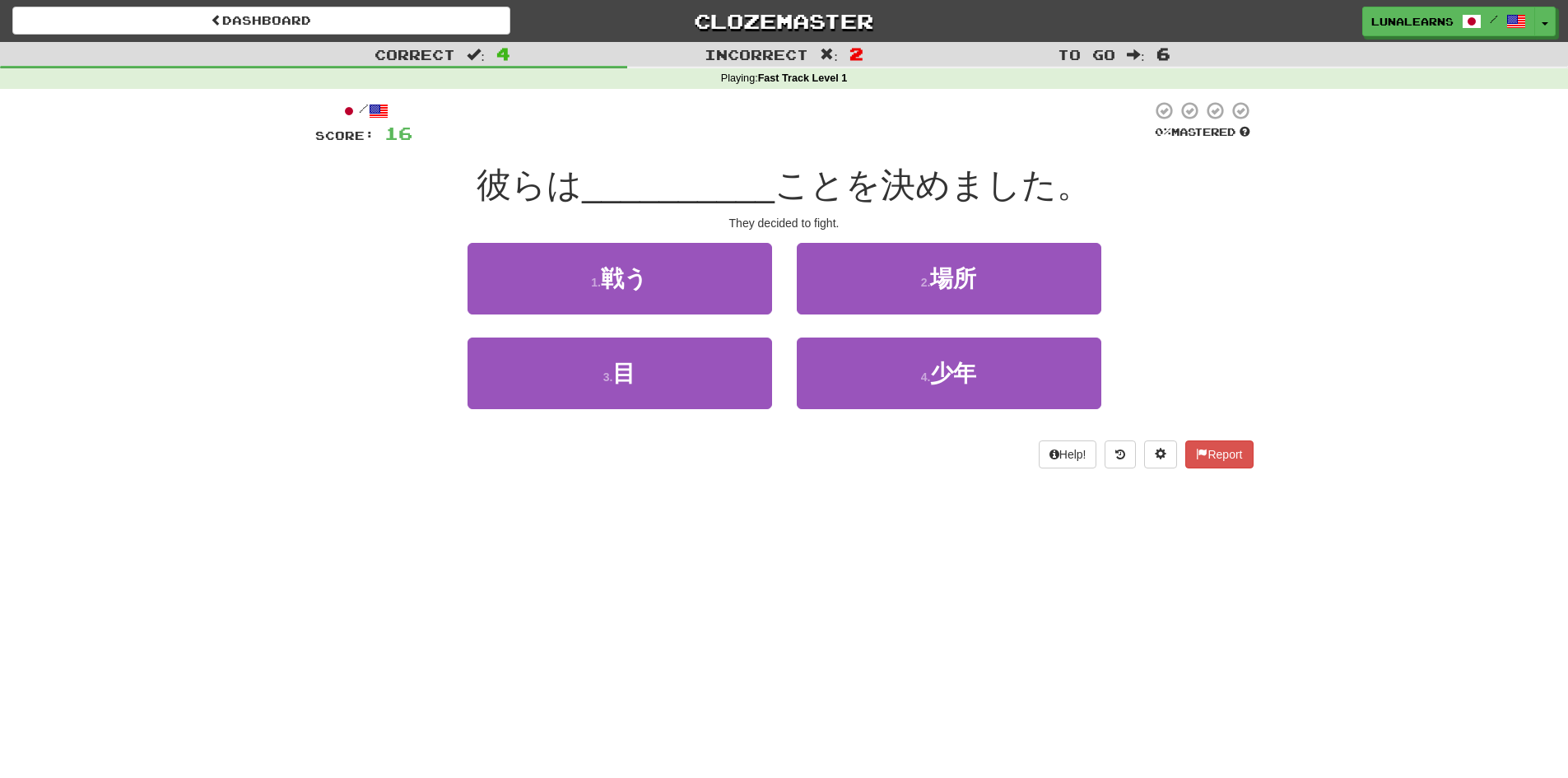
click at [1026, 651] on div "Dashboard Clozemaster LunaLearns / Toggle Dropdown Dashboard Leaderboard Activi…" at bounding box center [784, 389] width 1568 height 778
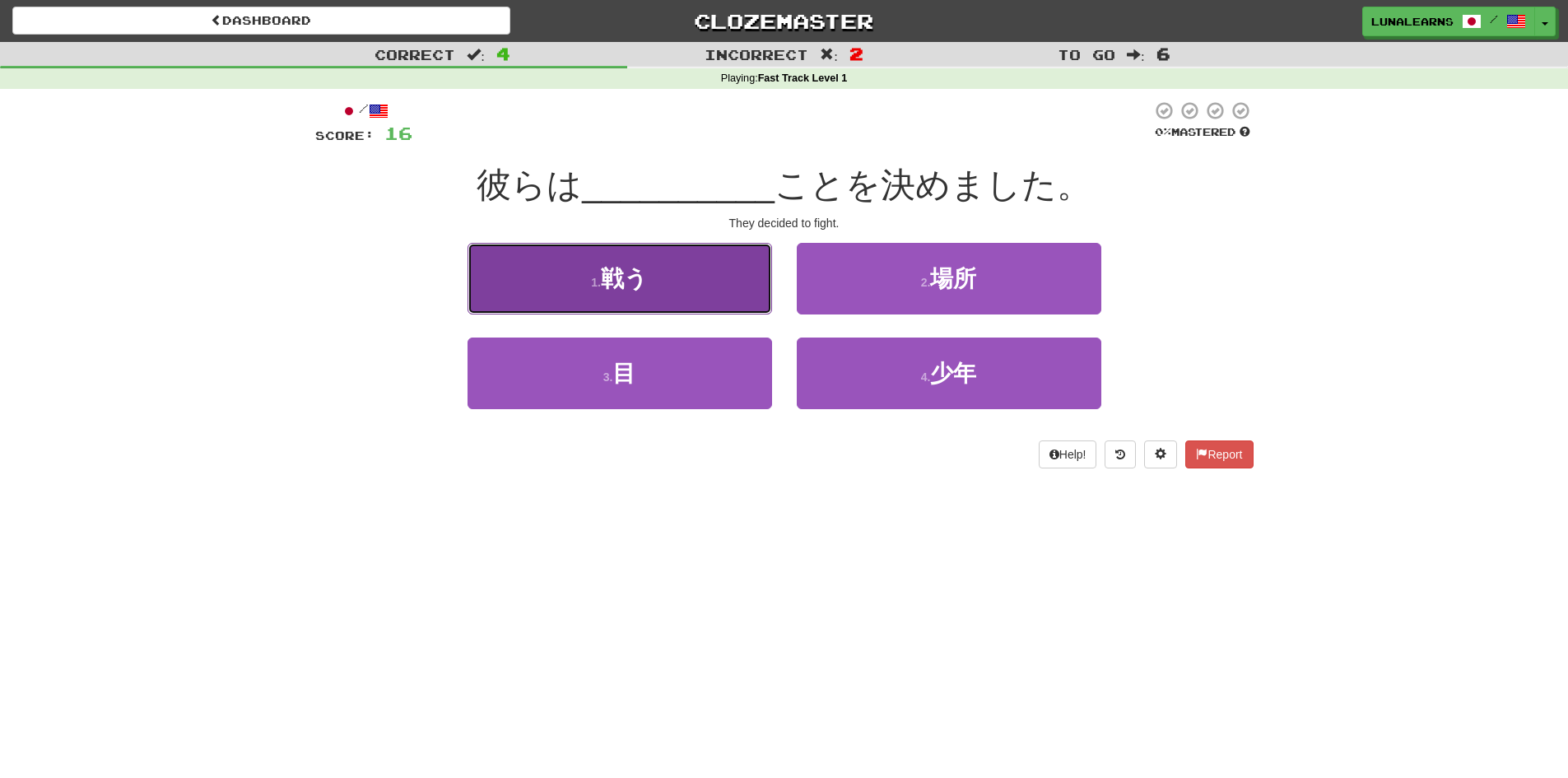
click at [699, 278] on button "1 . 戦う" at bounding box center [620, 279] width 305 height 72
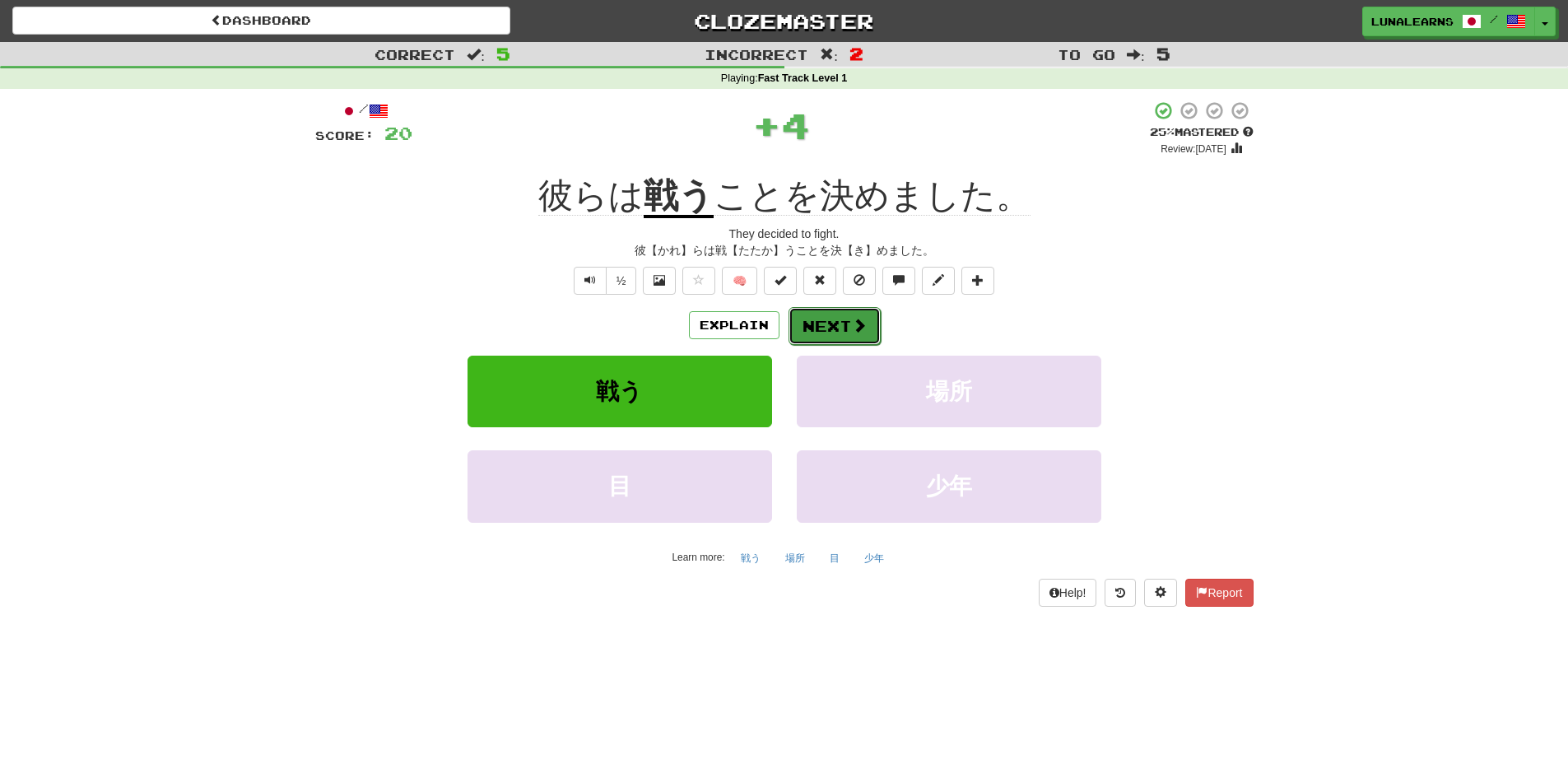
click at [822, 335] on button "Next" at bounding box center [834, 325] width 92 height 38
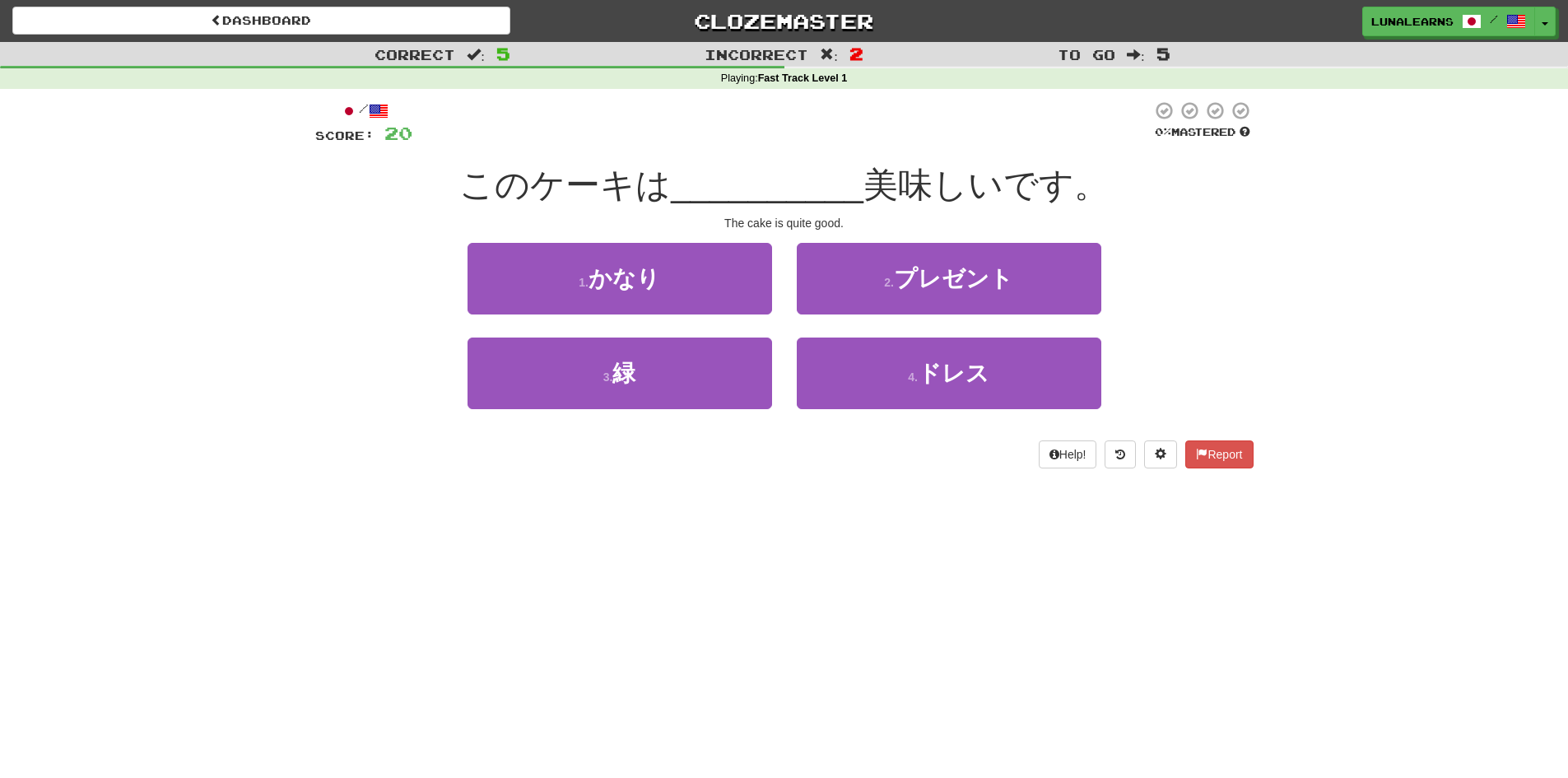
click at [890, 582] on div "Dashboard Clozemaster LunaLearns / Toggle Dropdown Dashboard Leaderboard Activi…" at bounding box center [784, 389] width 1568 height 778
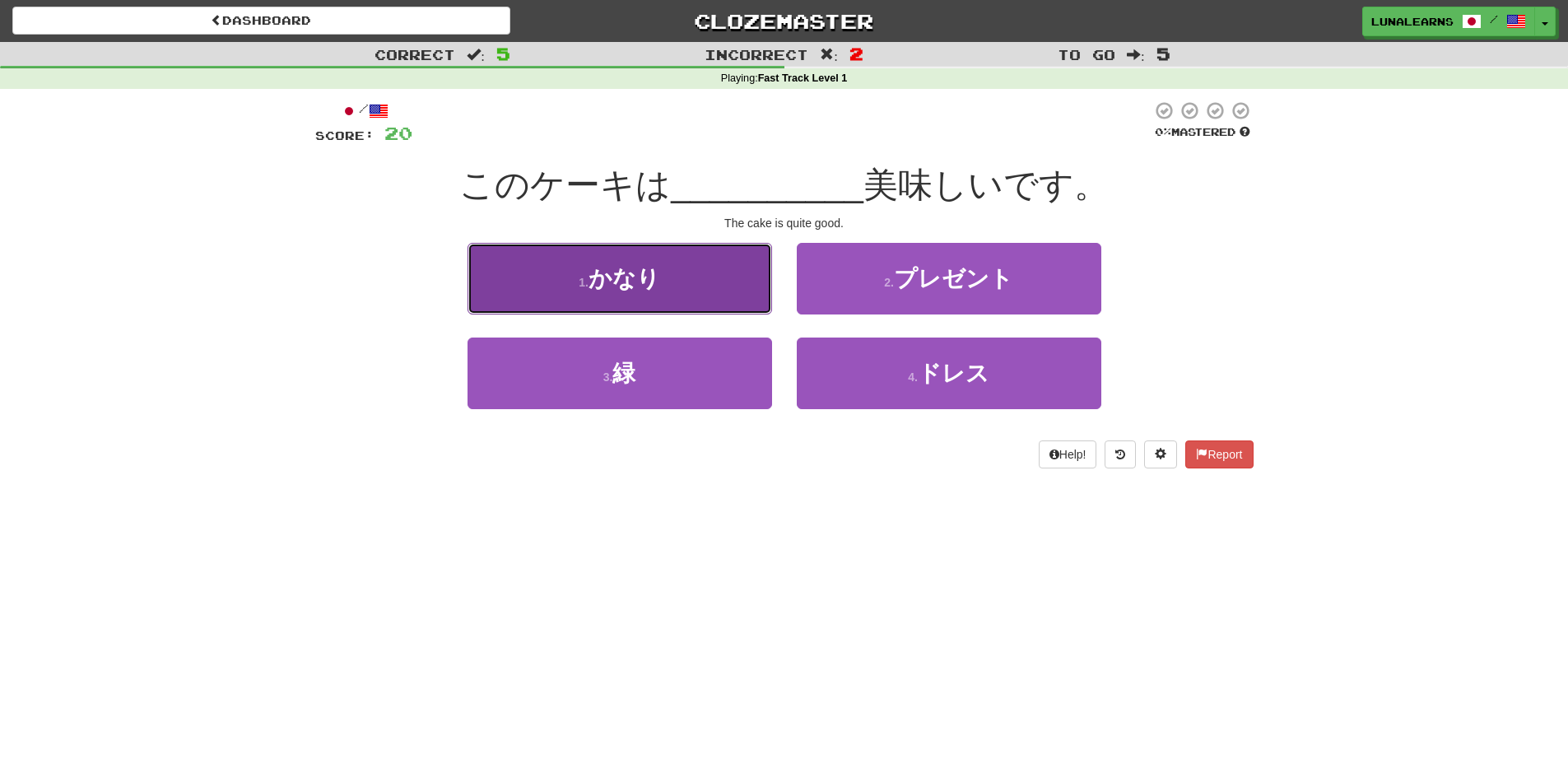
click at [678, 299] on button "1 . かなり" at bounding box center [620, 279] width 305 height 72
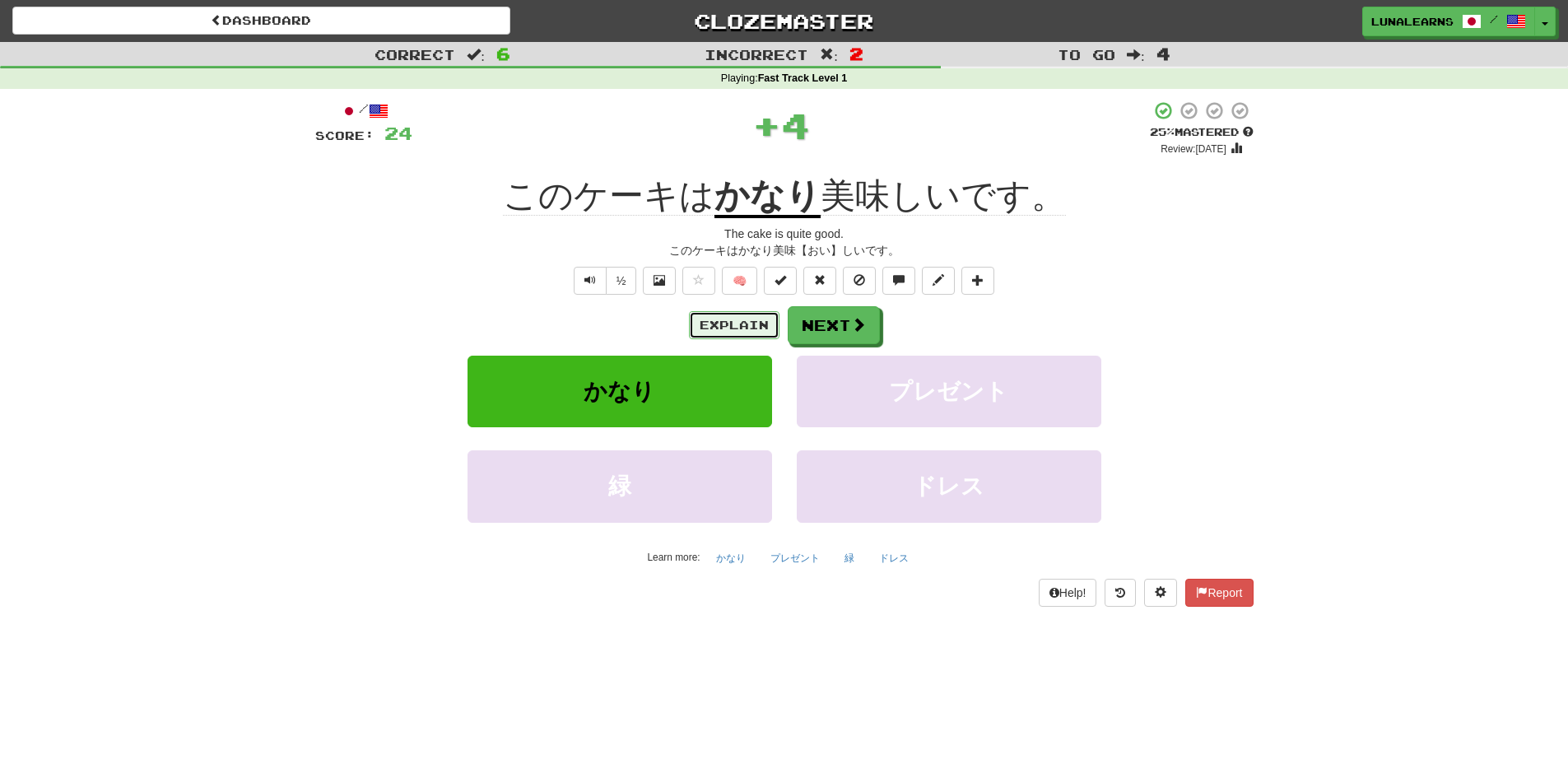
click at [744, 334] on button "Explain" at bounding box center [734, 325] width 91 height 28
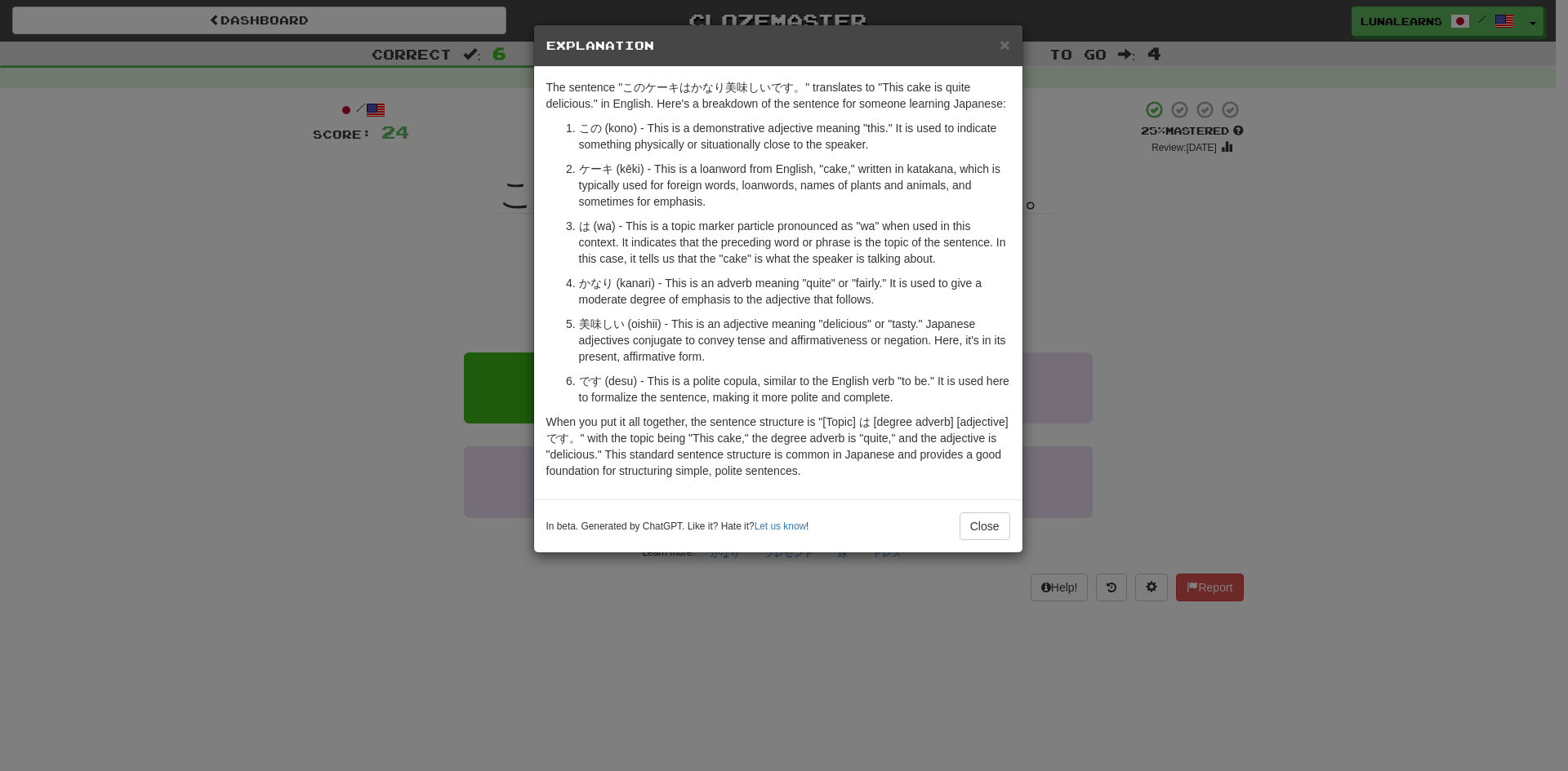
drag, startPoint x: 626, startPoint y: 633, endPoint x: 630, endPoint y: 604, distance: 29.3
click at [626, 633] on div "× Explanation The sentence "このケーキはかなり美味しいです。" translates to "This cake is quite…" at bounding box center [784, 385] width 1568 height 771
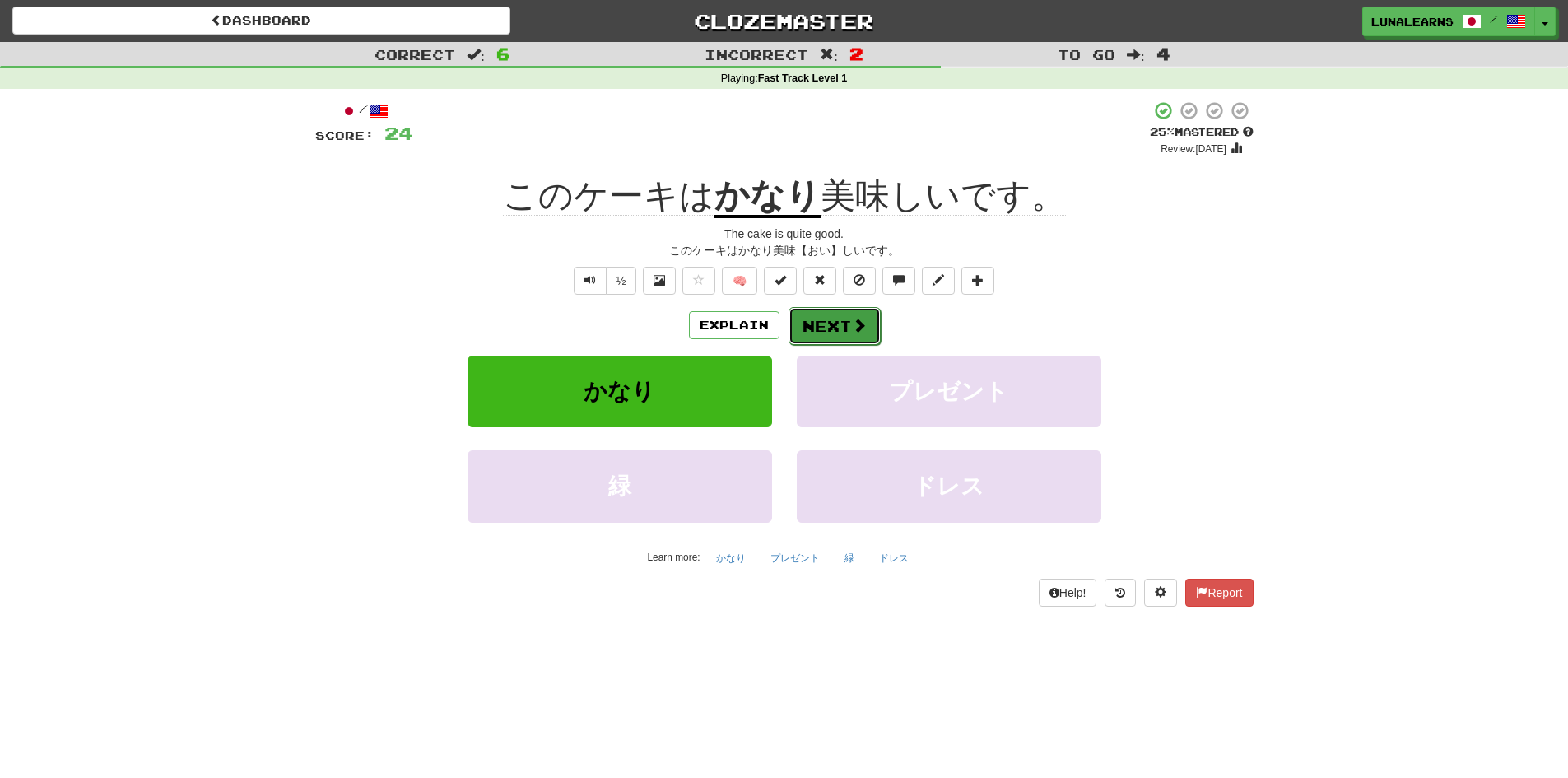
click at [815, 342] on button "Next" at bounding box center [834, 325] width 92 height 38
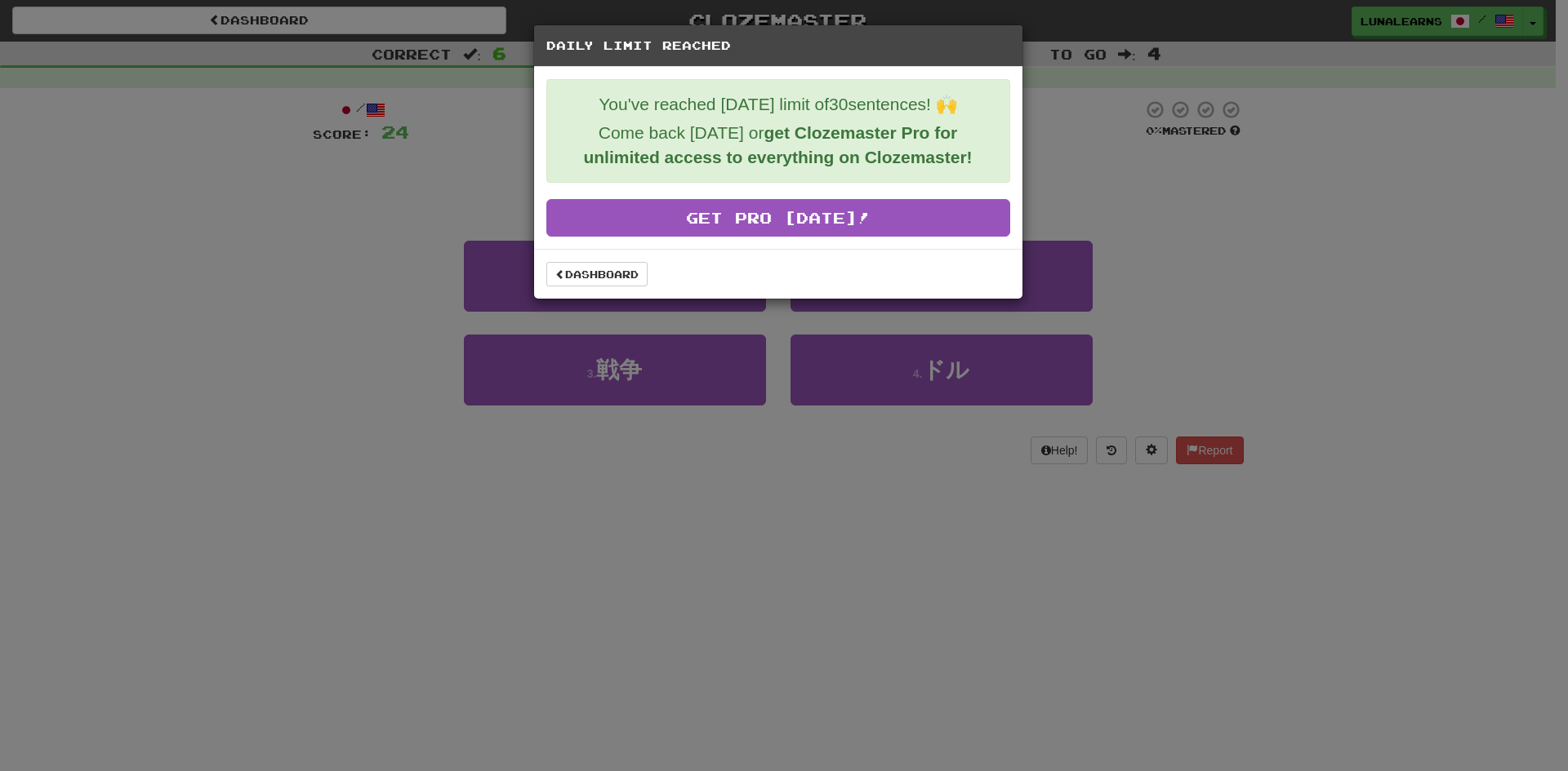
click at [804, 611] on div "Daily Limit Reached You've reached today's limit of 30 sentences! 🙌 Come back t…" at bounding box center [784, 385] width 1568 height 771
drag, startPoint x: 487, startPoint y: 414, endPoint x: 464, endPoint y: 375, distance: 45.3
click at [484, 408] on div "Daily Limit Reached You've reached today's limit of 30 sentences! 🙌 Come back t…" at bounding box center [784, 385] width 1568 height 771
